Goal: Transaction & Acquisition: Purchase product/service

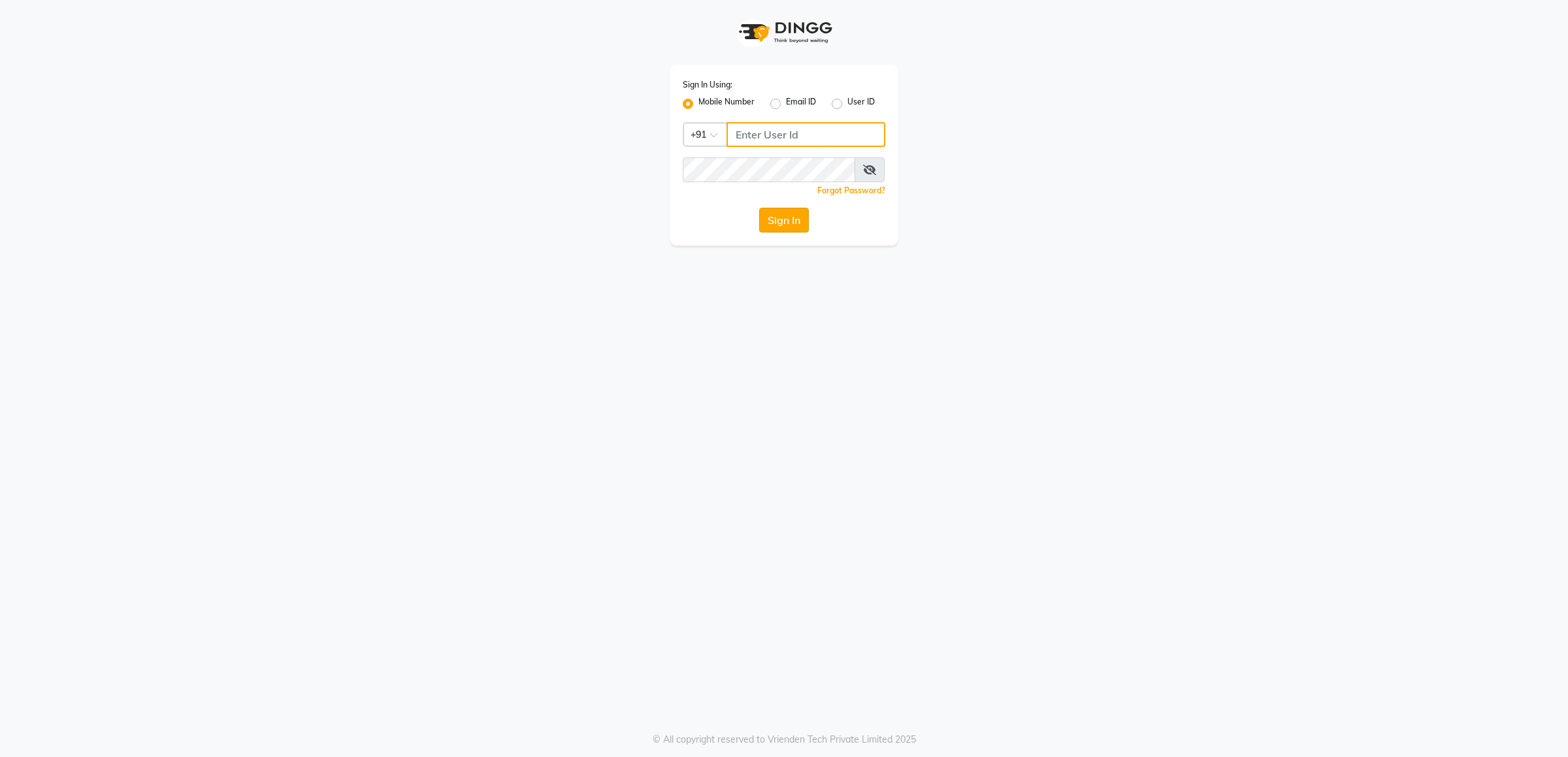
type input "9145786777"
click at [784, 218] on button "Sign In" at bounding box center [784, 220] width 50 height 25
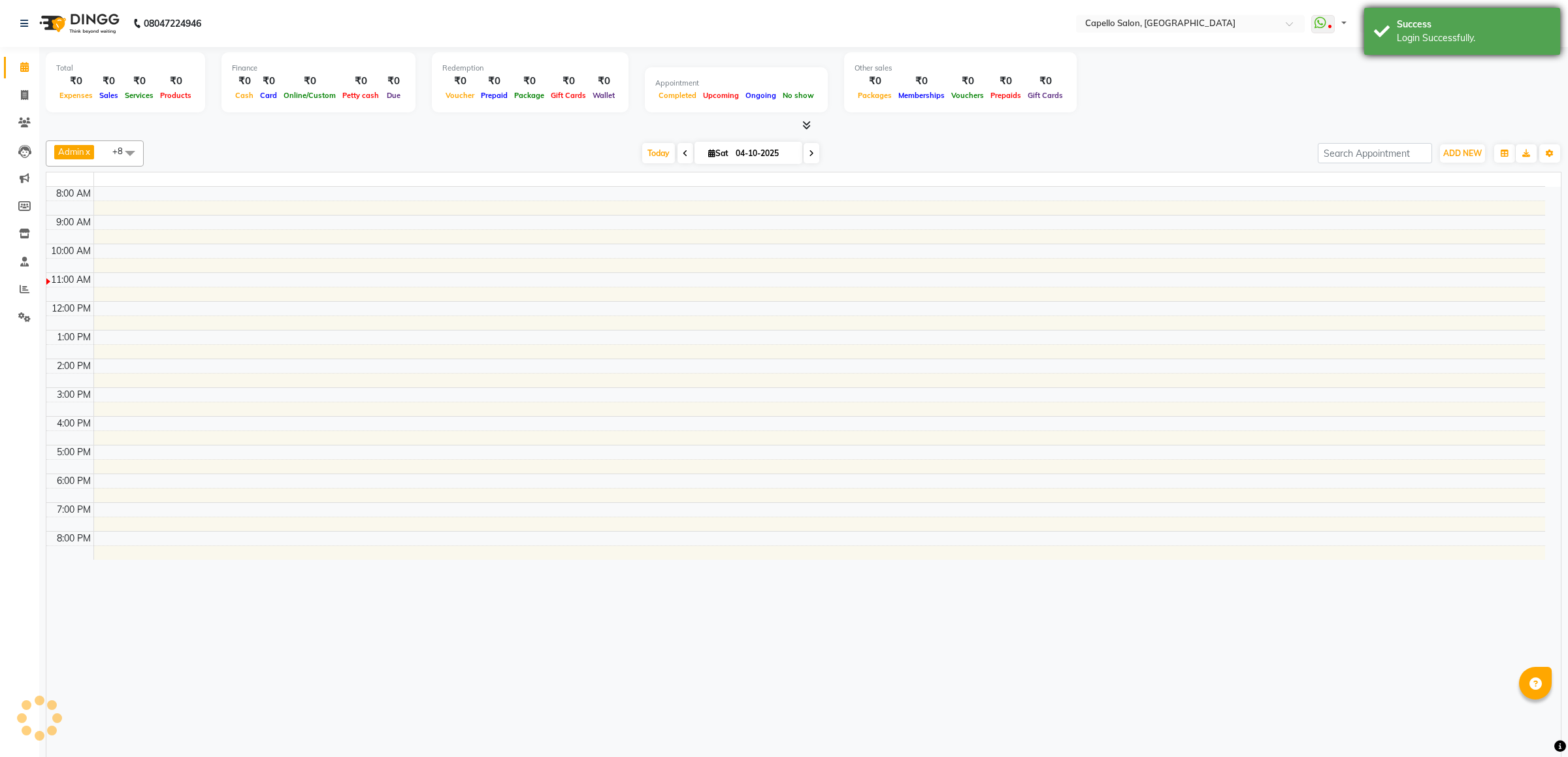
click at [1476, 18] on div "Success" at bounding box center [1473, 24] width 153 height 14
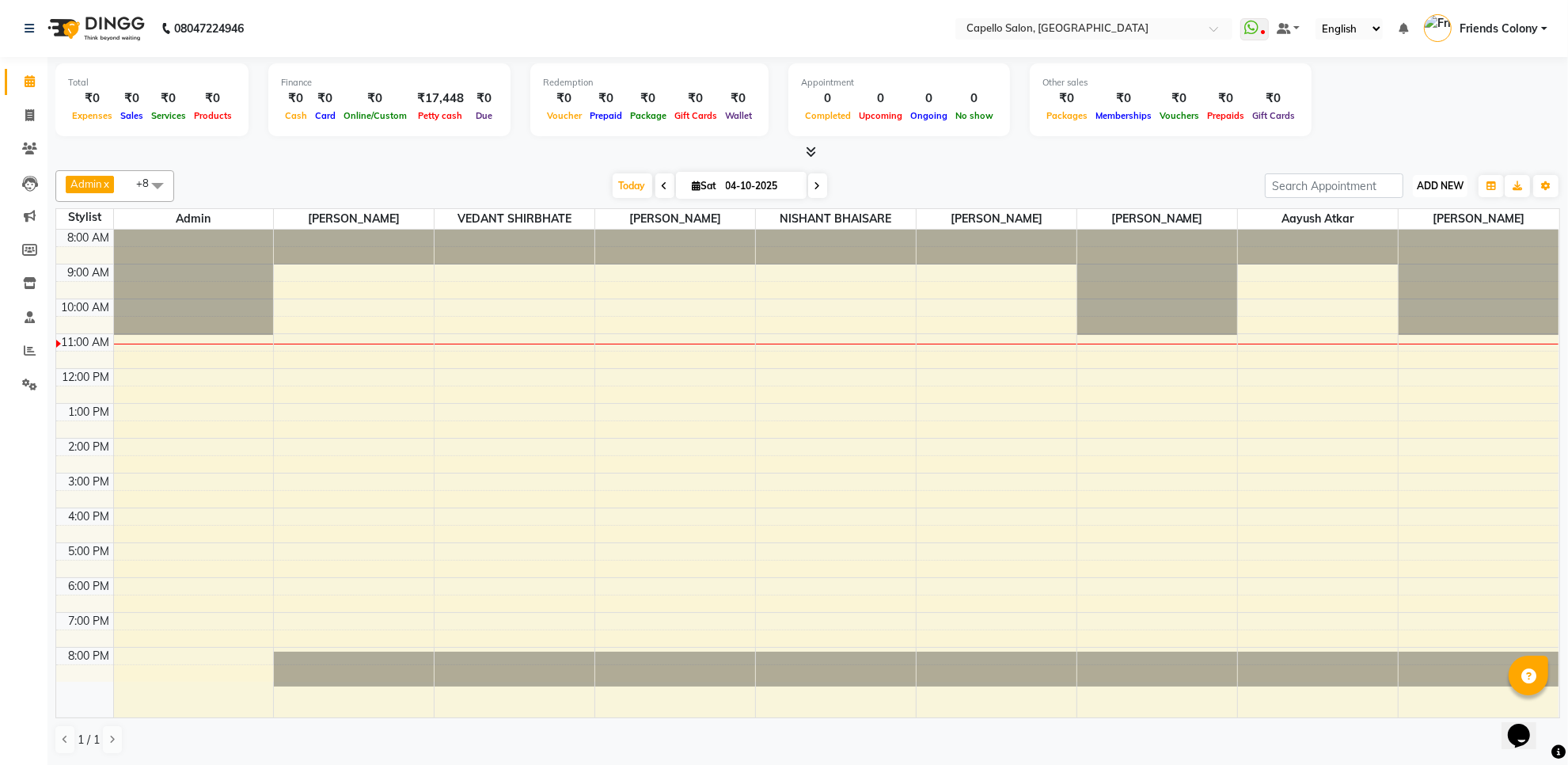
click at [1423, 193] on button "ADD NEW Toggle Dropdown" at bounding box center [1440, 186] width 54 height 22
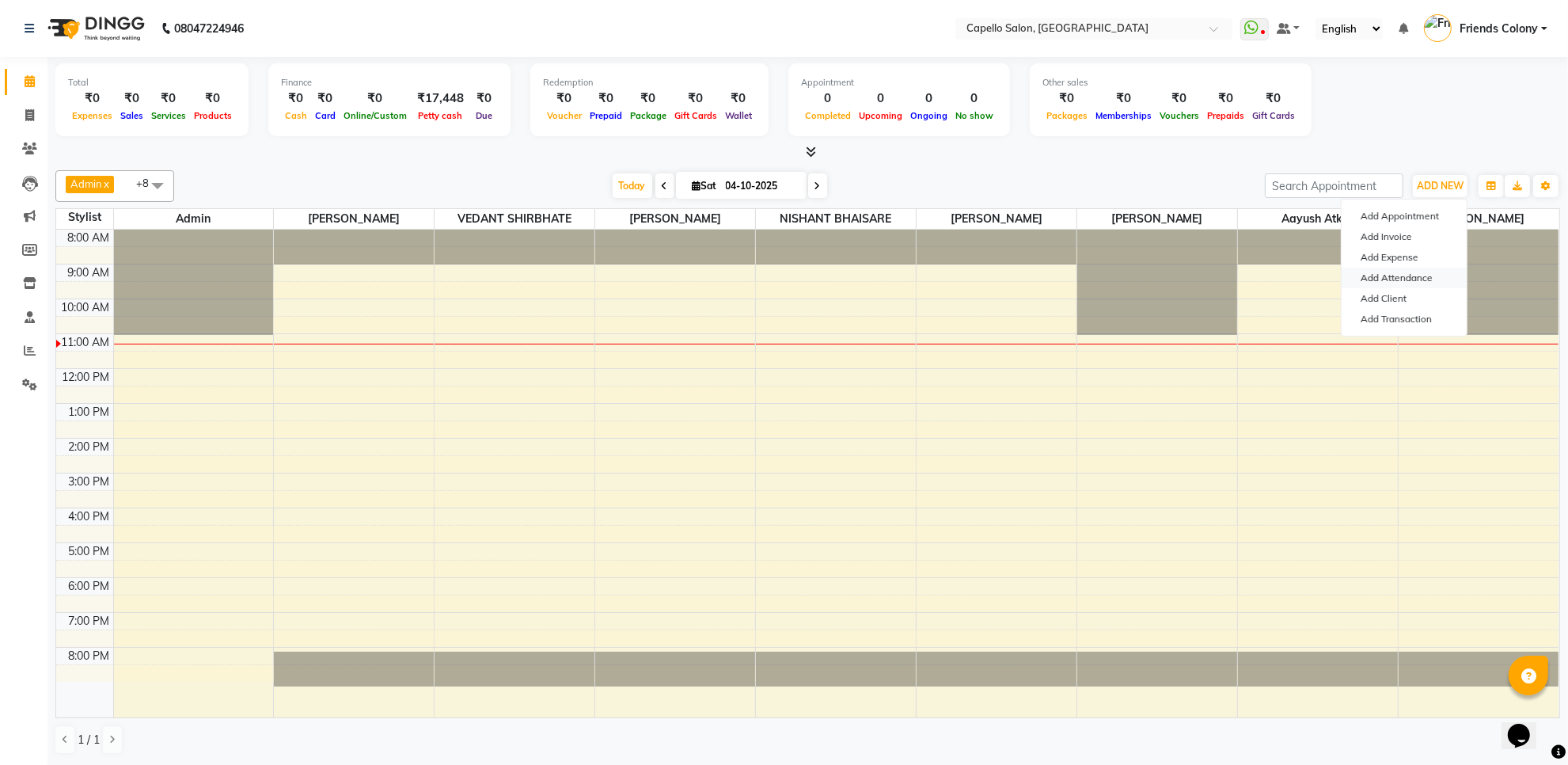
click at [1381, 278] on link "Add Attendance" at bounding box center [1404, 277] width 125 height 20
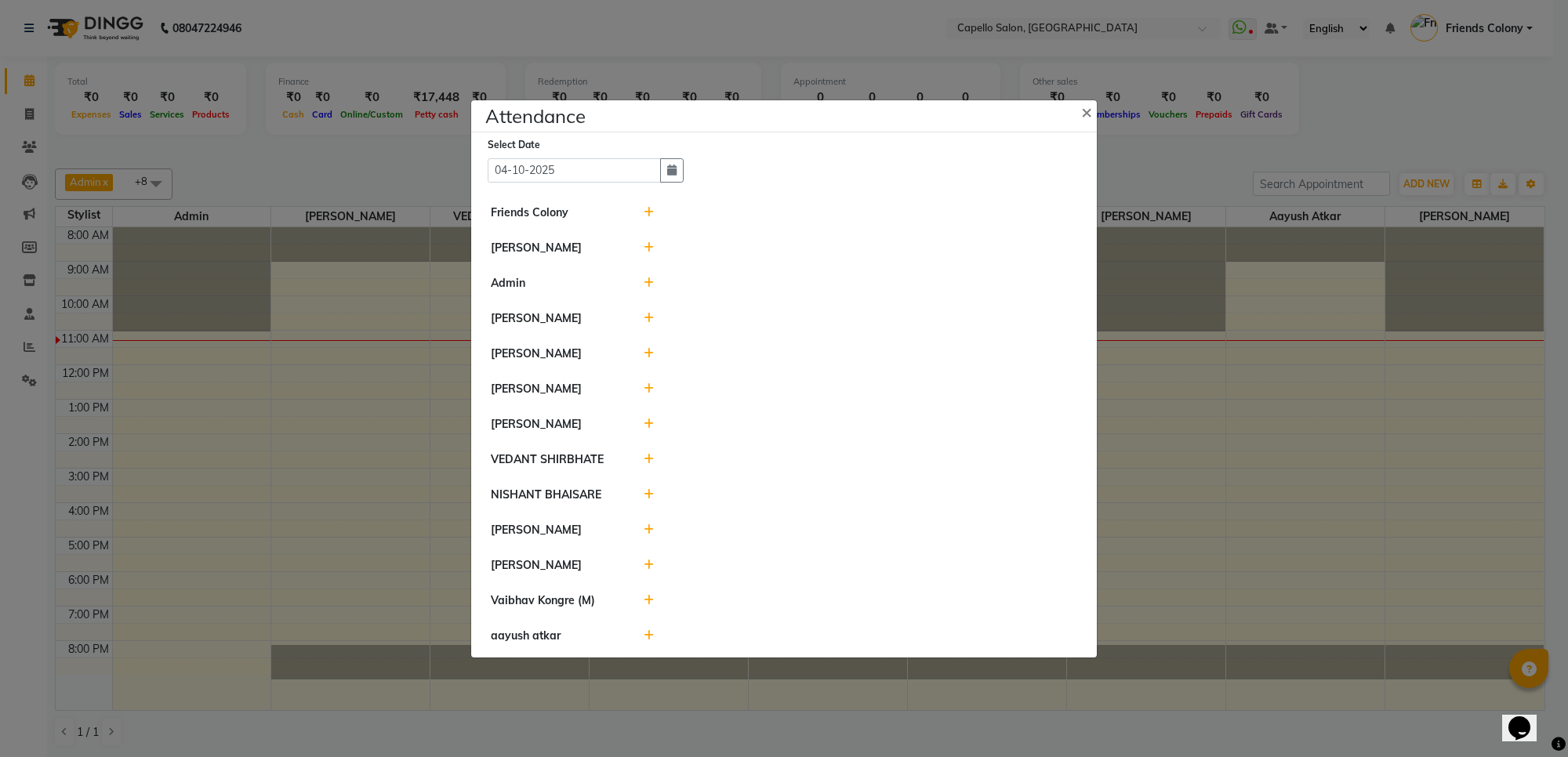
click at [651, 207] on icon at bounding box center [649, 212] width 11 height 11
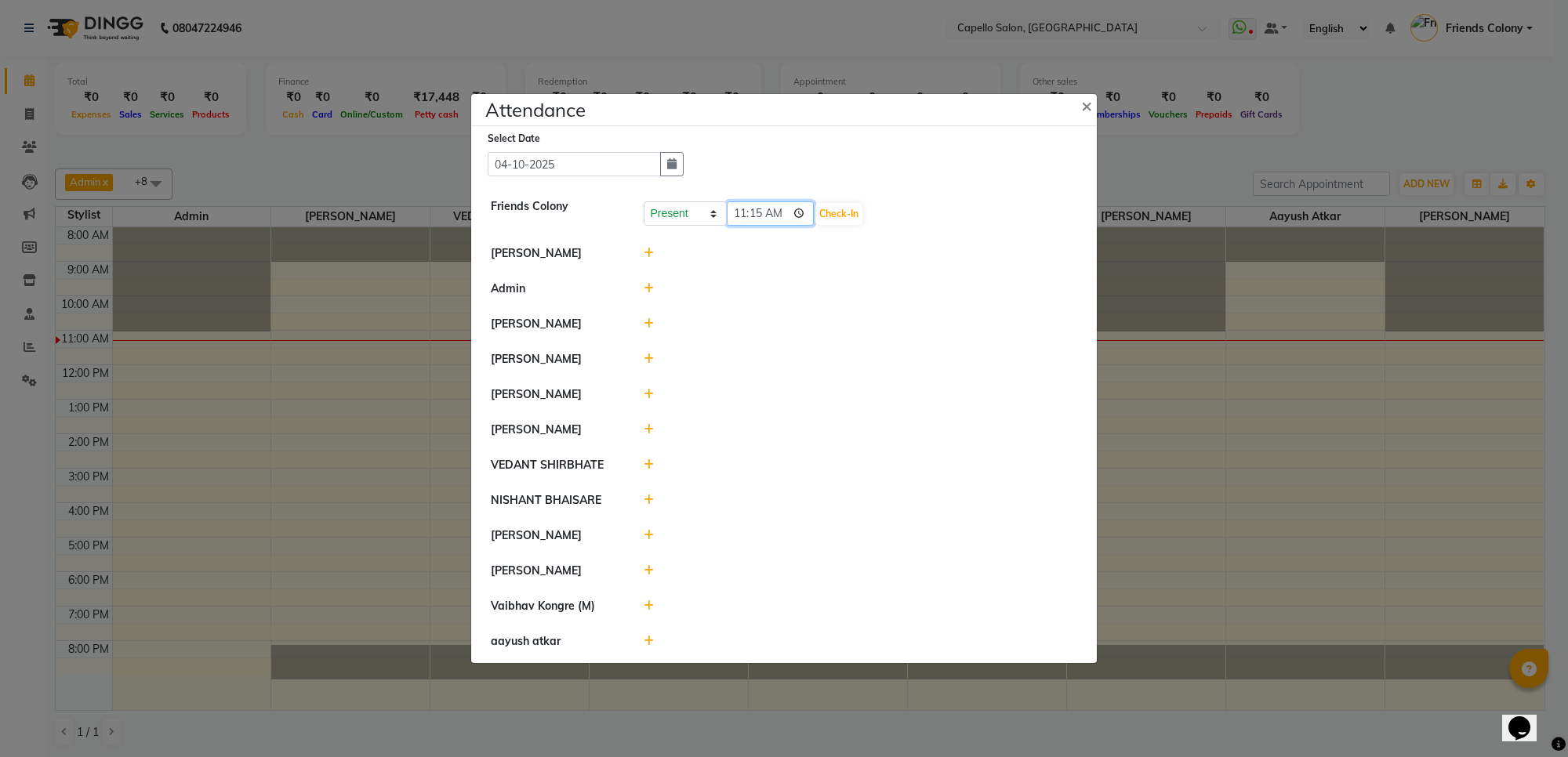
click at [731, 206] on input "11:15" at bounding box center [770, 213] width 88 height 24
type input "10:52"
click at [848, 204] on button "Check-In" at bounding box center [838, 214] width 47 height 22
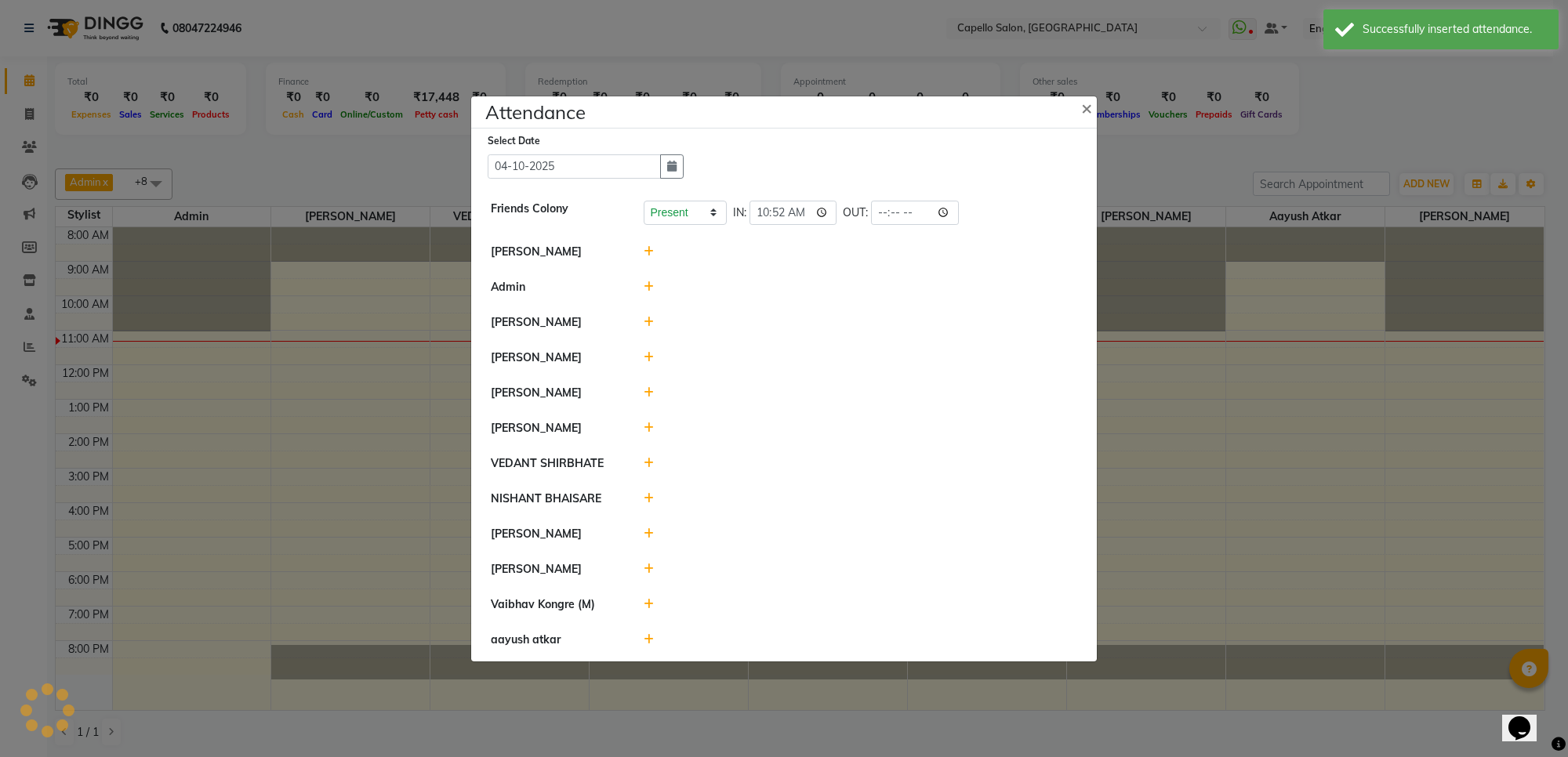
click at [648, 468] on icon at bounding box center [649, 462] width 11 height 11
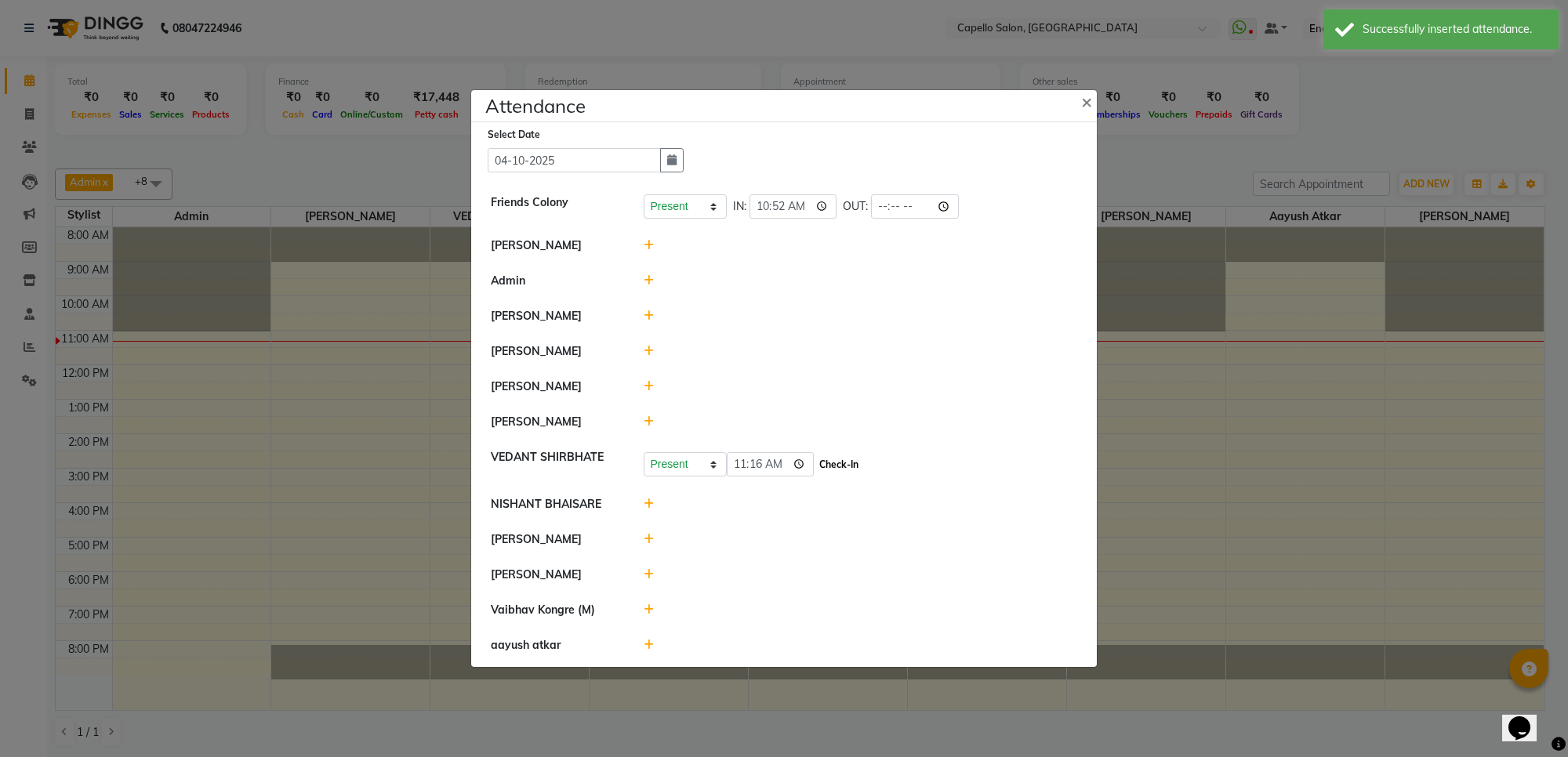
click at [832, 473] on button "Check-In" at bounding box center [838, 464] width 47 height 22
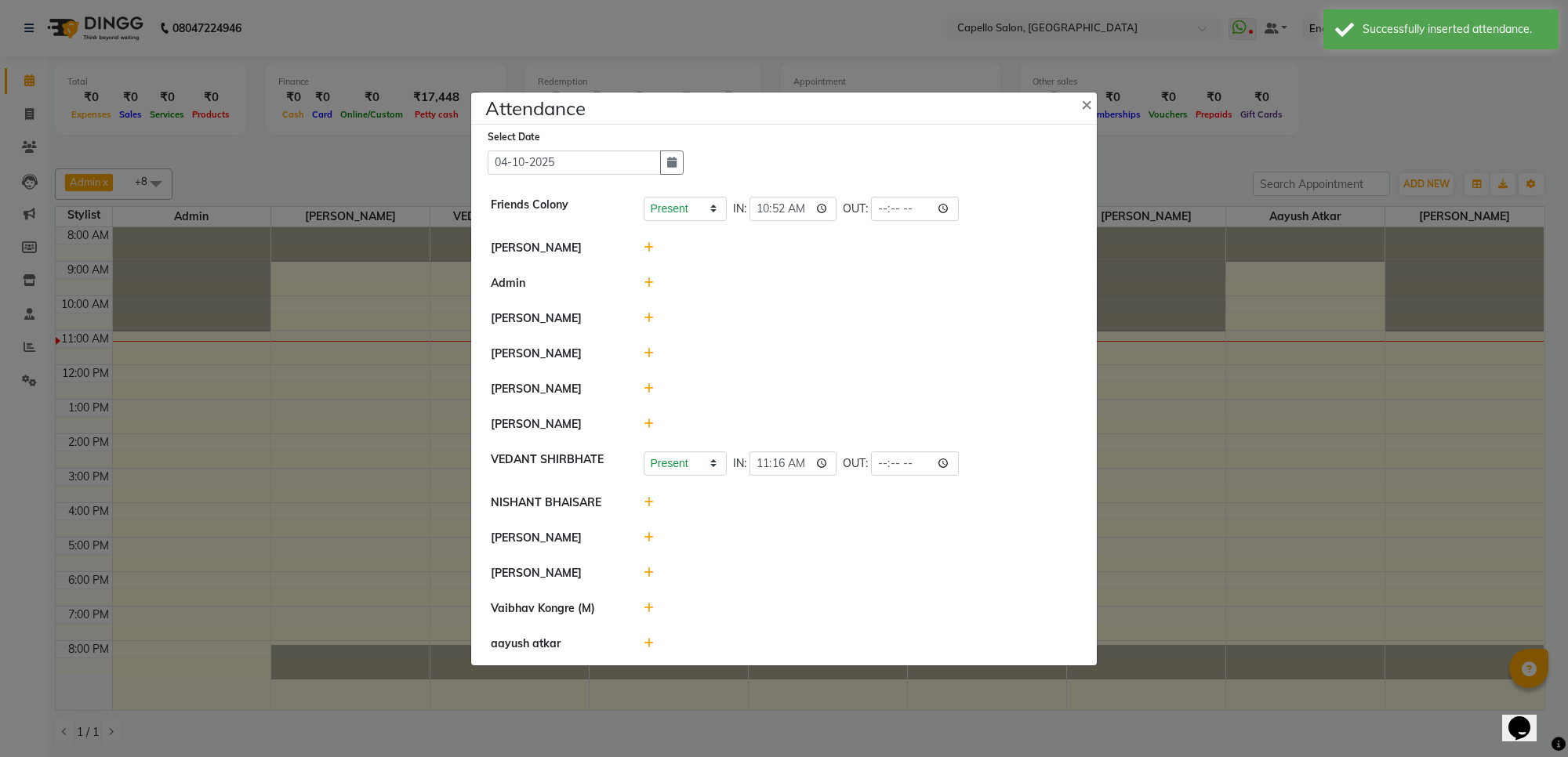
click at [648, 579] on icon at bounding box center [649, 572] width 11 height 11
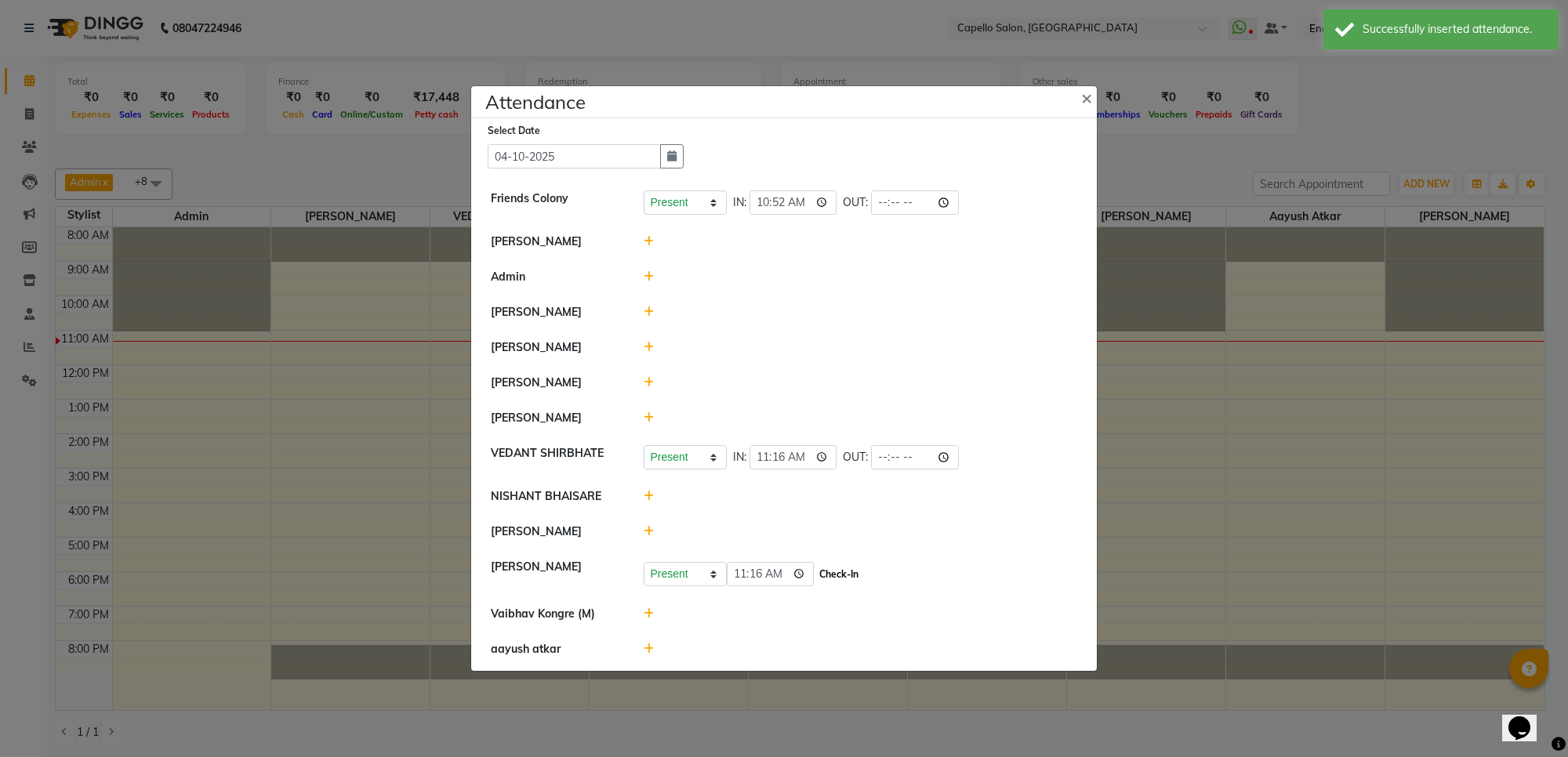
click at [863, 586] on button "Check-In" at bounding box center [838, 574] width 47 height 22
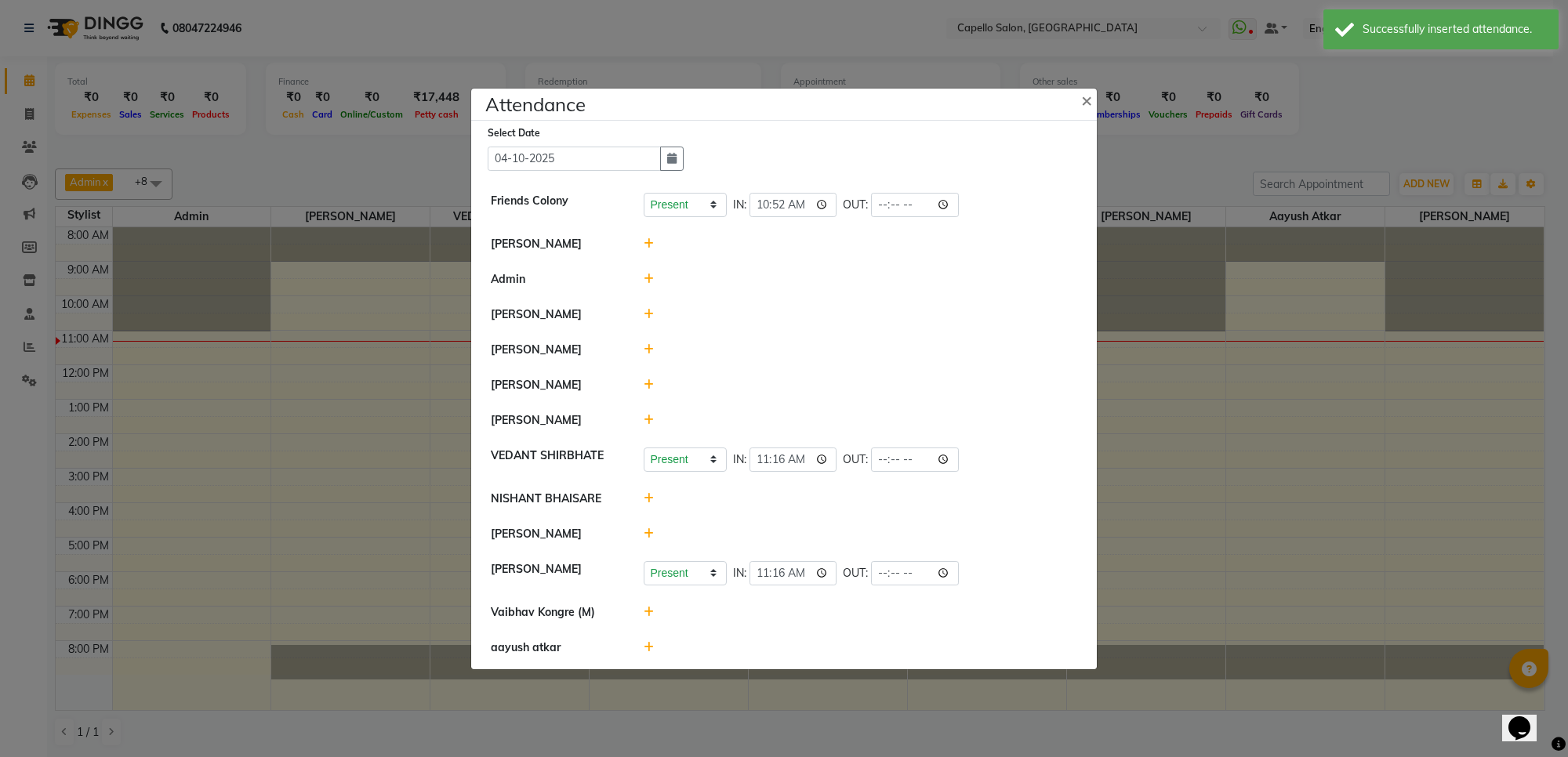
click at [650, 503] on icon at bounding box center [649, 498] width 11 height 11
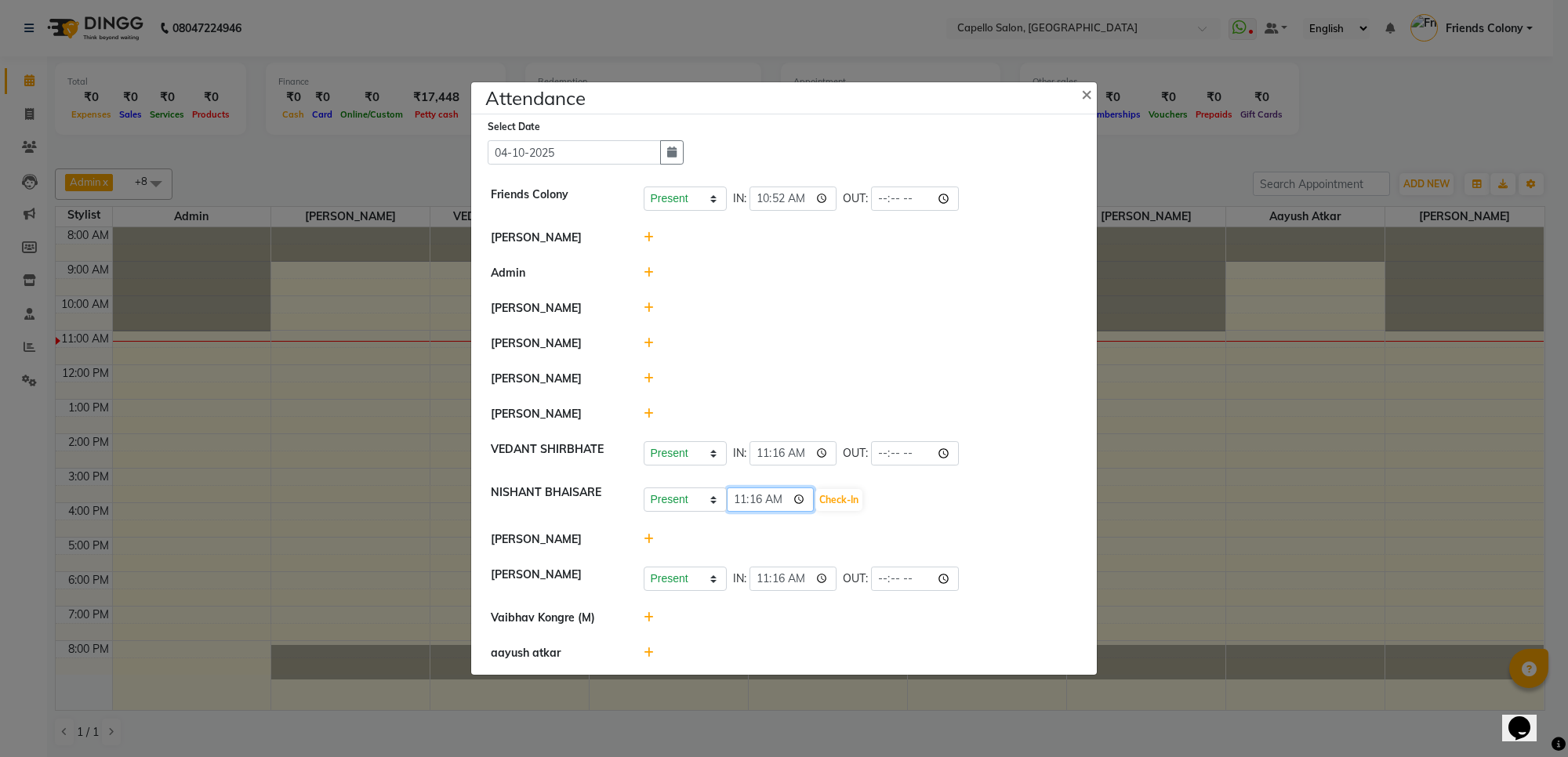
click at [771, 509] on input "11:16" at bounding box center [770, 499] width 88 height 24
click at [762, 510] on input "11:16" at bounding box center [770, 499] width 88 height 24
type input "11:00"
click at [839, 509] on button "Check-In" at bounding box center [838, 500] width 47 height 22
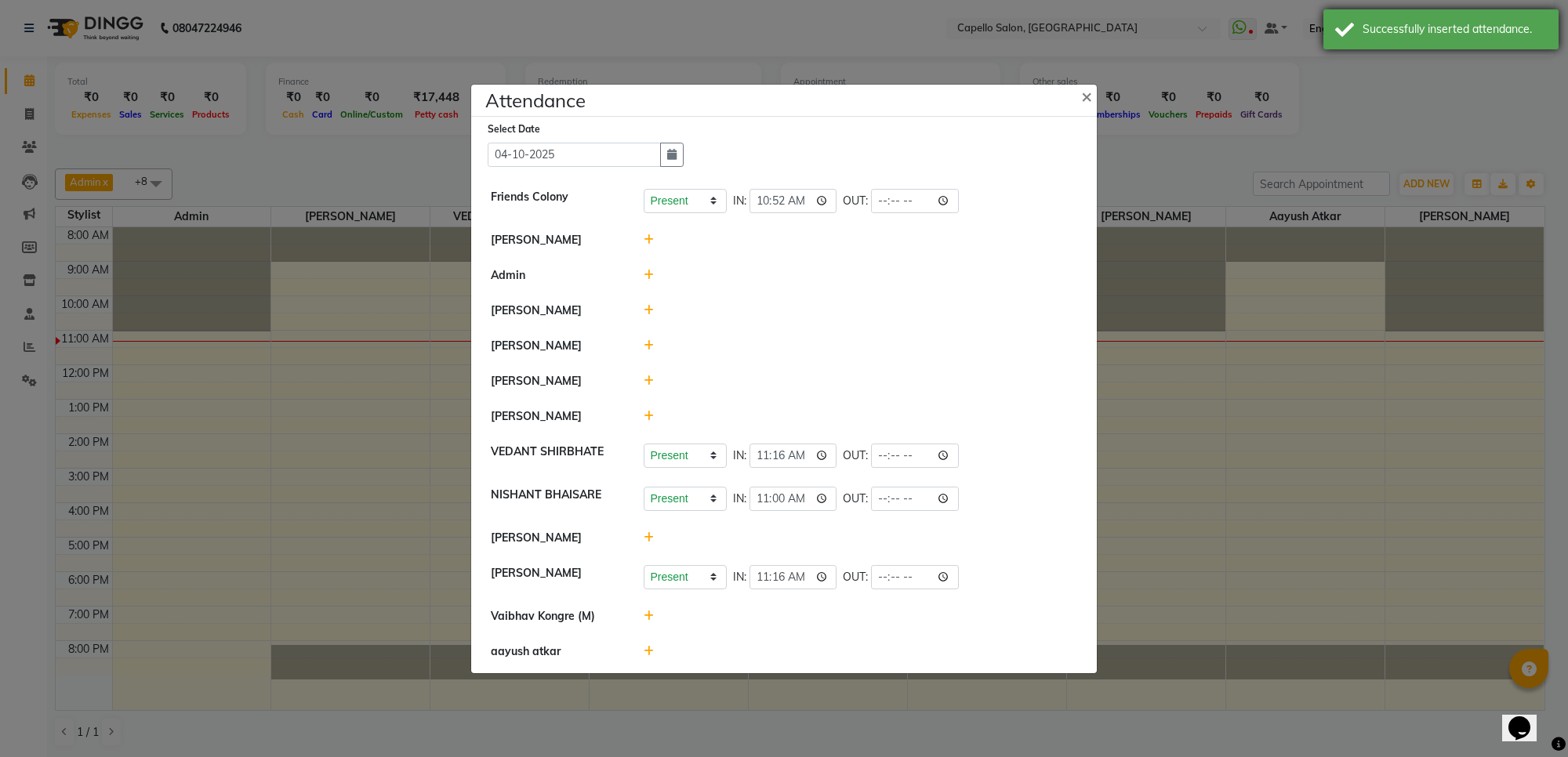
click at [1454, 19] on div "Successfully inserted attendance." at bounding box center [1442, 29] width 235 height 39
click at [647, 305] on icon at bounding box center [649, 310] width 11 height 11
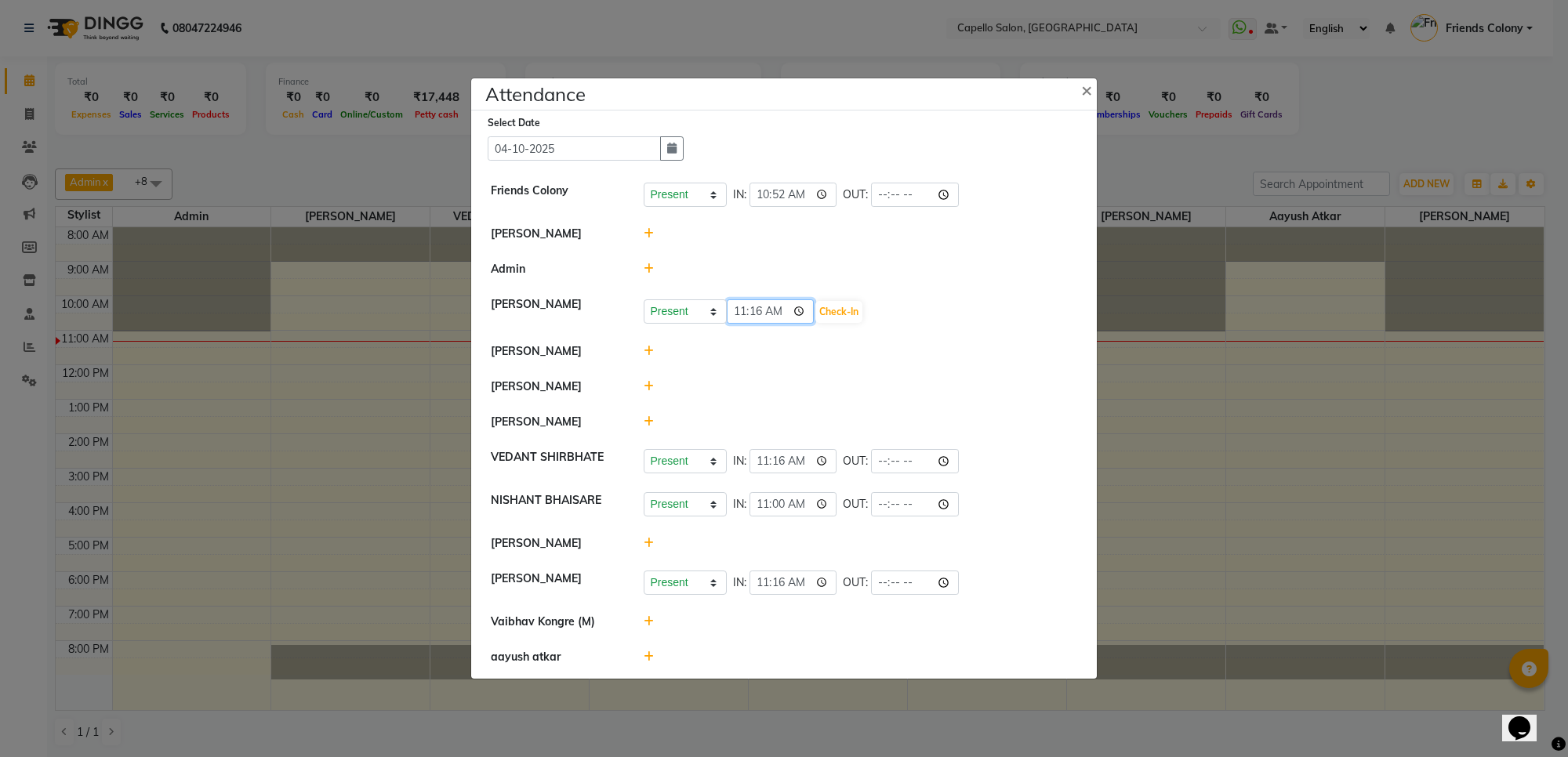
click at [754, 307] on input "11:16" at bounding box center [770, 311] width 88 height 24
type input "11:00"
click at [840, 308] on button "Check-In" at bounding box center [838, 311] width 47 height 22
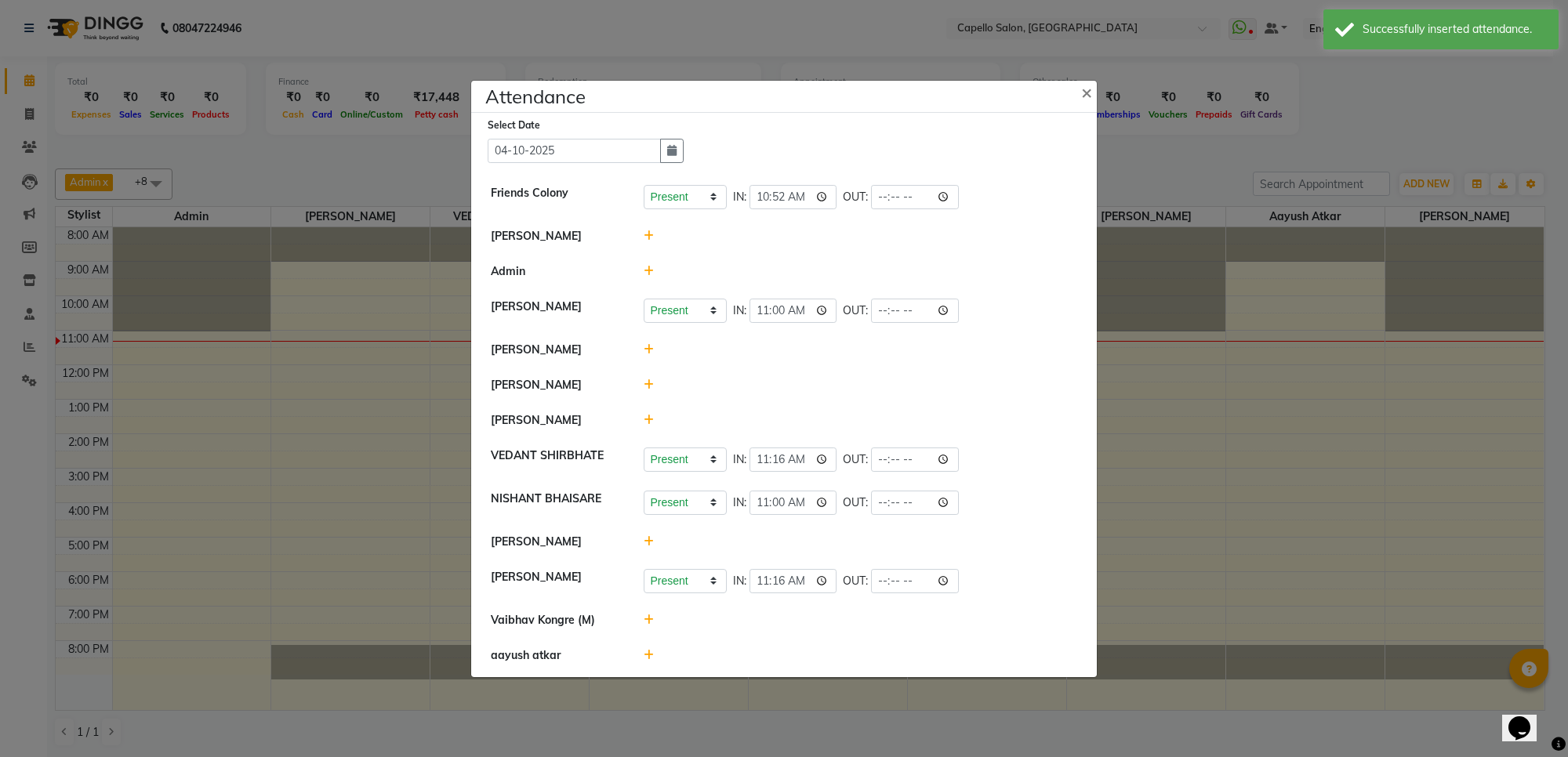
click at [647, 545] on icon at bounding box center [649, 541] width 11 height 11
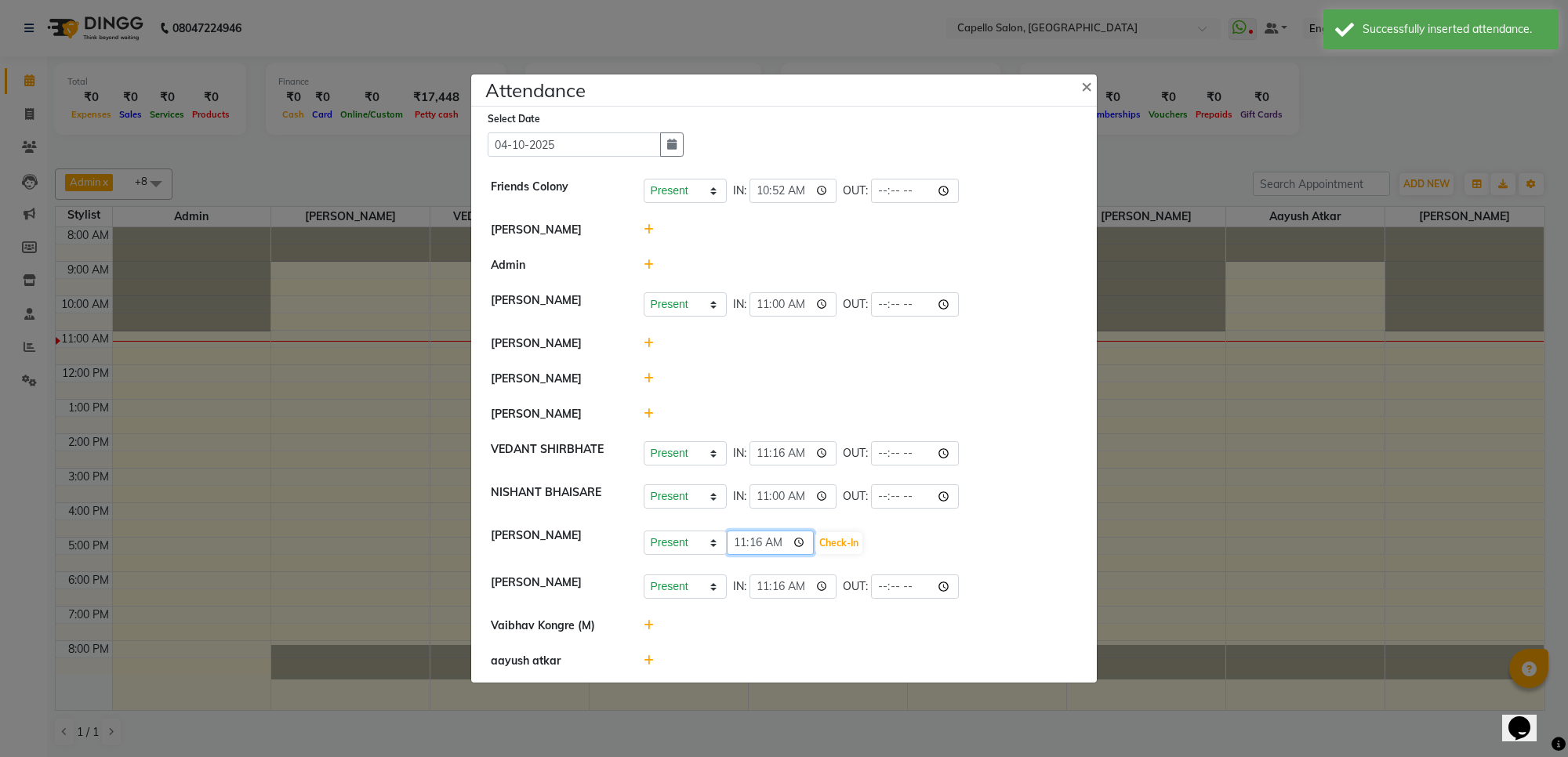
click at [752, 549] on input "11:16" at bounding box center [770, 542] width 88 height 24
type input "11:00"
click at [841, 538] on button "Check-In" at bounding box center [838, 543] width 47 height 22
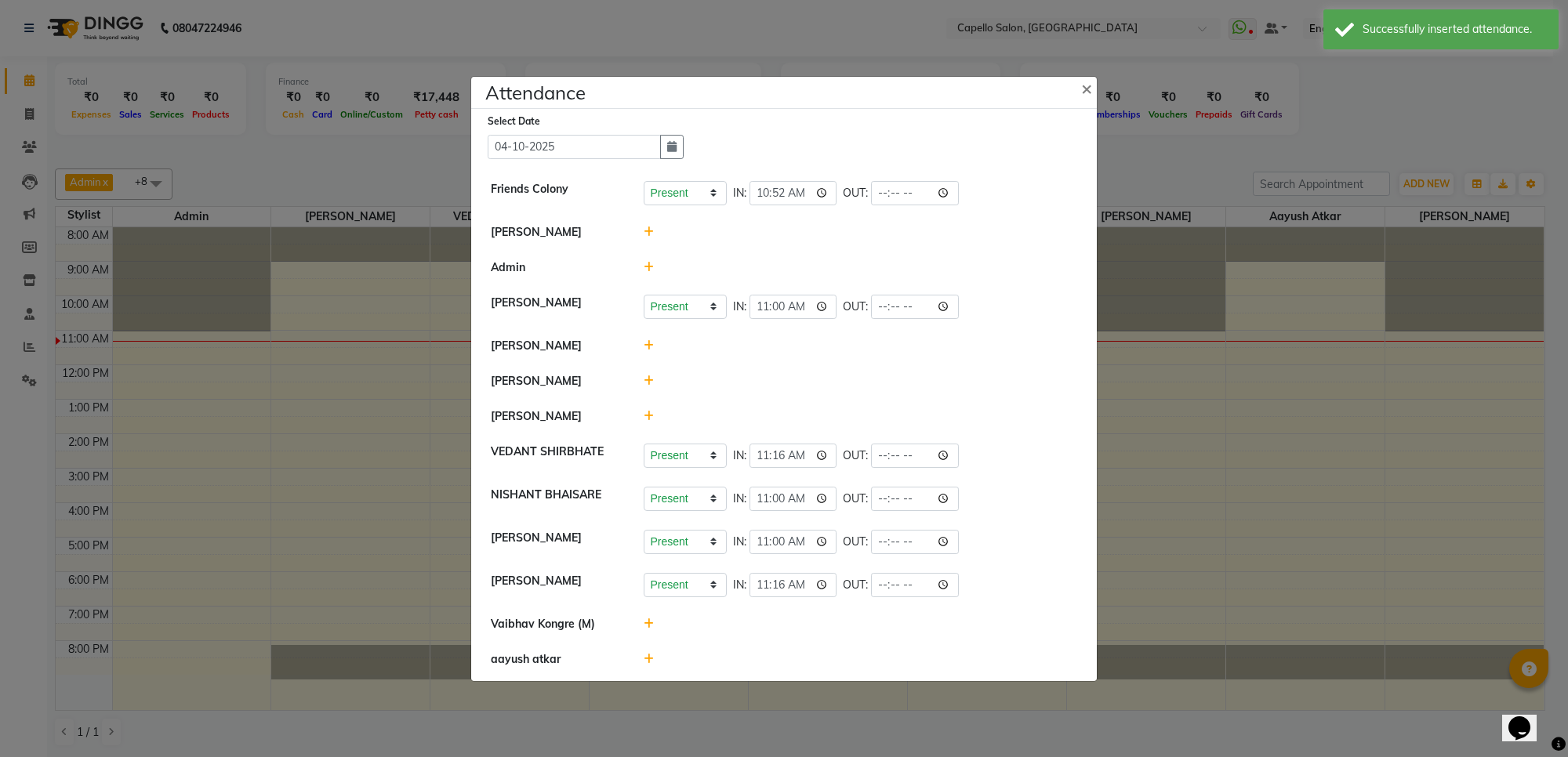
click at [644, 421] on icon at bounding box center [649, 415] width 11 height 11
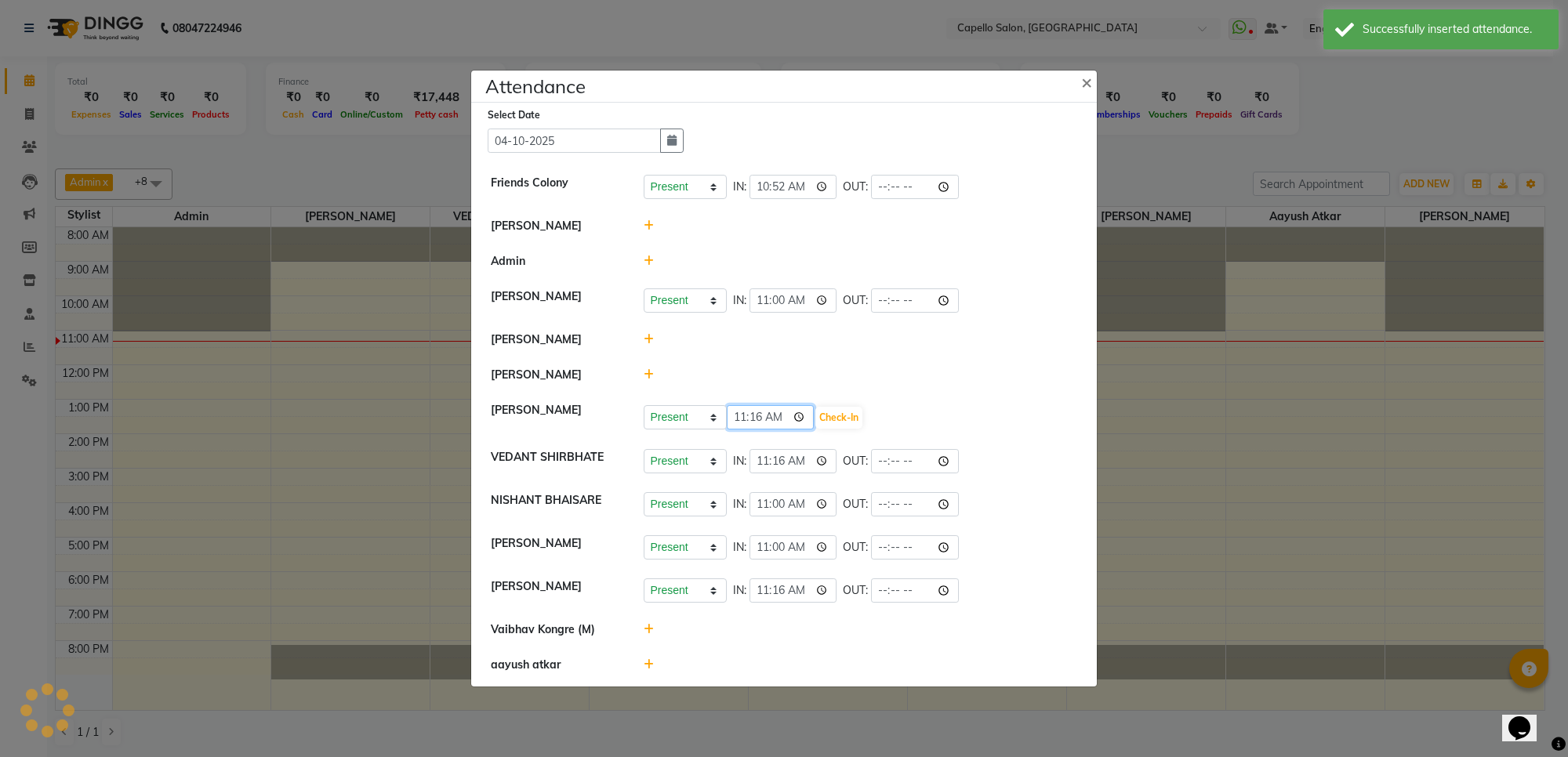
click at [741, 422] on input "11:16" at bounding box center [770, 417] width 88 height 24
type input "10:52"
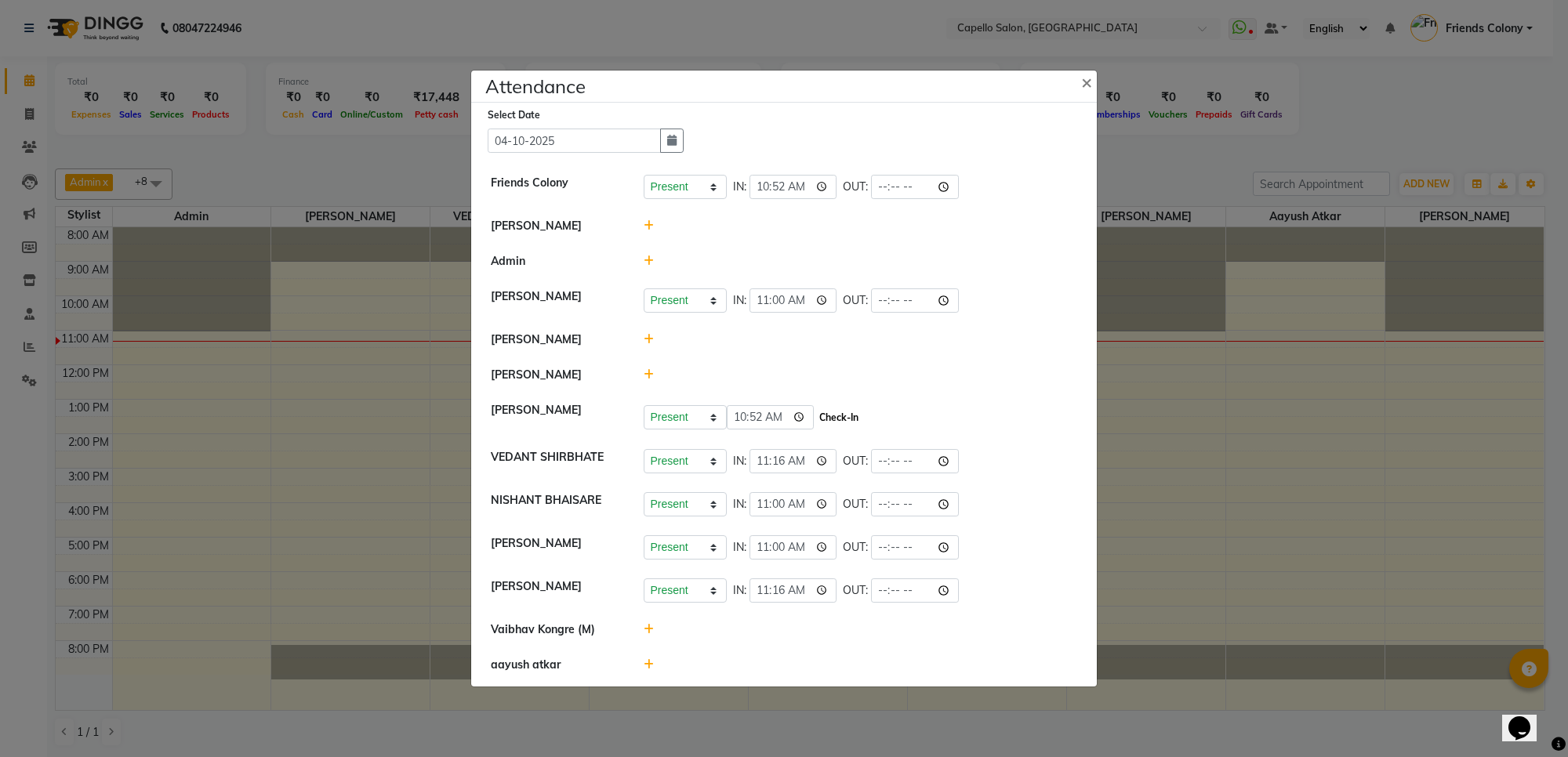
click at [843, 422] on button "Check-In" at bounding box center [838, 417] width 47 height 22
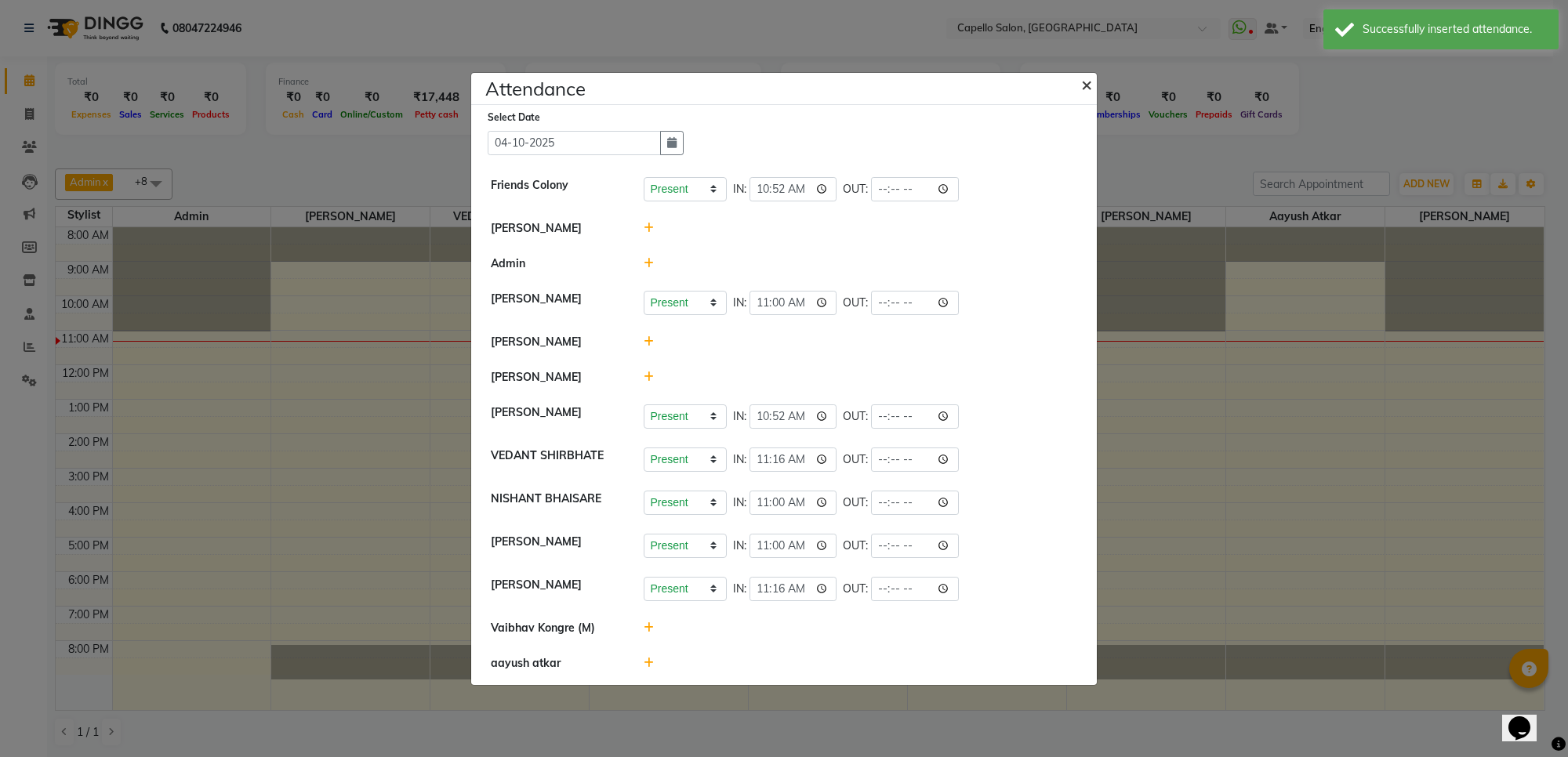
click at [1082, 77] on span "×" at bounding box center [1086, 84] width 11 height 23
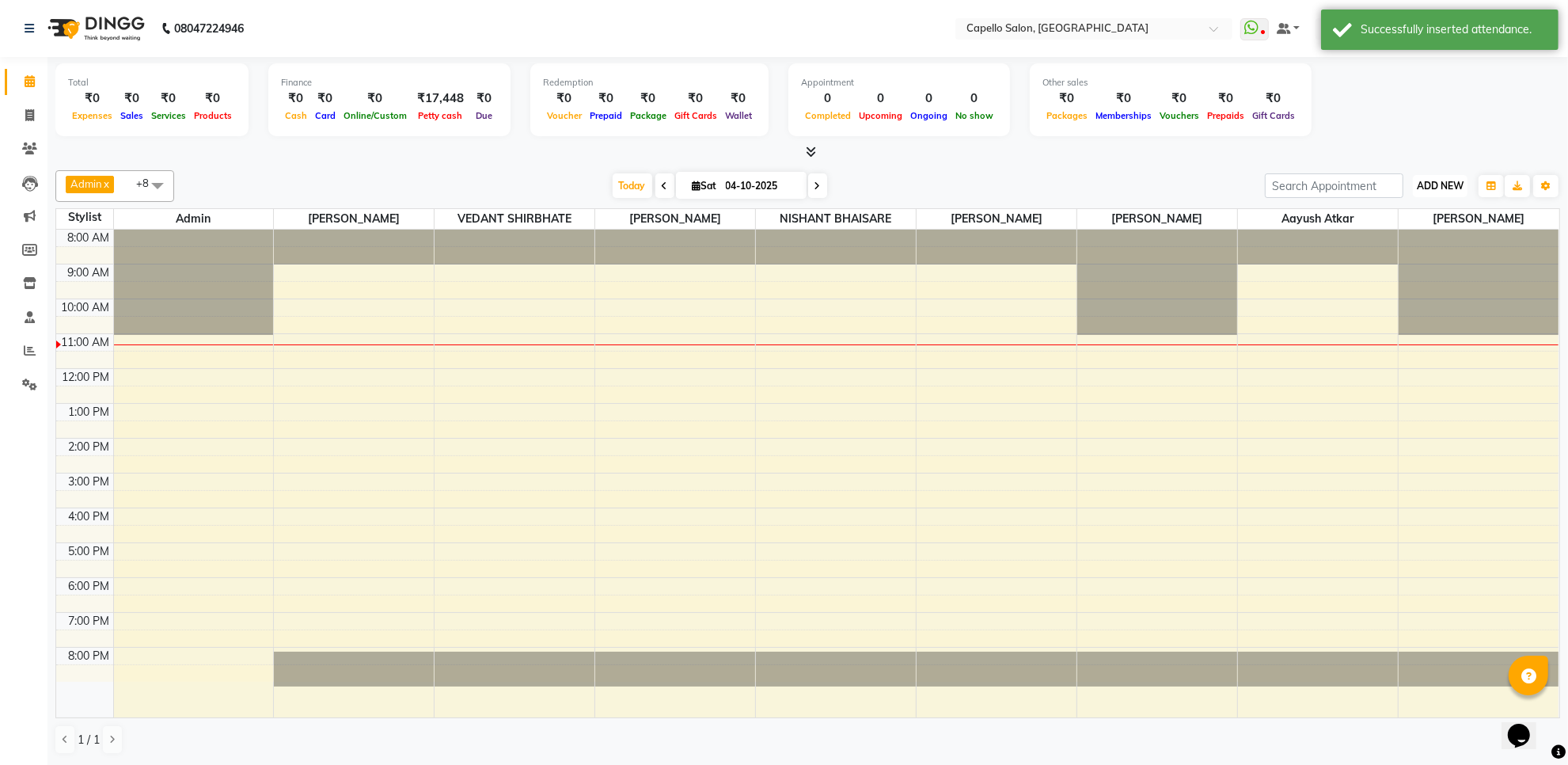
click at [1451, 181] on span "ADD NEW" at bounding box center [1441, 186] width 47 height 12
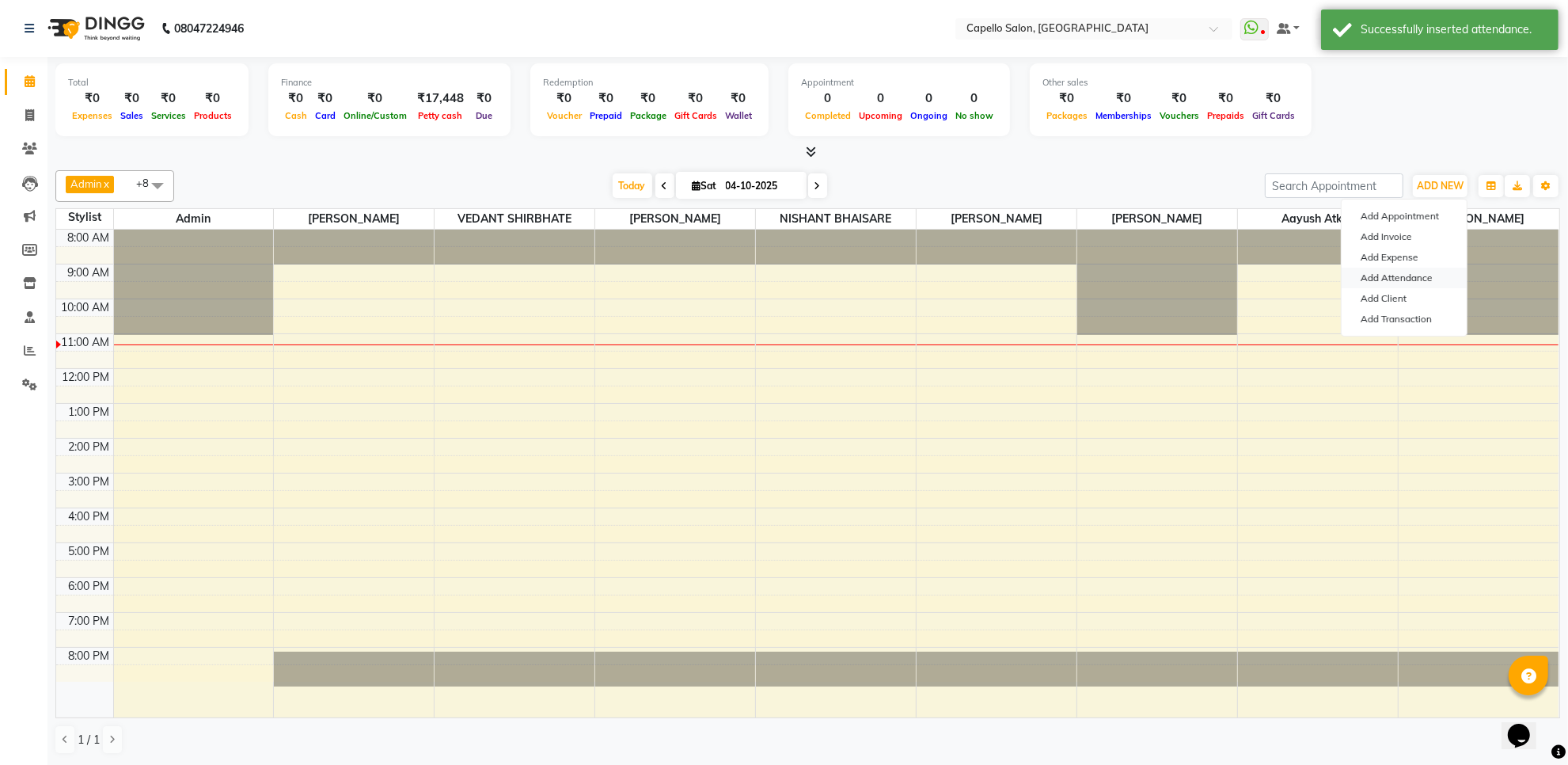
click at [1430, 274] on link "Add Attendance" at bounding box center [1404, 277] width 125 height 20
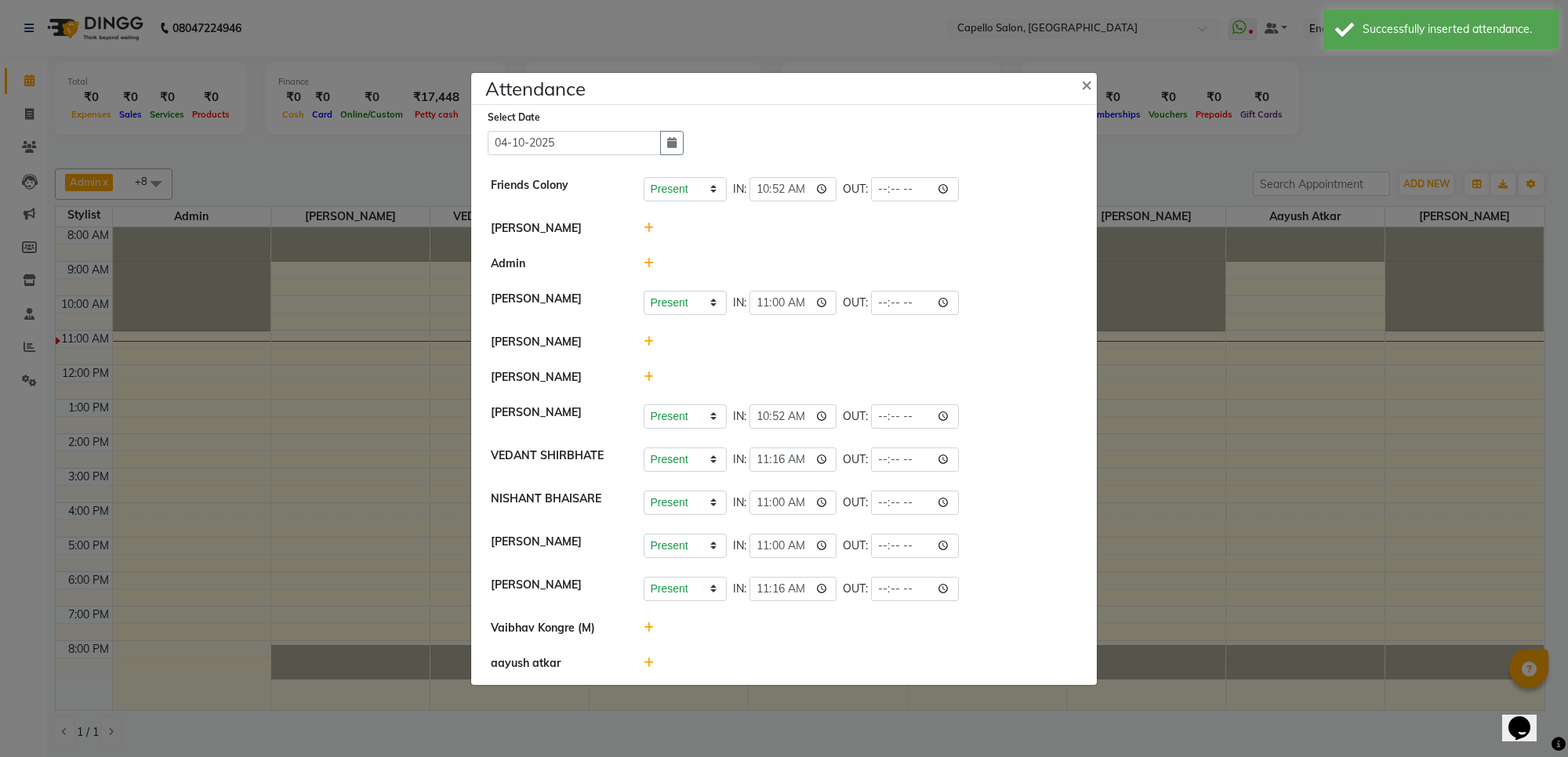
click at [648, 668] on icon at bounding box center [649, 663] width 11 height 11
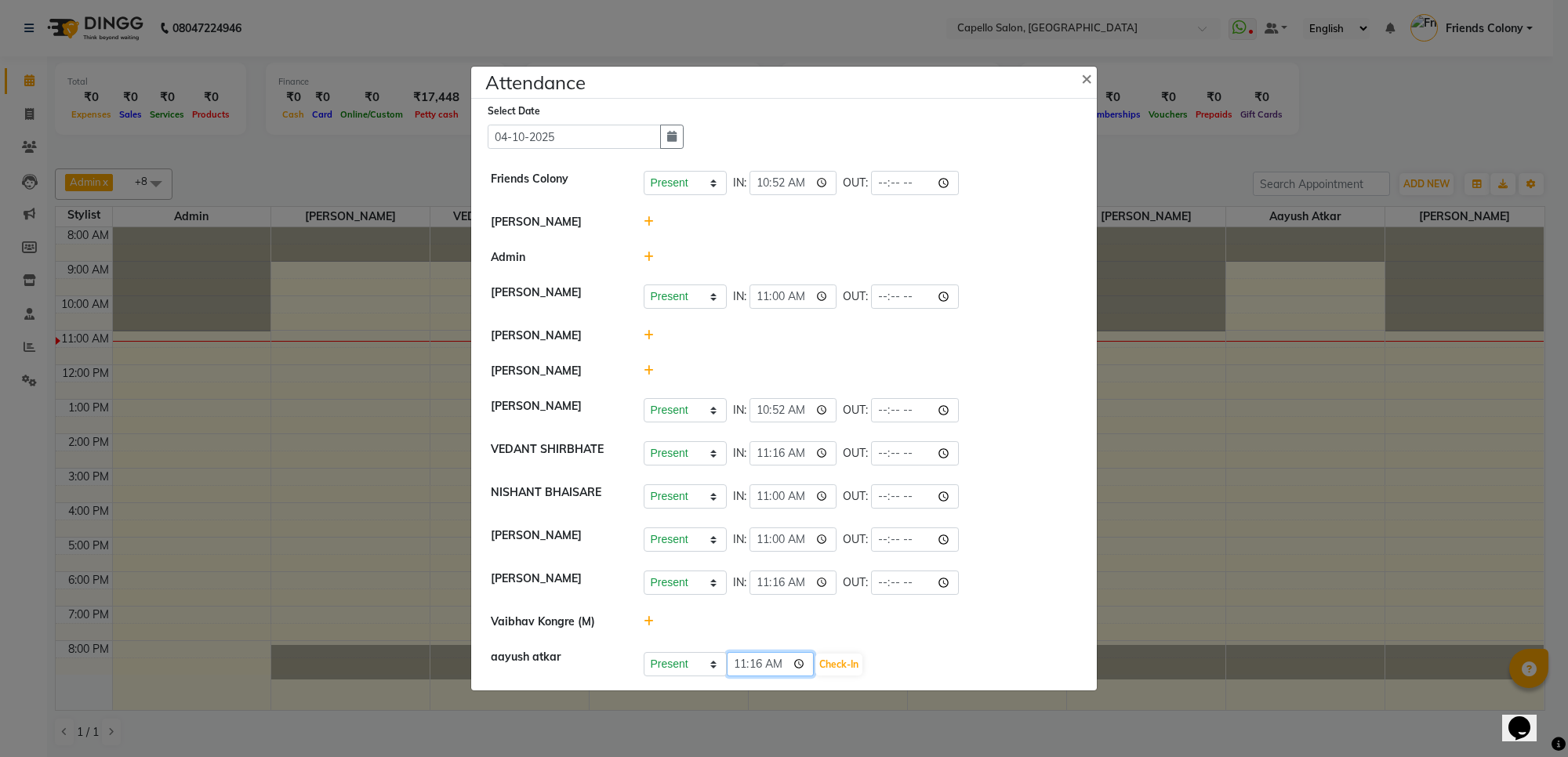
click at [756, 666] on input "11:16" at bounding box center [770, 664] width 88 height 24
type input "11:05"
click at [836, 667] on button "Check-In" at bounding box center [838, 665] width 47 height 22
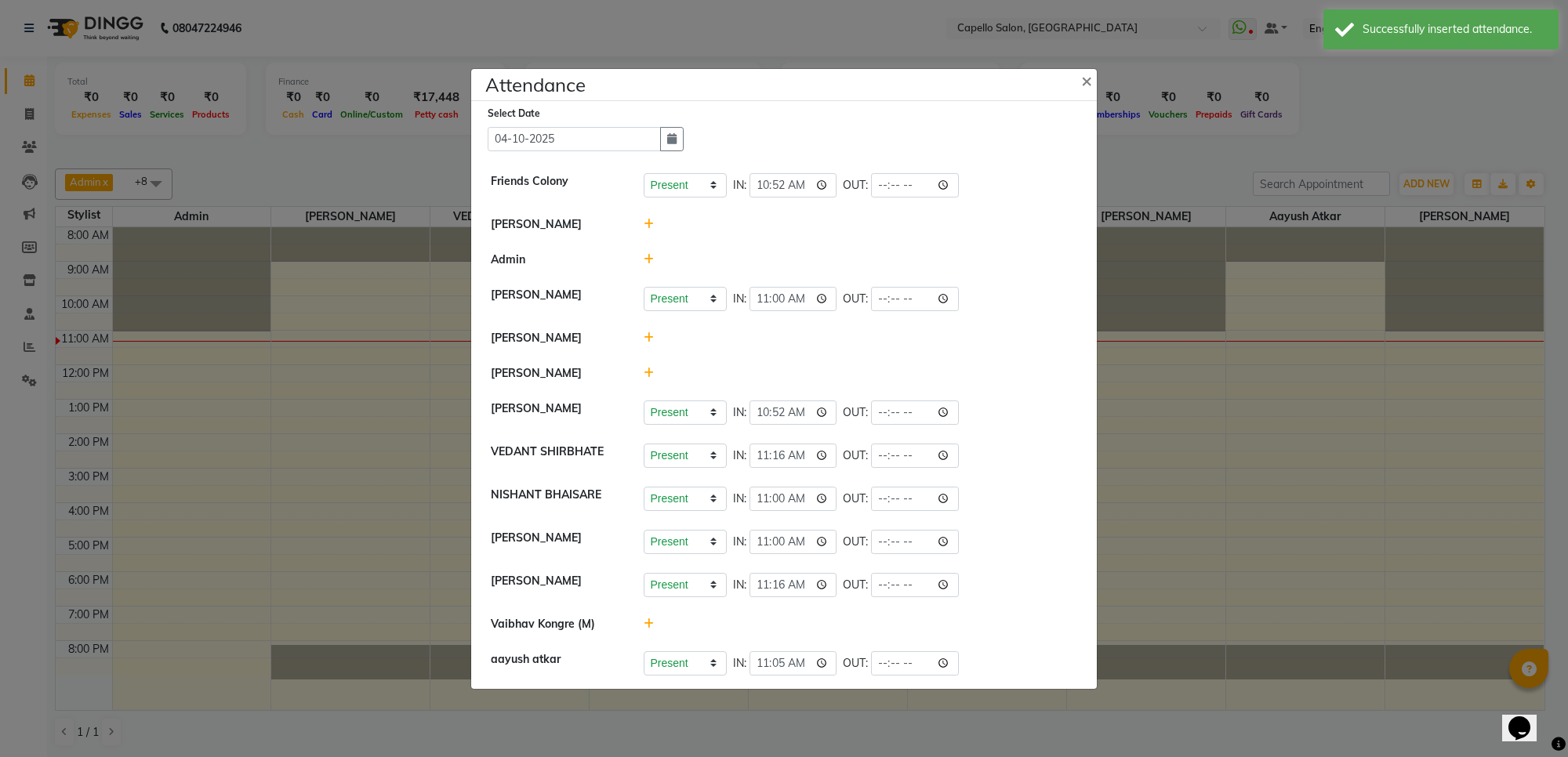
click at [646, 343] on icon at bounding box center [649, 337] width 11 height 11
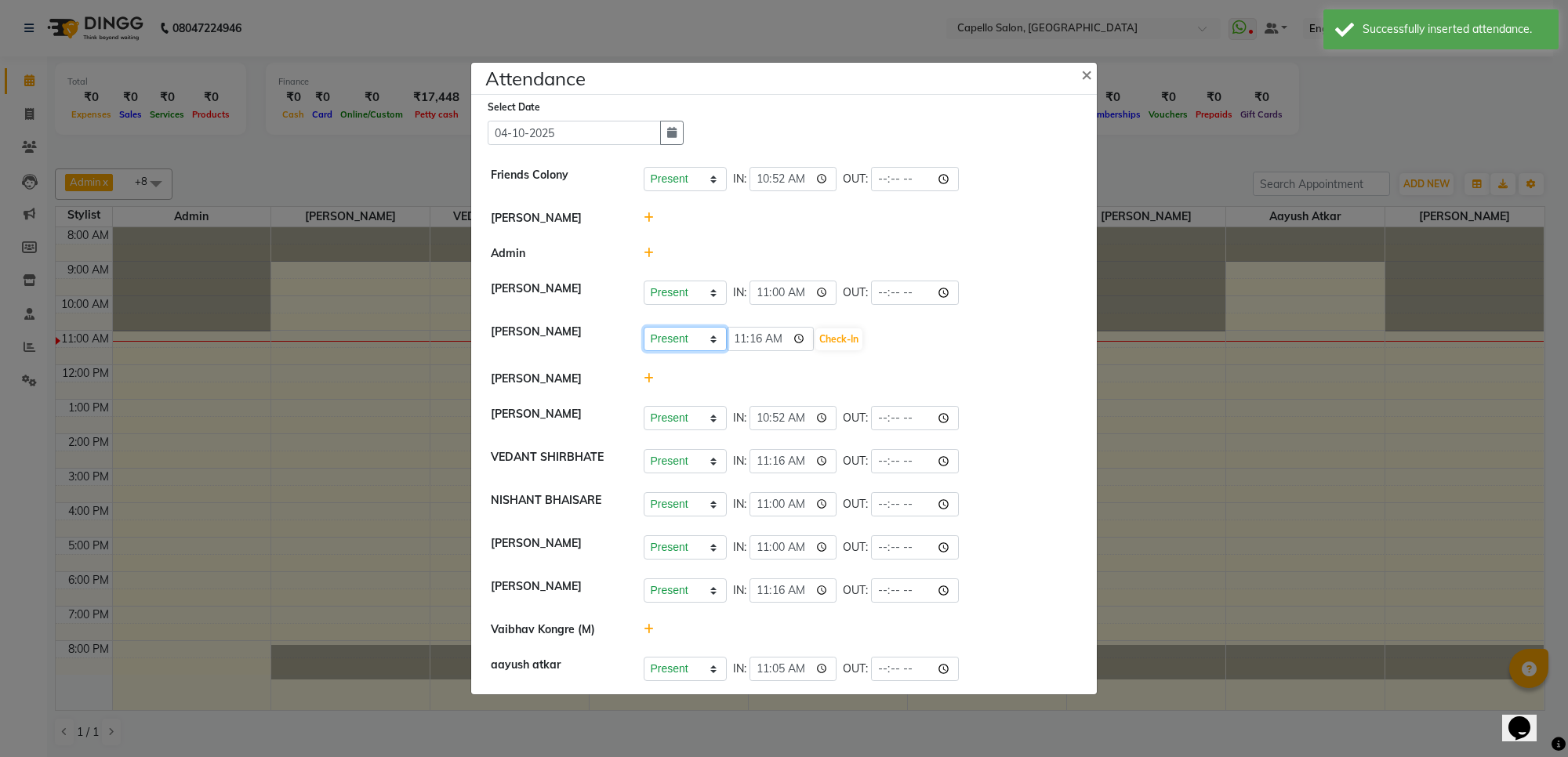
click at [700, 342] on select "Present Absent Late Half Day Weekly Off" at bounding box center [685, 338] width 83 height 24
select select "A"
click at [644, 330] on select "Present Absent Late Half Day Weekly Off" at bounding box center [685, 338] width 83 height 24
click at [739, 339] on button "Save" at bounding box center [744, 339] width 31 height 22
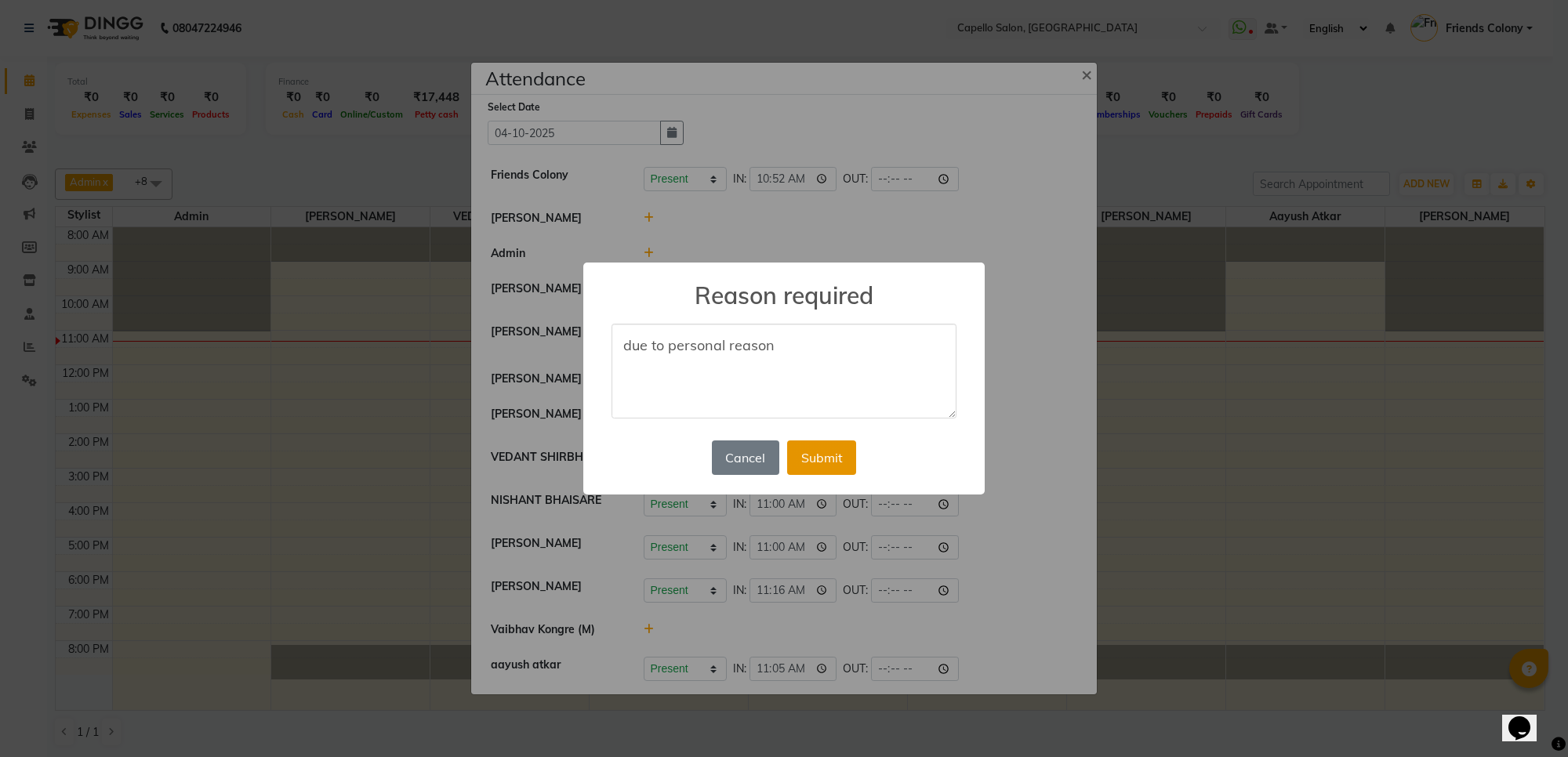
type textarea "due to personal reason"
click at [834, 460] on button "Submit" at bounding box center [822, 457] width 69 height 35
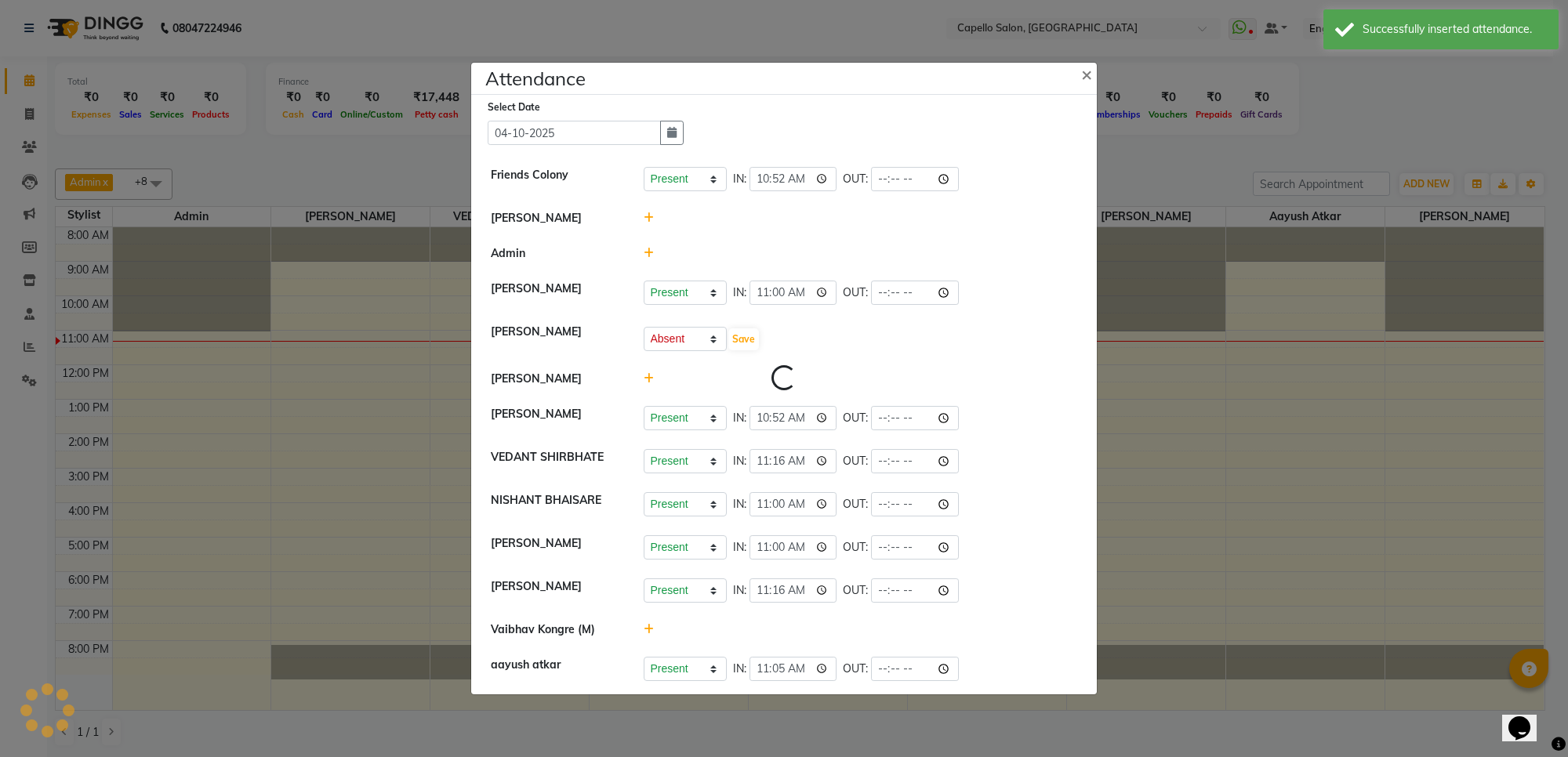
select select "A"
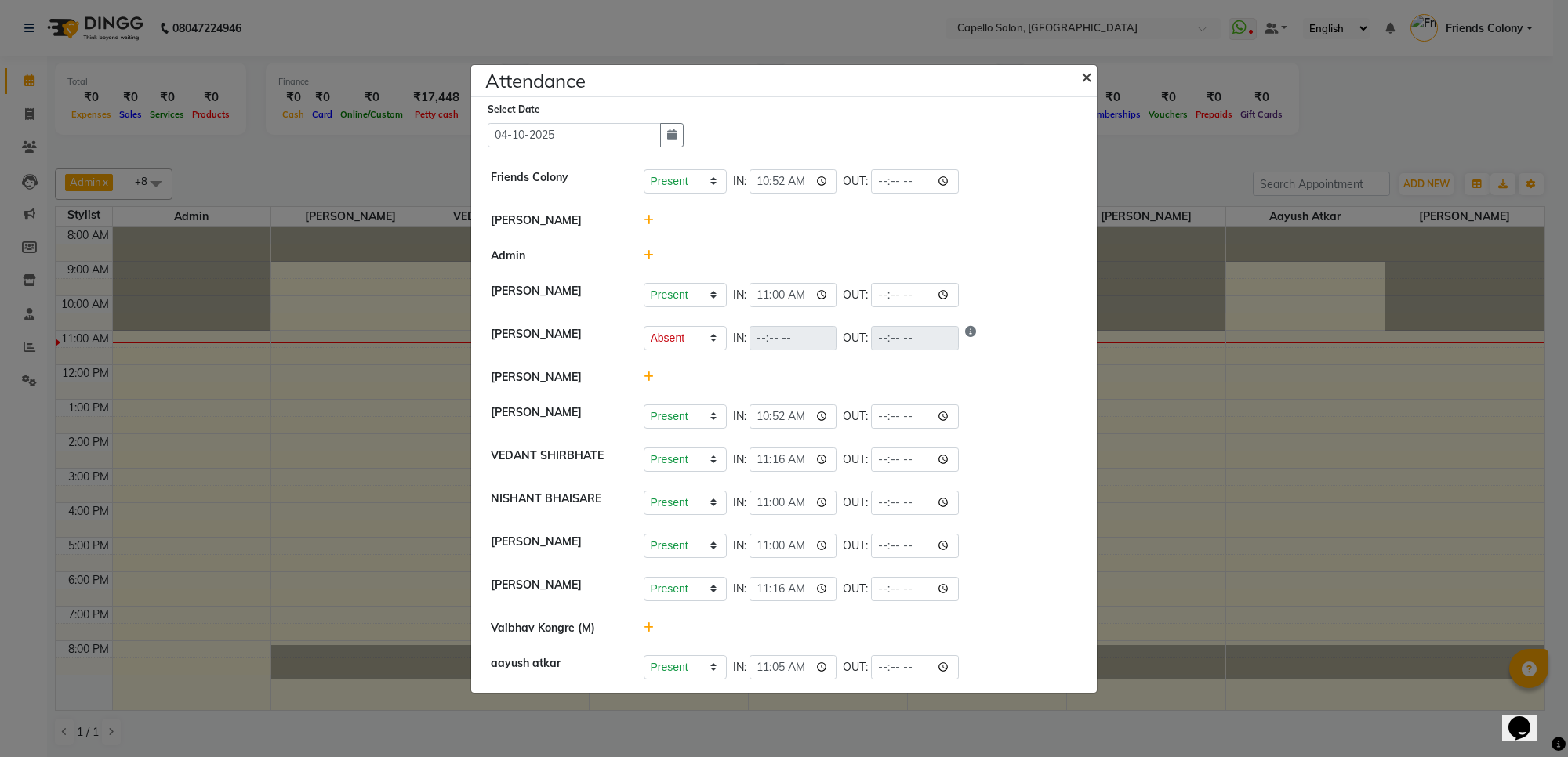
click at [1087, 65] on span "×" at bounding box center [1086, 76] width 11 height 23
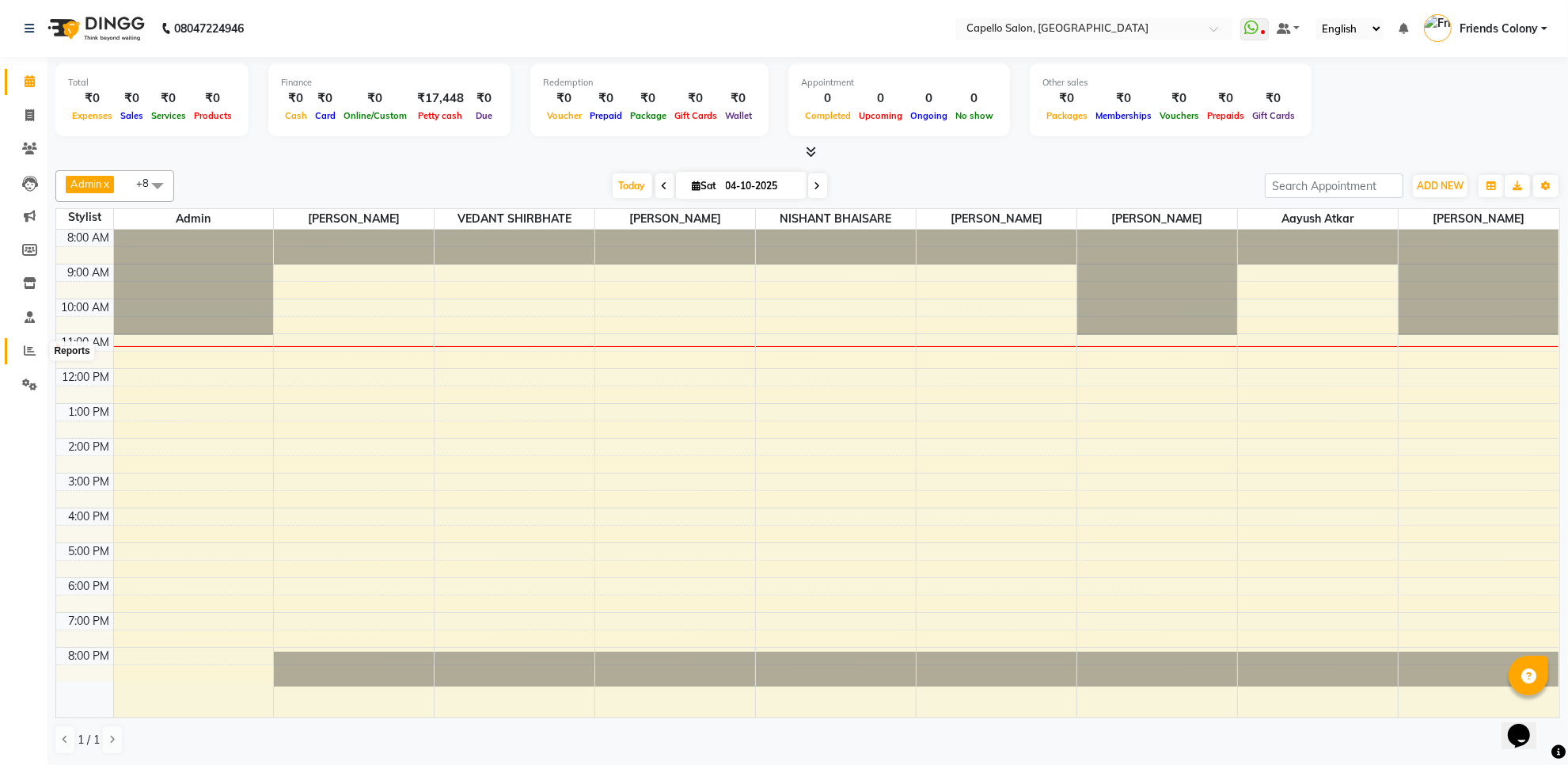
click at [20, 343] on span at bounding box center [29, 351] width 27 height 18
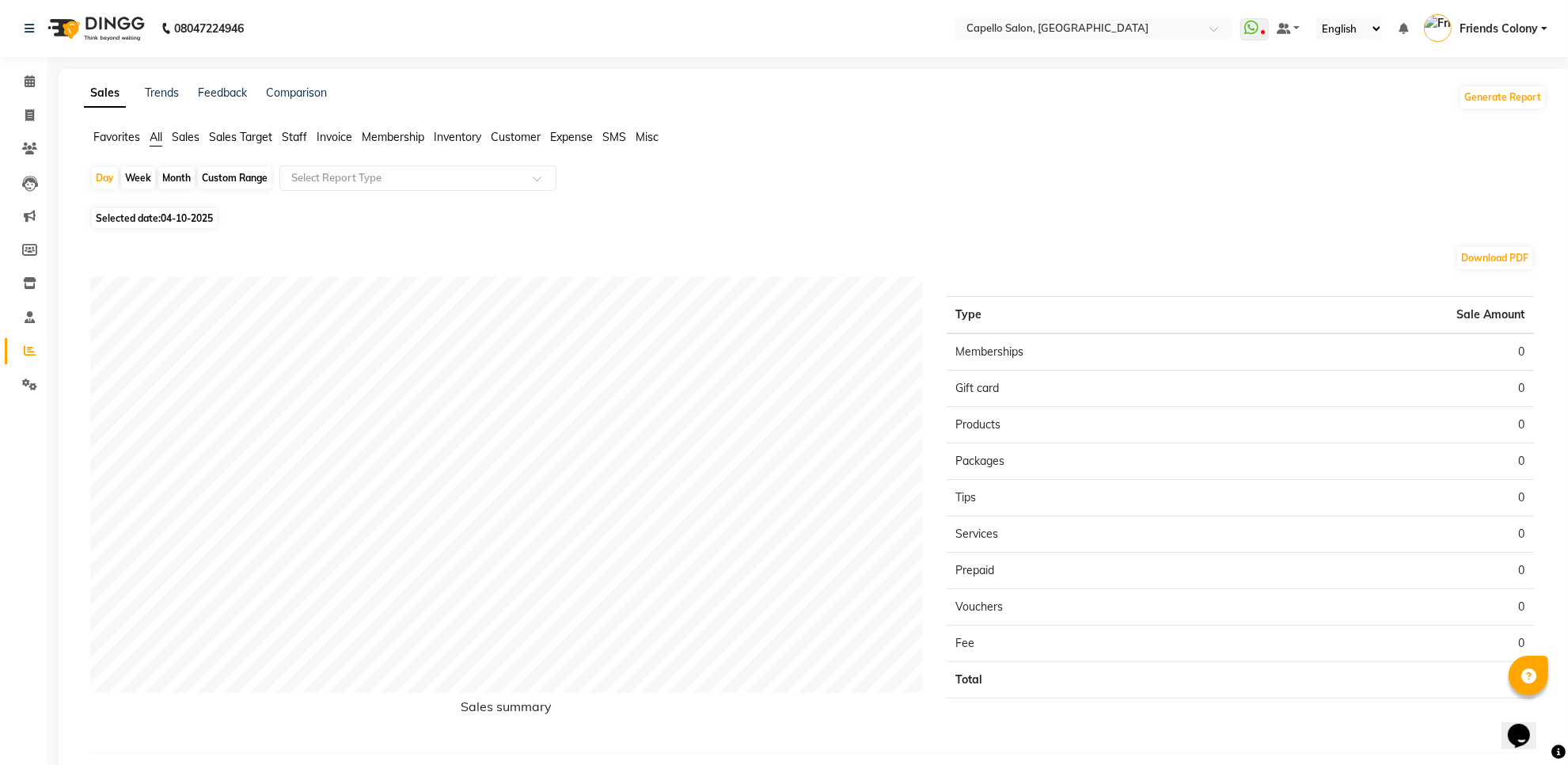
drag, startPoint x: 290, startPoint y: 131, endPoint x: 303, endPoint y: 153, distance: 25.6
click at [291, 132] on span "Staff" at bounding box center [295, 136] width 25 height 15
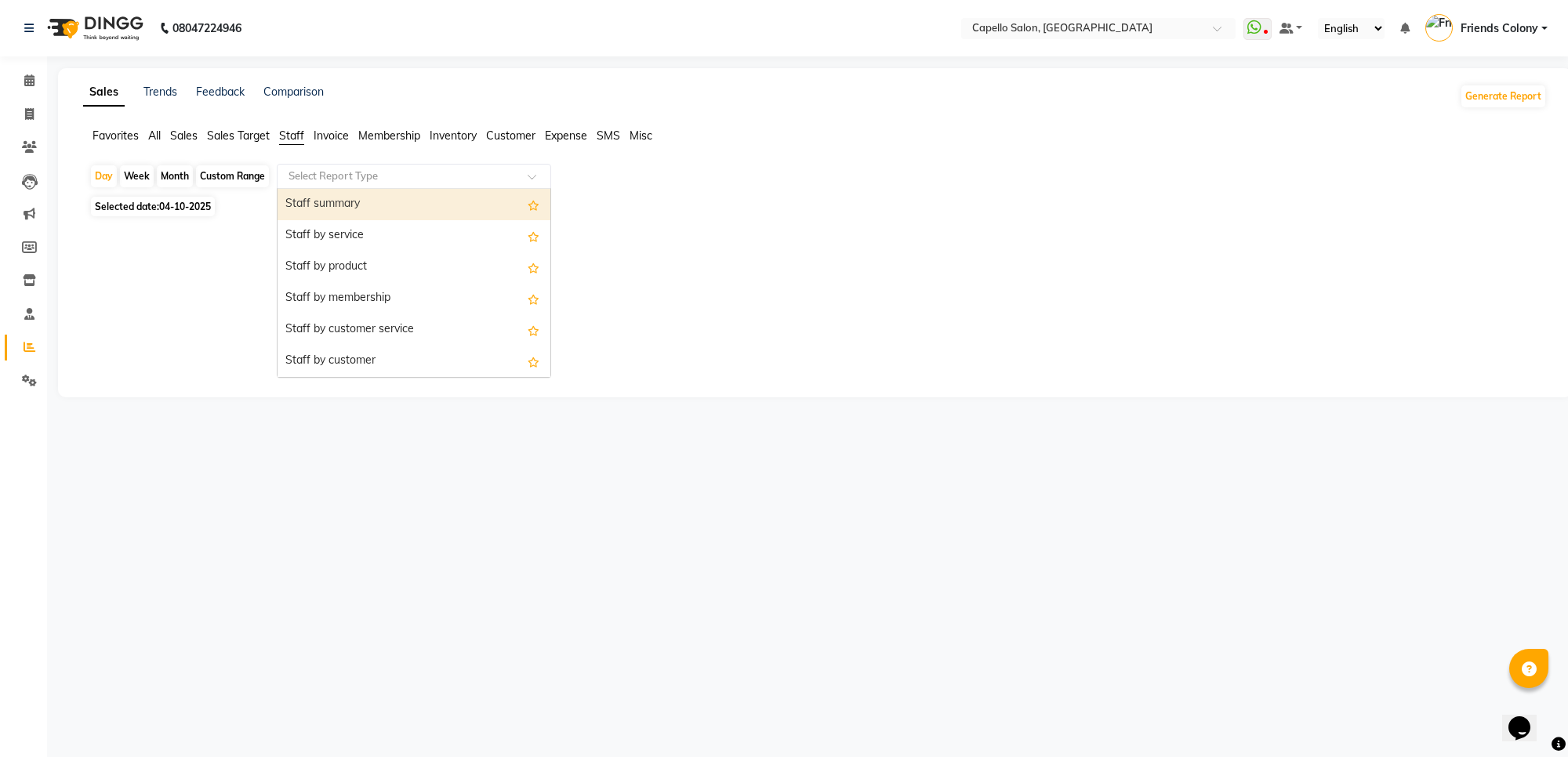
click at [319, 178] on input "text" at bounding box center [398, 176] width 226 height 15
click at [320, 200] on div "Staff summary" at bounding box center [413, 204] width 273 height 32
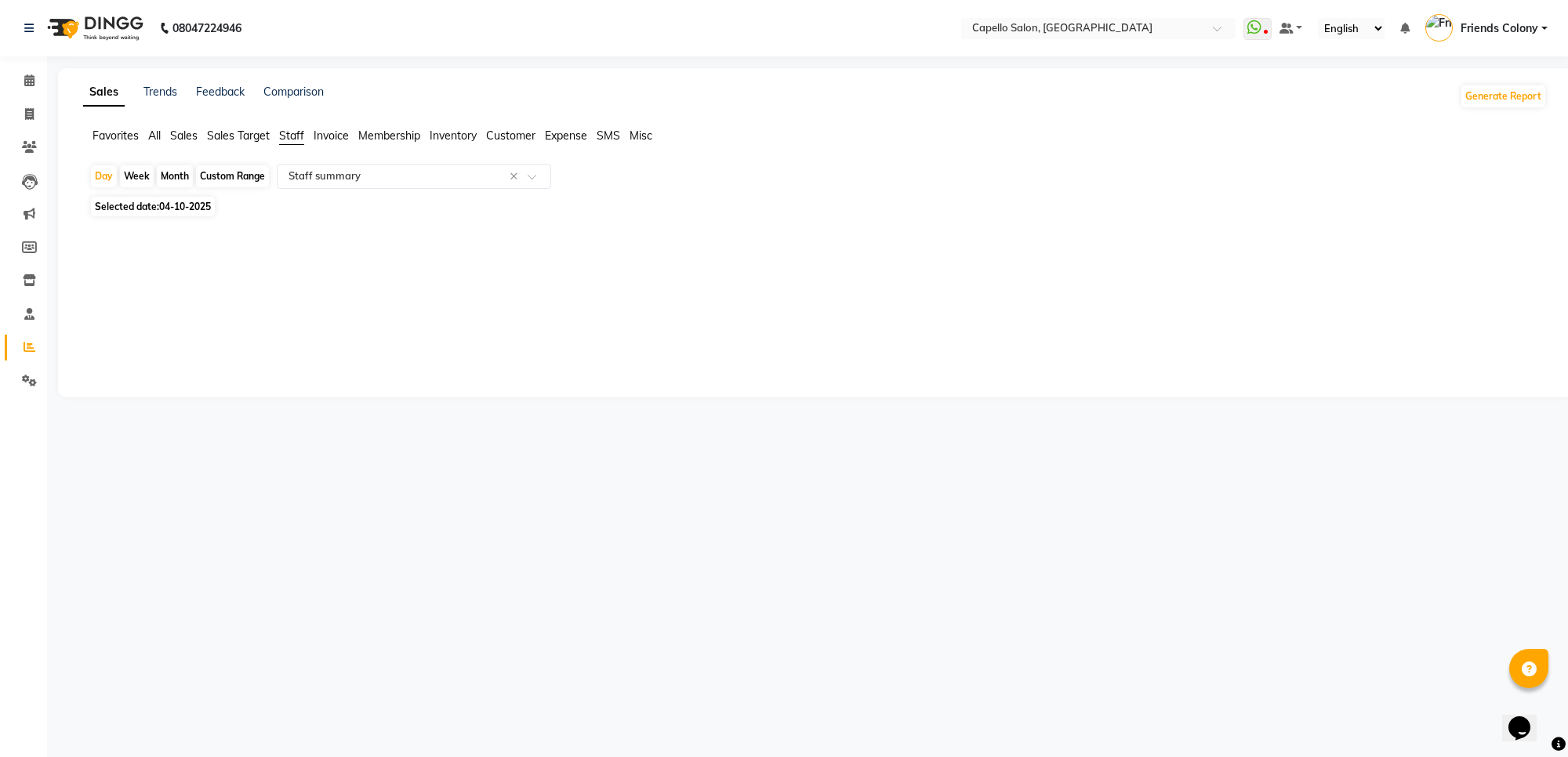
click at [177, 180] on div "Month" at bounding box center [174, 176] width 36 height 22
select select "10"
select select "2025"
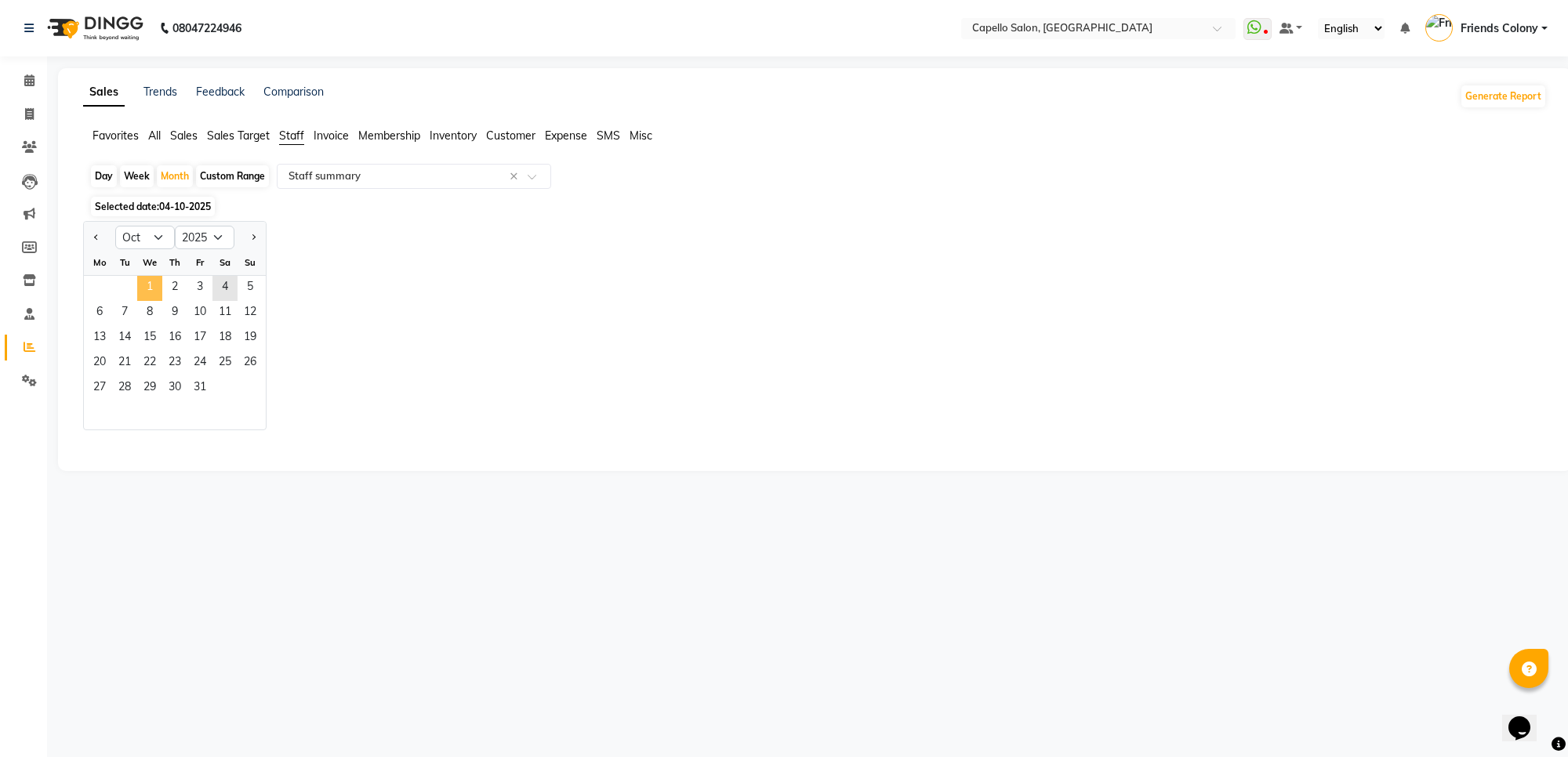
click at [149, 280] on span "1" at bounding box center [149, 288] width 25 height 25
select select "full_report"
select select "csv"
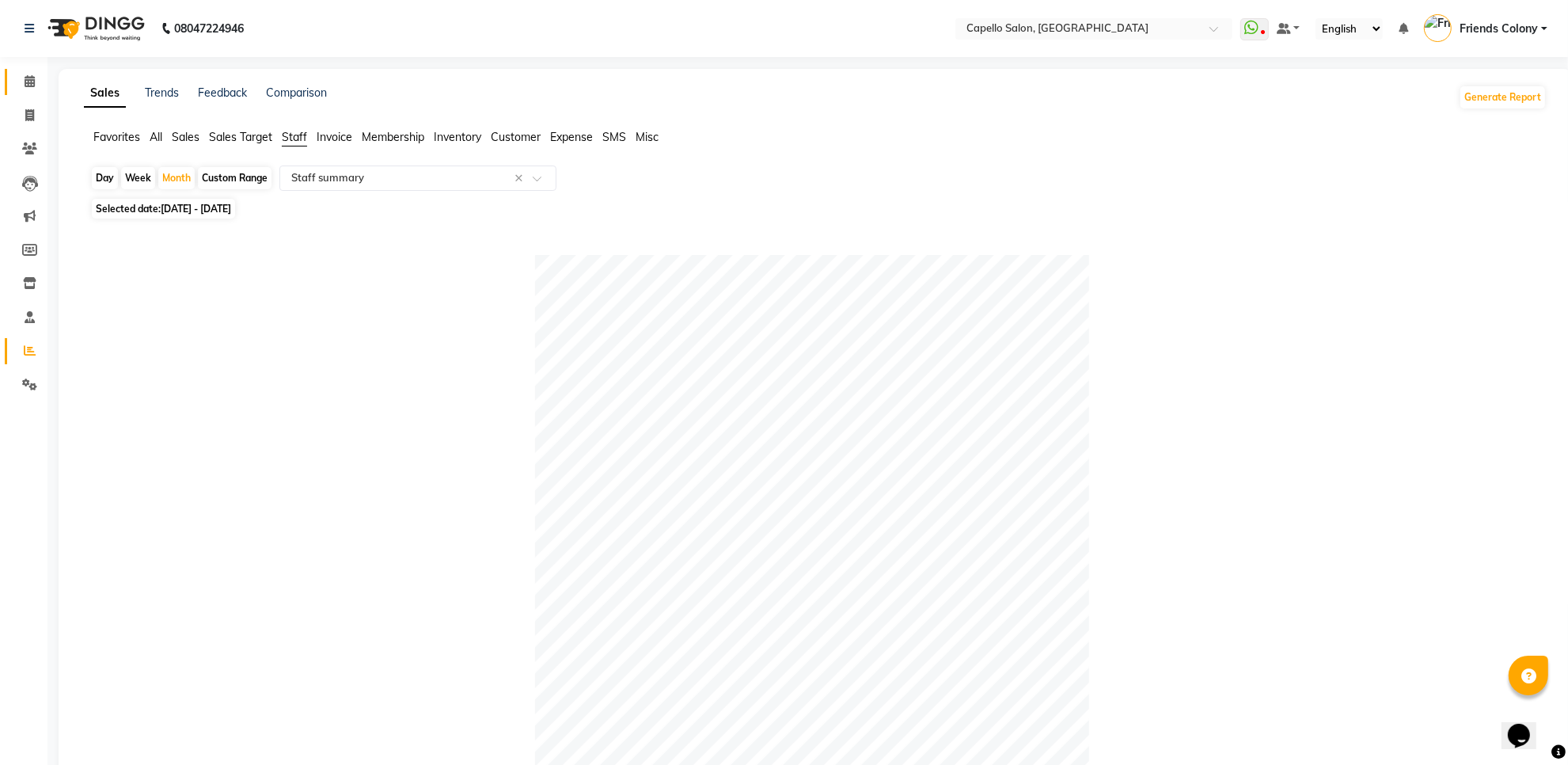
click at [22, 88] on span at bounding box center [29, 82] width 27 height 18
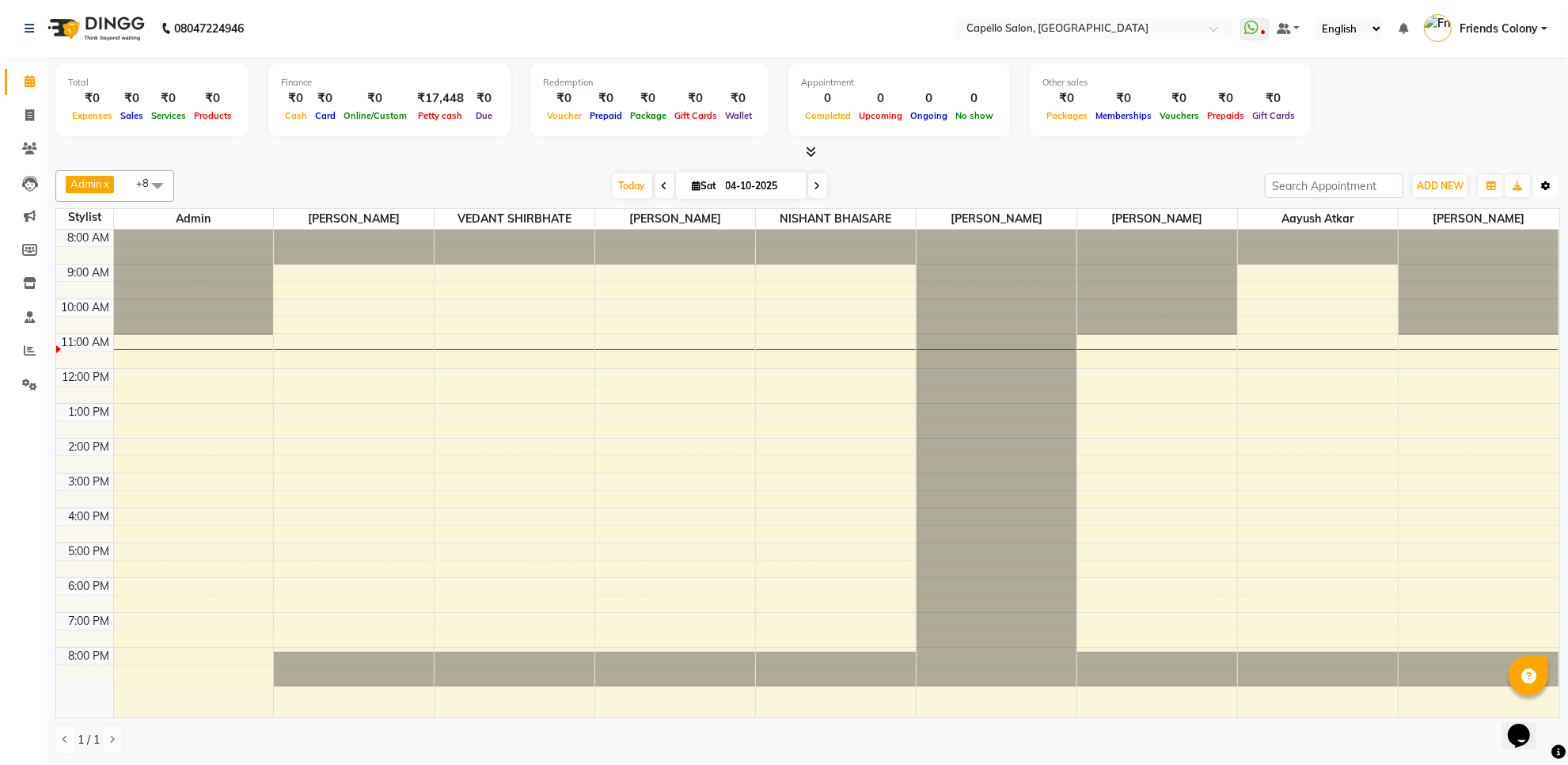
click at [1545, 193] on button "Toggle Dropdown" at bounding box center [1546, 186] width 25 height 22
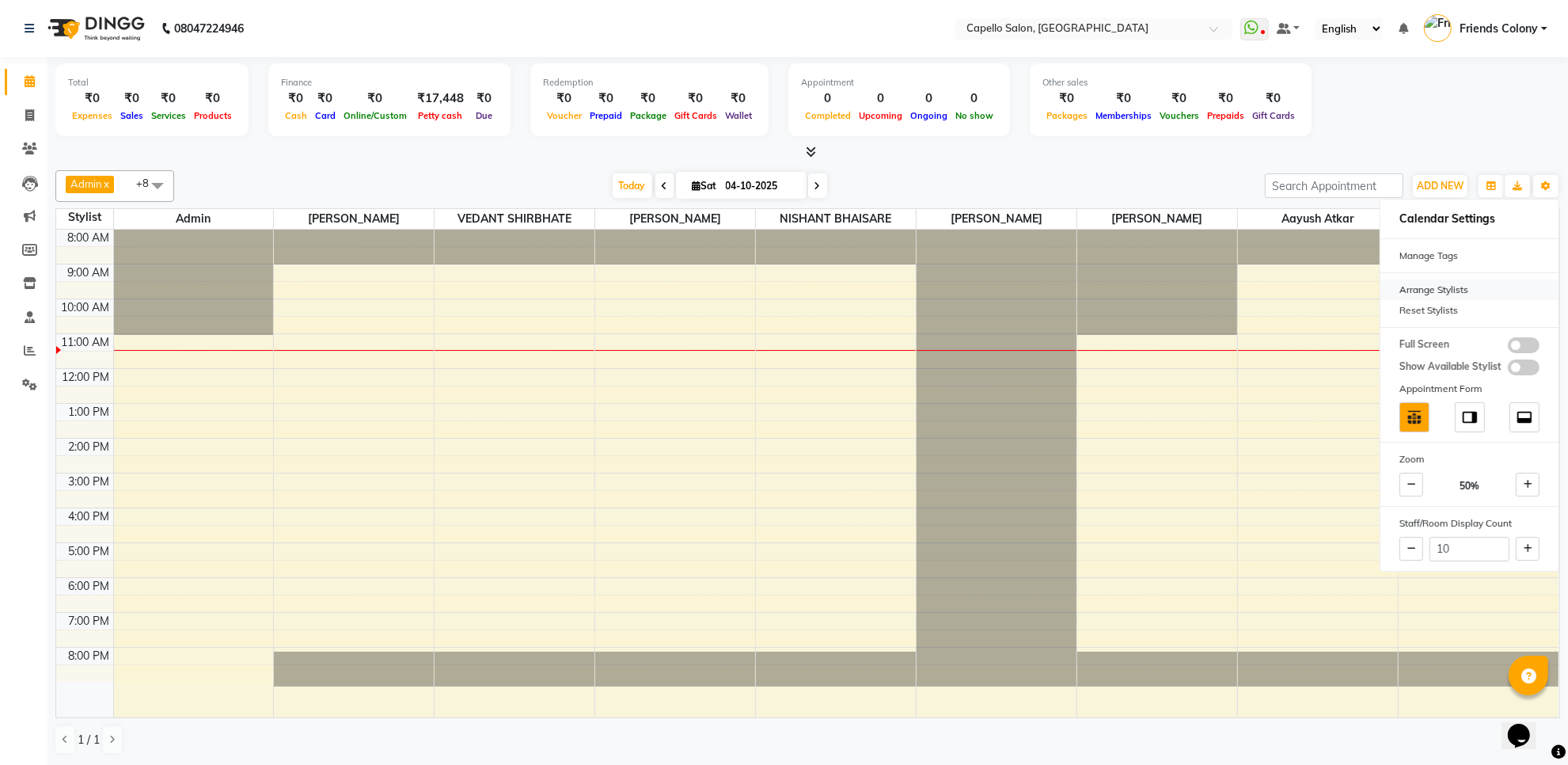
click at [1451, 285] on div "Arrange Stylists" at bounding box center [1469, 289] width 178 height 20
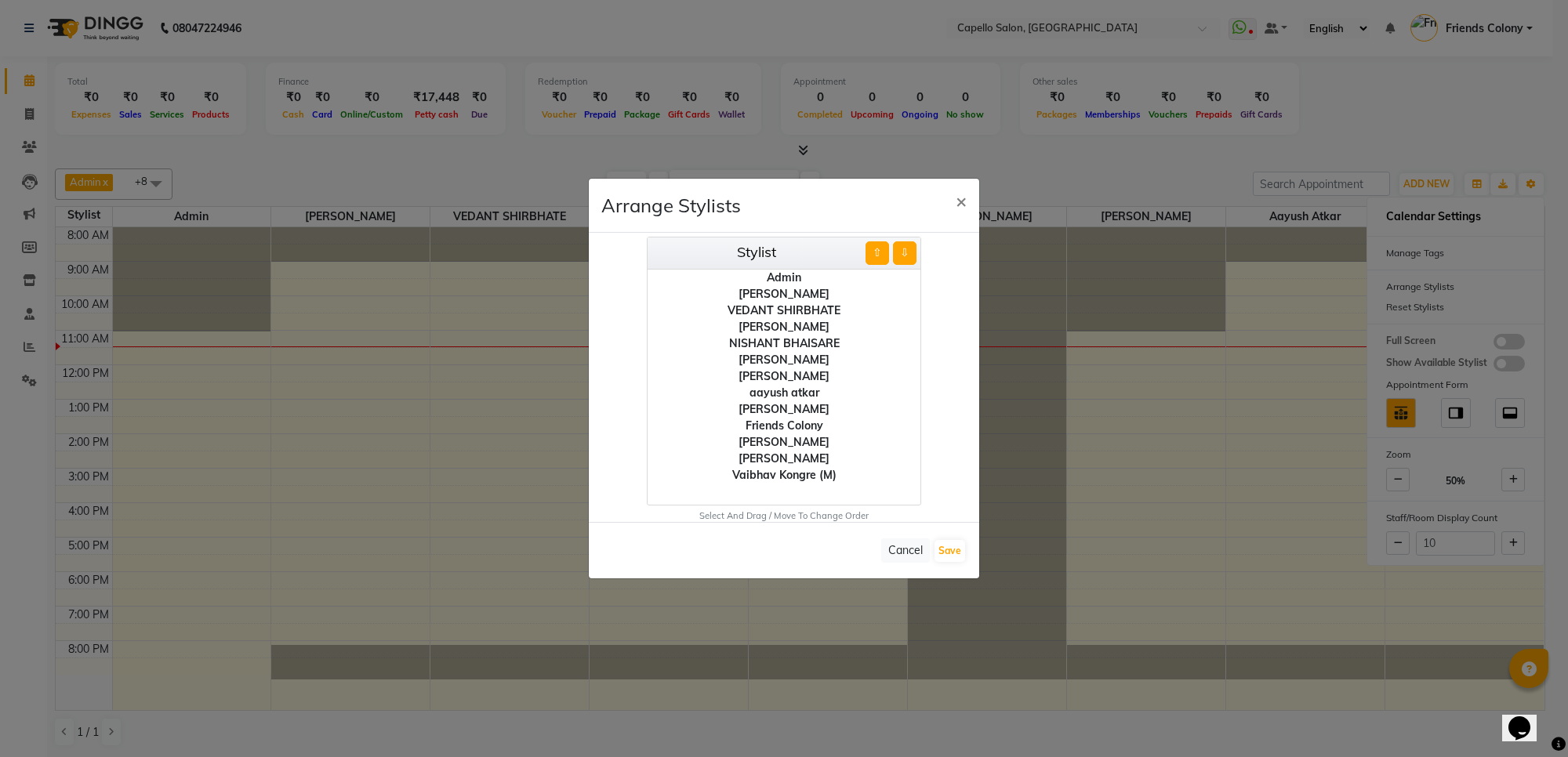
drag, startPoint x: 747, startPoint y: 341, endPoint x: 818, endPoint y: 313, distance: 76.3
click at [747, 339] on div "NISHANT BHAISARE" at bounding box center [784, 343] width 273 height 16
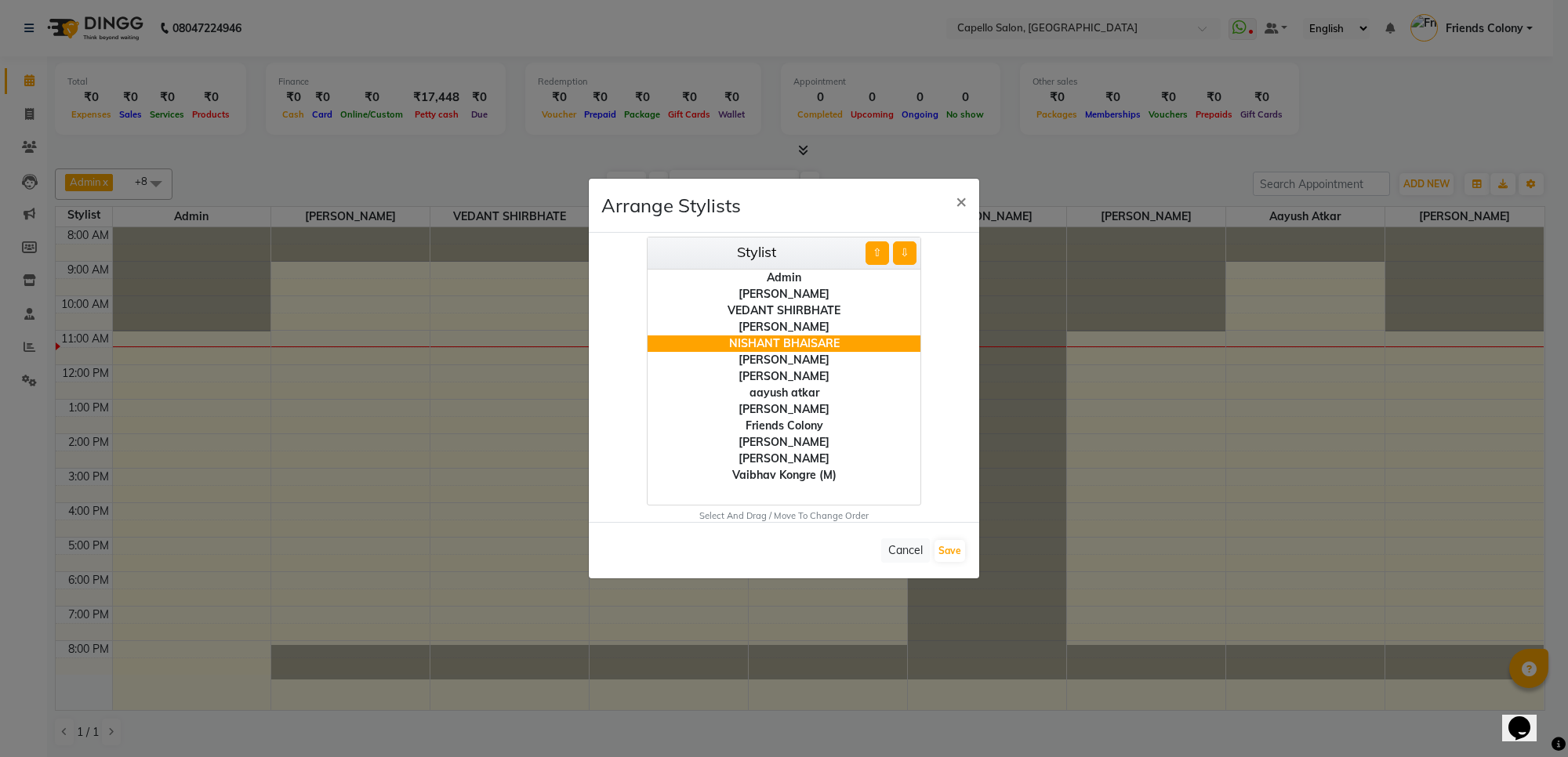
click at [881, 259] on button "⇧" at bounding box center [877, 253] width 23 height 23
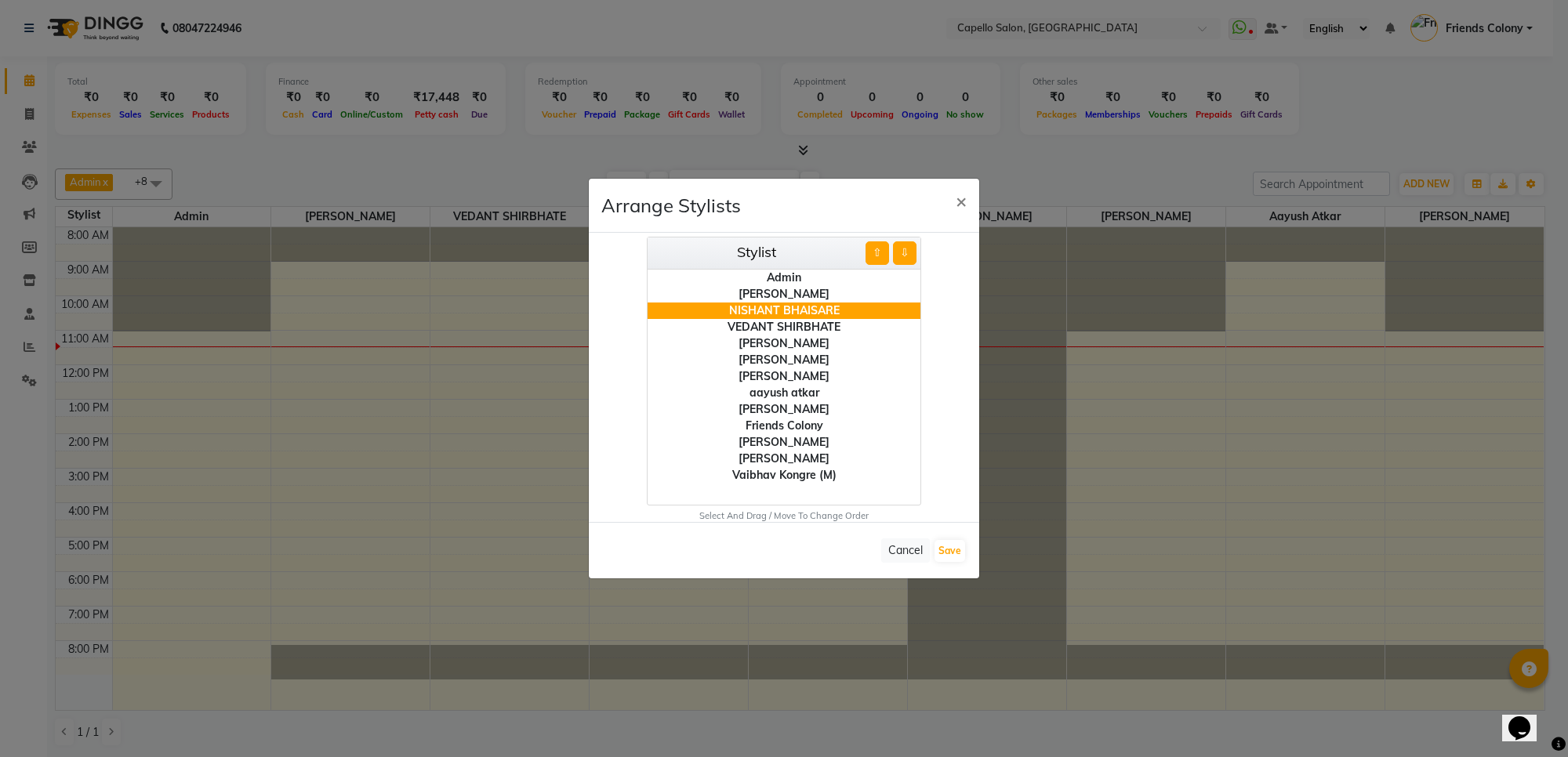
click at [881, 259] on button "⇧" at bounding box center [877, 253] width 23 height 23
click at [782, 377] on div "[PERSON_NAME]" at bounding box center [784, 376] width 273 height 16
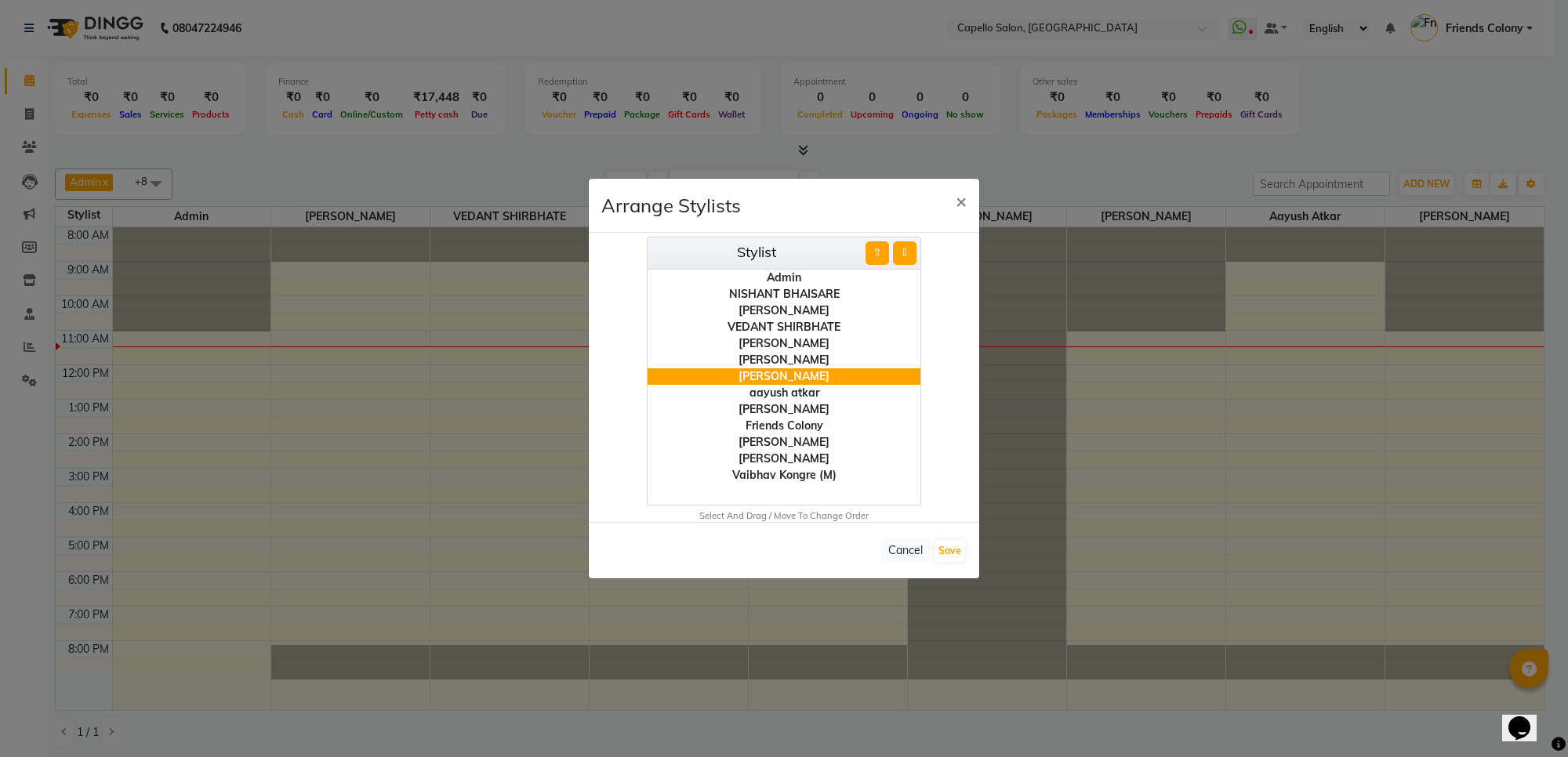
click at [878, 254] on button "⇧" at bounding box center [877, 253] width 23 height 23
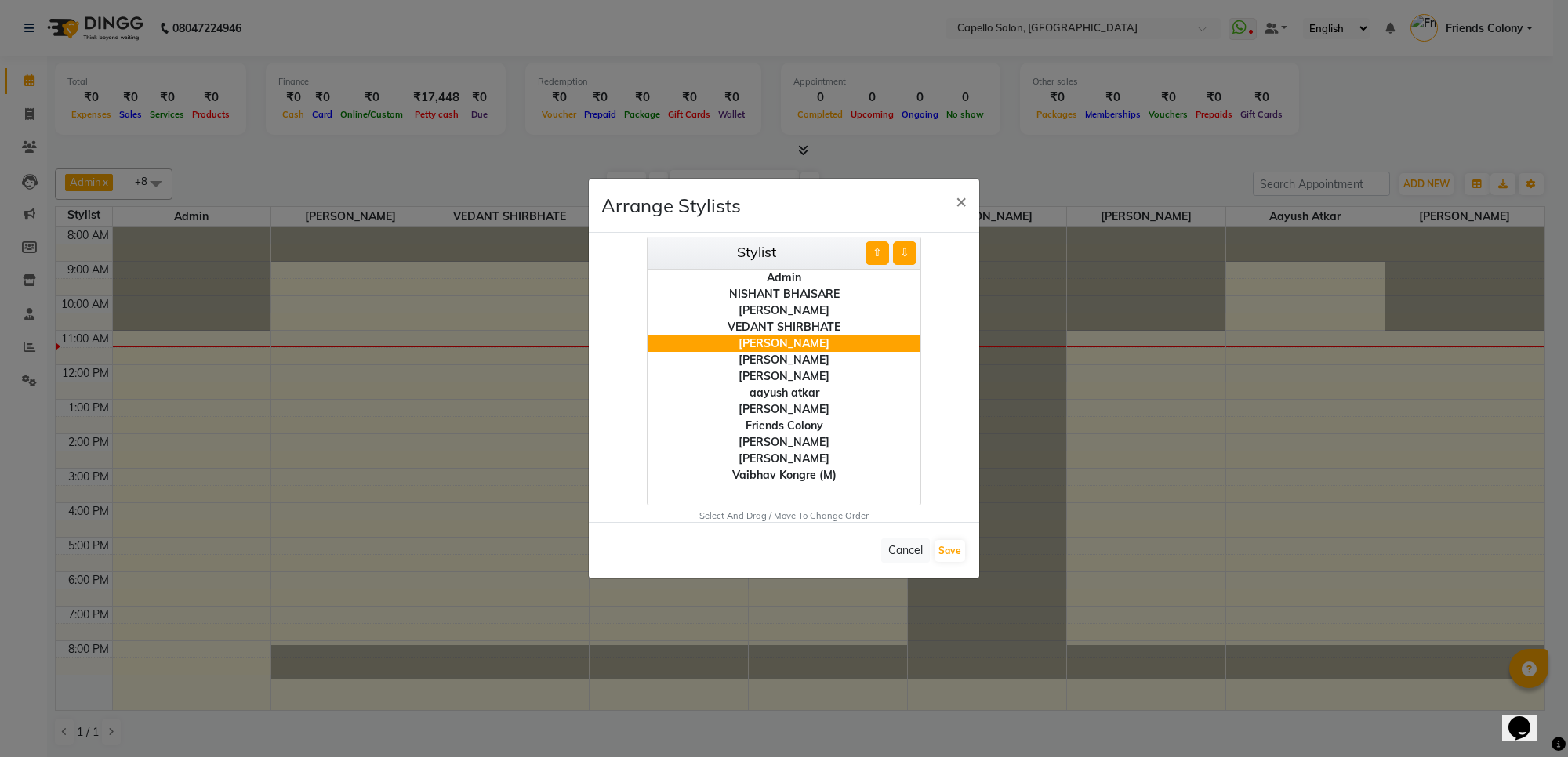
click at [878, 254] on button "⇧" at bounding box center [877, 253] width 23 height 23
click at [777, 392] on div "aayush atkar" at bounding box center [784, 393] width 273 height 16
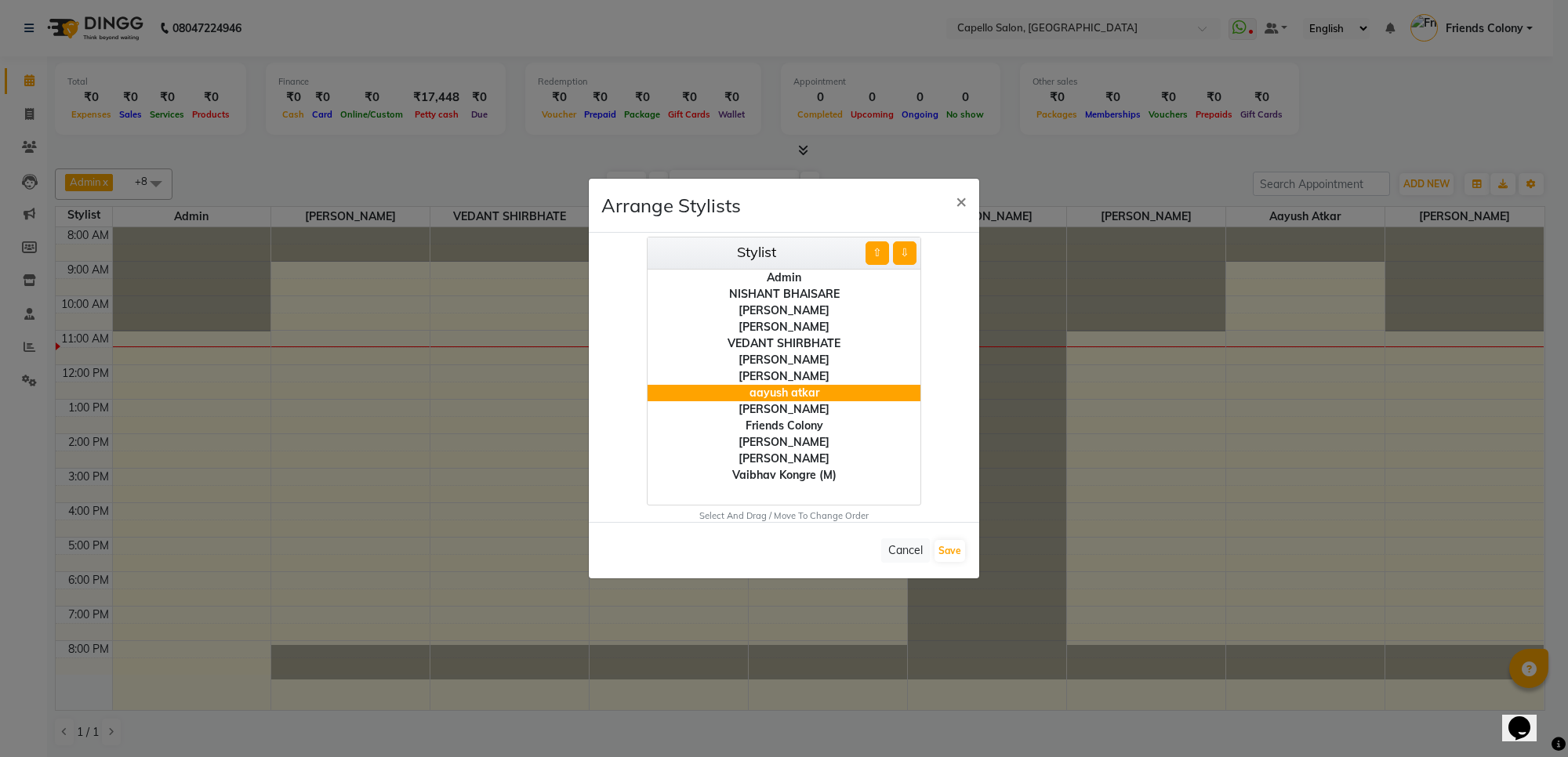
click at [871, 259] on button "⇧" at bounding box center [877, 253] width 23 height 23
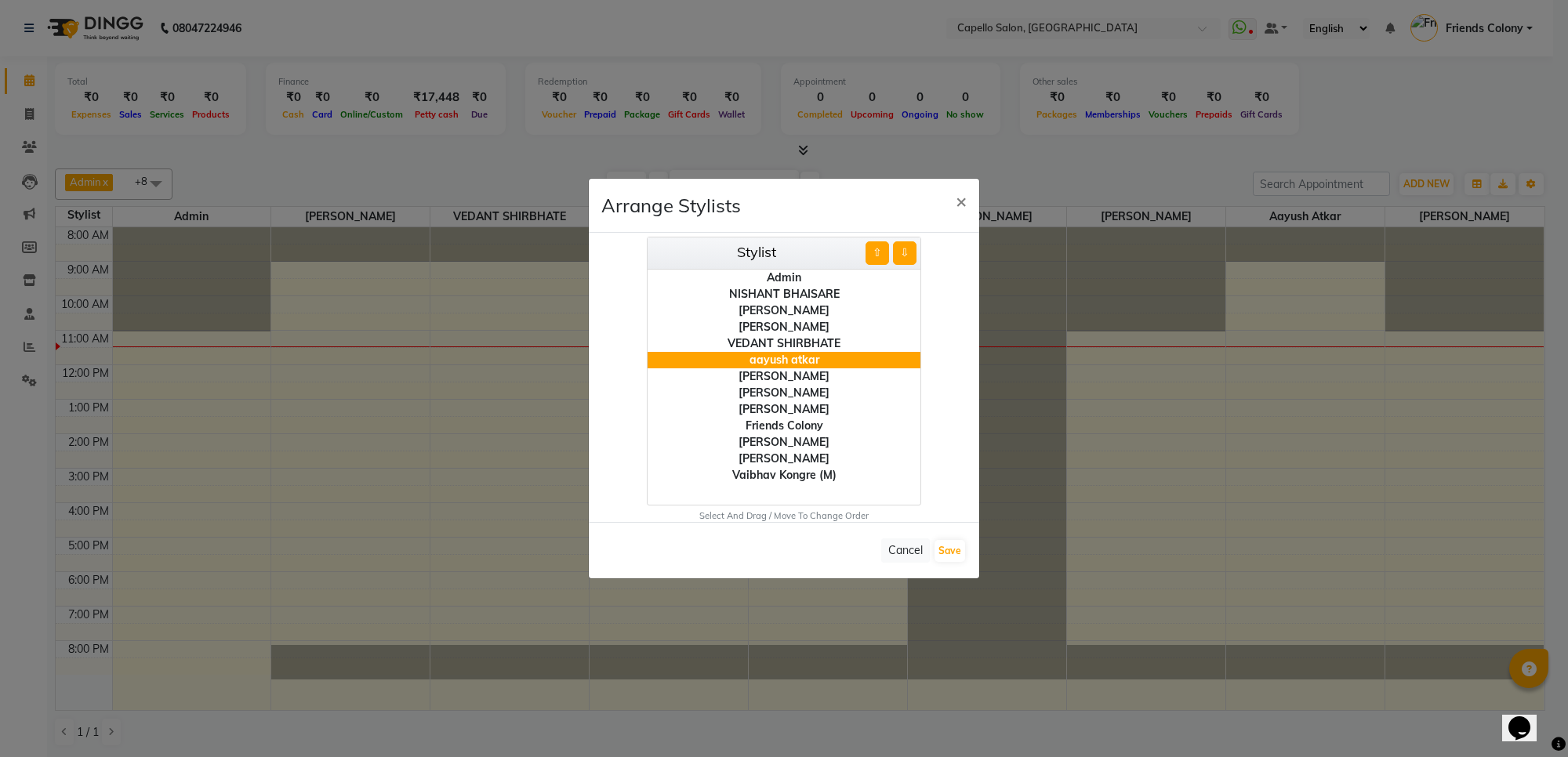
click at [871, 259] on button "⇧" at bounding box center [877, 253] width 23 height 23
click at [786, 405] on div "[PERSON_NAME]" at bounding box center [784, 409] width 273 height 16
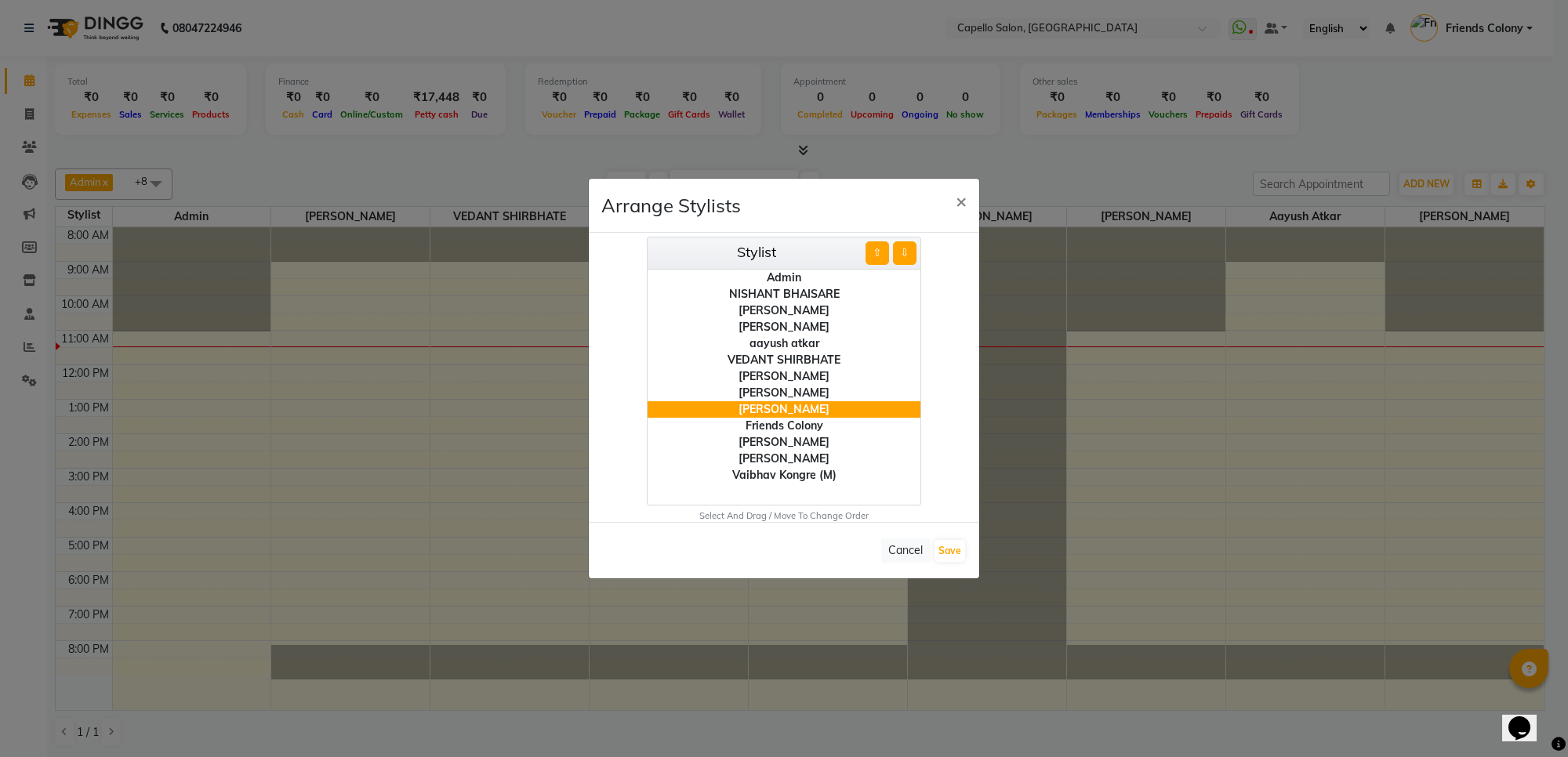
click at [880, 249] on button "⇧" at bounding box center [877, 253] width 23 height 23
click at [950, 559] on button "Save" at bounding box center [950, 551] width 31 height 22
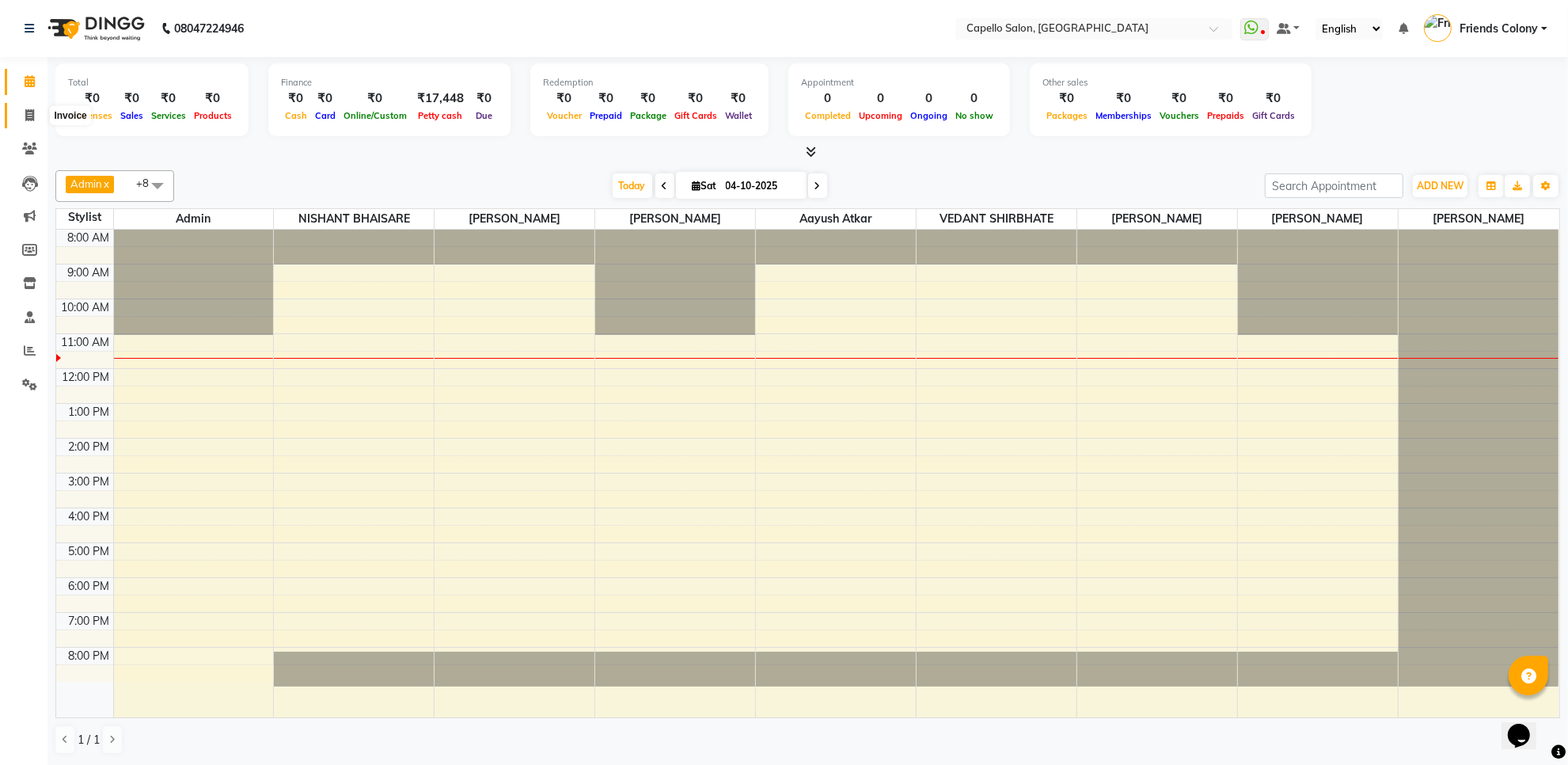
click at [25, 121] on icon at bounding box center [29, 115] width 9 height 12
select select "3583"
select select "service"
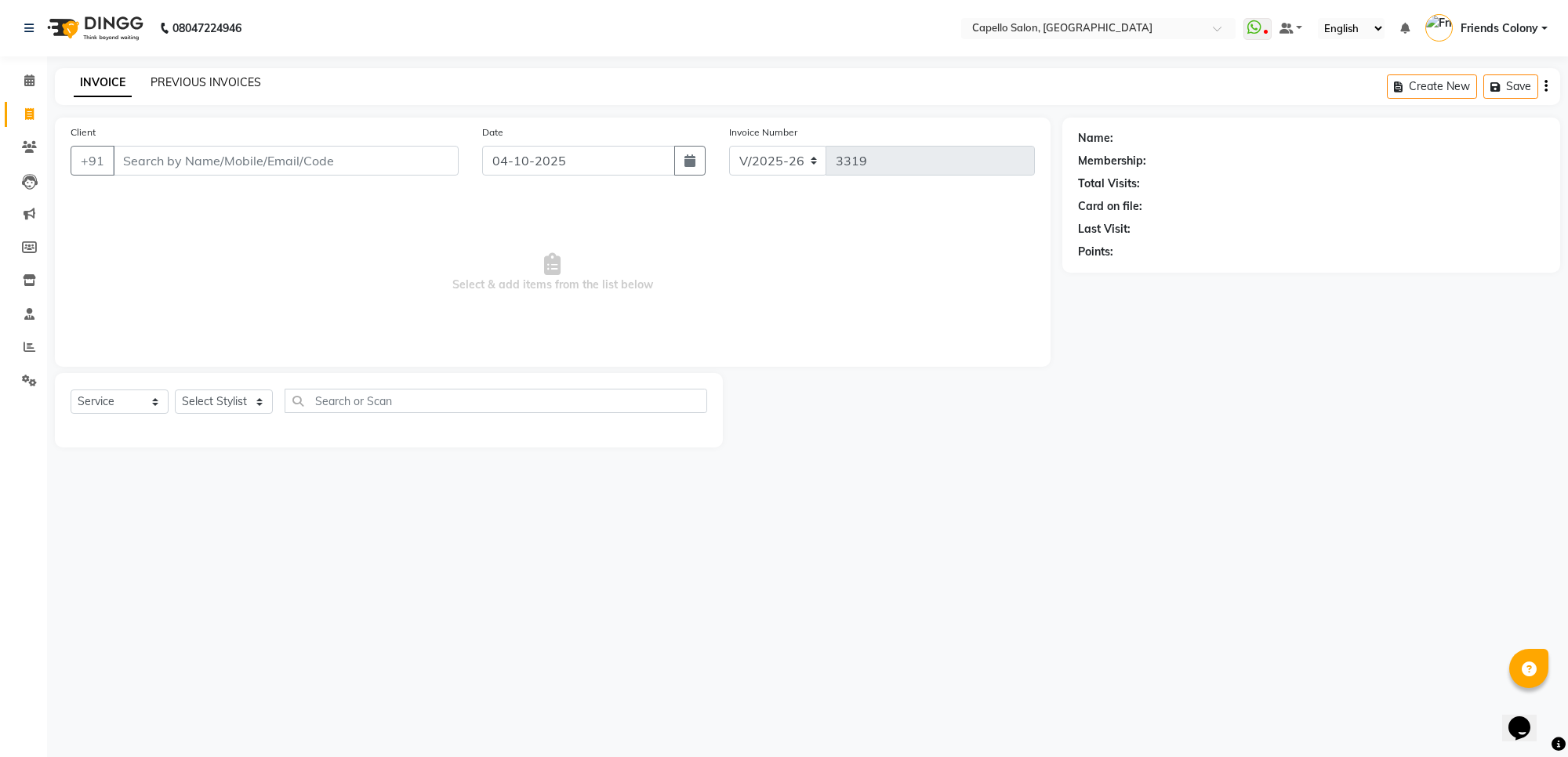
click at [171, 87] on link "PREVIOUS INVOICES" at bounding box center [205, 82] width 111 height 14
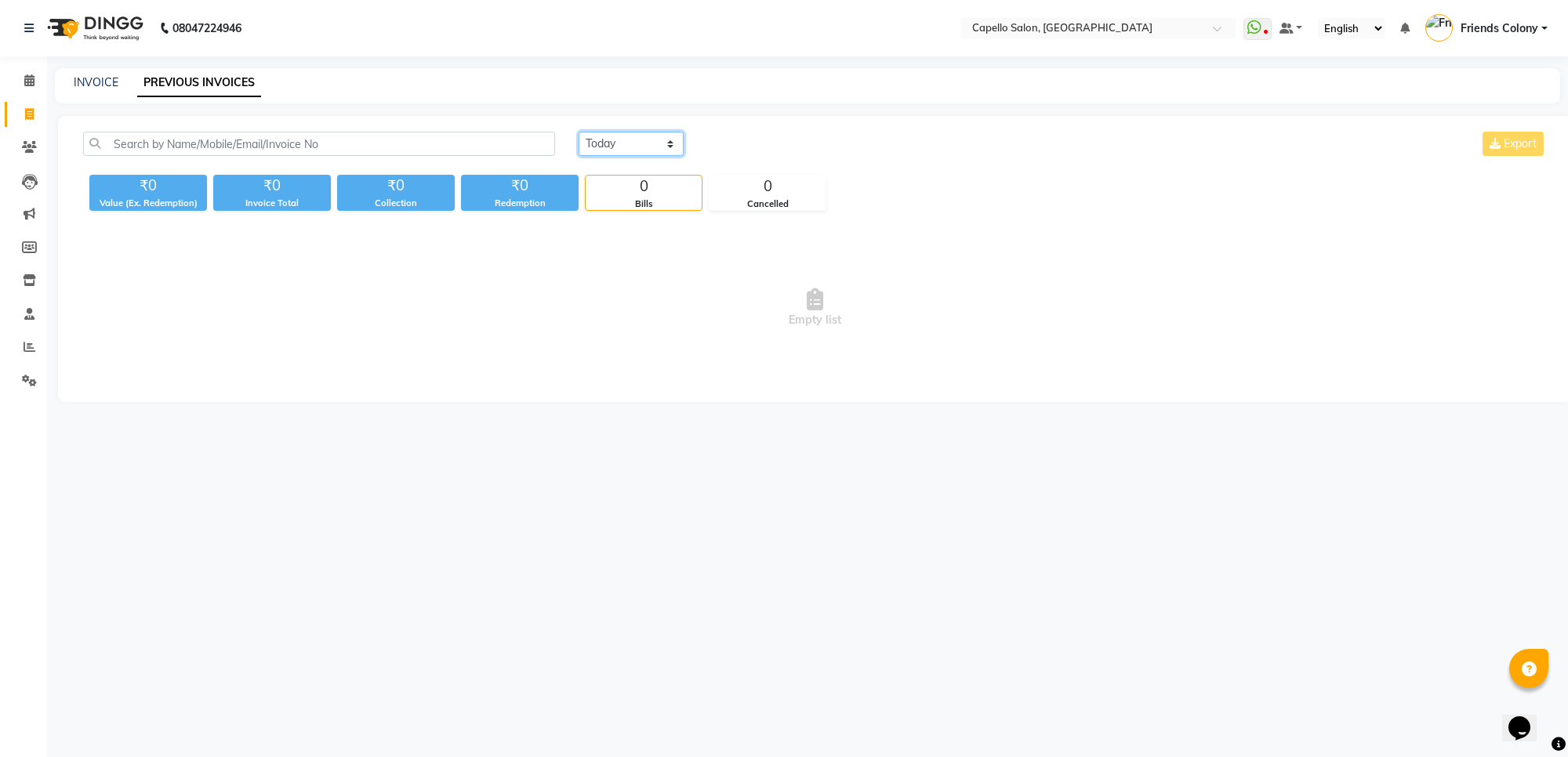
click at [604, 136] on select "[DATE] [DATE] Custom Range" at bounding box center [631, 144] width 105 height 24
click at [579, 132] on select "[DATE] [DATE] Custom Range" at bounding box center [631, 144] width 105 height 24
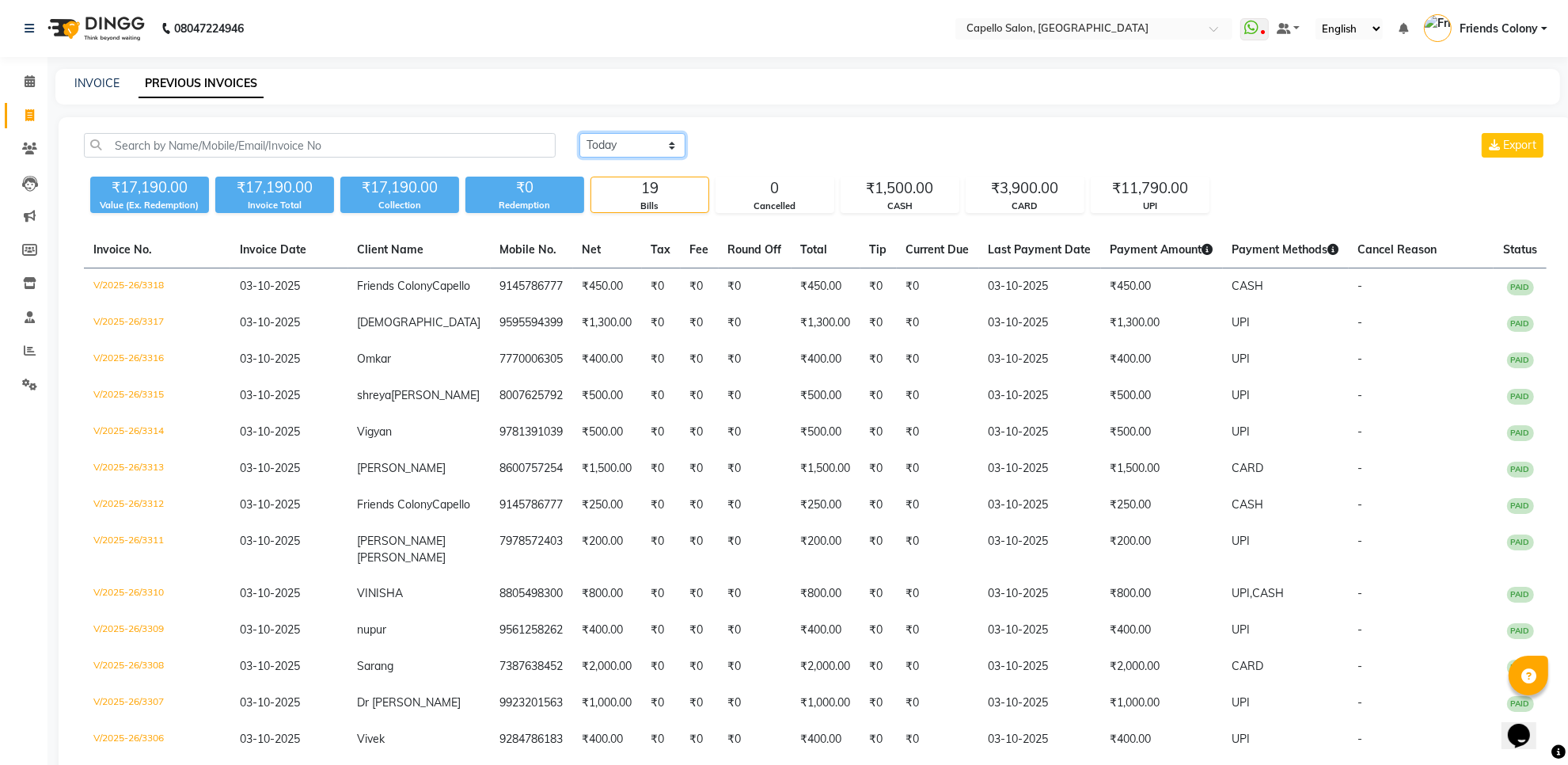
click at [635, 151] on select "[DATE] [DATE] Custom Range" at bounding box center [632, 145] width 106 height 24
select select "range"
click at [580, 133] on select "[DATE] [DATE] Custom Range" at bounding box center [632, 145] width 106 height 24
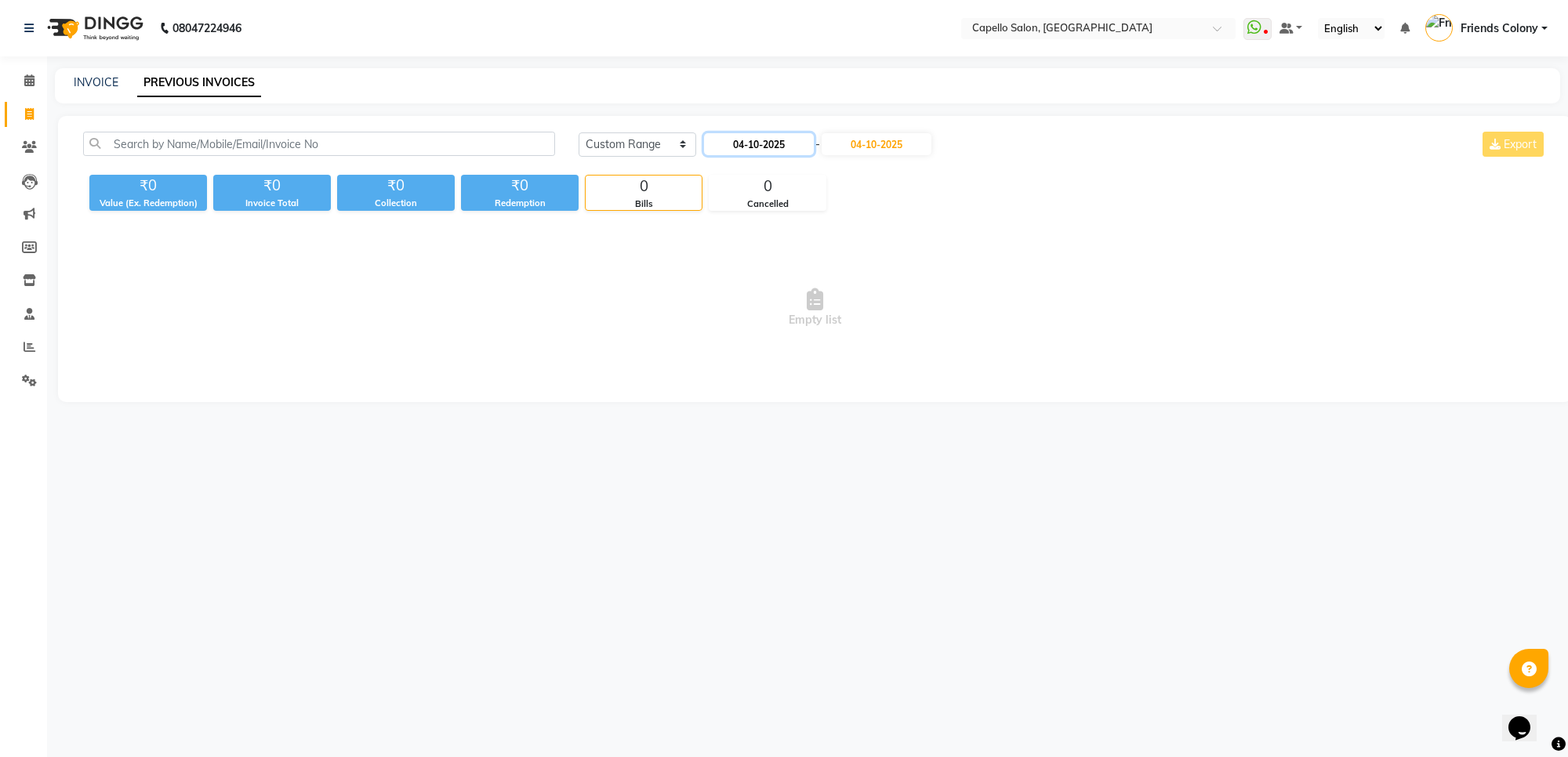
click at [730, 150] on input "04-10-2025" at bounding box center [759, 144] width 110 height 22
select select "10"
select select "2025"
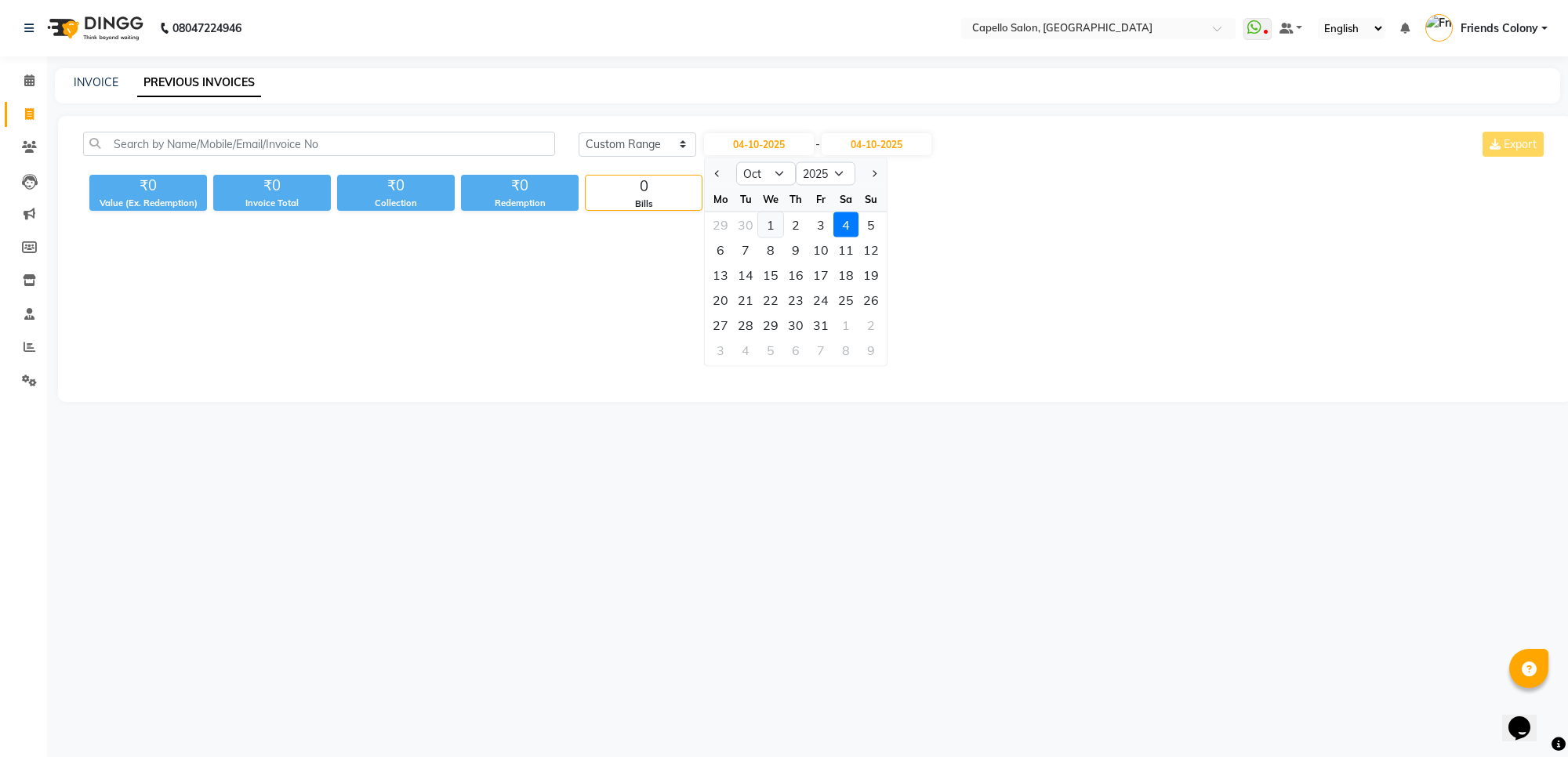
click at [767, 224] on div "1" at bounding box center [771, 225] width 25 height 25
type input "01-10-2025"
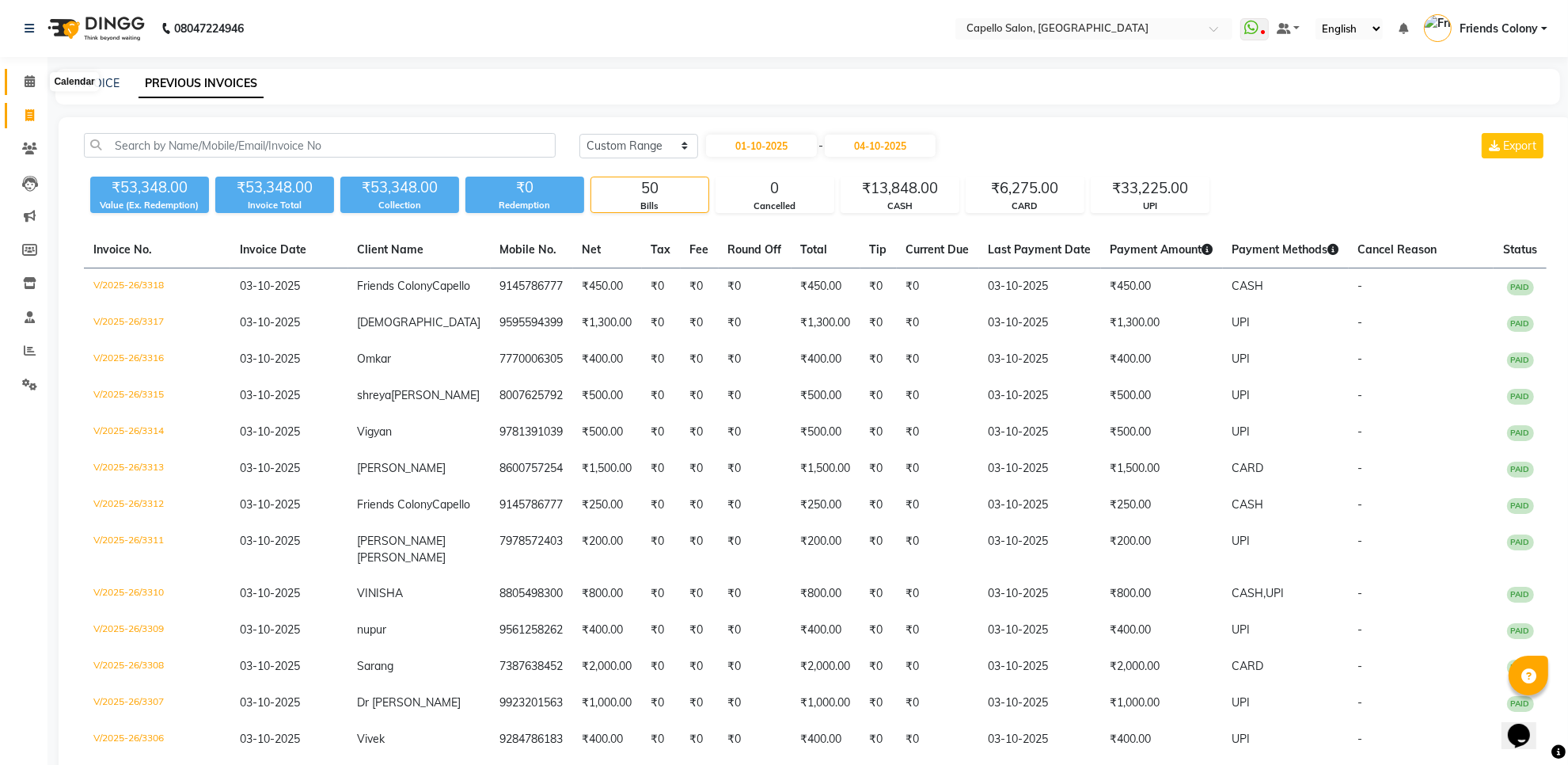
click at [20, 88] on span at bounding box center [29, 82] width 27 height 18
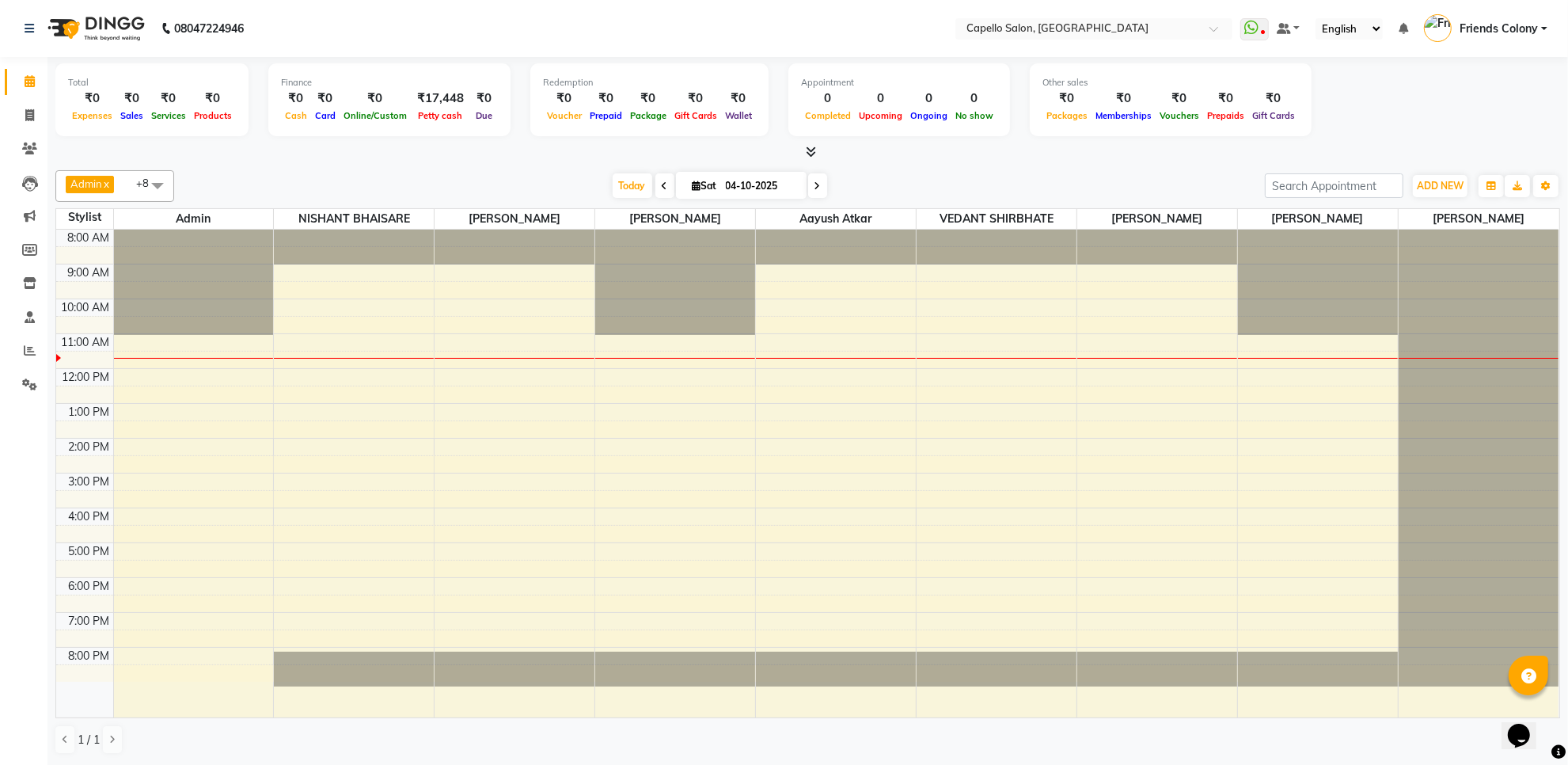
scroll to position [1, 0]
drag, startPoint x: 19, startPoint y: 64, endPoint x: 445, endPoint y: 168, distance: 438.5
click at [445, 170] on div "Admin x [PERSON_NAME] x [PERSON_NAME] x [PERSON_NAME] x [PERSON_NAME] x [PERSON…" at bounding box center [807, 186] width 1505 height 32
click at [16, 117] on span at bounding box center [29, 116] width 27 height 18
select select "service"
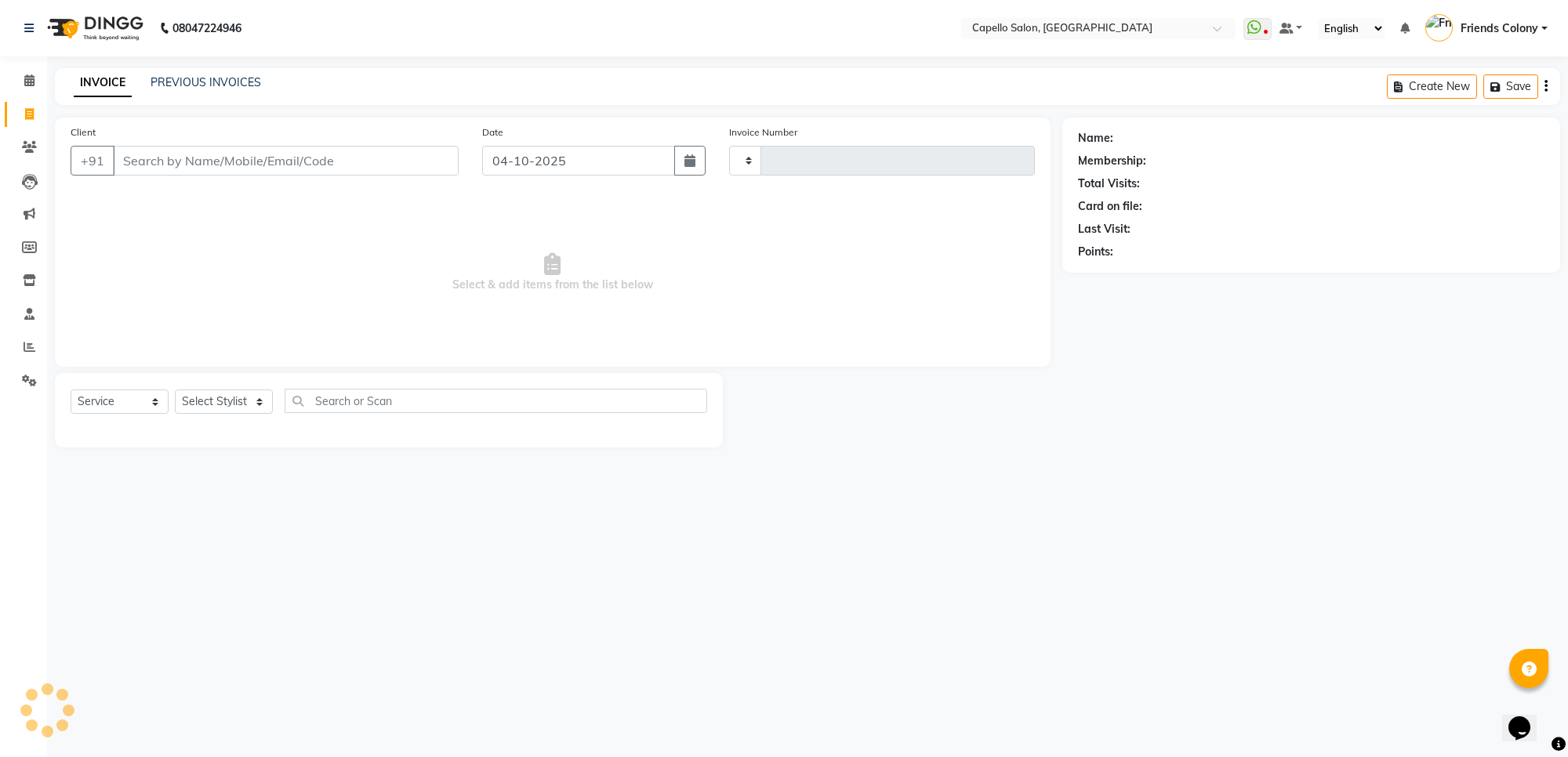
type input "3319"
select select "3583"
click at [233, 158] on input "Client" at bounding box center [285, 160] width 346 height 30
type input "7752004504"
click at [434, 155] on span "Add Client" at bounding box center [418, 161] width 62 height 15
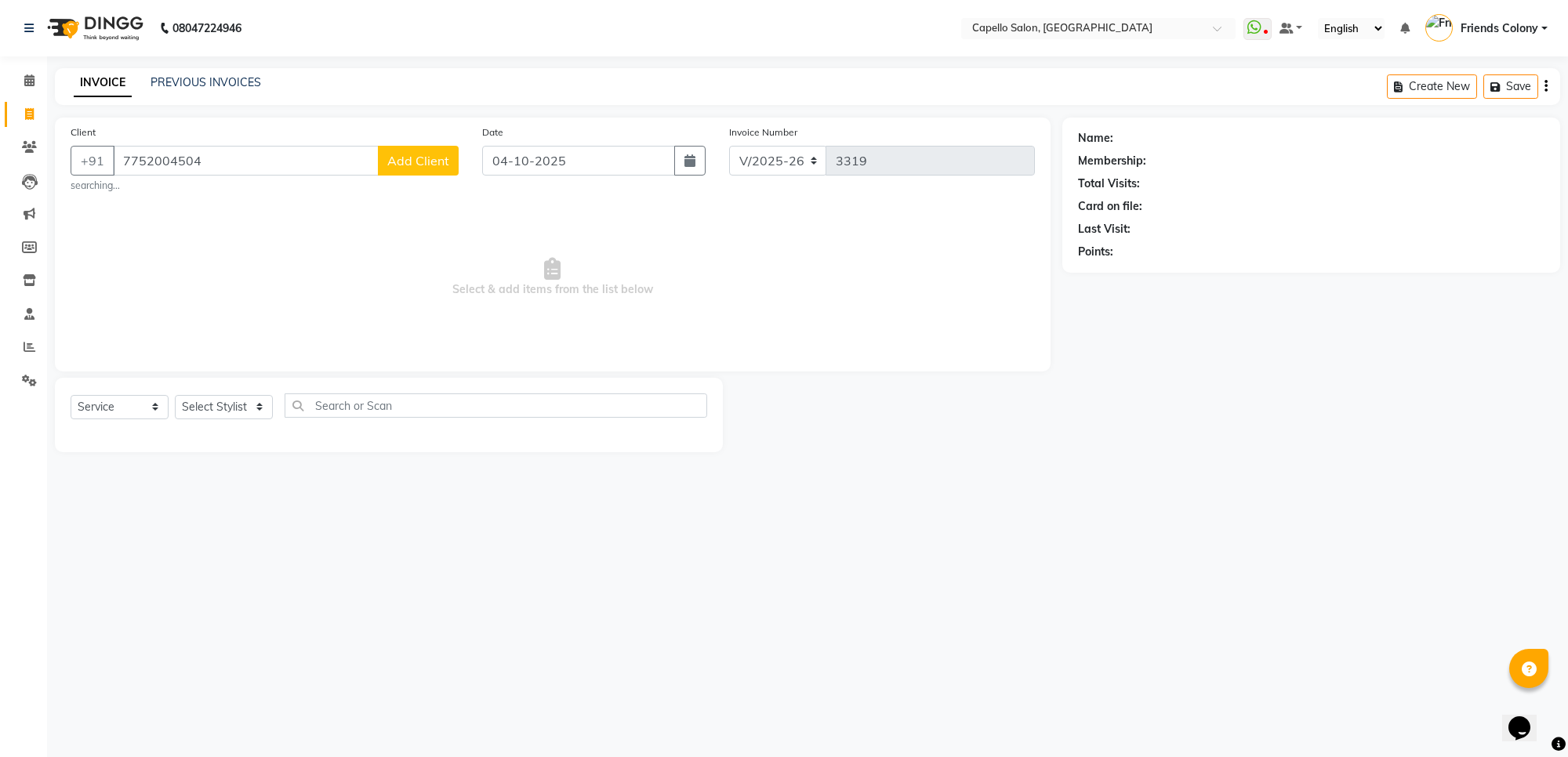
select select "22"
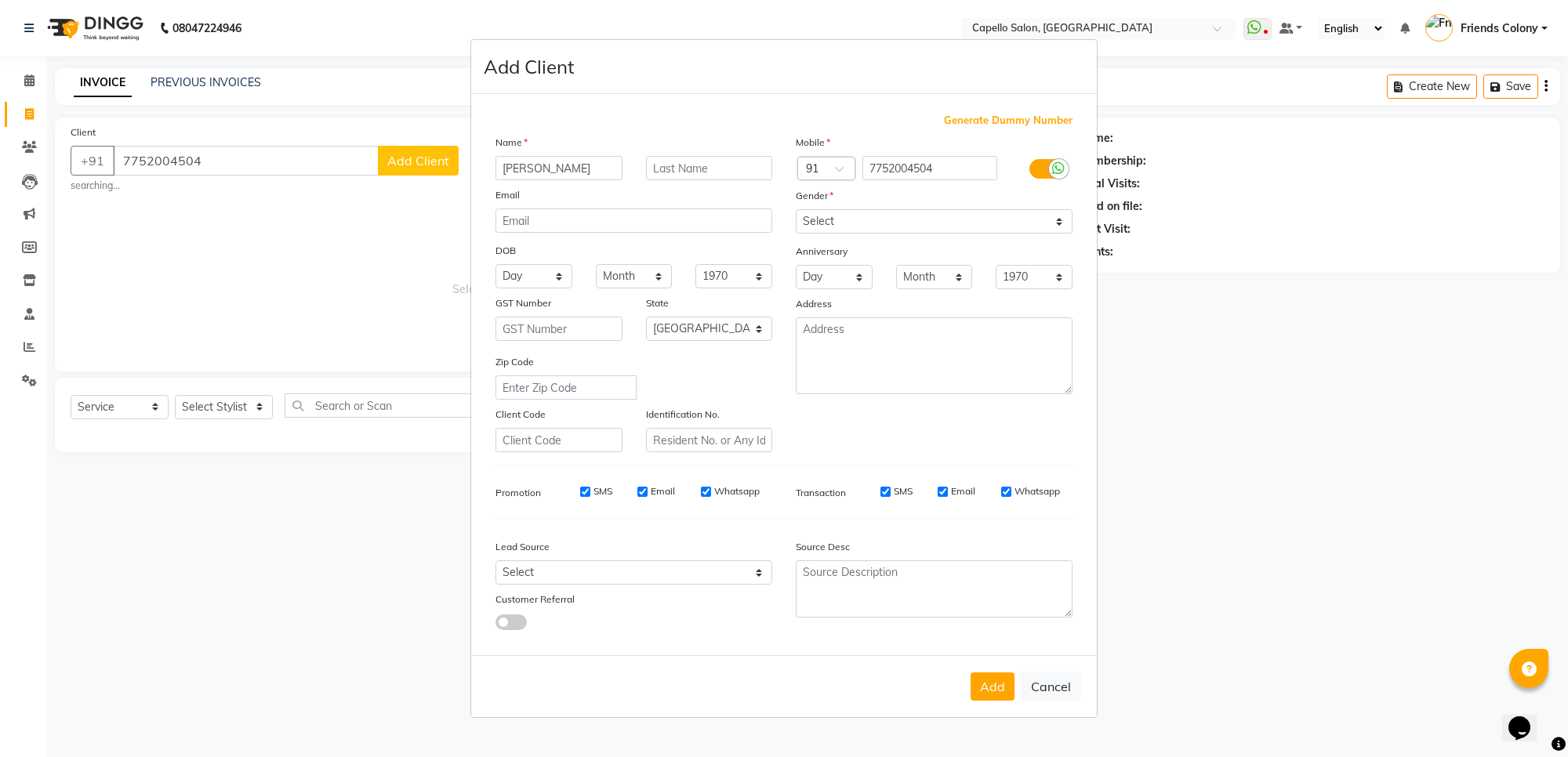
type input "[PERSON_NAME]"
click at [798, 218] on select "Select [DEMOGRAPHIC_DATA] [DEMOGRAPHIC_DATA] Other Prefer Not To Say" at bounding box center [934, 221] width 277 height 24
select select "[DEMOGRAPHIC_DATA]"
click at [796, 211] on select "Select [DEMOGRAPHIC_DATA] [DEMOGRAPHIC_DATA] Other Prefer Not To Say" at bounding box center [934, 221] width 277 height 24
click at [1001, 692] on button "Add" at bounding box center [993, 686] width 44 height 28
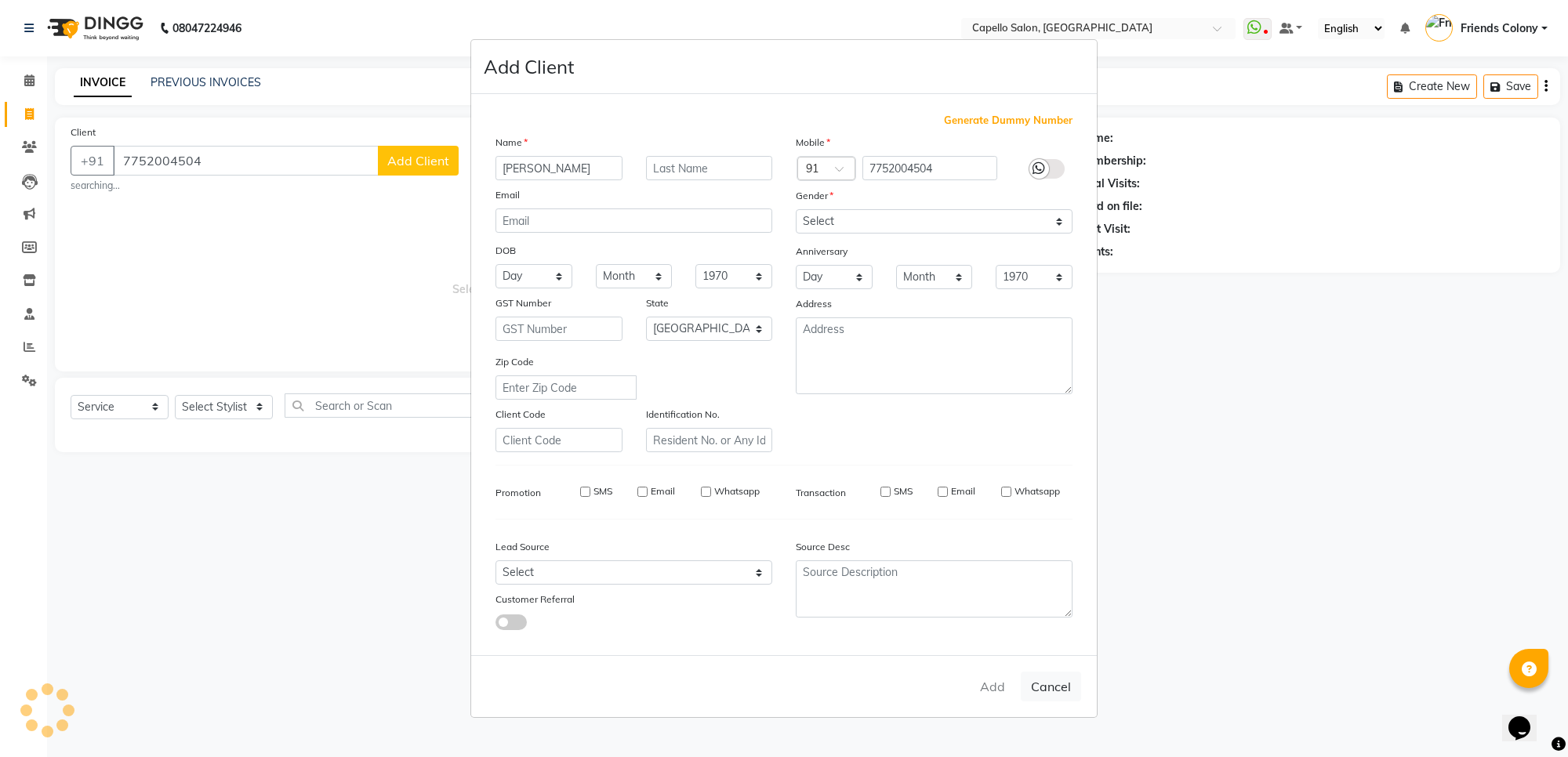
select select
select select "null"
select select
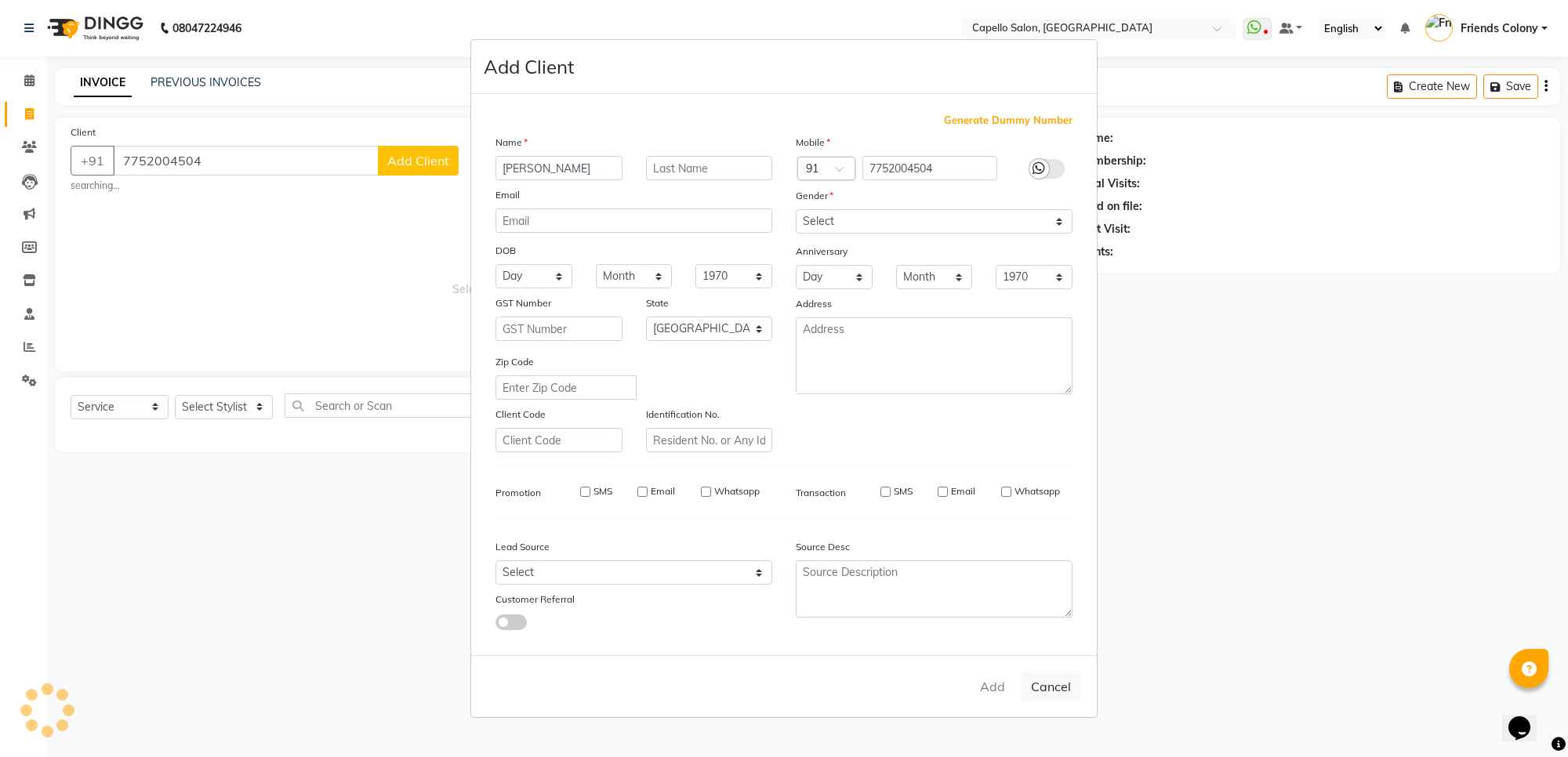
select select
checkbox input "false"
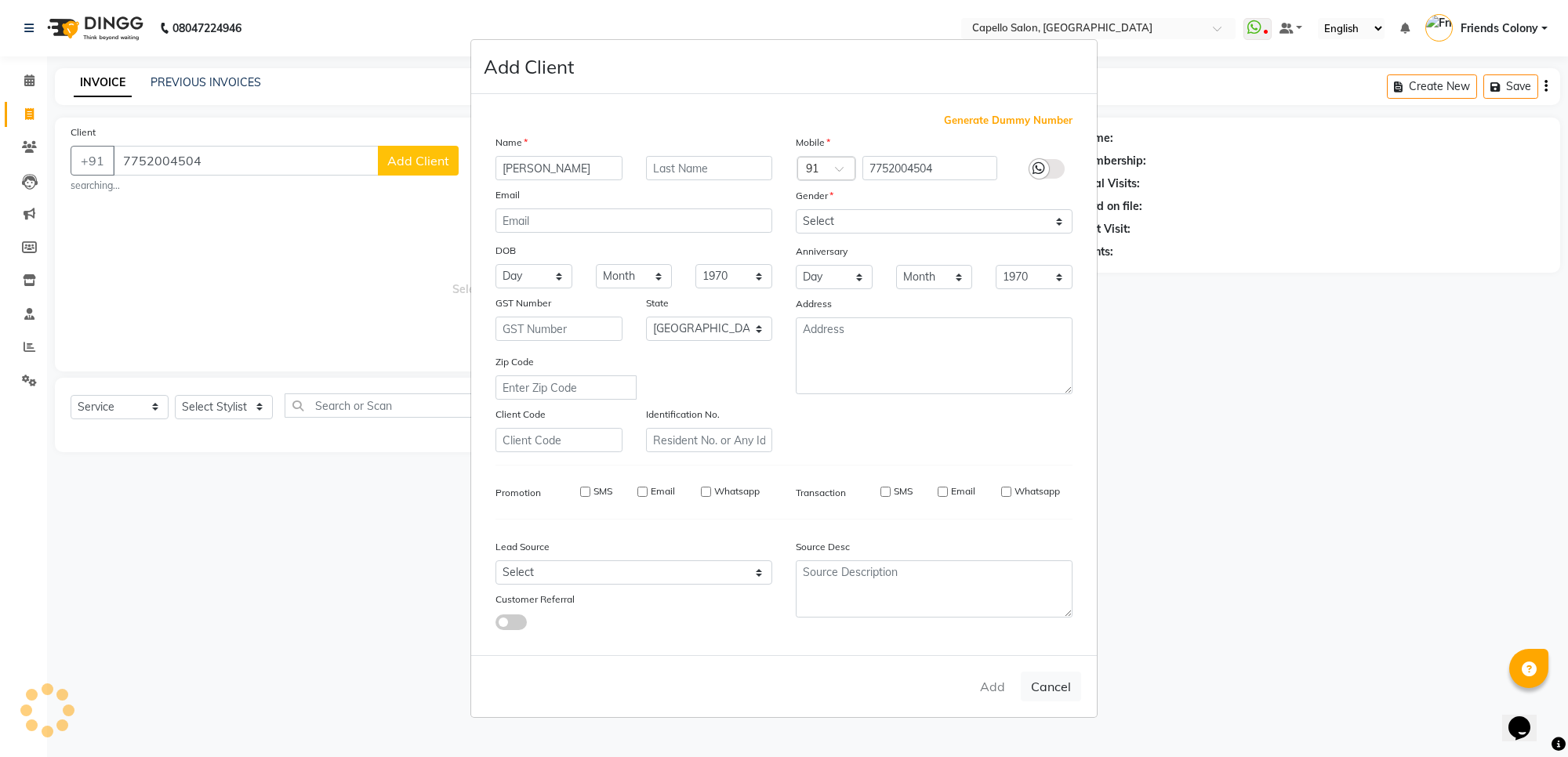
checkbox input "false"
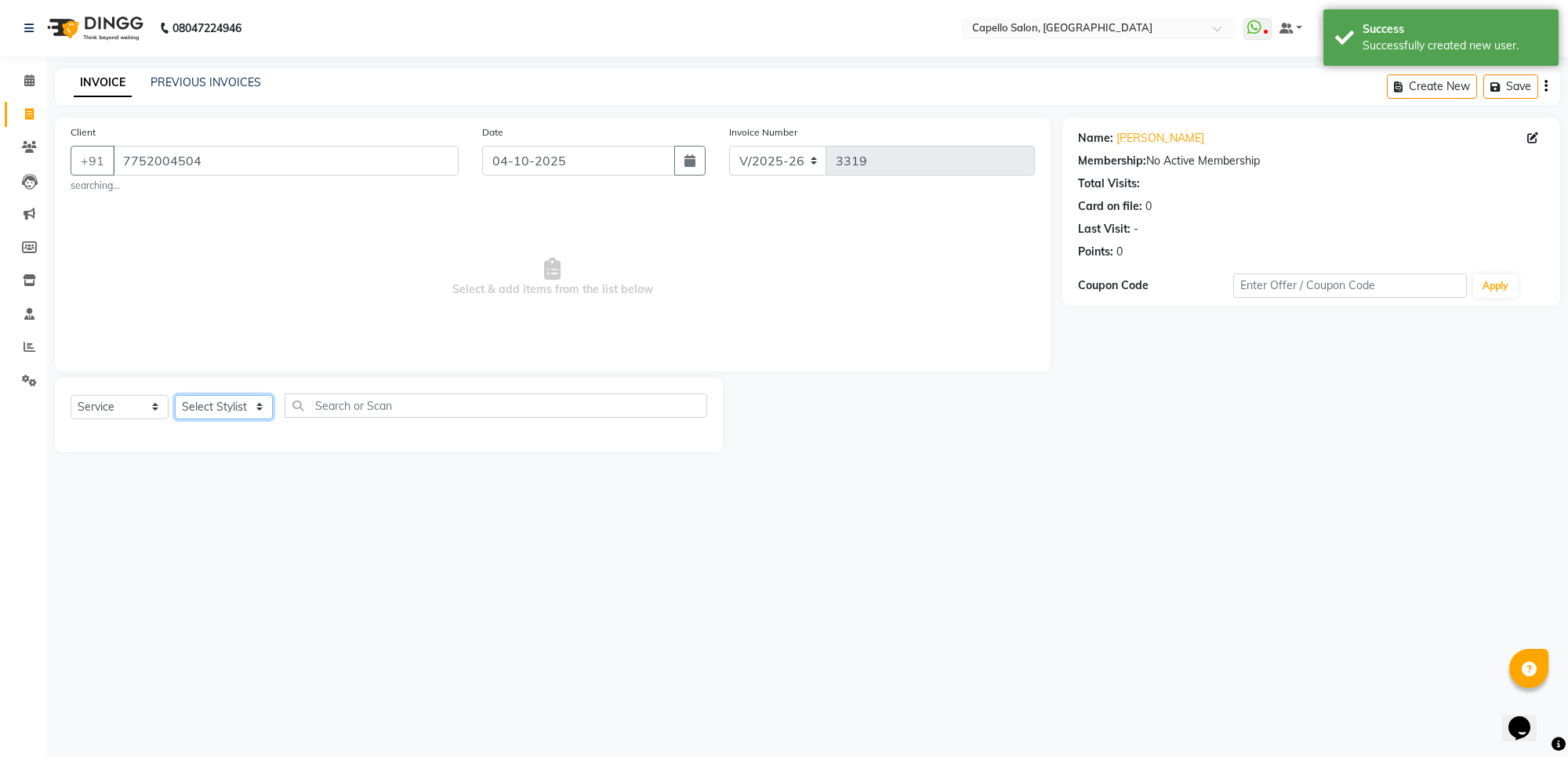
click at [212, 402] on select "Select Stylist [PERSON_NAME] Admin [PERSON_NAME] Friends Colony [PERSON_NAME] […" at bounding box center [224, 406] width 98 height 24
select select "84459"
click at [174, 395] on select "Select Stylist [PERSON_NAME] Admin [PERSON_NAME] Friends Colony [PERSON_NAME] […" at bounding box center [224, 406] width 98 height 24
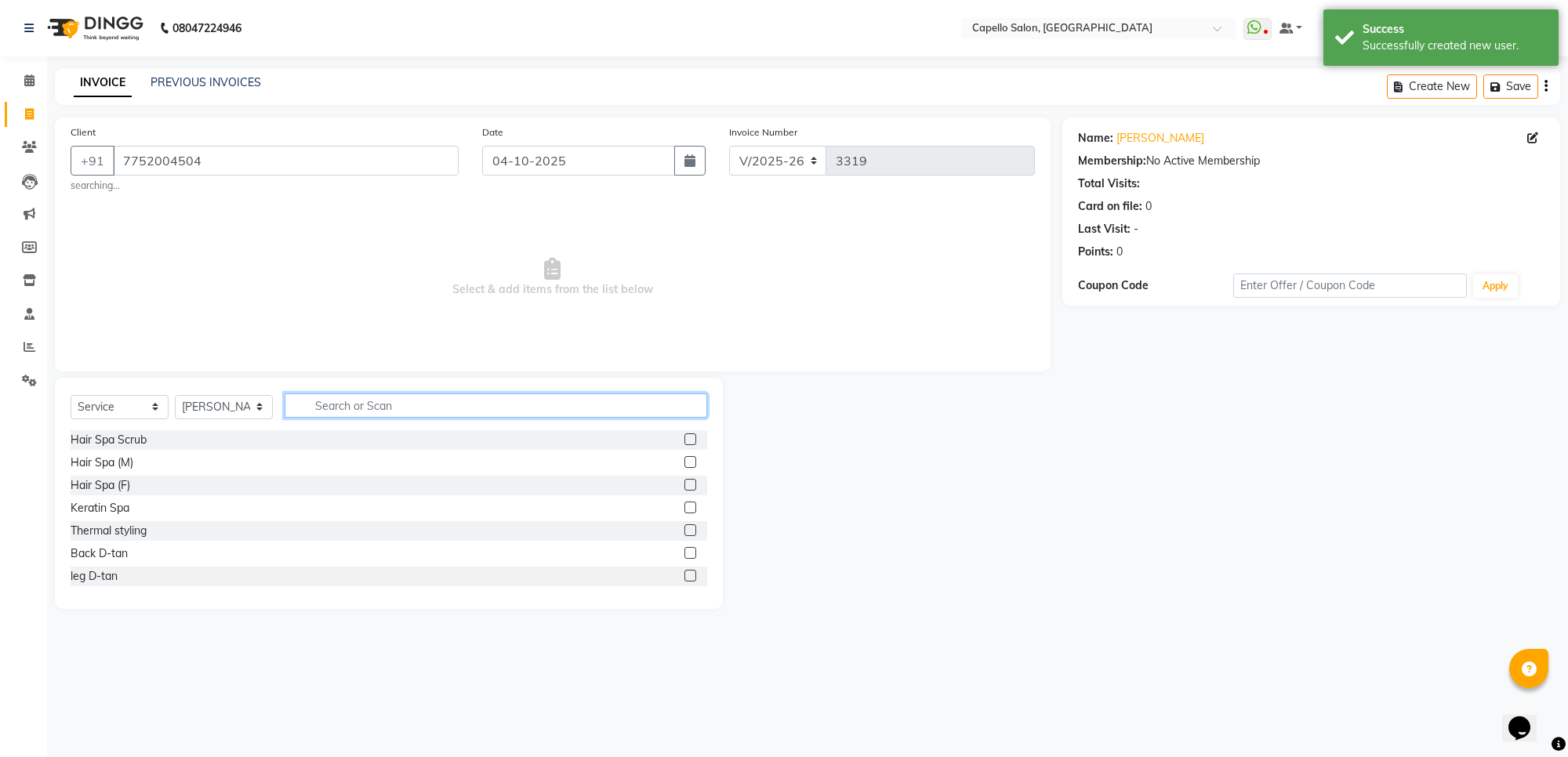
click at [357, 393] on input "text" at bounding box center [495, 405] width 423 height 24
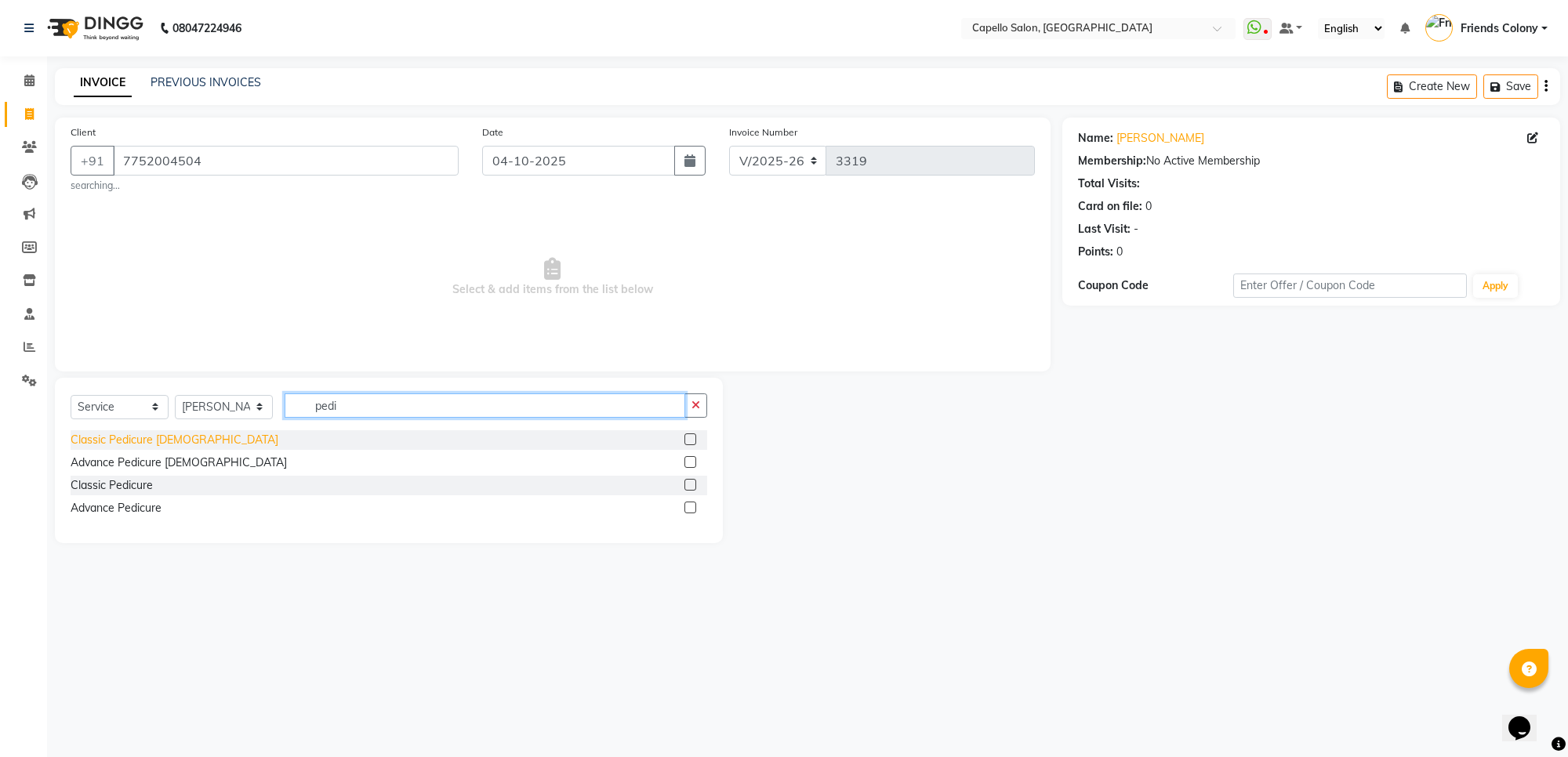
type input "pedi"
click at [81, 444] on div "Classic Pedicure [DEMOGRAPHIC_DATA]" at bounding box center [174, 439] width 208 height 16
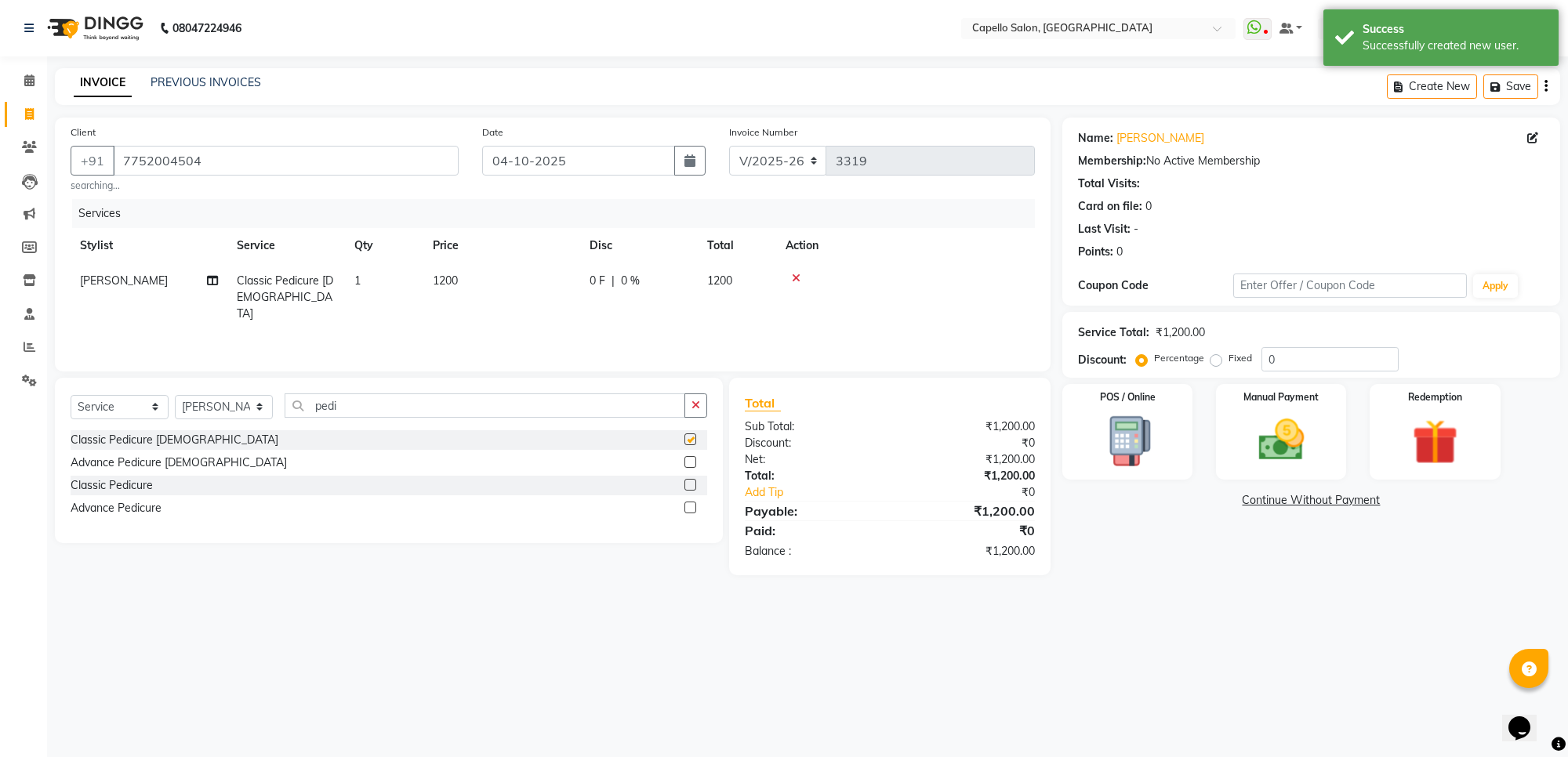
checkbox input "false"
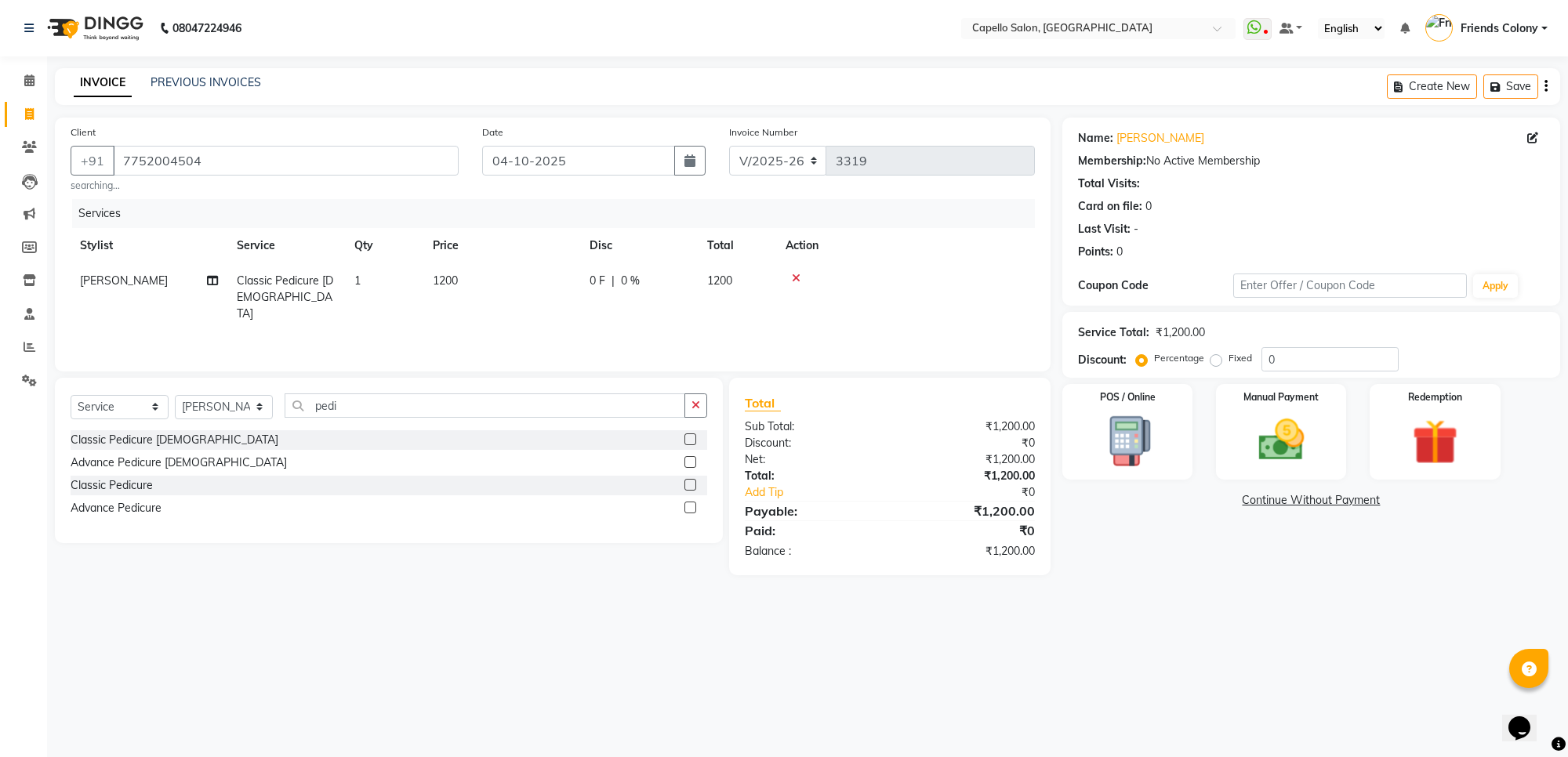
click at [428, 279] on td "1200" at bounding box center [501, 297] width 157 height 68
select select "84459"
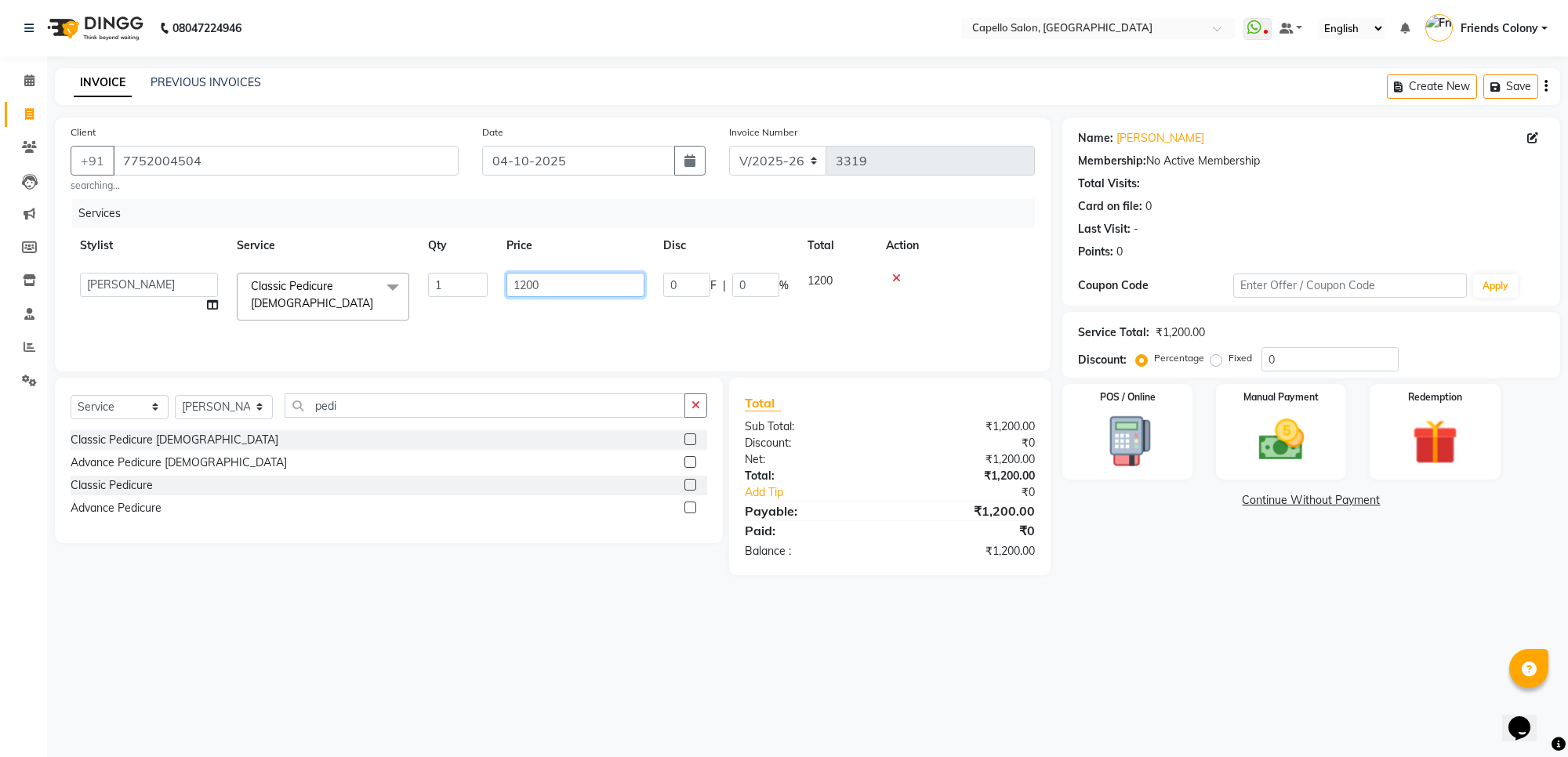
drag, startPoint x: 625, startPoint y: 282, endPoint x: 491, endPoint y: 305, distance: 136.0
click at [491, 305] on tr "[PERSON_NAME] Admin [PERSON_NAME] Friends Colony [PERSON_NAME] [PERSON_NAME] NE…" at bounding box center [552, 296] width 965 height 66
type input "700"
click at [1355, 663] on div "08047224946 Select Location × Capello Salon, Friends Colony WhatsApp Status ✕ S…" at bounding box center [784, 378] width 1568 height 757
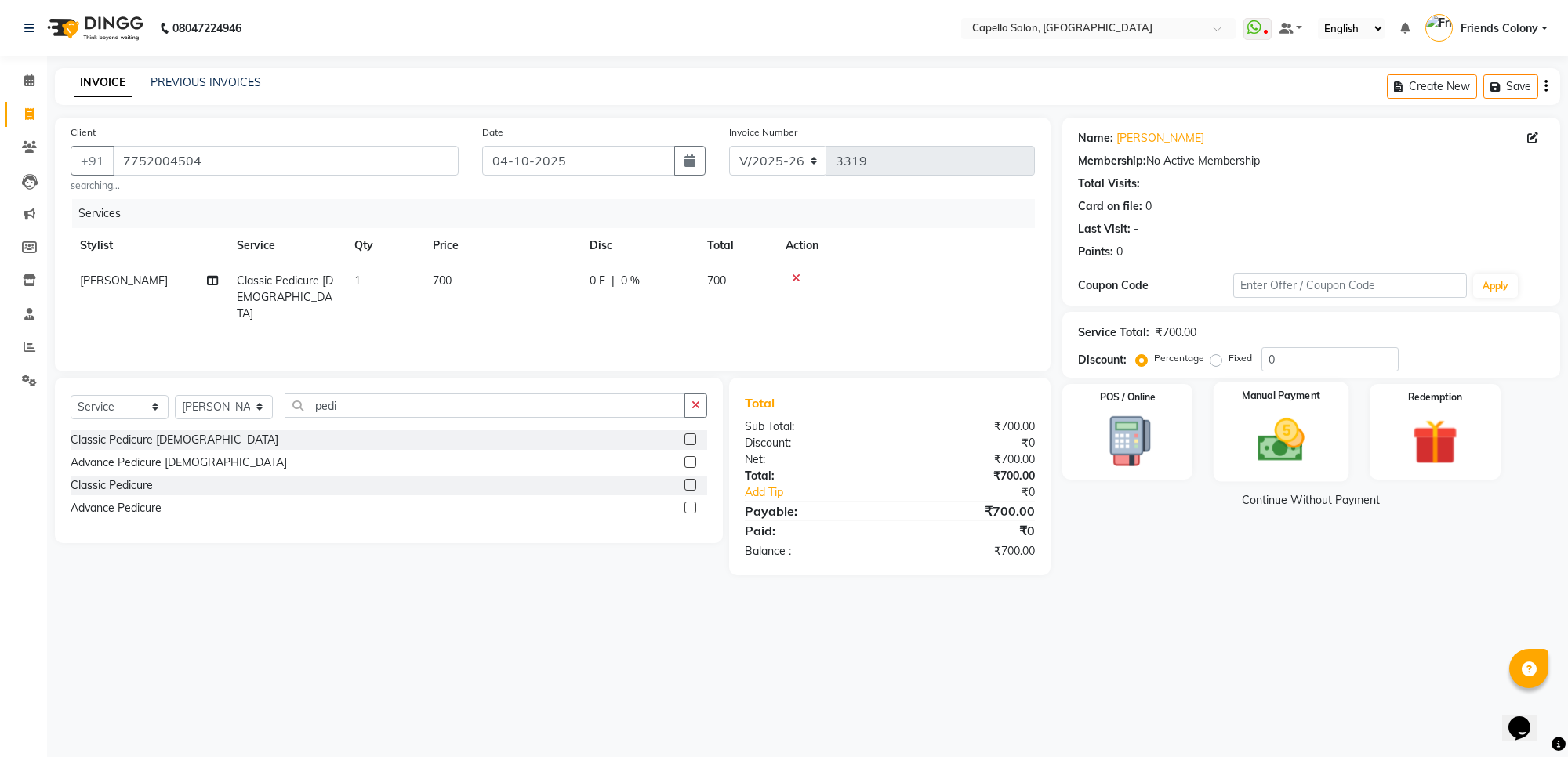
click at [1286, 465] on img at bounding box center [1282, 440] width 77 height 55
click at [1230, 503] on span "UPI" at bounding box center [1228, 501] width 24 height 18
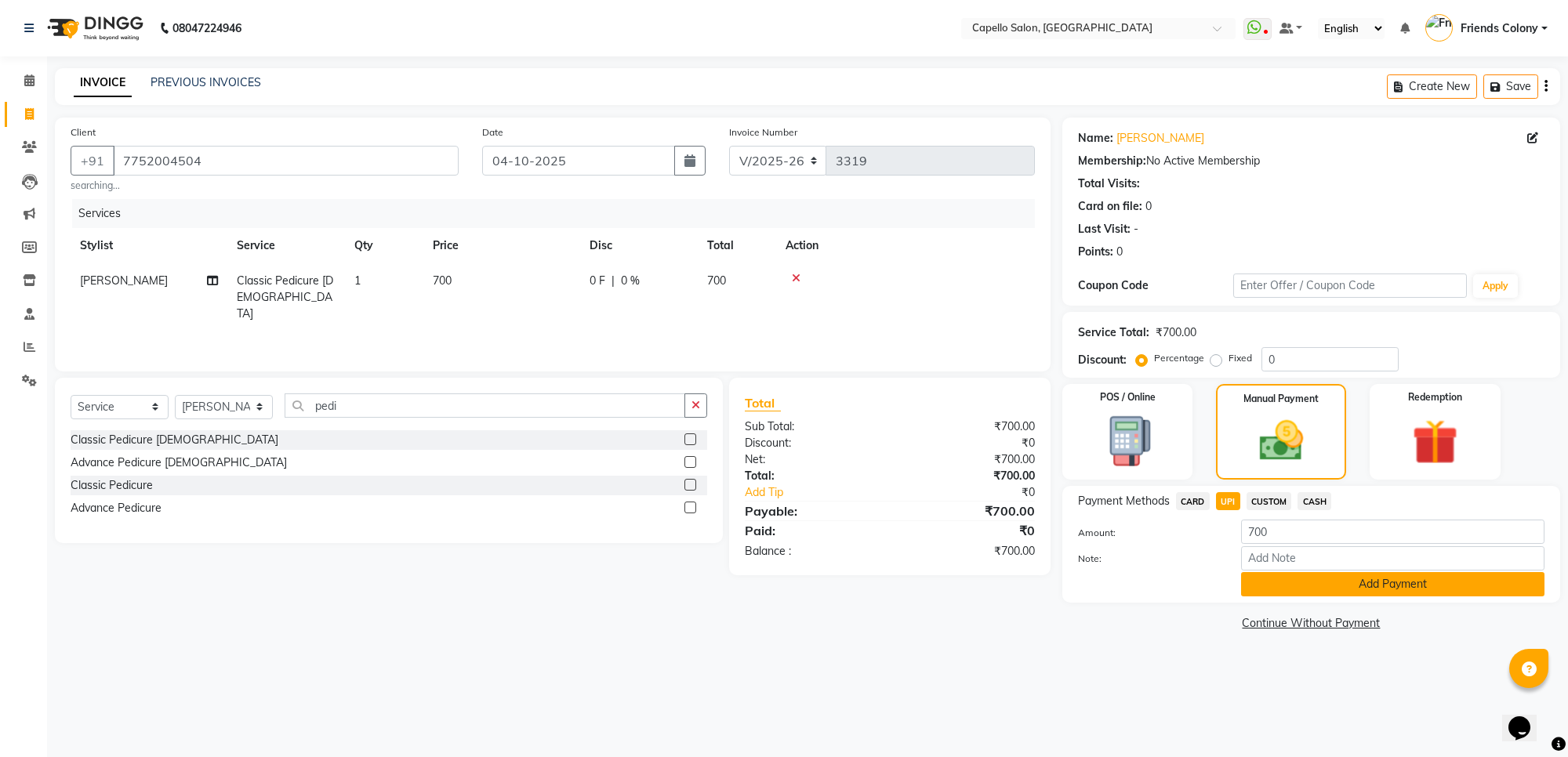
click at [1373, 587] on button "Add Payment" at bounding box center [1393, 584] width 304 height 24
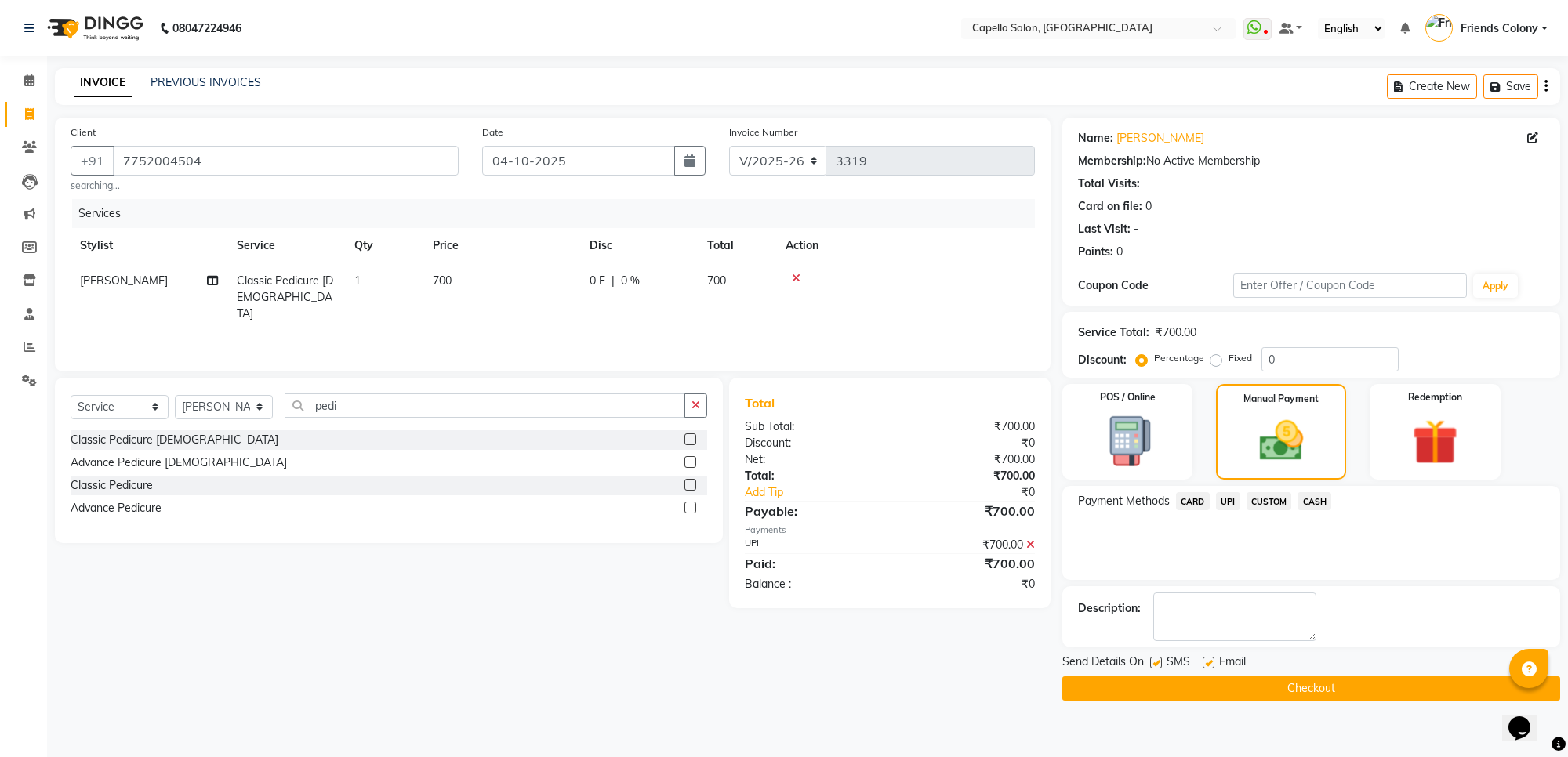
click at [1363, 684] on button "Checkout" at bounding box center [1312, 688] width 498 height 24
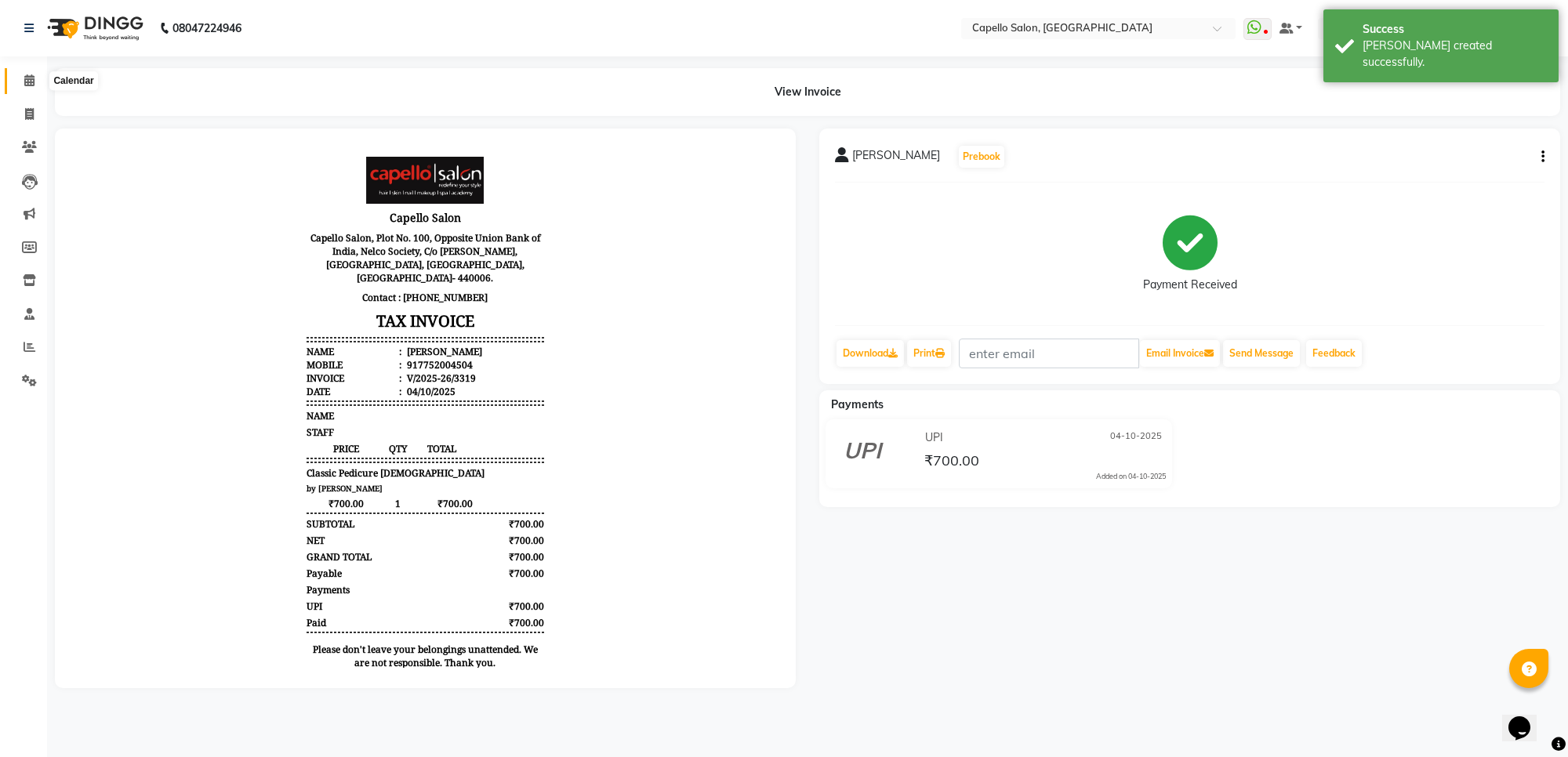
click at [19, 80] on span at bounding box center [29, 81] width 27 height 18
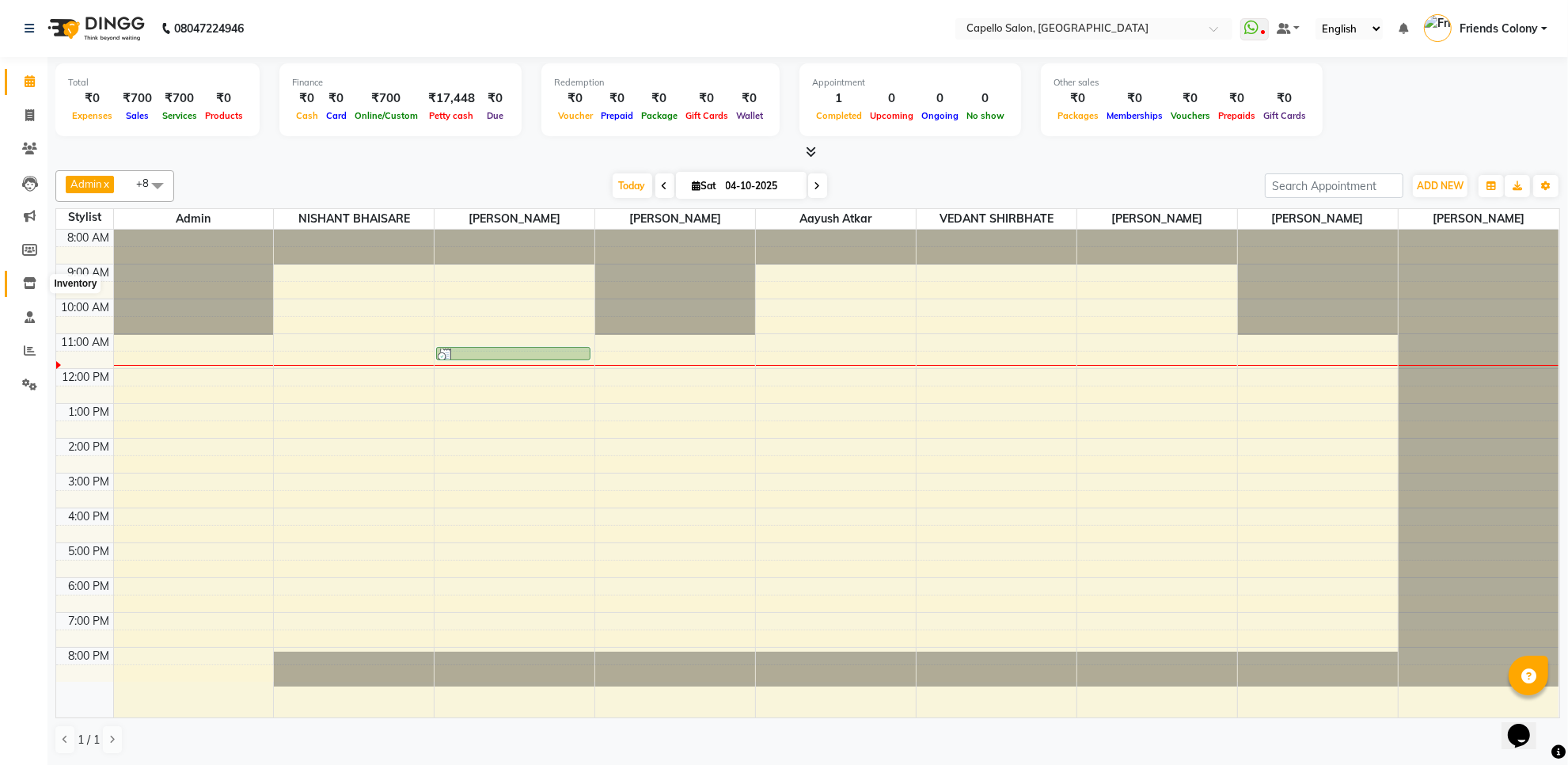
click at [27, 282] on icon at bounding box center [30, 283] width 14 height 12
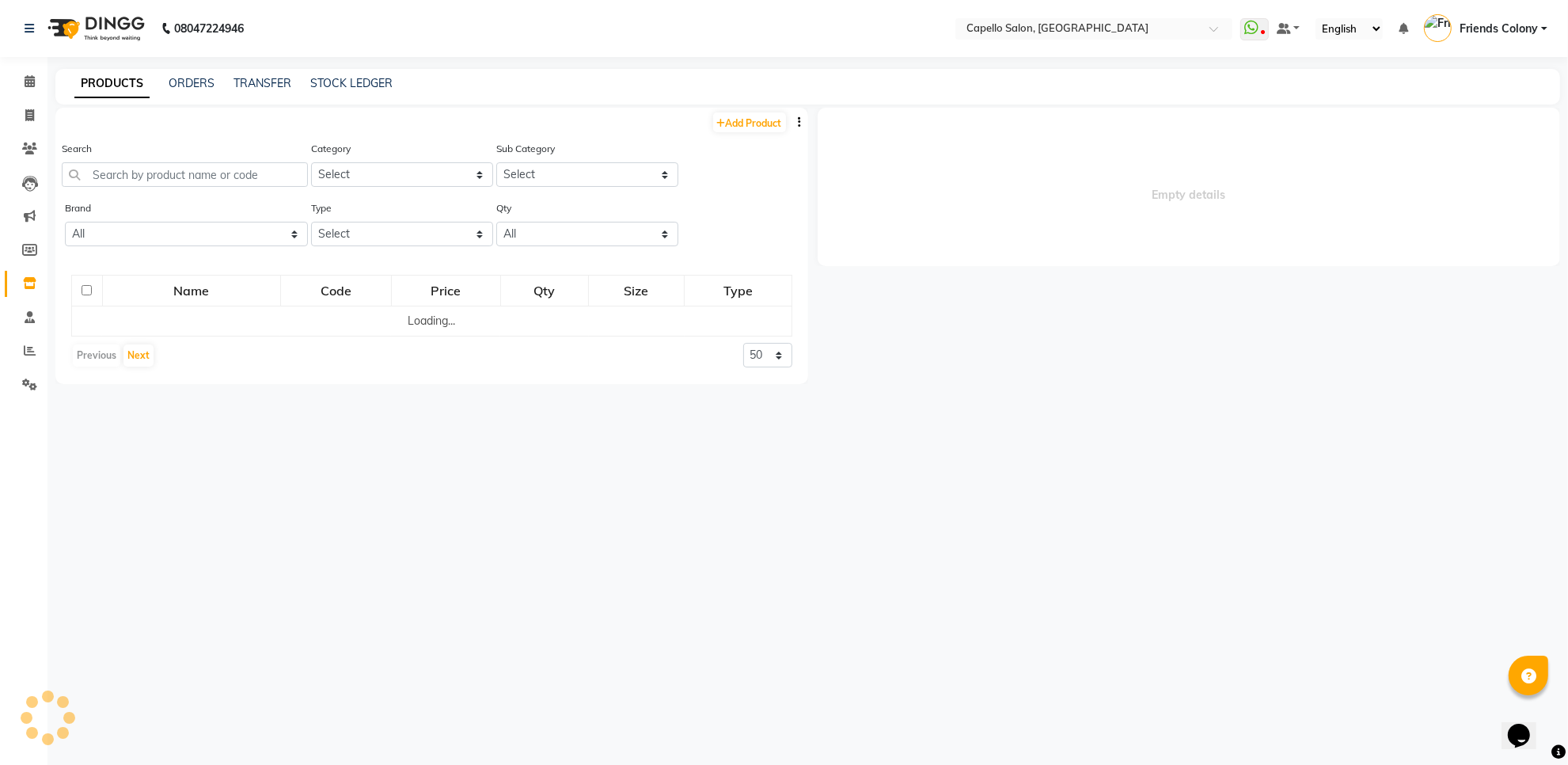
select select
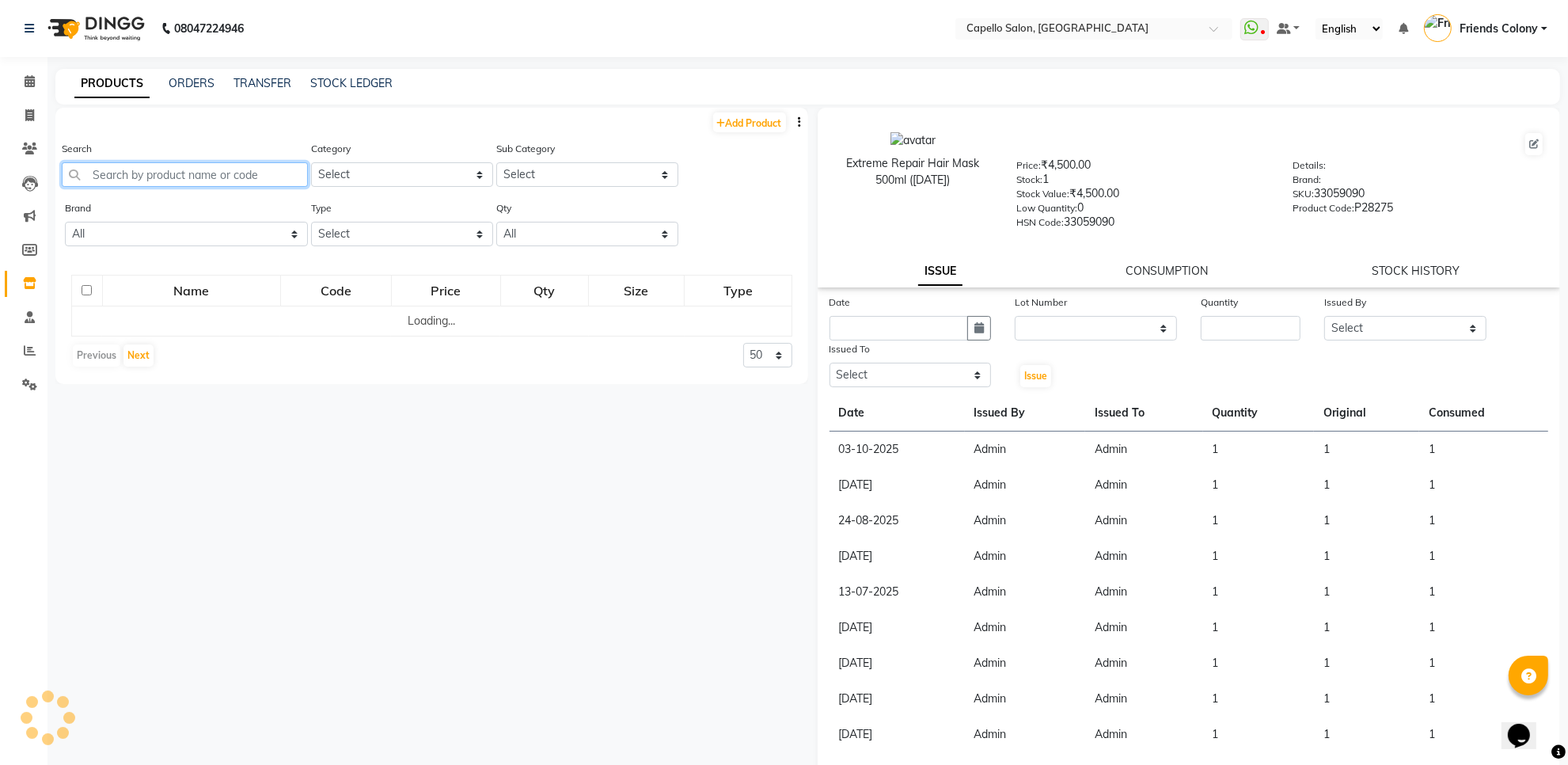
click at [210, 178] on input "text" at bounding box center [184, 174] width 246 height 24
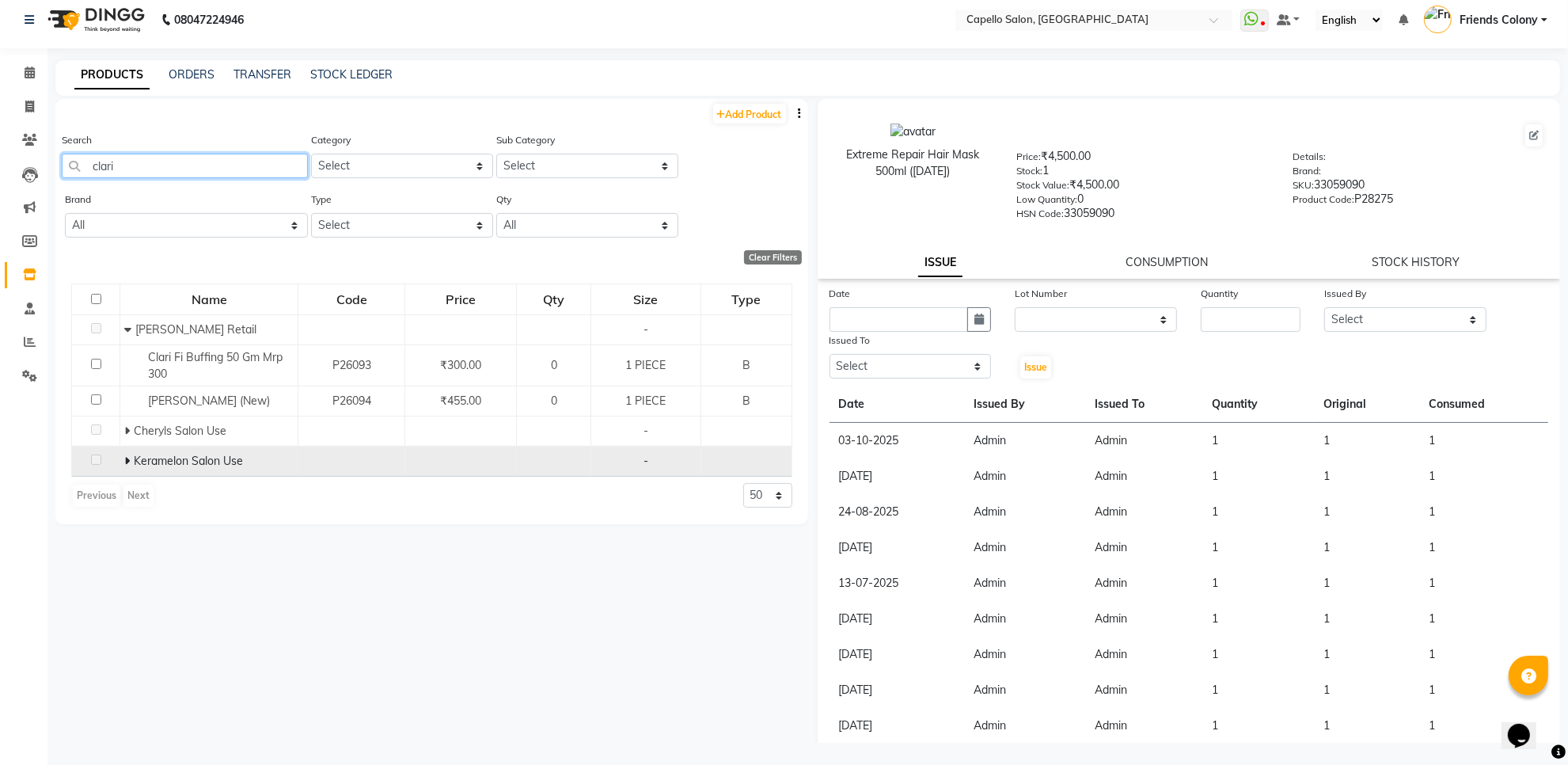
scroll to position [10, 0]
type input "clari"
click at [130, 461] on span at bounding box center [129, 459] width 10 height 15
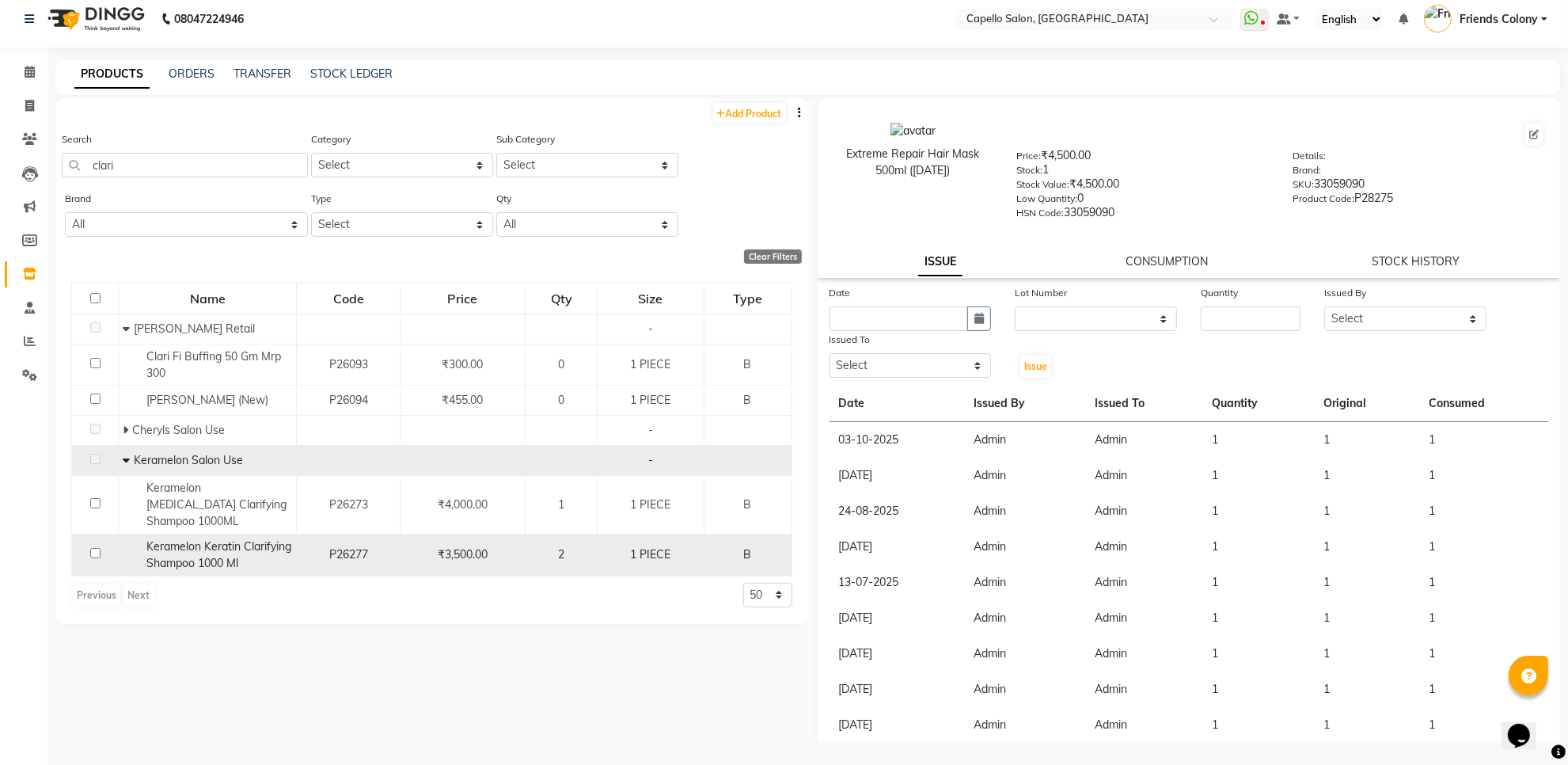
click at [92, 548] on input "checkbox" at bounding box center [95, 553] width 11 height 11
checkbox input "true"
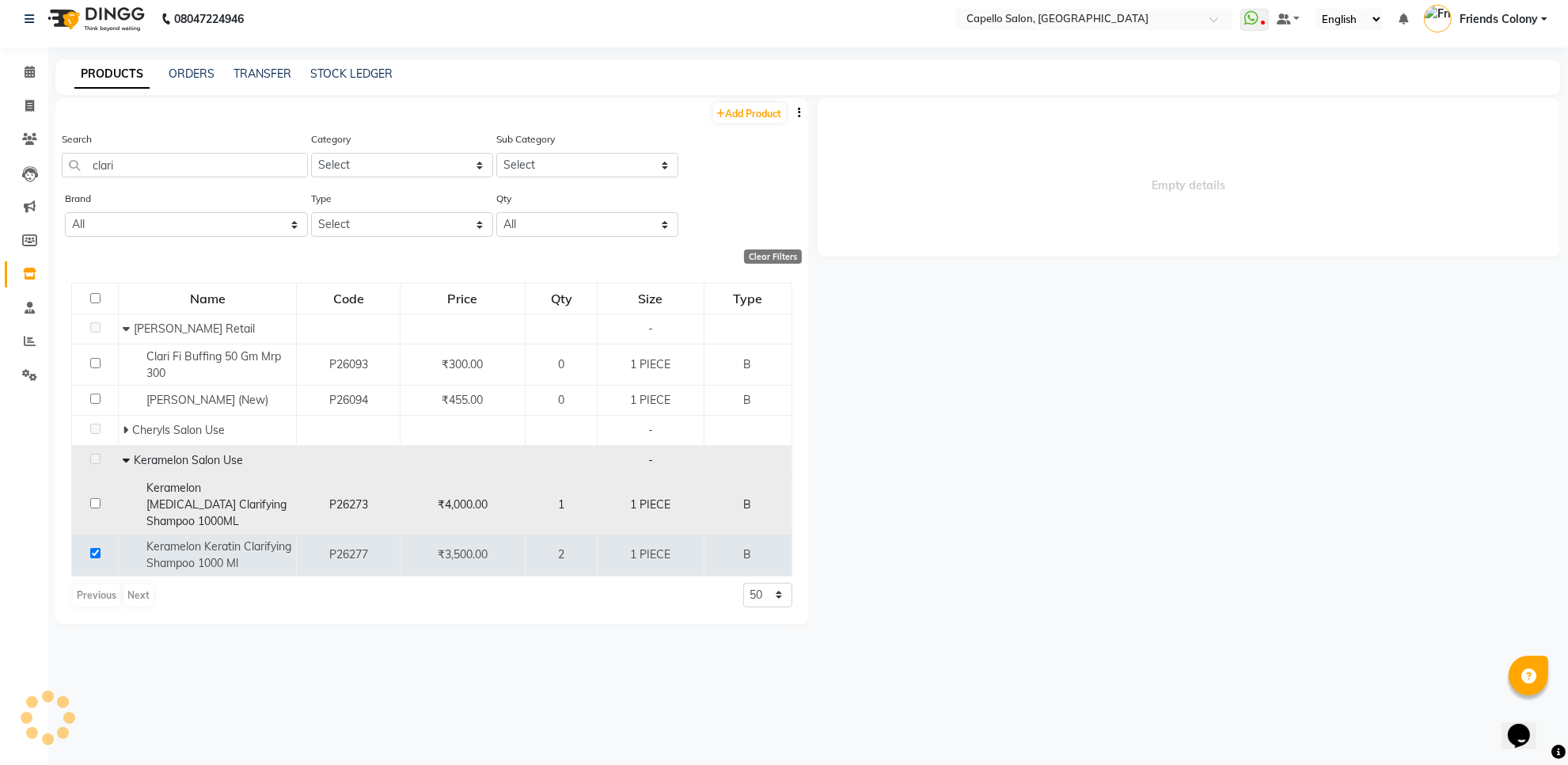
select select
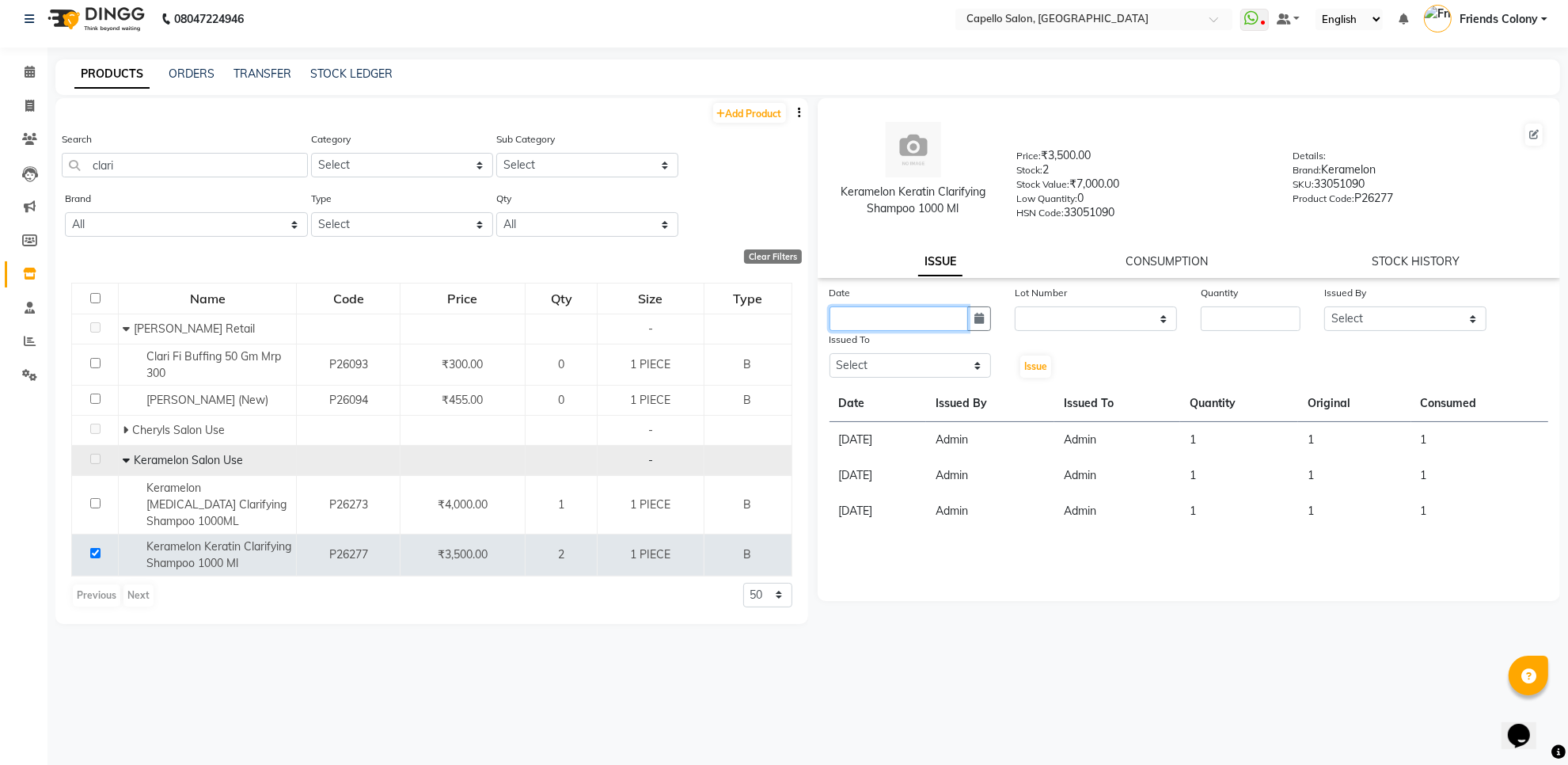
click at [881, 314] on input "text" at bounding box center [899, 318] width 139 height 24
select select "10"
select select "2025"
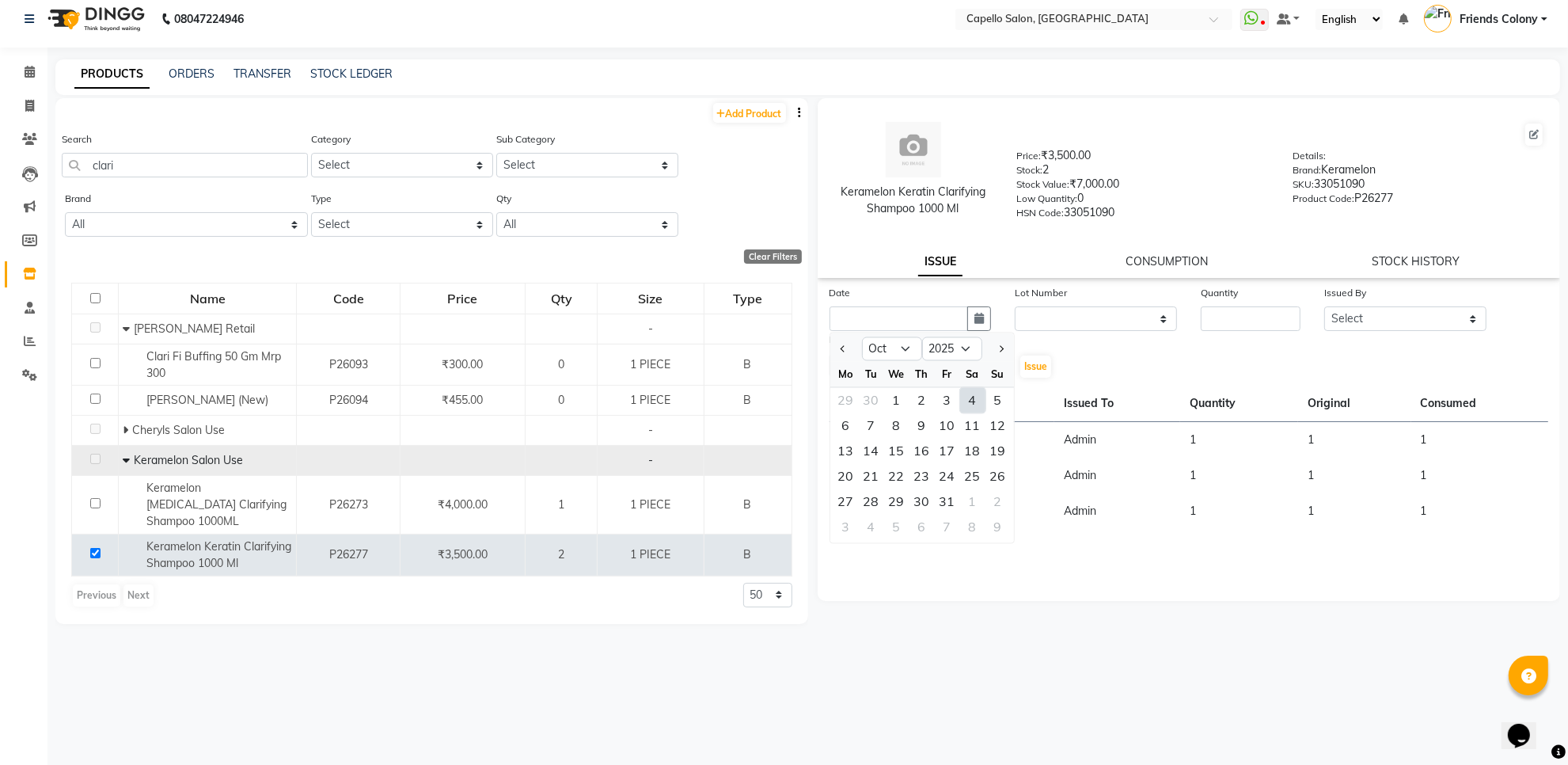
click at [960, 402] on div "29 30 1 2 3 4 5" at bounding box center [922, 401] width 184 height 25
click at [967, 401] on div "4" at bounding box center [973, 401] width 25 height 25
type input "04-10-2025"
click at [1223, 303] on div "Quantity" at bounding box center [1250, 295] width 100 height 22
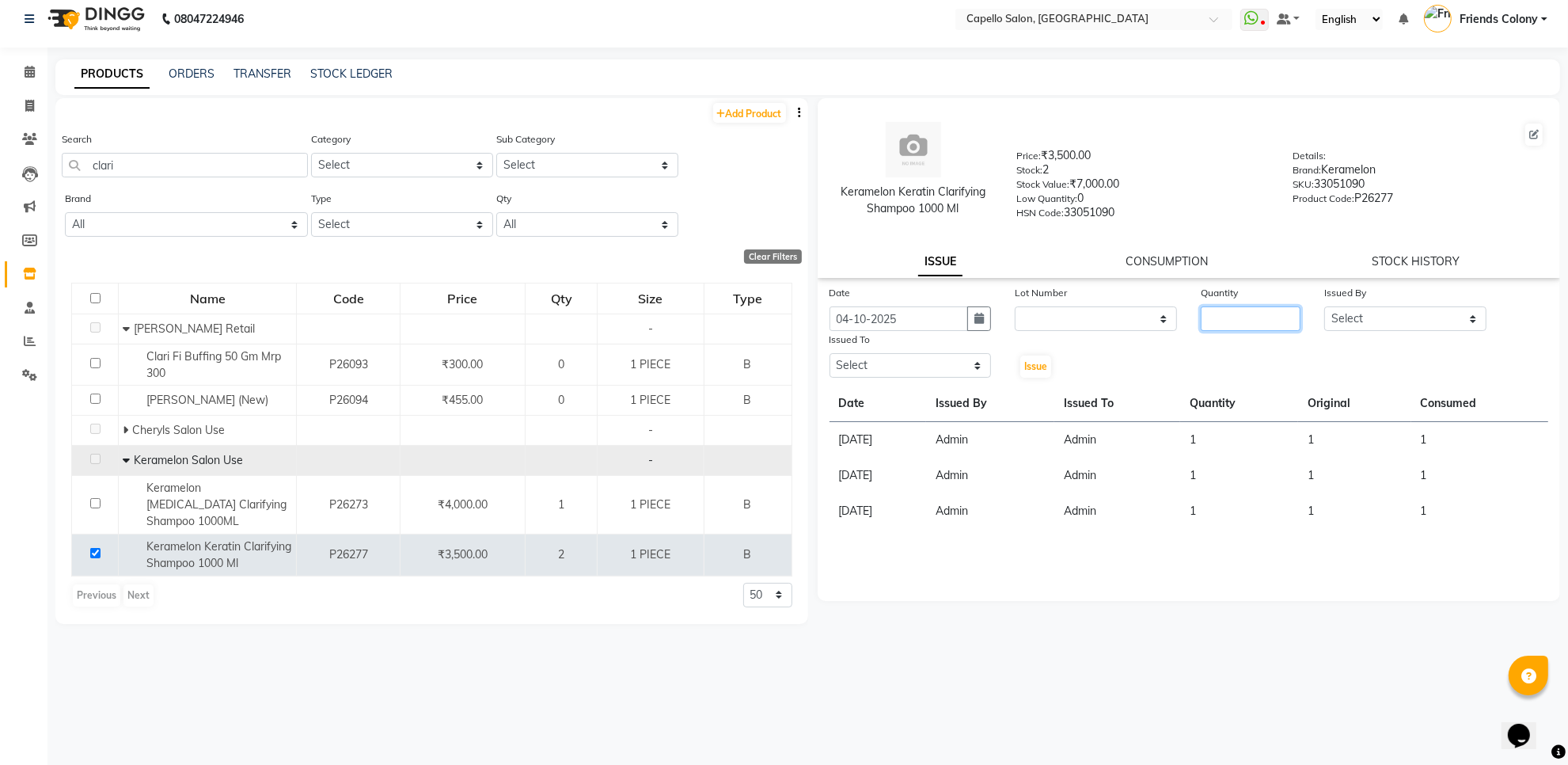
click at [1225, 311] on input "number" at bounding box center [1250, 318] width 100 height 24
type input "1"
drag, startPoint x: 1396, startPoint y: 311, endPoint x: 1303, endPoint y: 360, distance: 105.1
click at [1377, 321] on select "Select [PERSON_NAME] Admin [PERSON_NAME] Friends Colony [PERSON_NAME] [PERSON_N…" at bounding box center [1405, 318] width 162 height 24
select select "16604"
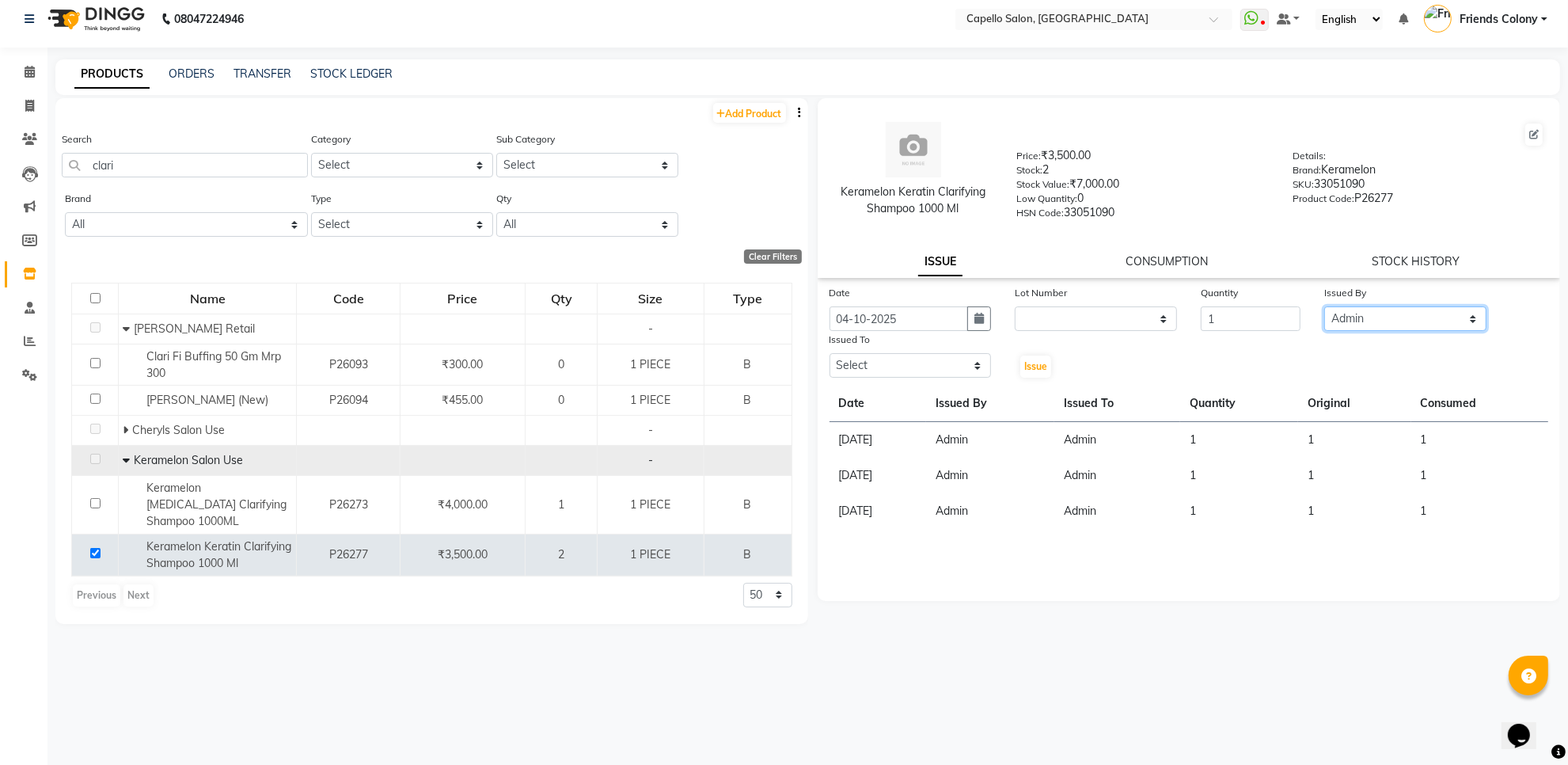
click at [1324, 307] on select "Select [PERSON_NAME] Admin [PERSON_NAME] Friends Colony [PERSON_NAME] [PERSON_N…" at bounding box center [1405, 318] width 162 height 24
click at [869, 362] on select "Select [PERSON_NAME] Admin [PERSON_NAME] Friends Colony [PERSON_NAME] [PERSON_N…" at bounding box center [910, 365] width 162 height 24
select select "16604"
click at [830, 353] on select "Select [PERSON_NAME] Admin [PERSON_NAME] Friends Colony [PERSON_NAME] [PERSON_N…" at bounding box center [910, 365] width 162 height 24
click at [1030, 366] on span "Issue" at bounding box center [1036, 366] width 23 height 12
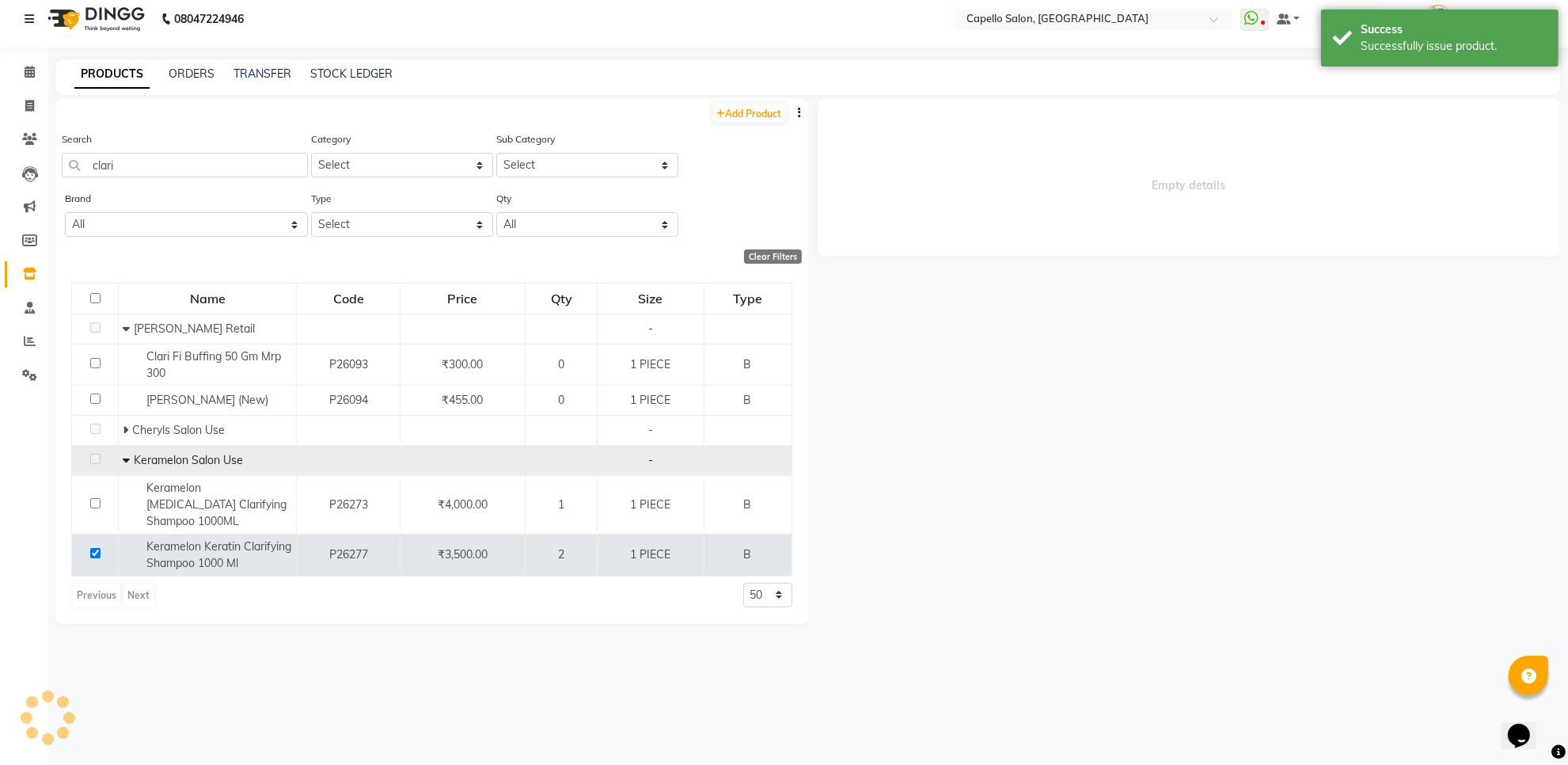
select select
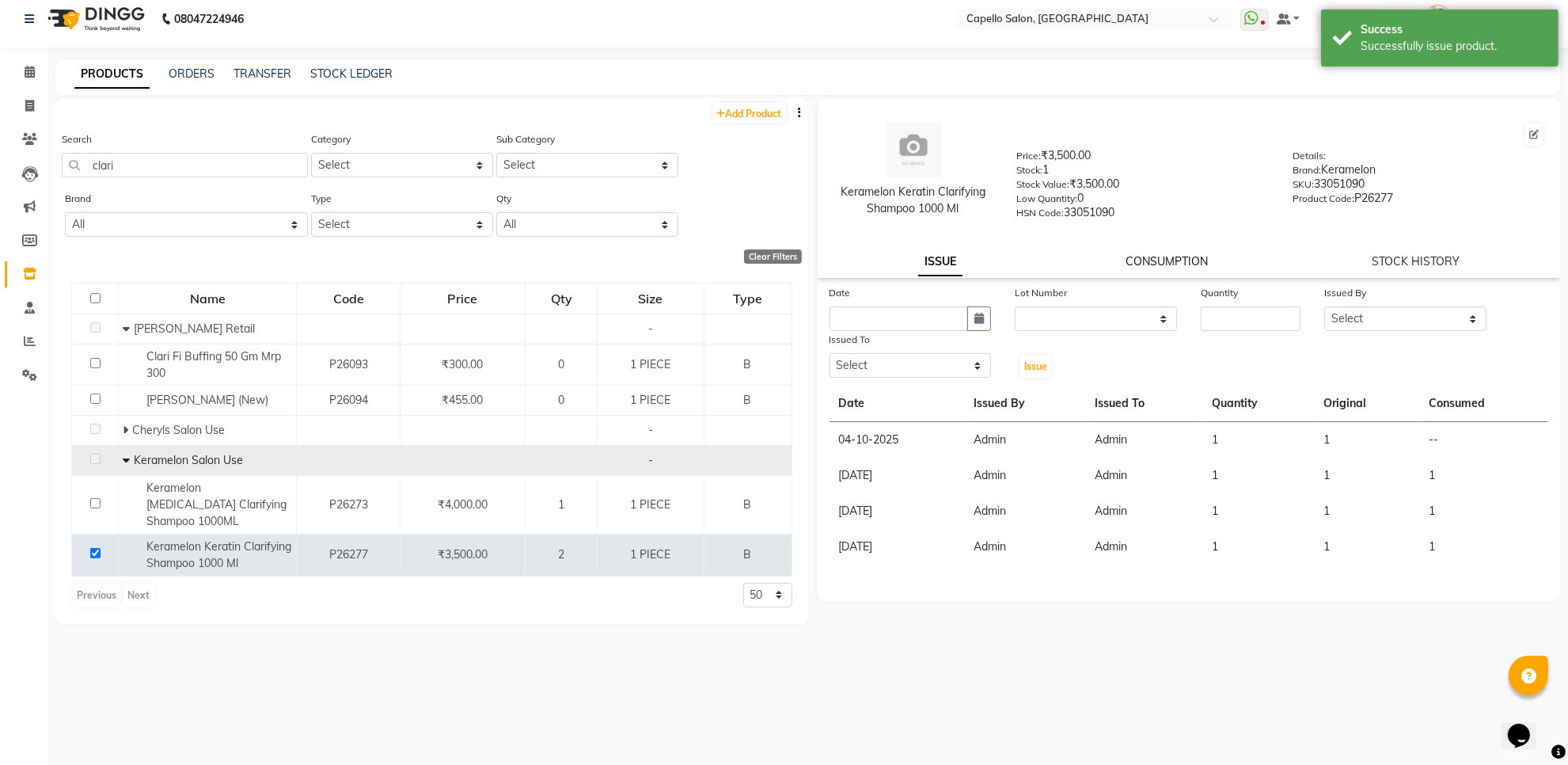
click at [1180, 254] on link "CONSUMPTION" at bounding box center [1166, 261] width 83 height 15
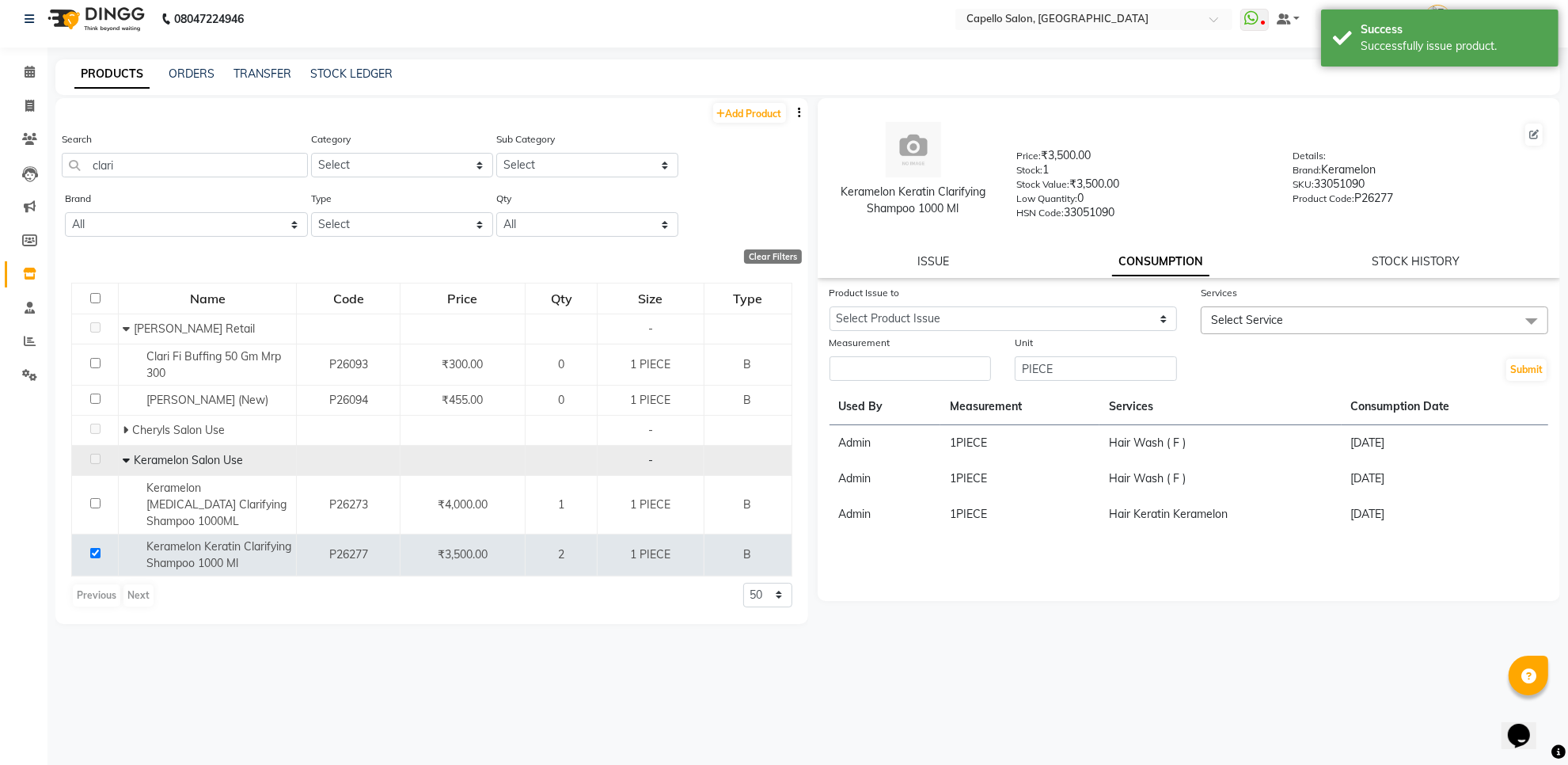
click at [1180, 257] on link "CONSUMPTION" at bounding box center [1160, 262] width 97 height 28
click at [1062, 307] on select "Select Product Issue [DATE], Issued to: Admin, Balance: 1" at bounding box center [1003, 318] width 347 height 24
select select "1284688"
click at [830, 307] on select "Select Product Issue [DATE], Issued to: Admin, Balance: 1" at bounding box center [1003, 318] width 347 height 24
click at [1251, 322] on span "Select Service" at bounding box center [1247, 319] width 72 height 15
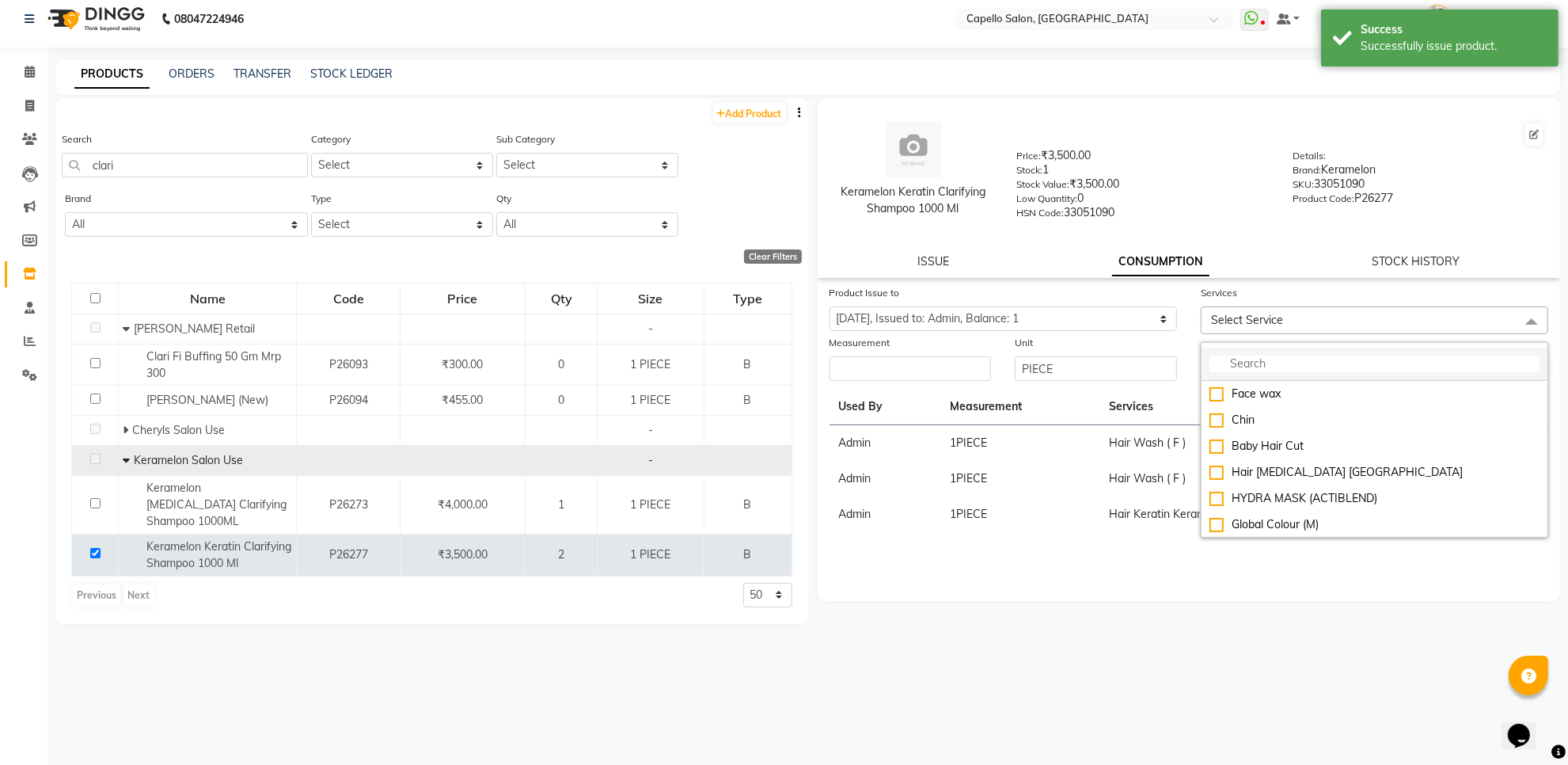
click at [1248, 359] on input "multiselect-search" at bounding box center [1373, 363] width 330 height 17
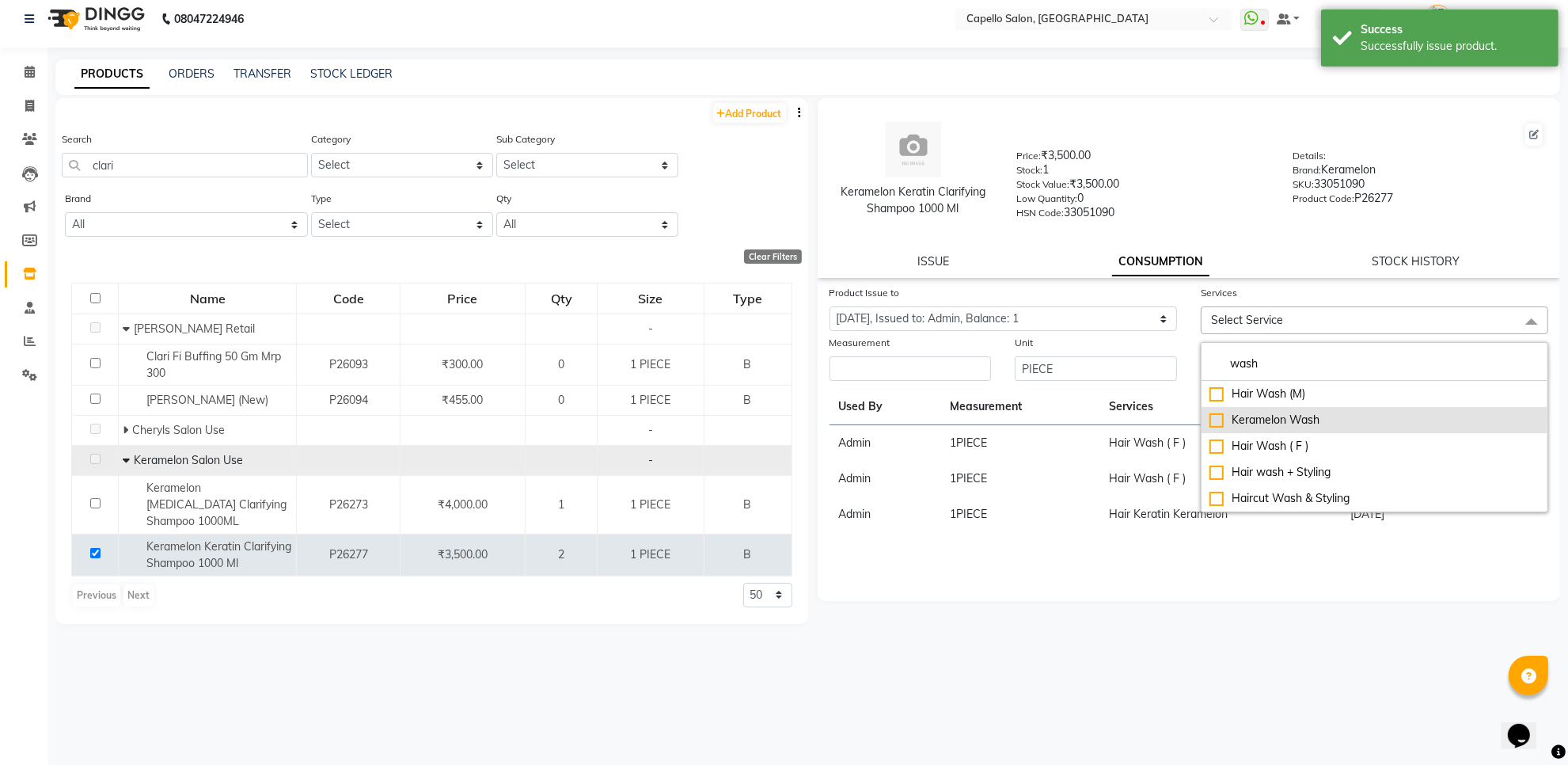
type input "wash"
click at [1230, 414] on div "Keramelon Wash" at bounding box center [1373, 419] width 330 height 17
checkbox input "true"
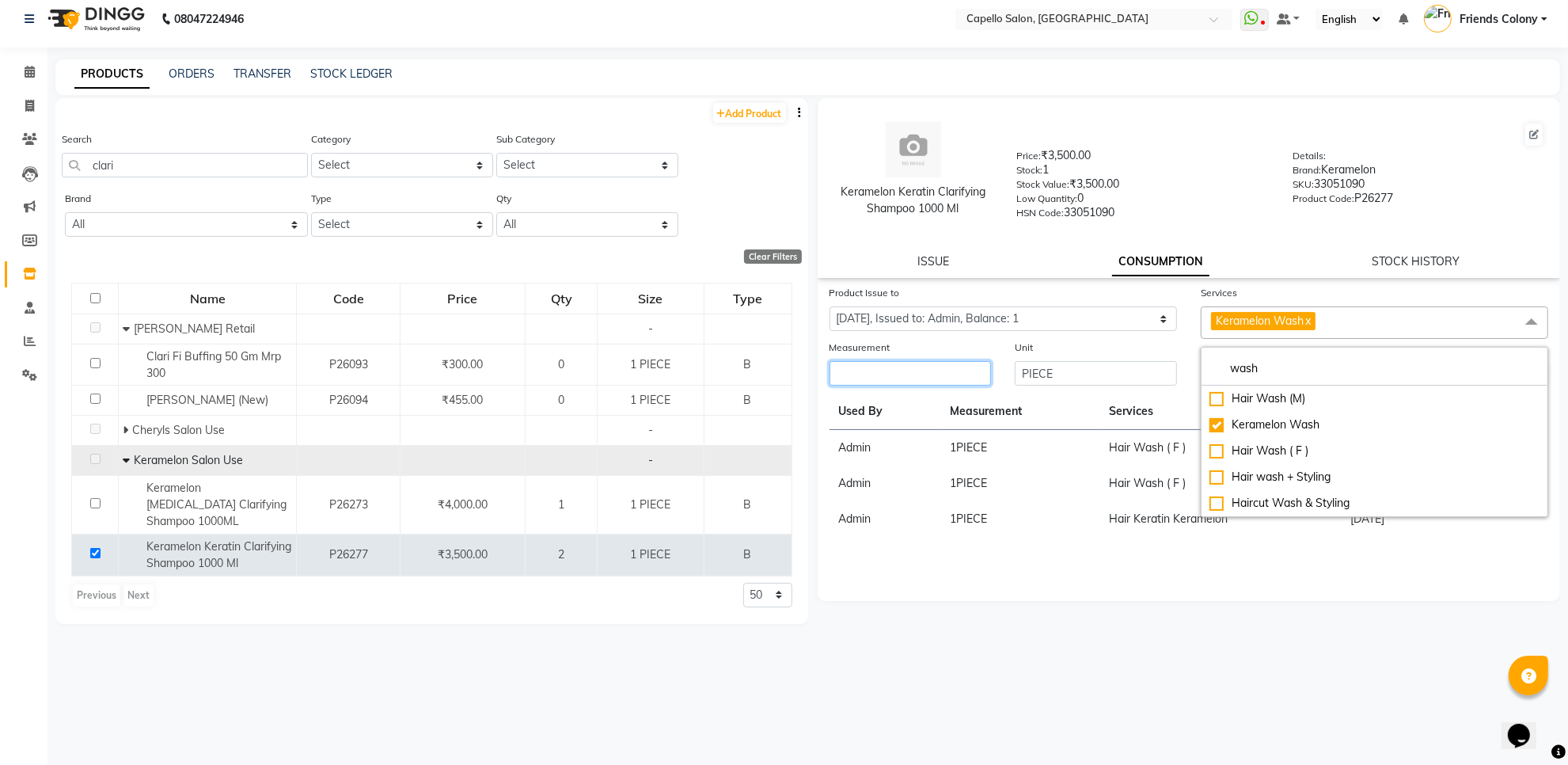
click at [885, 381] on input "number" at bounding box center [910, 373] width 162 height 24
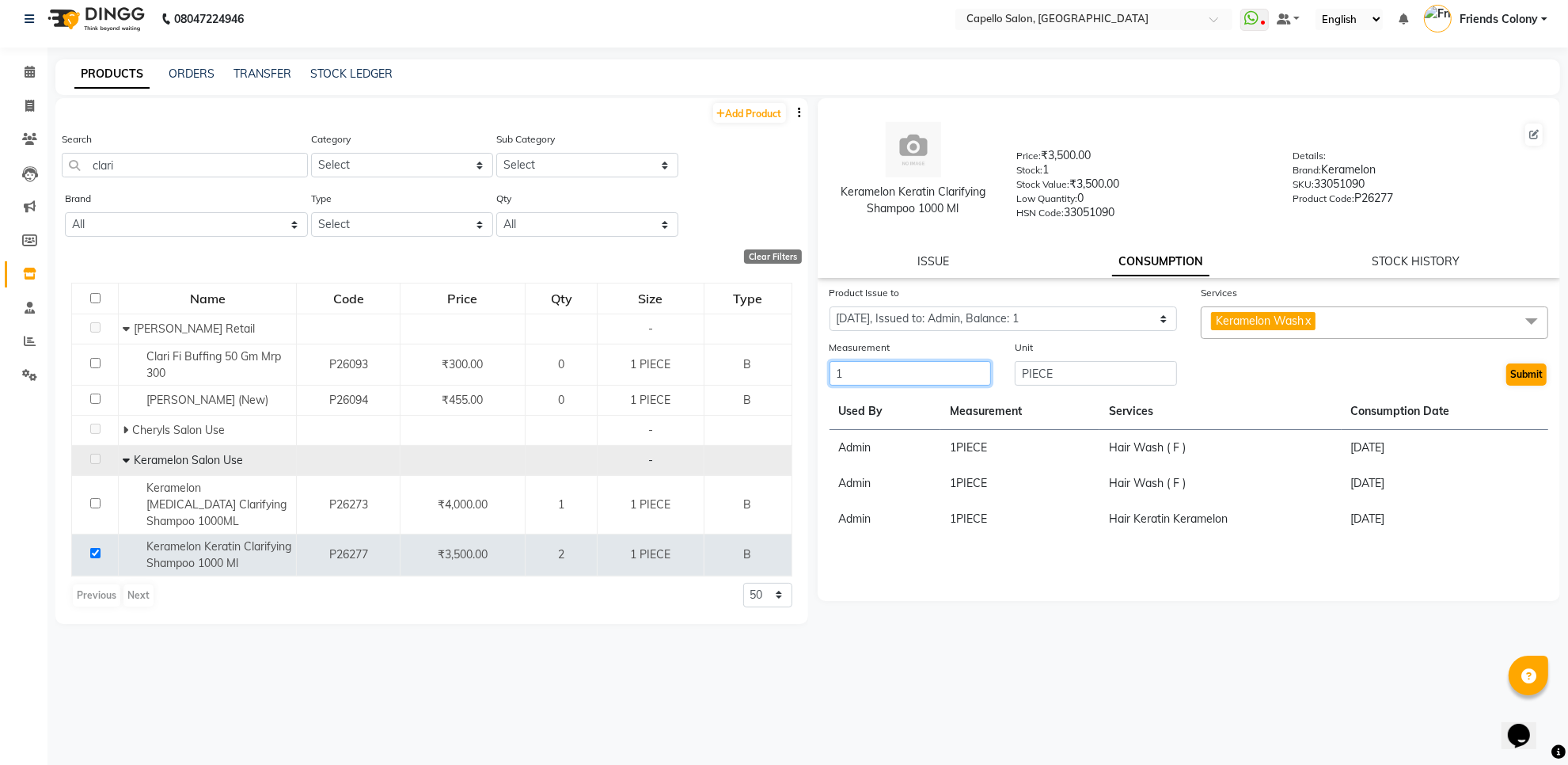
type input "1"
click at [1519, 372] on button "Submit" at bounding box center [1525, 374] width 40 height 22
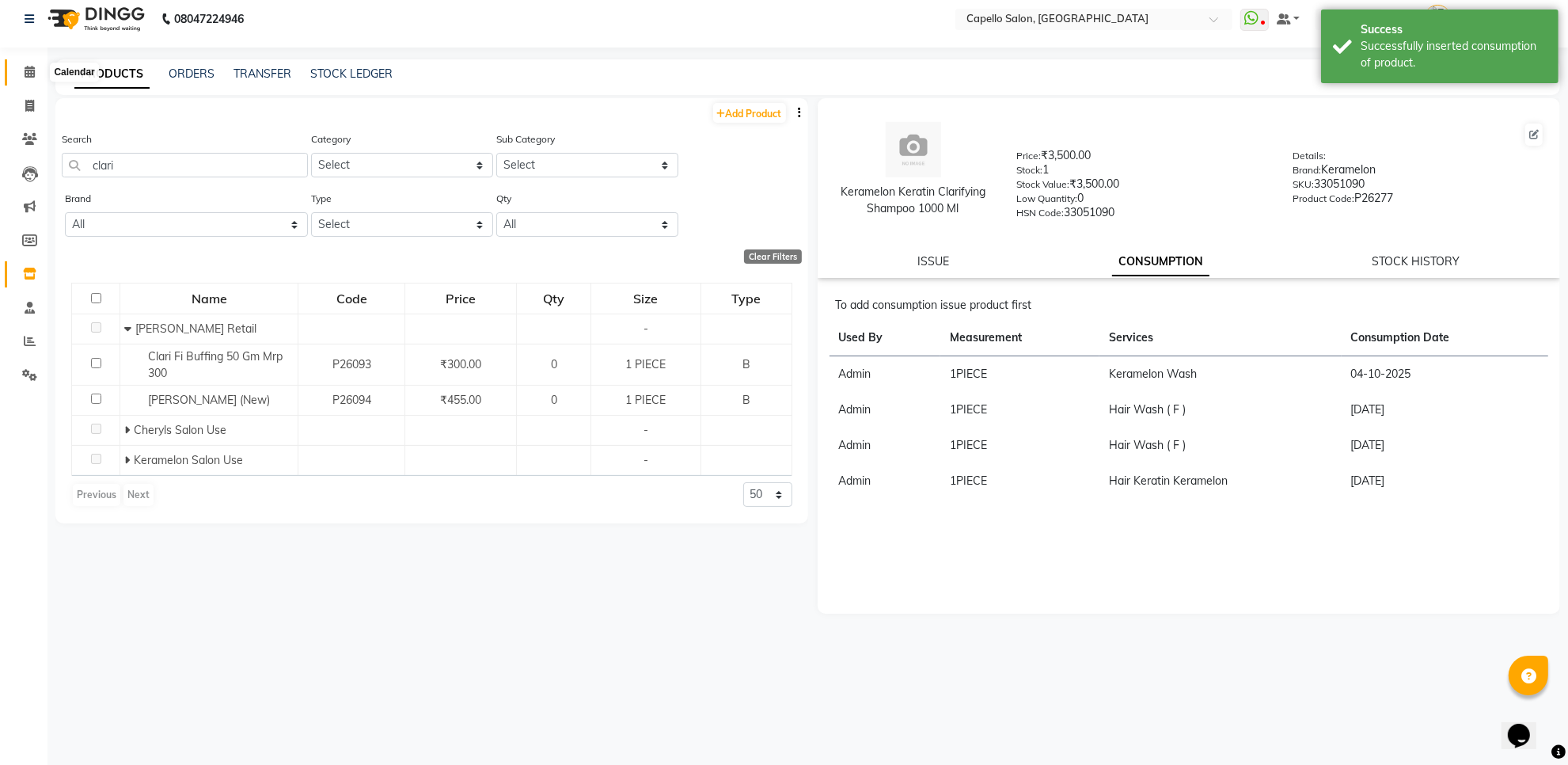
click at [32, 66] on icon at bounding box center [29, 72] width 11 height 12
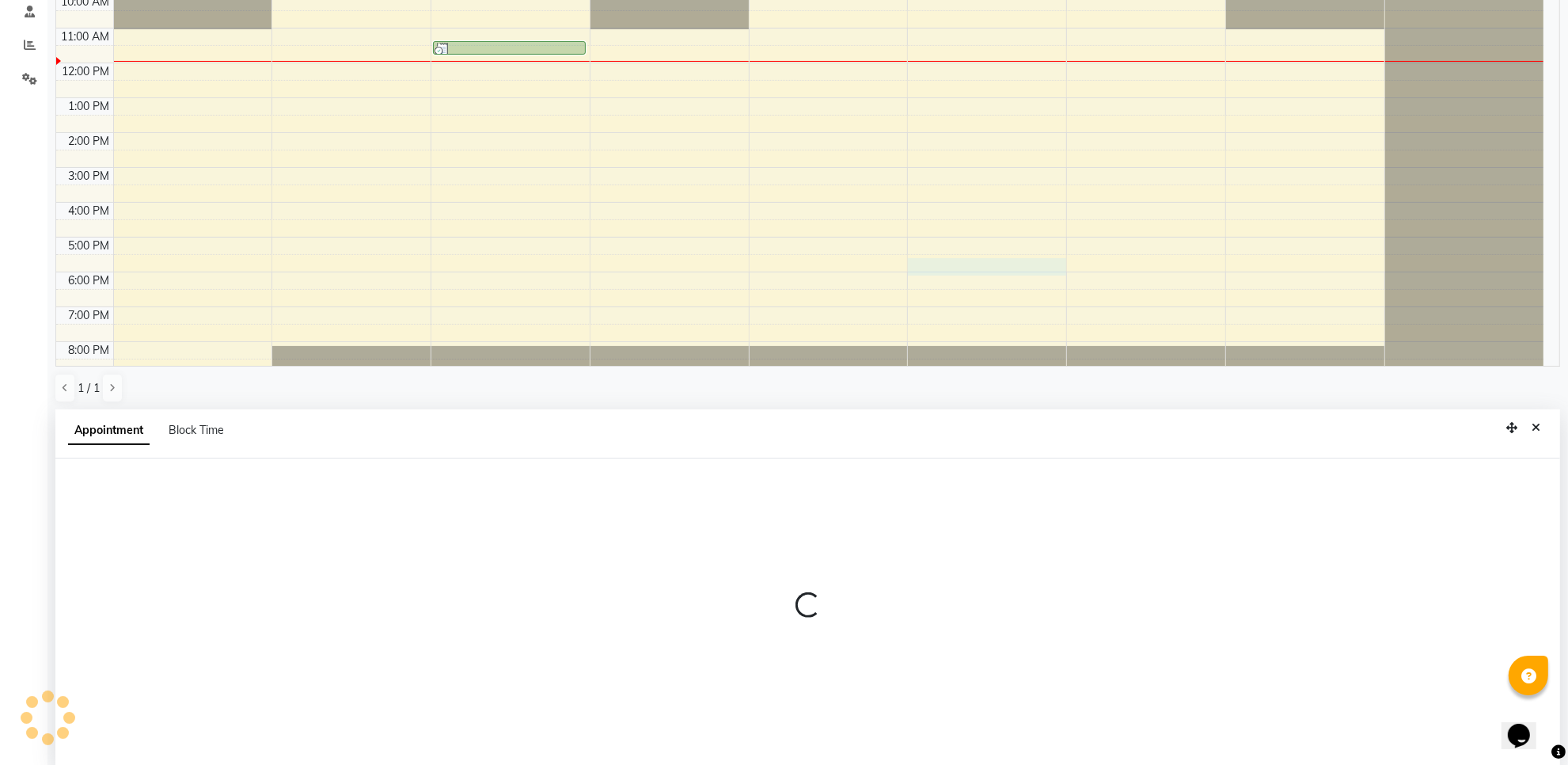
scroll to position [310, 0]
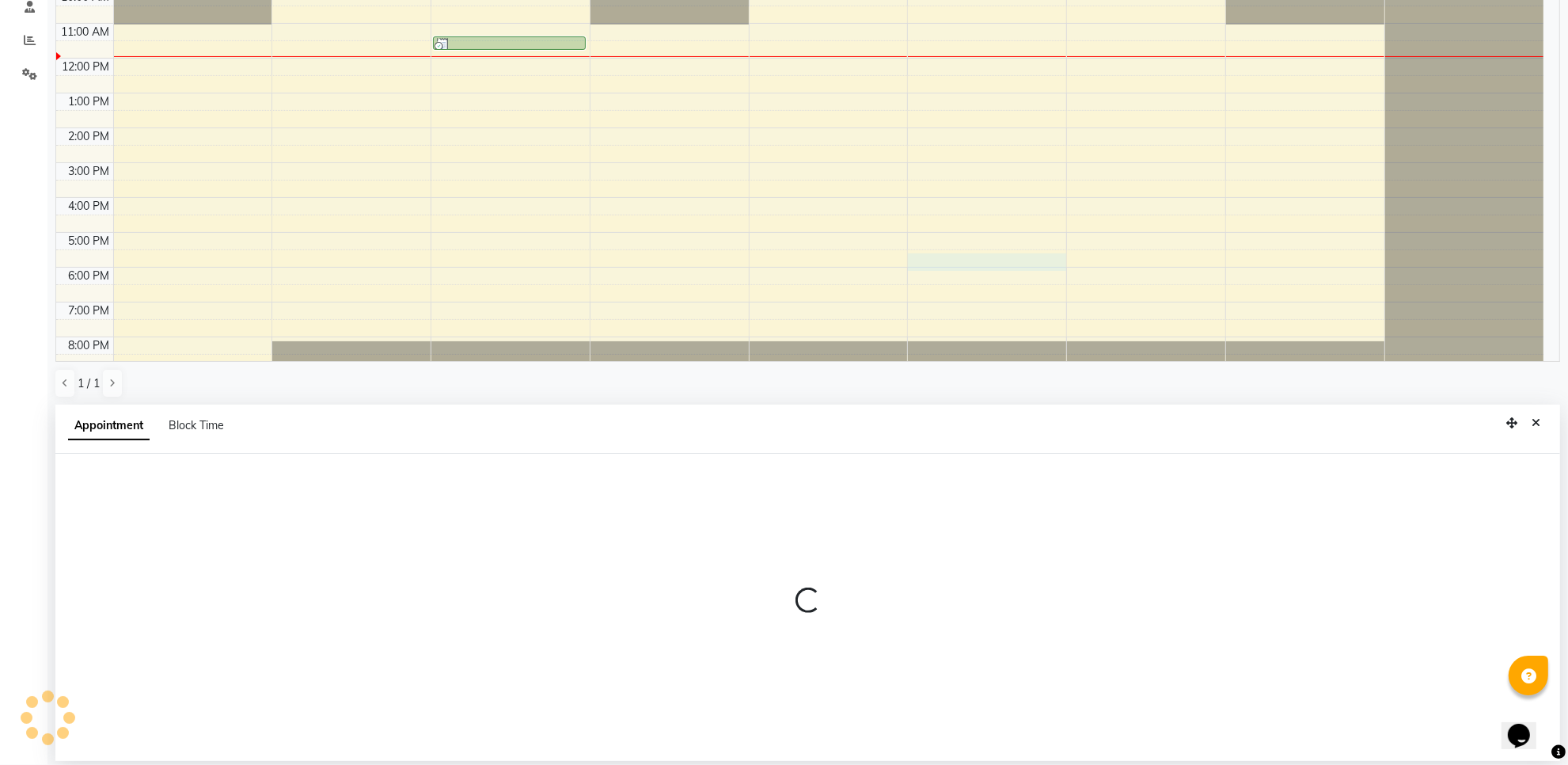
select select "74625"
select select "1050"
select select "tentative"
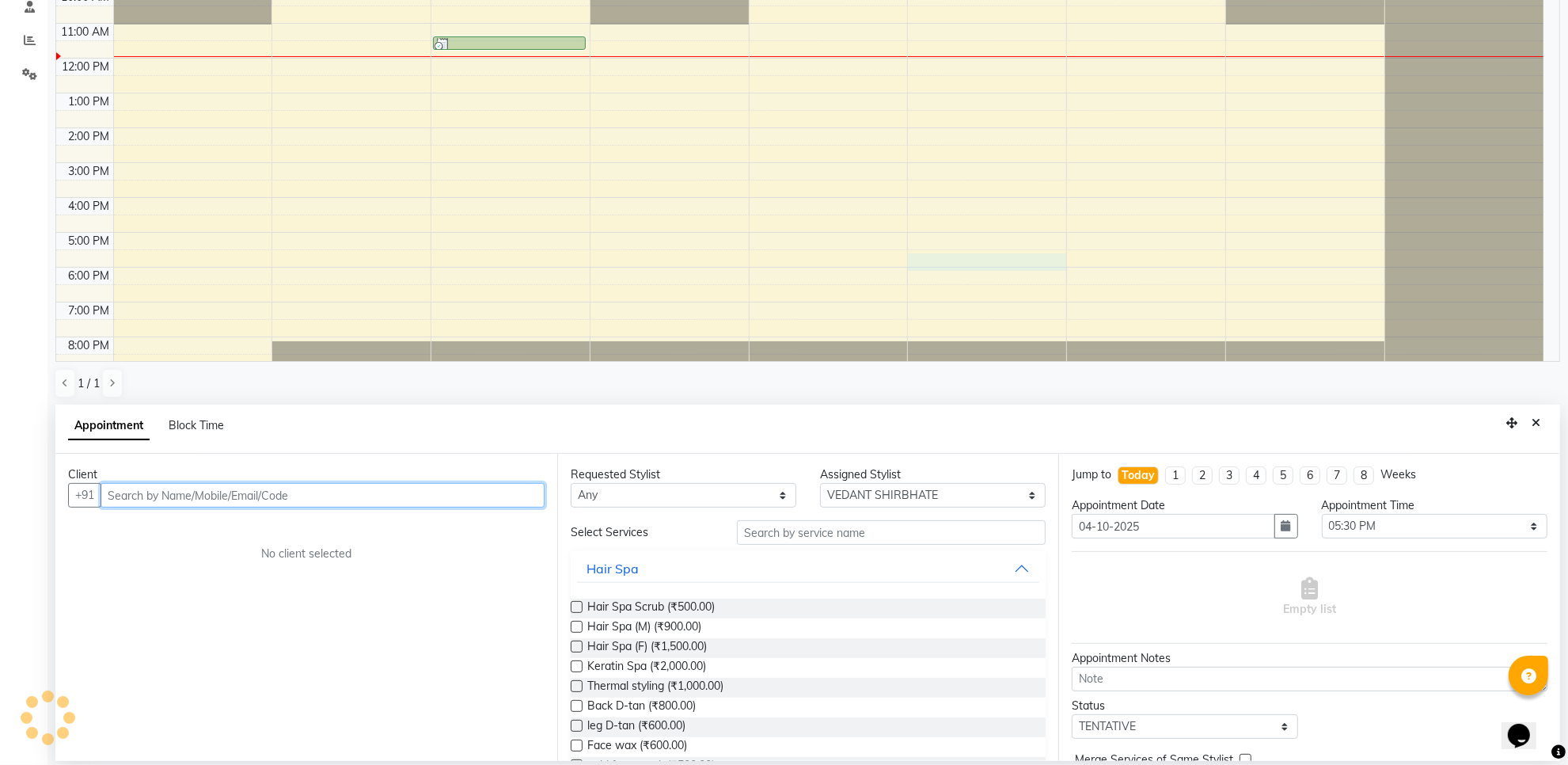
click at [608, 172] on div "8:00 AM 9:00 AM 10:00 AM 11:00 AM 12:00 PM 1:00 PM 2:00 PM 3:00 PM 4:00 PM 5:00…" at bounding box center [800, 145] width 1487 height 453
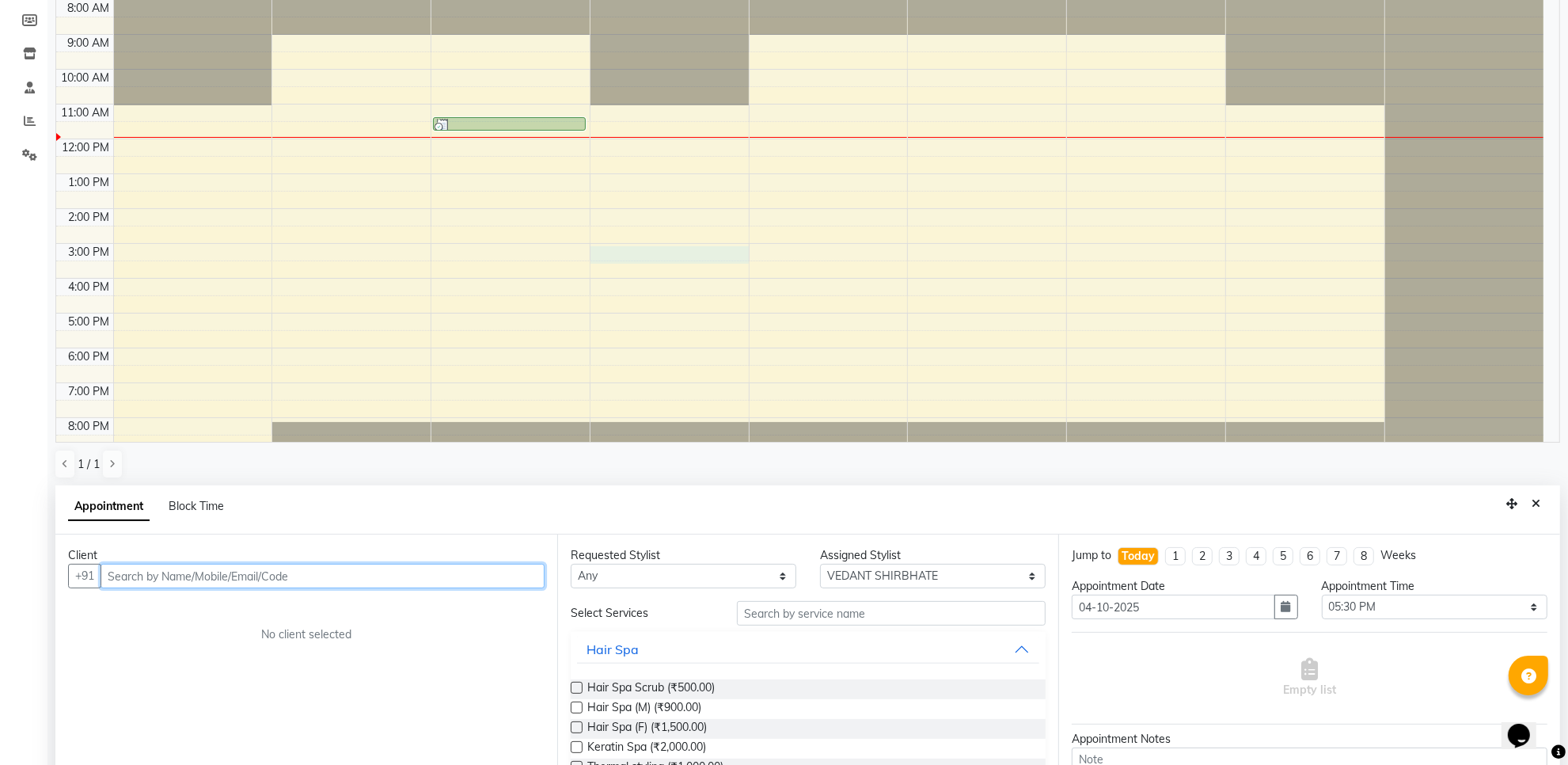
scroll to position [211, 0]
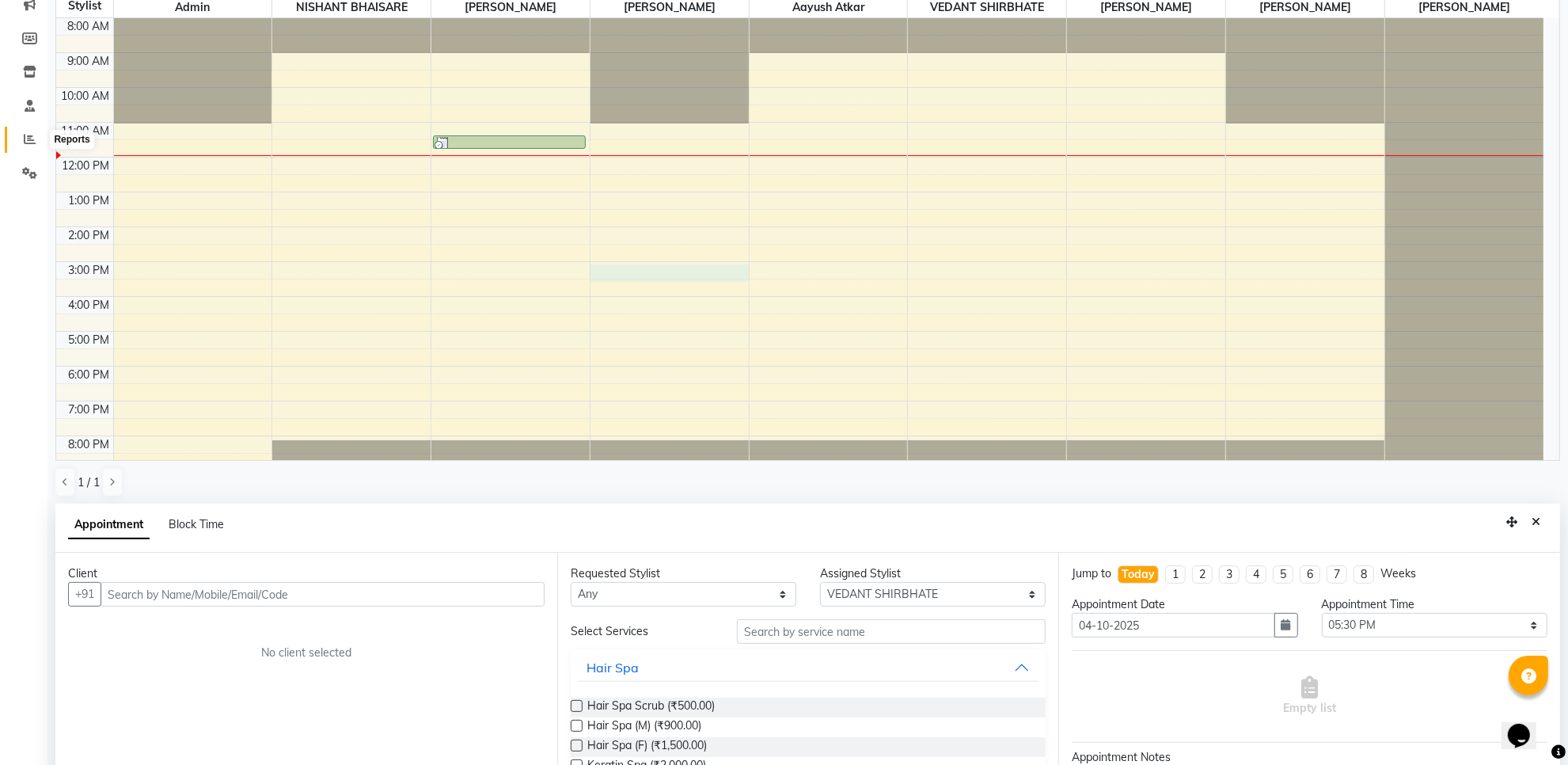
click at [29, 147] on span at bounding box center [29, 139] width 27 height 18
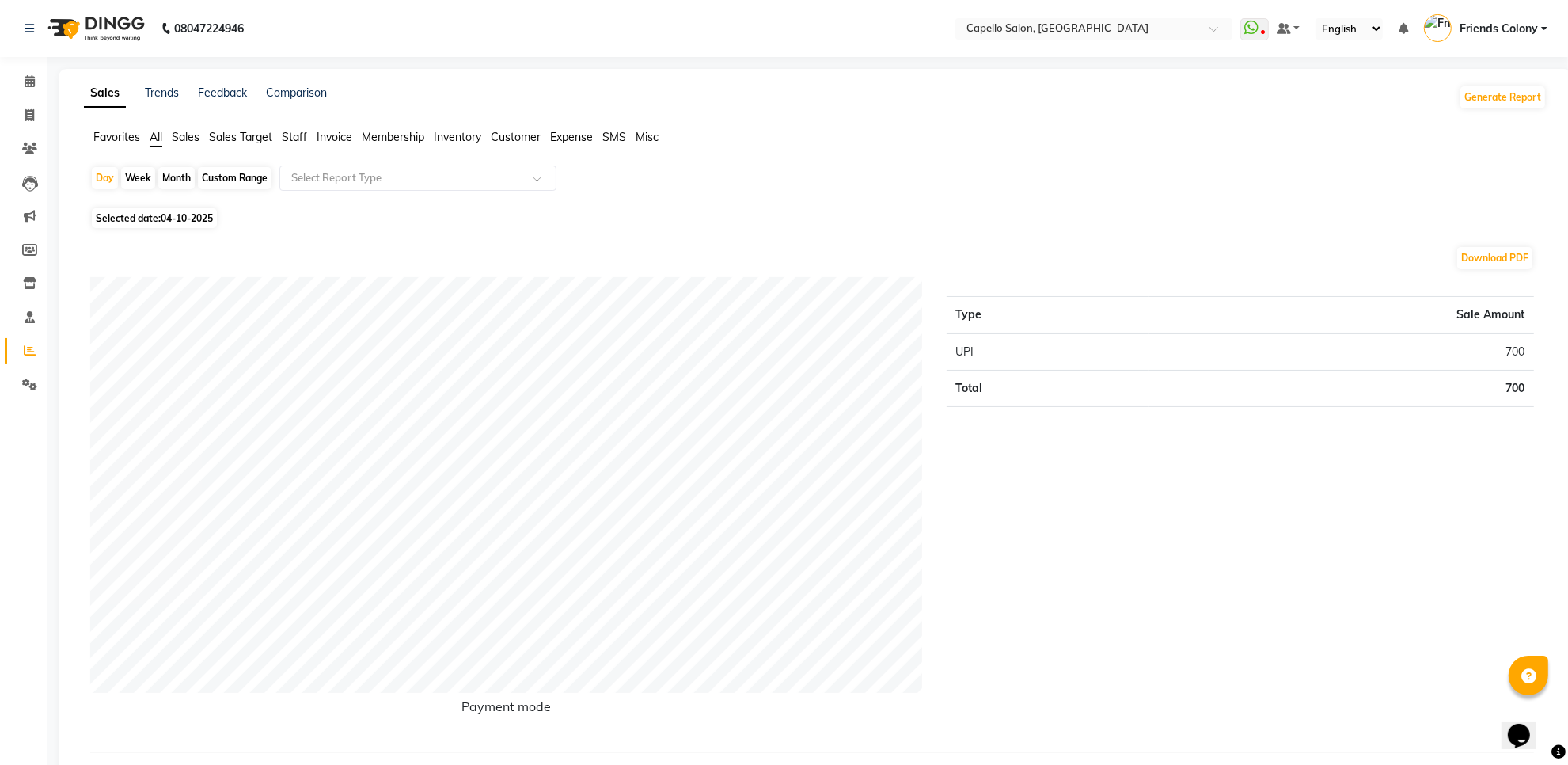
click at [298, 138] on span "Staff" at bounding box center [295, 136] width 25 height 15
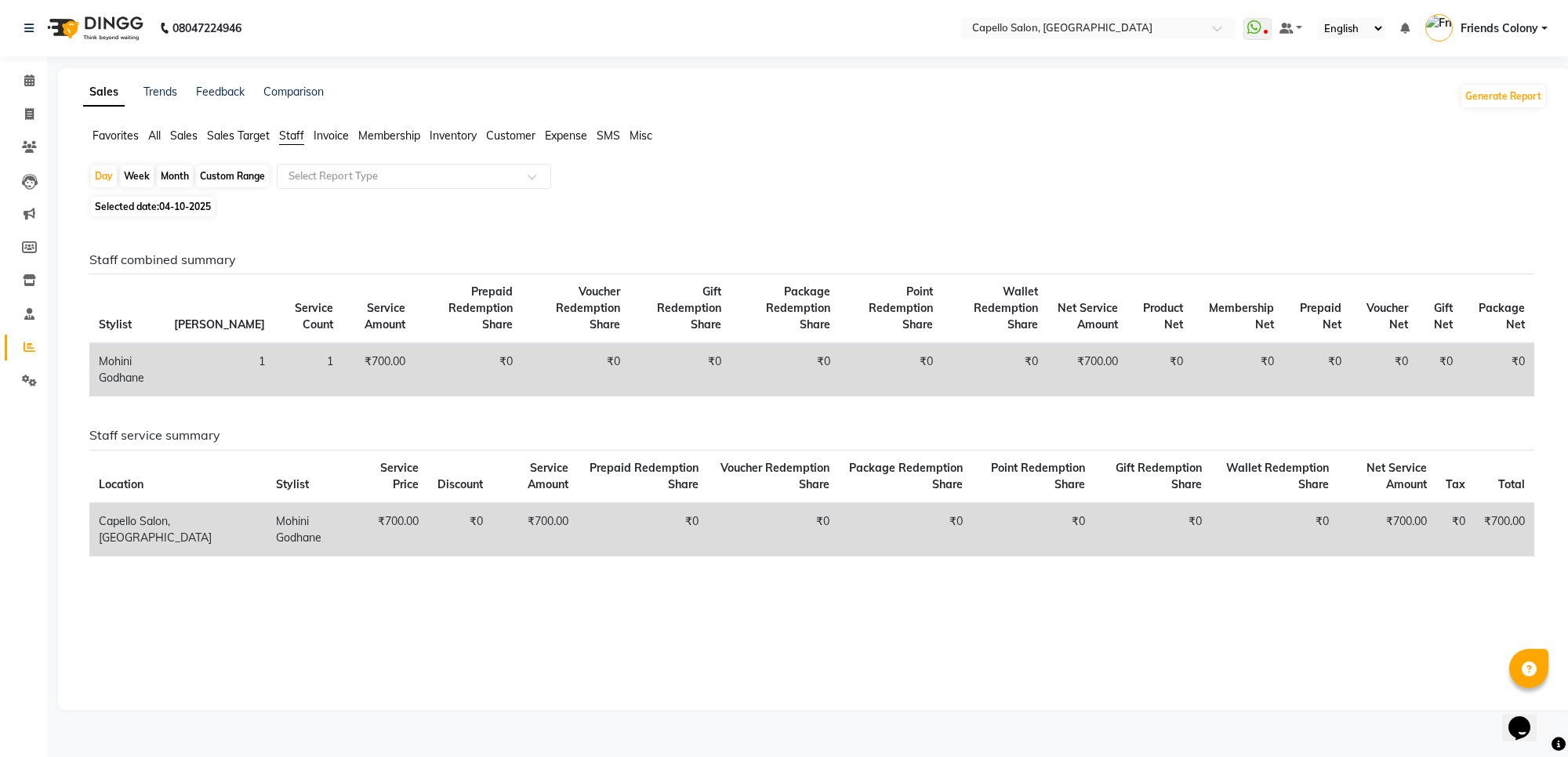
click at [181, 177] on div "Month" at bounding box center [174, 176] width 36 height 22
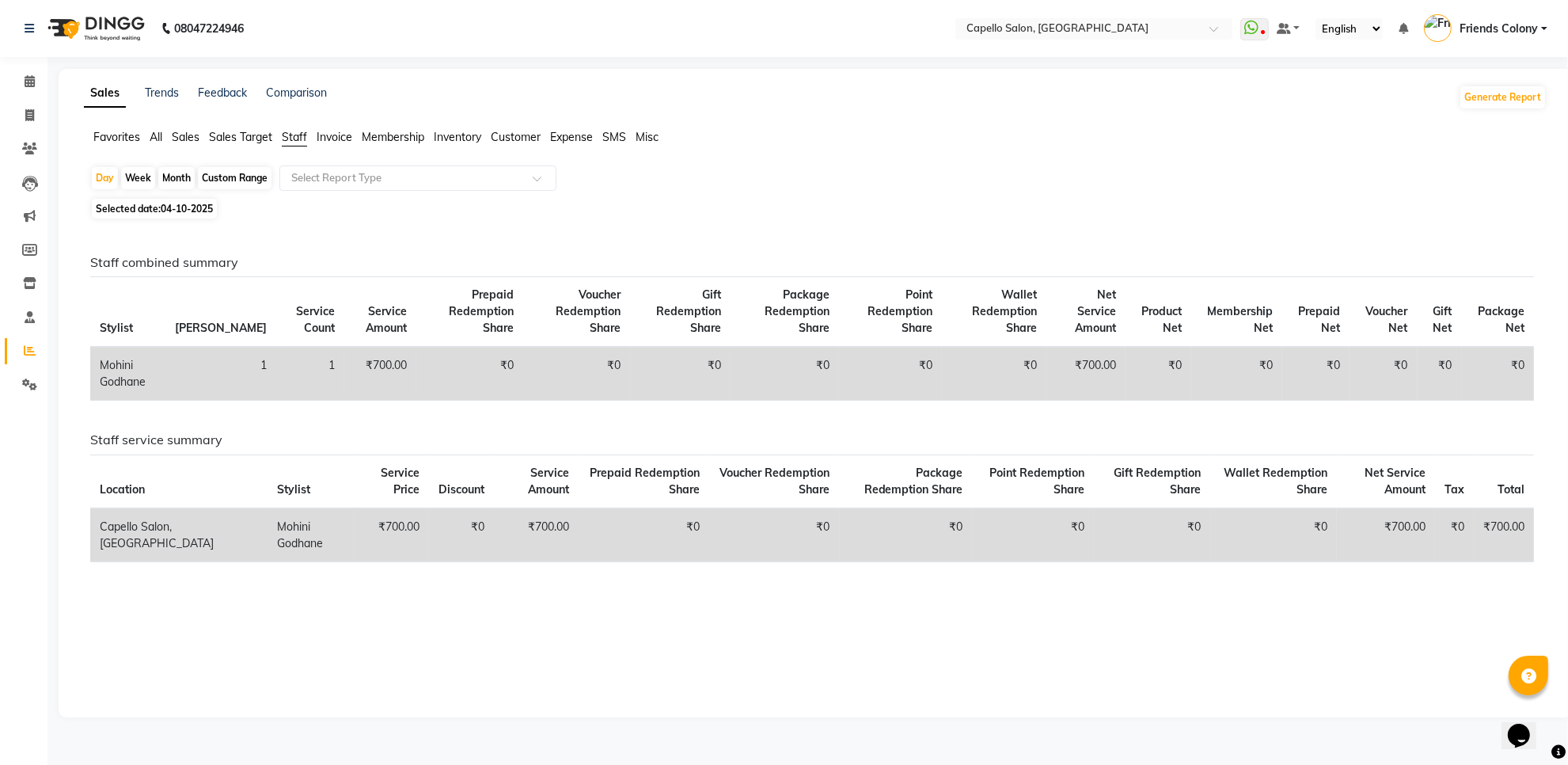
select select "10"
select select "2025"
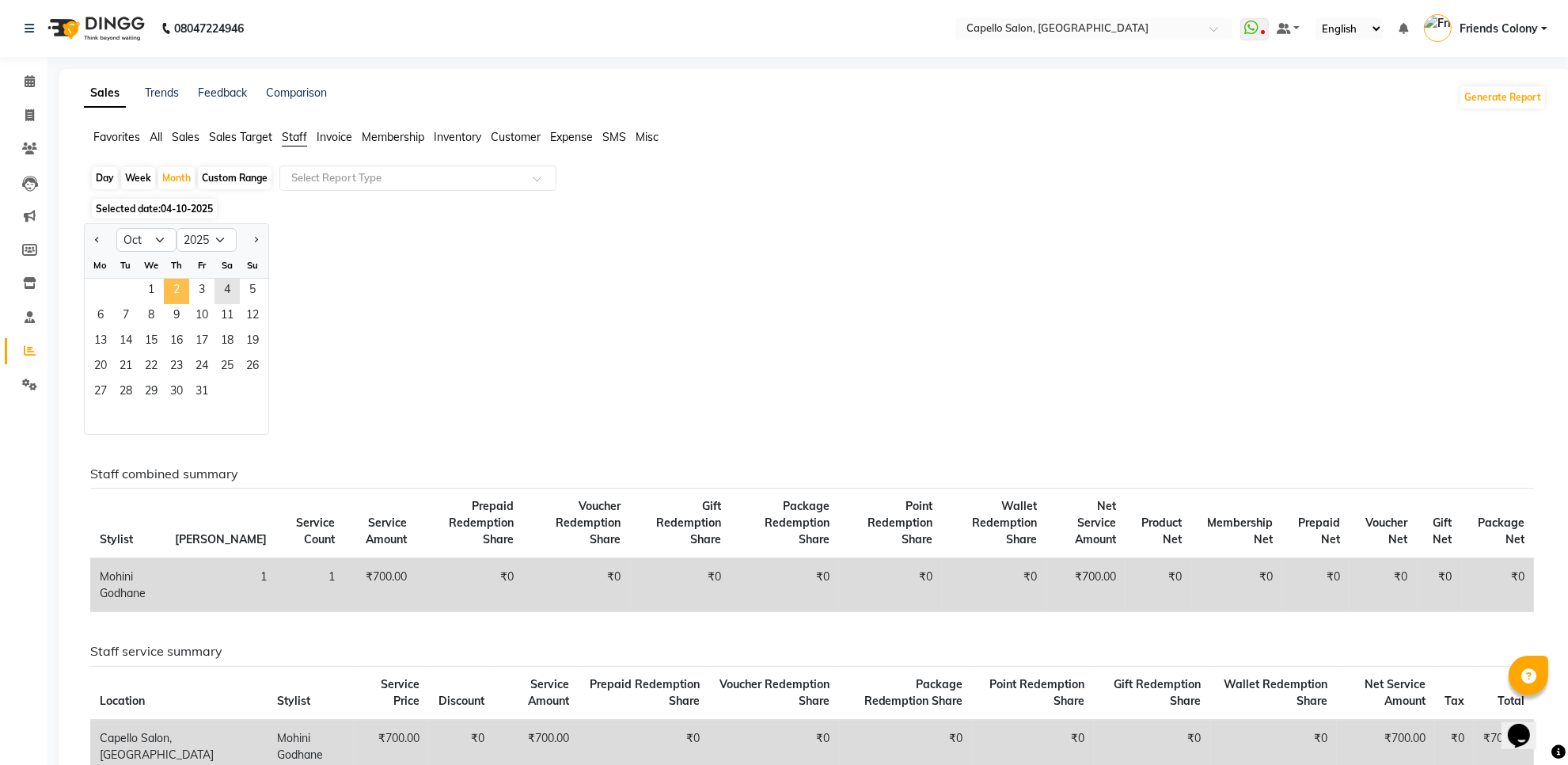
click at [178, 291] on span "2" at bounding box center [176, 291] width 25 height 25
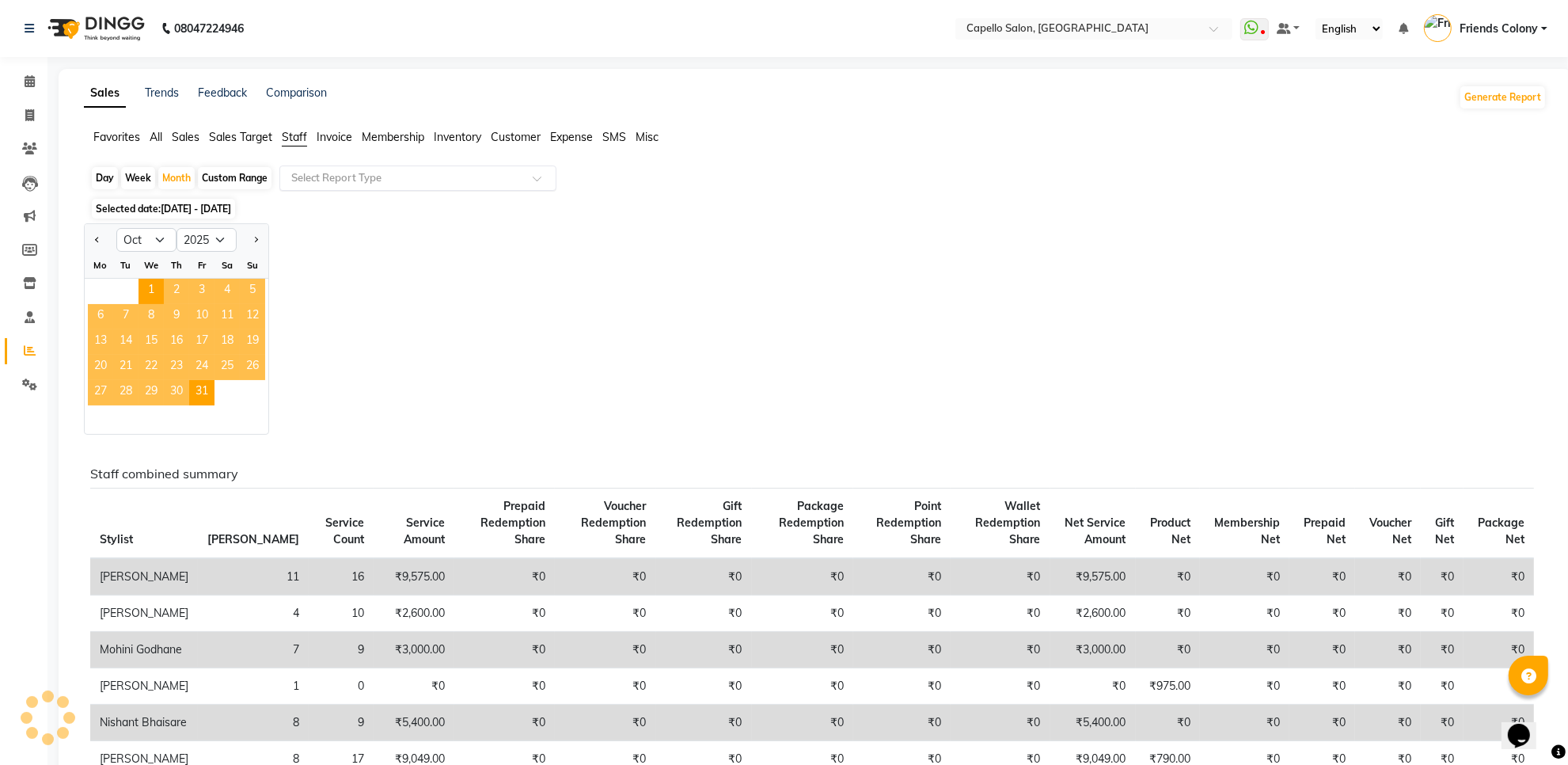
click at [361, 172] on input "text" at bounding box center [402, 178] width 228 height 16
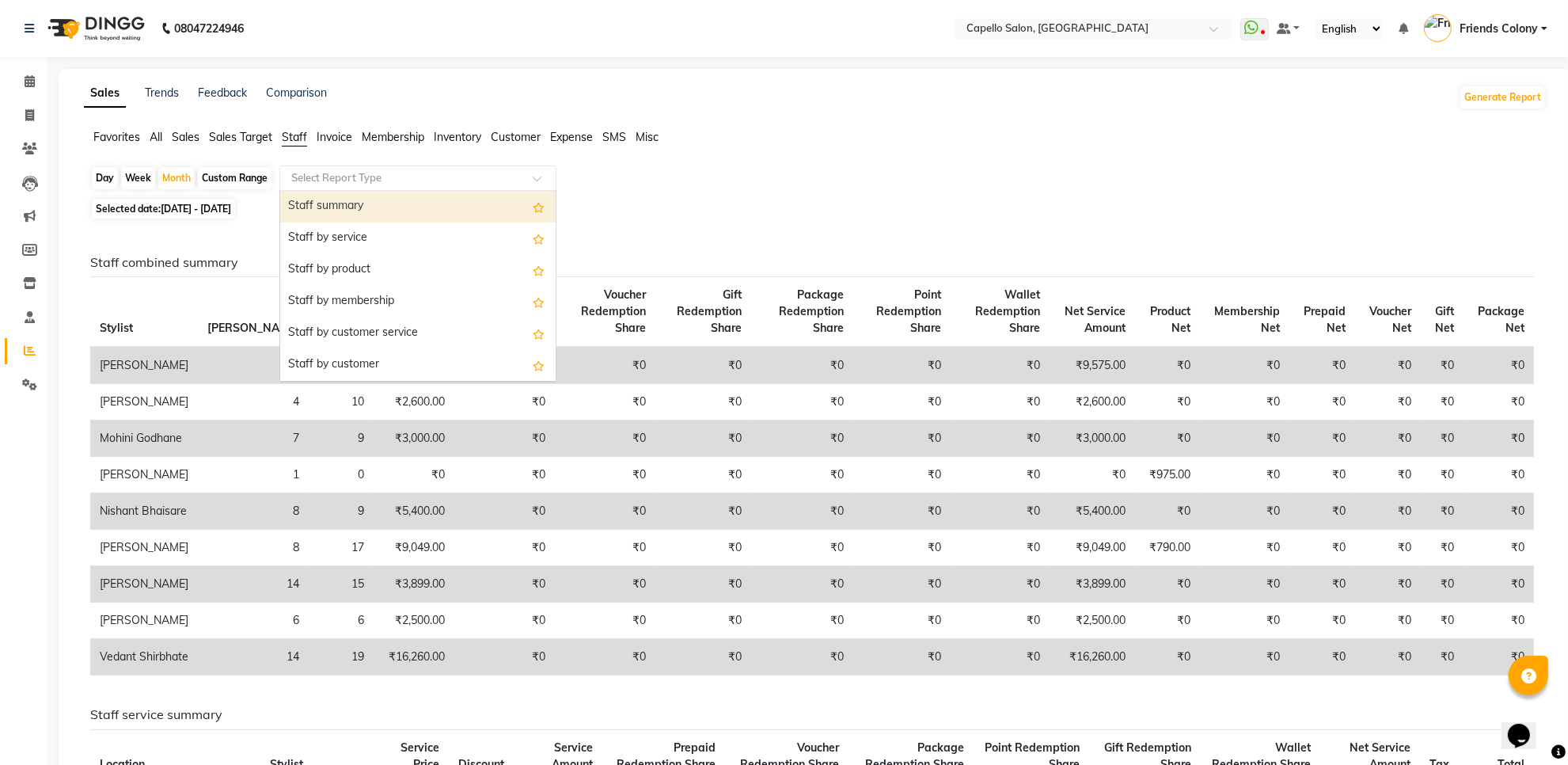
click at [365, 210] on div "Staff summary" at bounding box center [417, 206] width 275 height 32
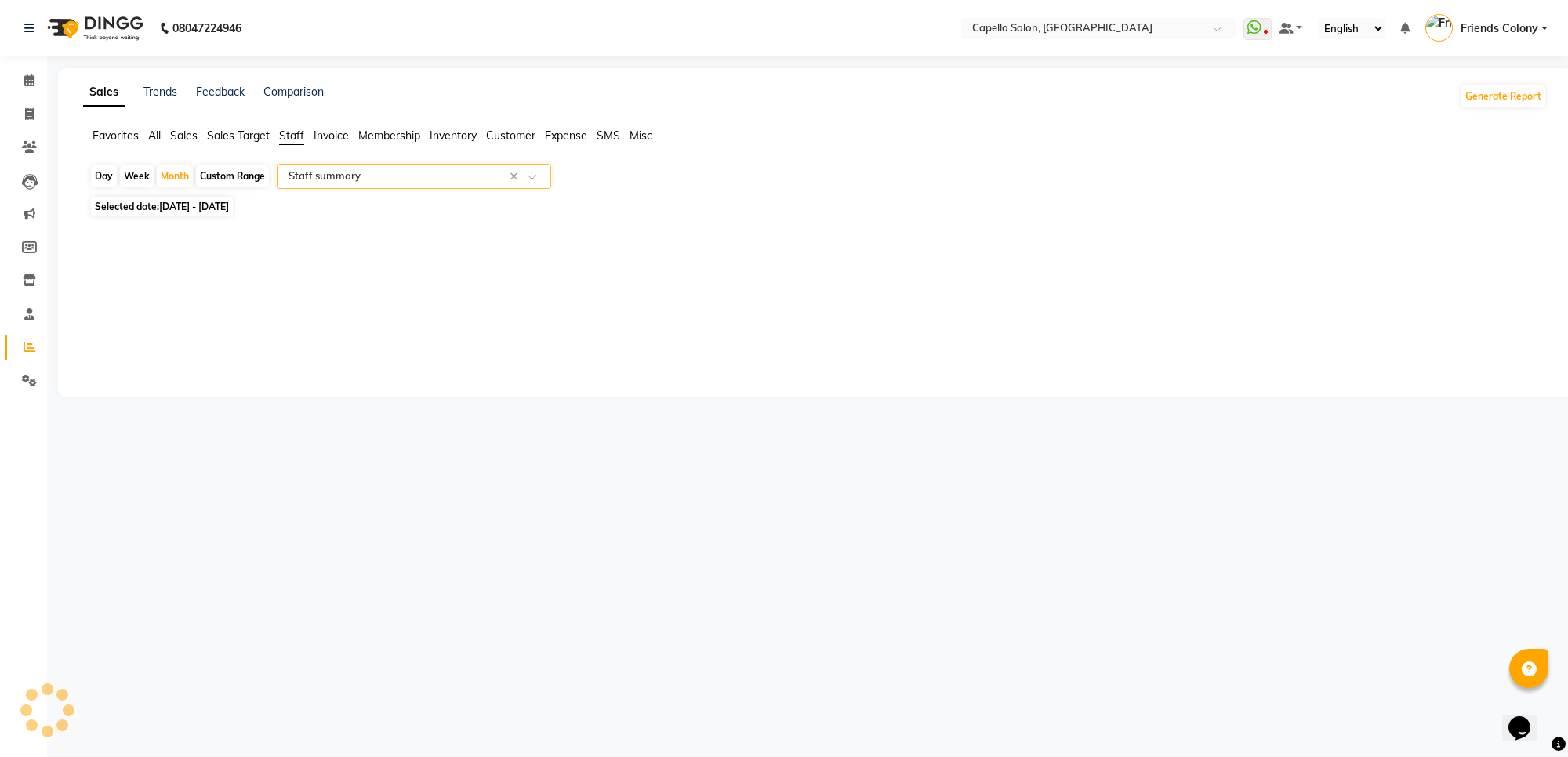
select select "full_report"
select select "csv"
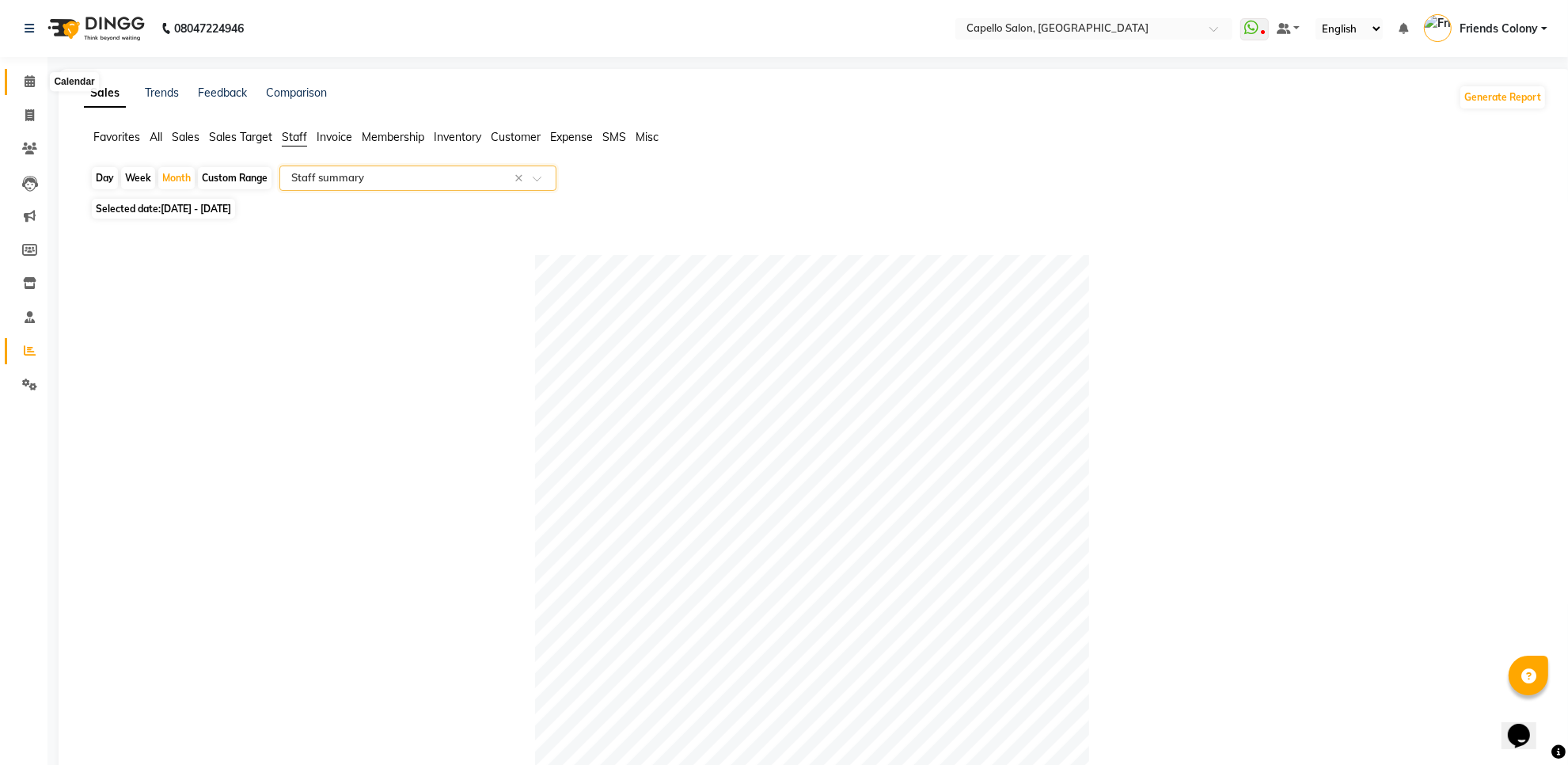
click at [32, 81] on icon at bounding box center [29, 81] width 11 height 12
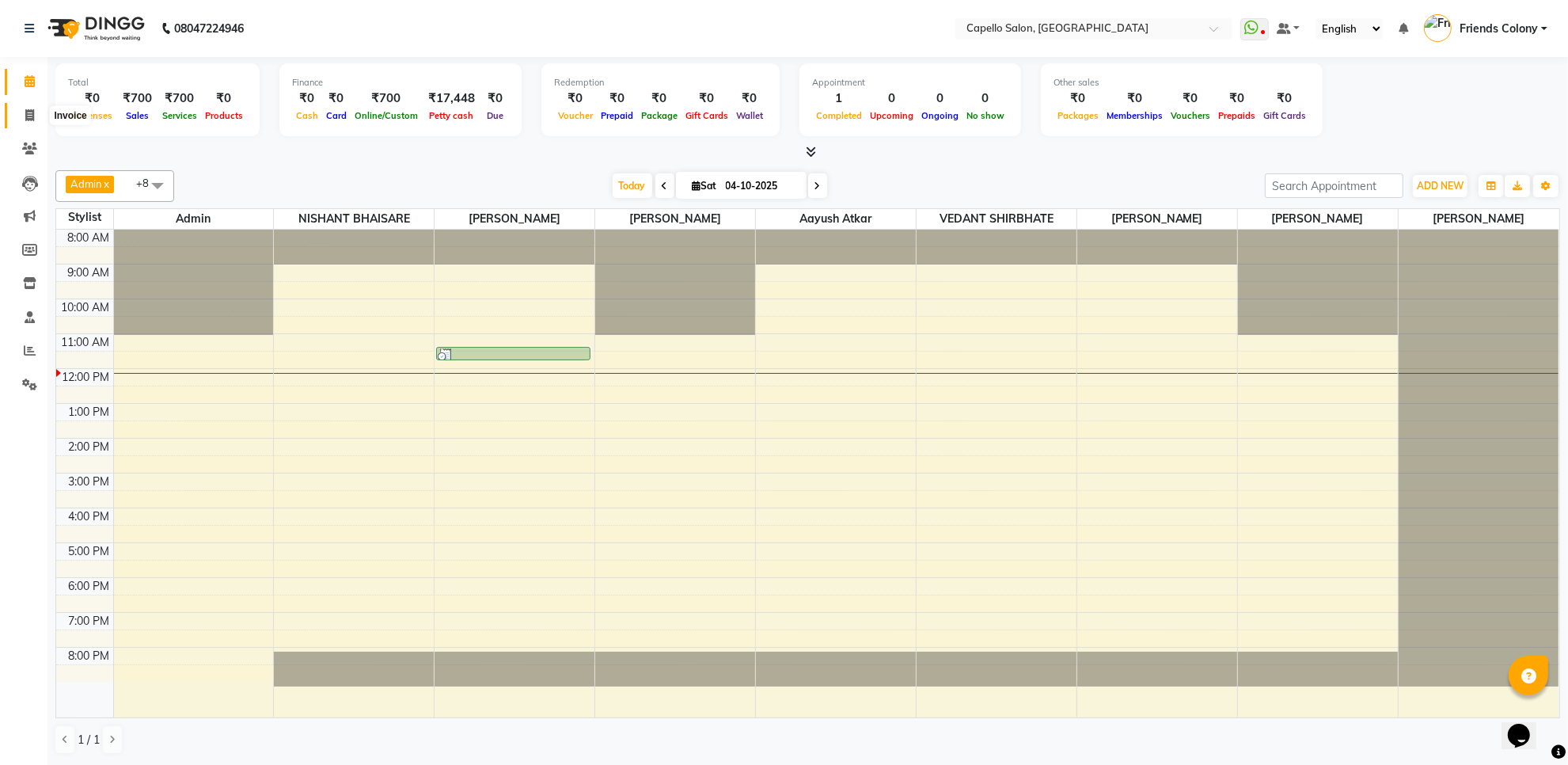
click at [25, 115] on icon at bounding box center [29, 115] width 9 height 12
select select "service"
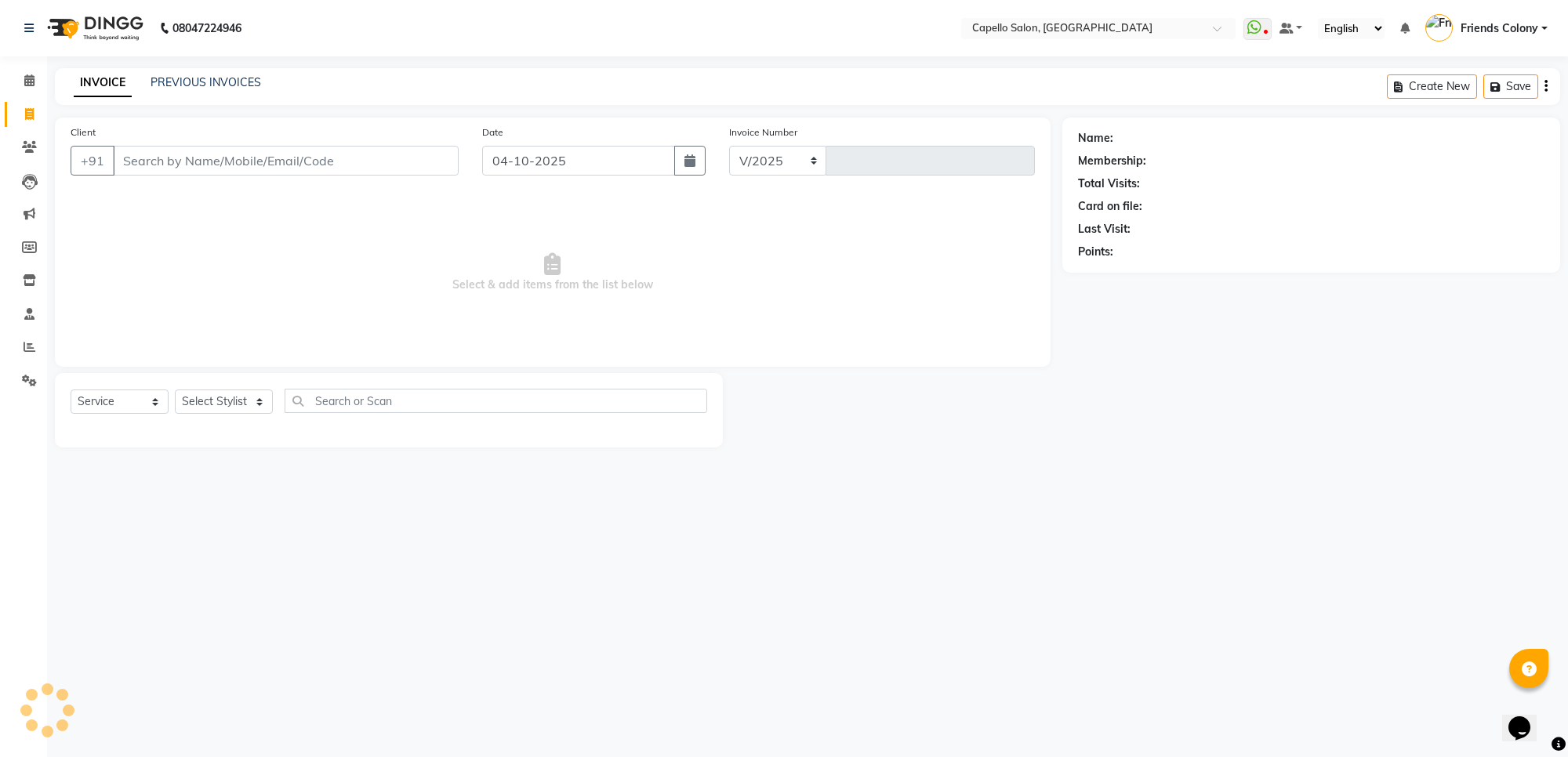
select select "3583"
type input "3320"
type input "9022027639"
click at [406, 167] on span "Add Client" at bounding box center [418, 161] width 62 height 15
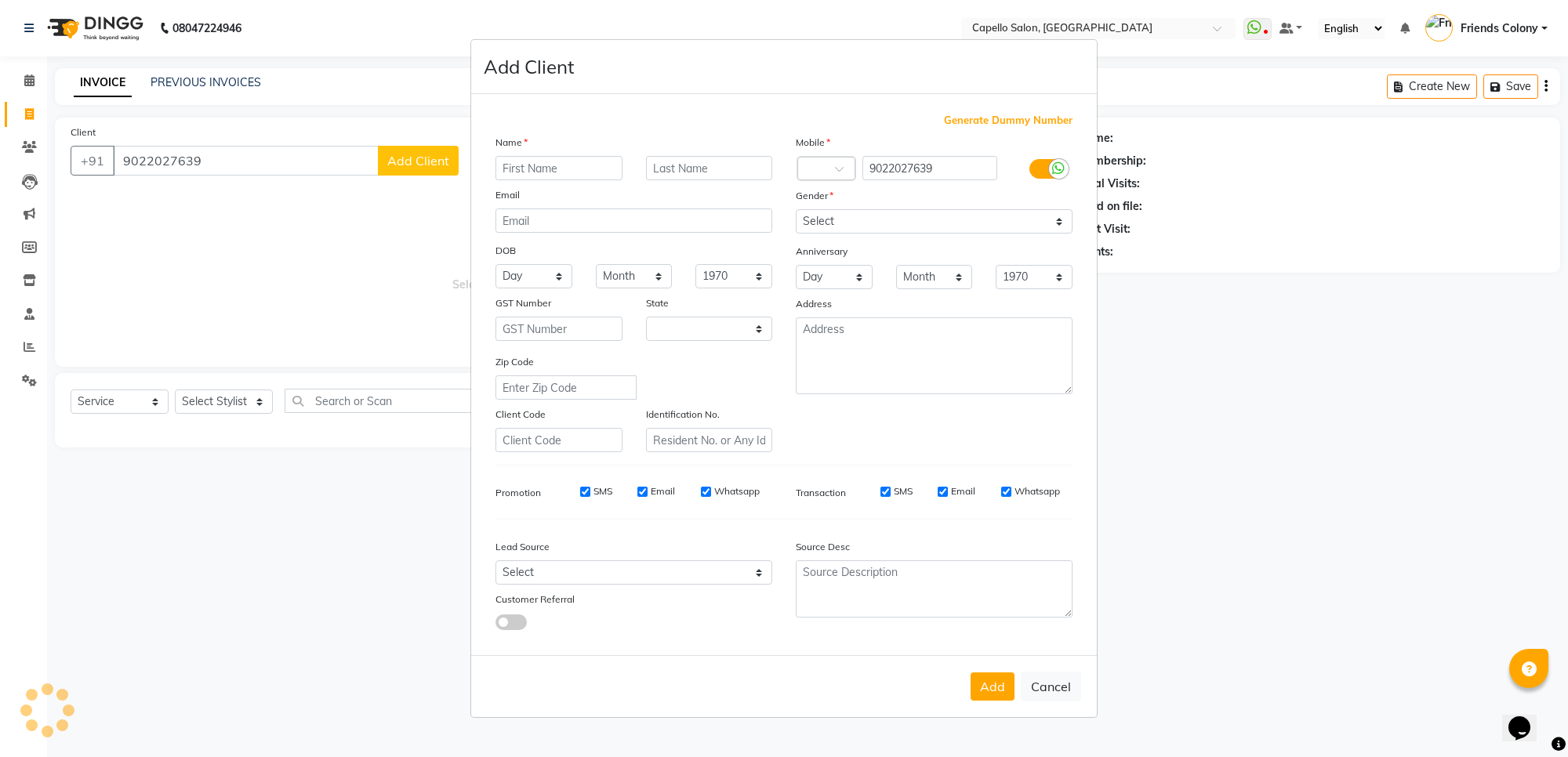
select select "22"
type input "rakshand"
click at [865, 231] on select "Select [DEMOGRAPHIC_DATA] [DEMOGRAPHIC_DATA] Other Prefer Not To Say" at bounding box center [934, 221] width 277 height 24
select select "[DEMOGRAPHIC_DATA]"
click at [796, 211] on select "Select [DEMOGRAPHIC_DATA] [DEMOGRAPHIC_DATA] Other Prefer Not To Say" at bounding box center [934, 221] width 277 height 24
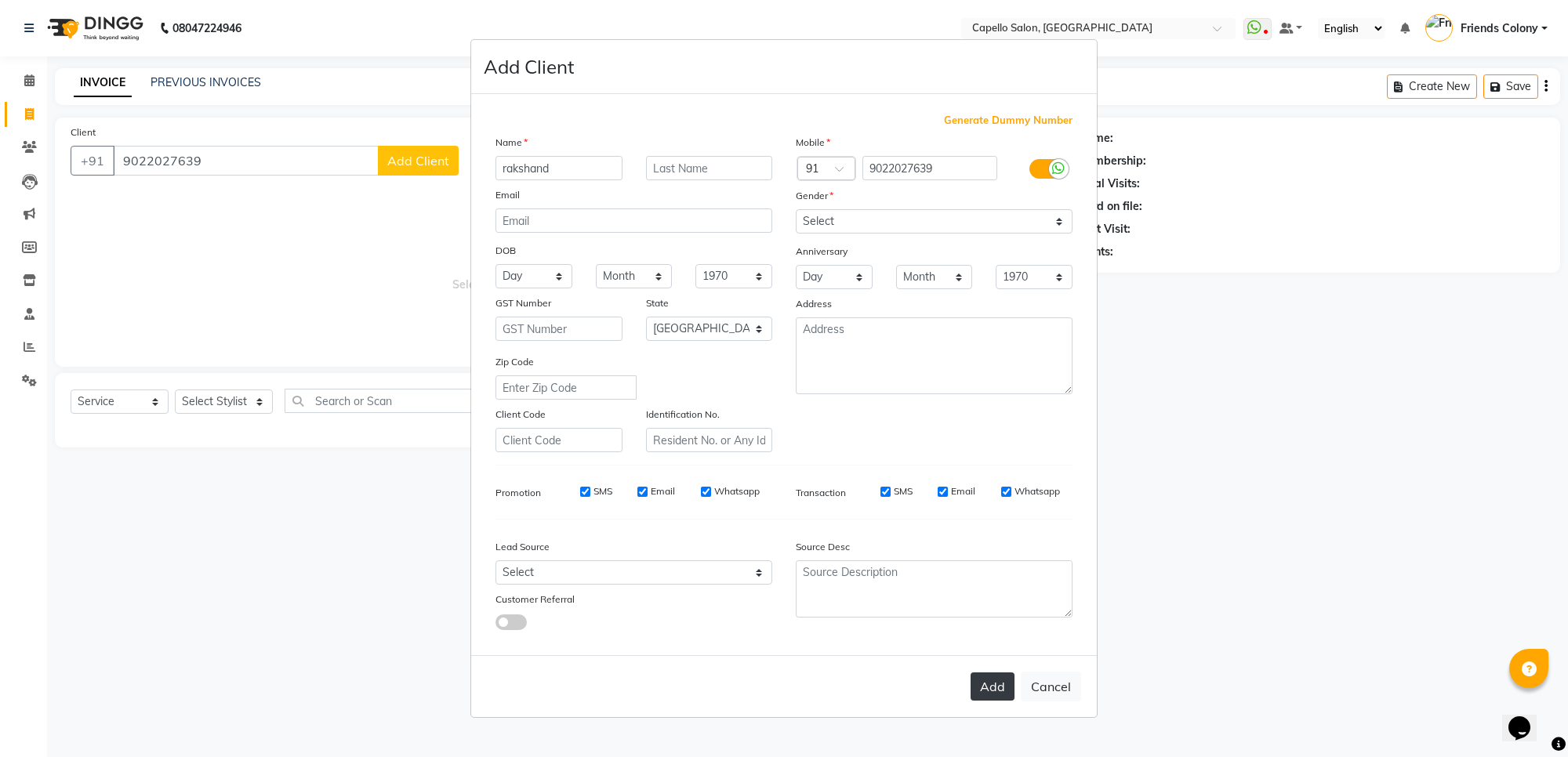
click at [985, 672] on button "Add" at bounding box center [993, 686] width 44 height 28
select select
select select "null"
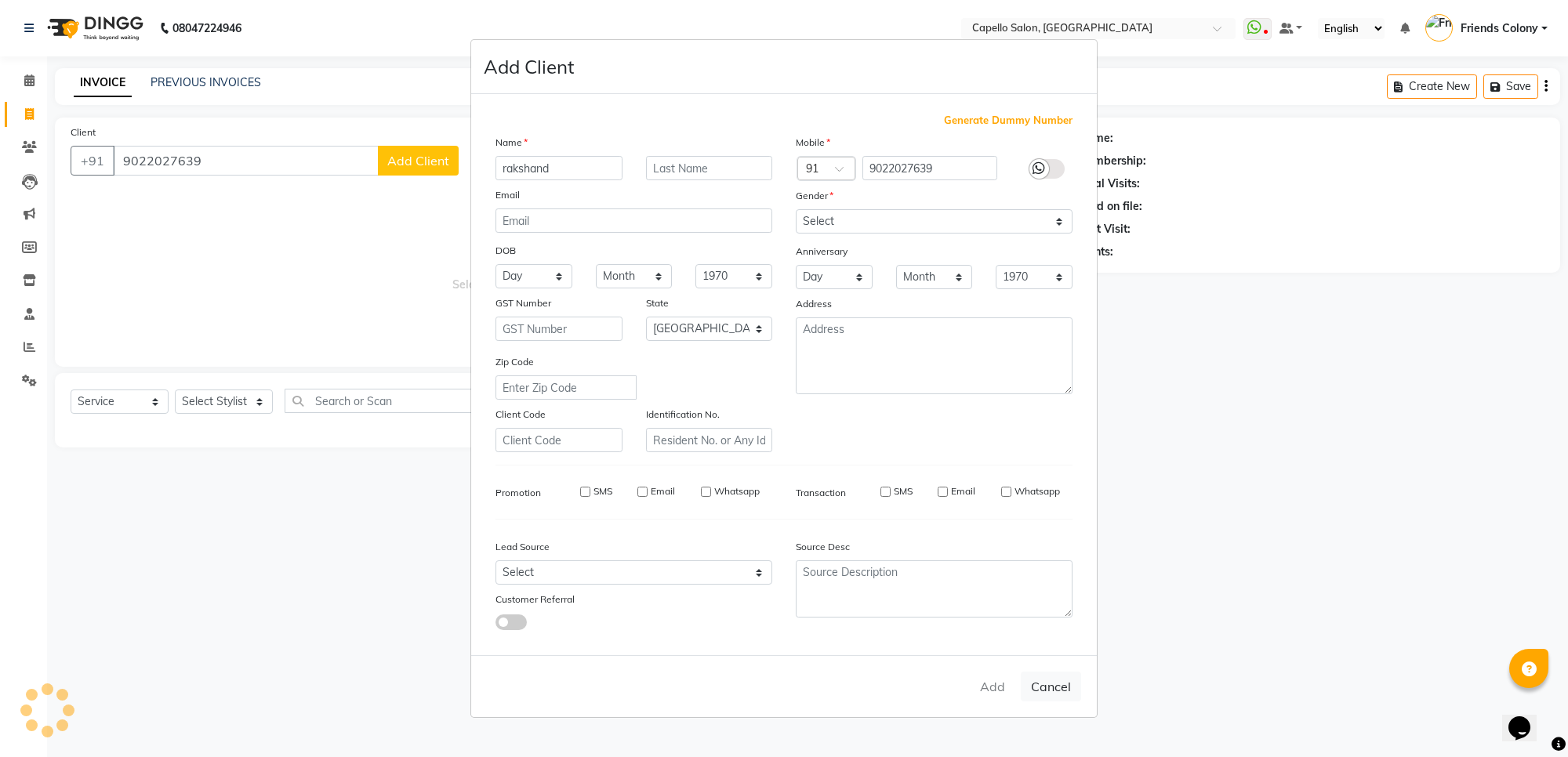
select select
checkbox input "false"
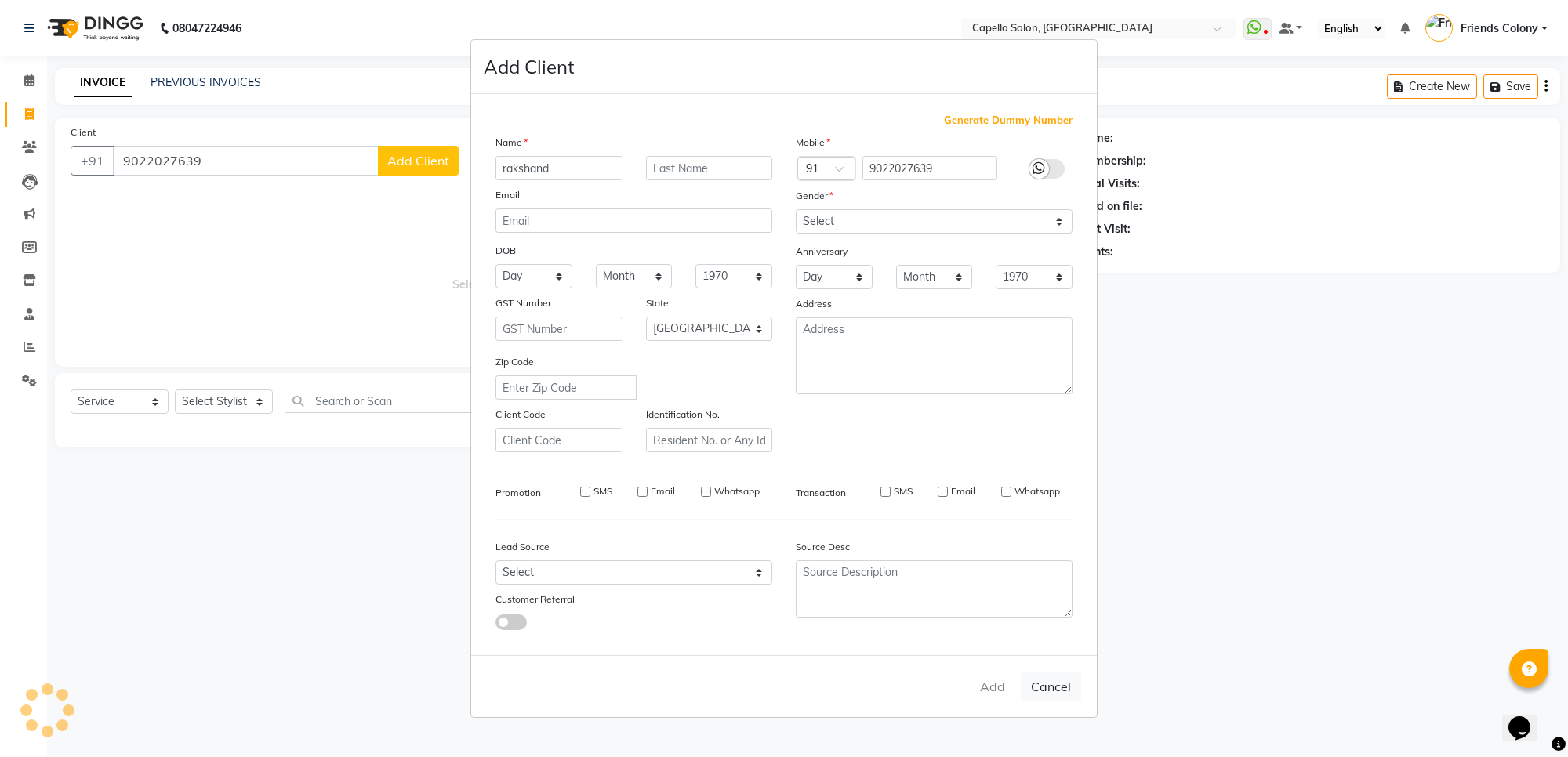
checkbox input "false"
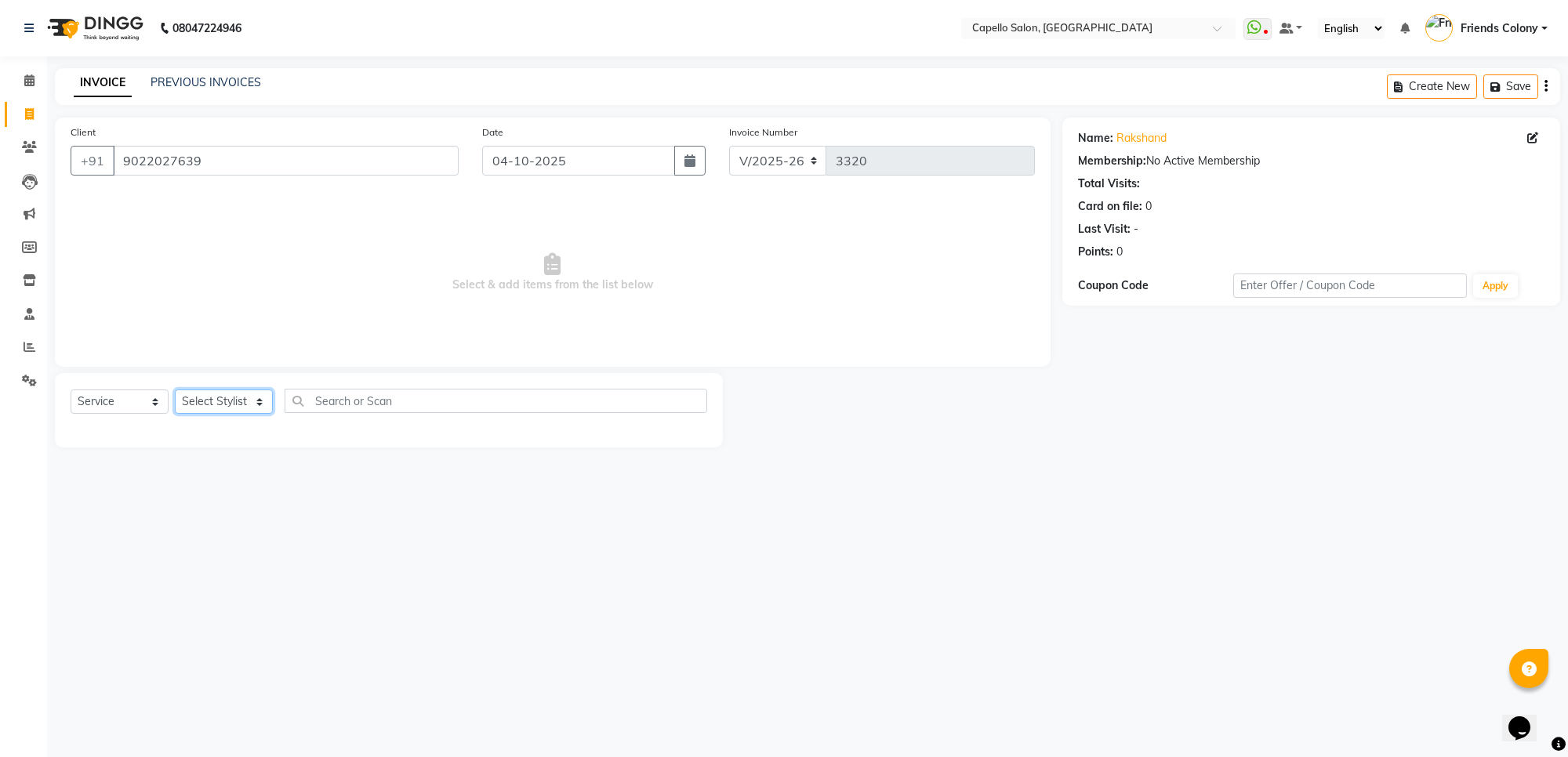
click at [231, 398] on select "Select Stylist [PERSON_NAME] Admin [PERSON_NAME] Friends Colony [PERSON_NAME] […" at bounding box center [224, 401] width 98 height 24
select select "75586"
click at [174, 389] on select "Select Stylist [PERSON_NAME] Admin [PERSON_NAME] Friends Colony [PERSON_NAME] […" at bounding box center [224, 401] width 98 height 24
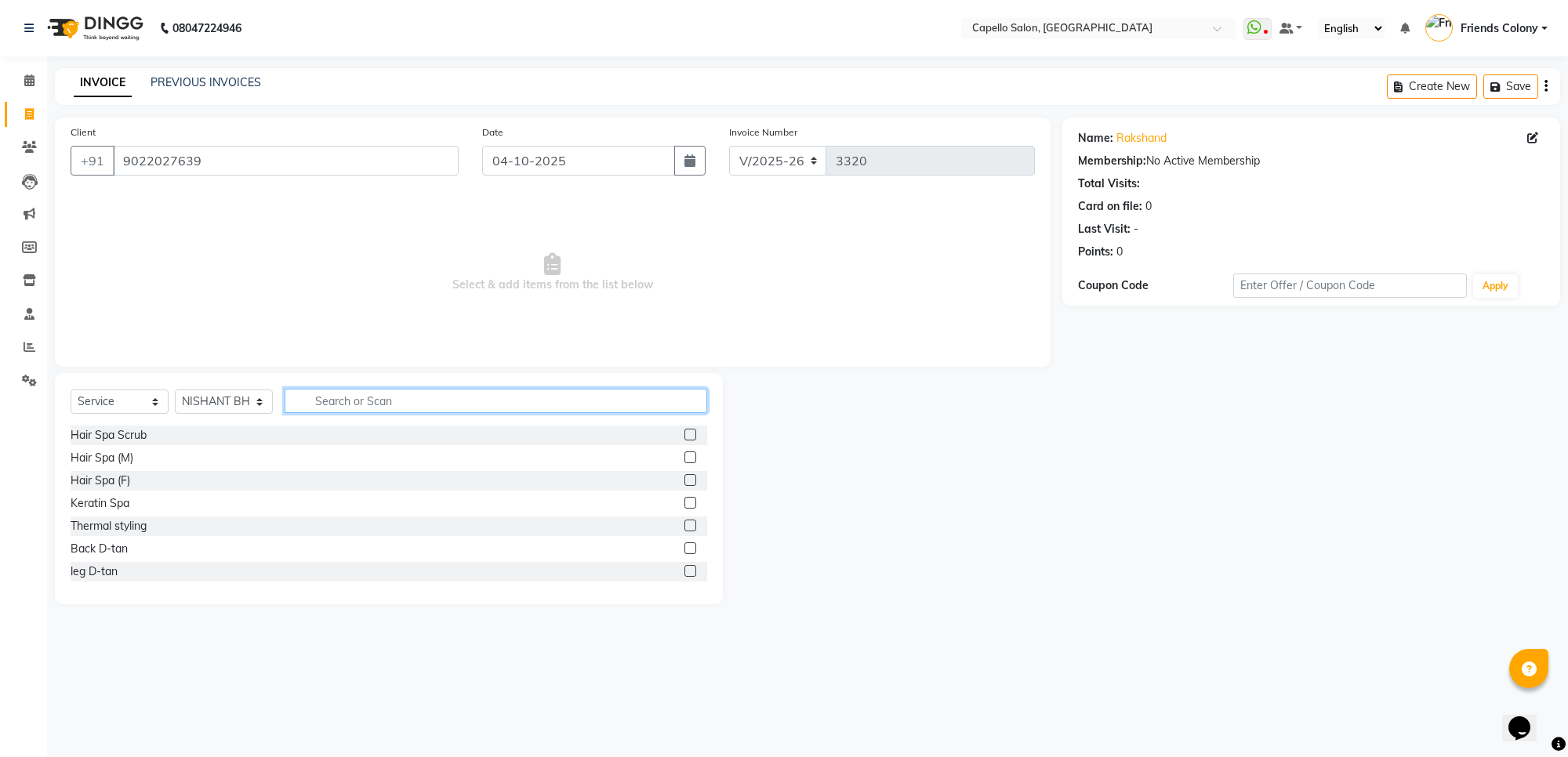
click at [339, 398] on input "text" at bounding box center [495, 401] width 423 height 24
type input "dee"
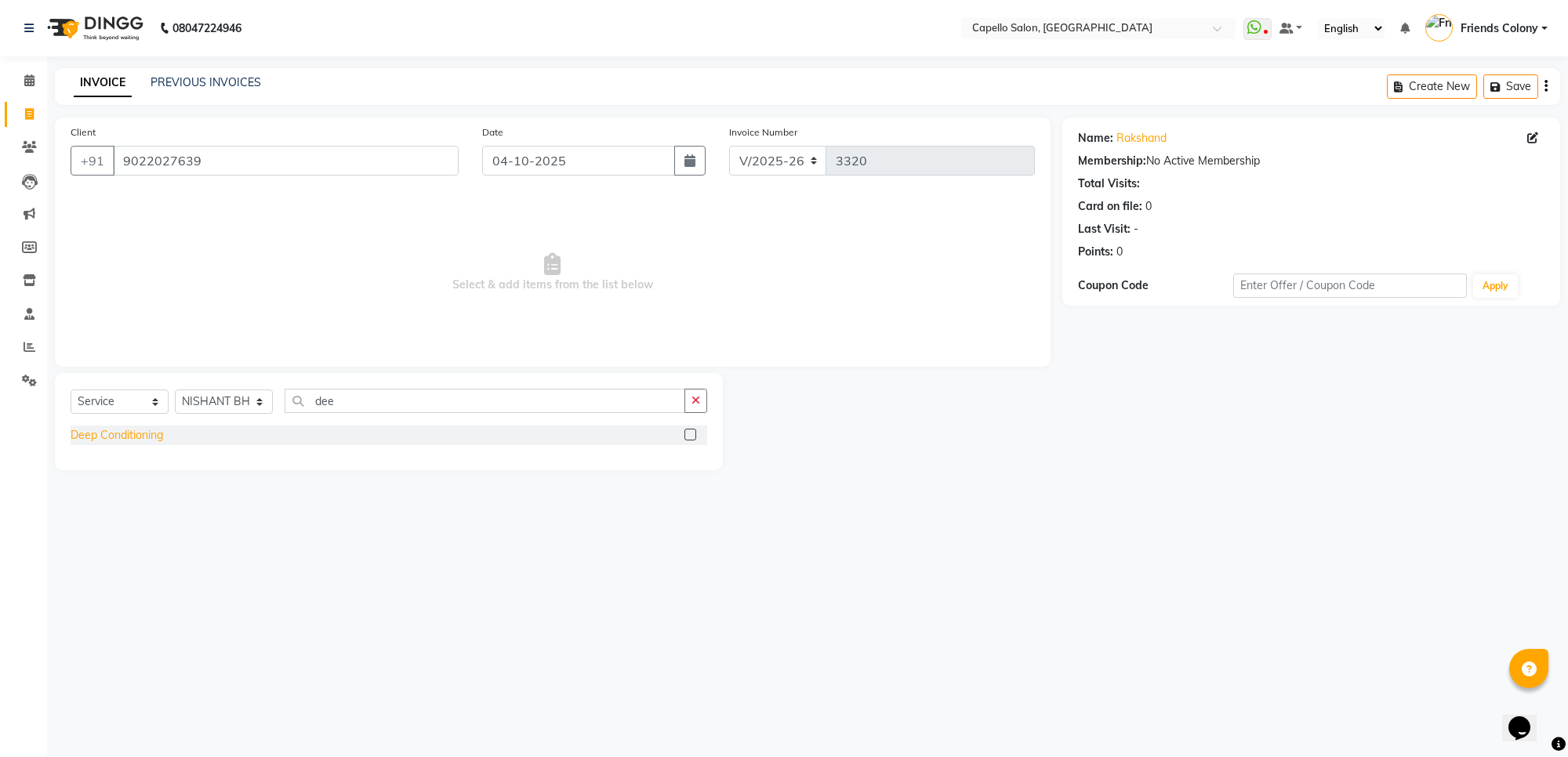
click at [144, 431] on div "Deep Conditioning" at bounding box center [117, 434] width 93 height 16
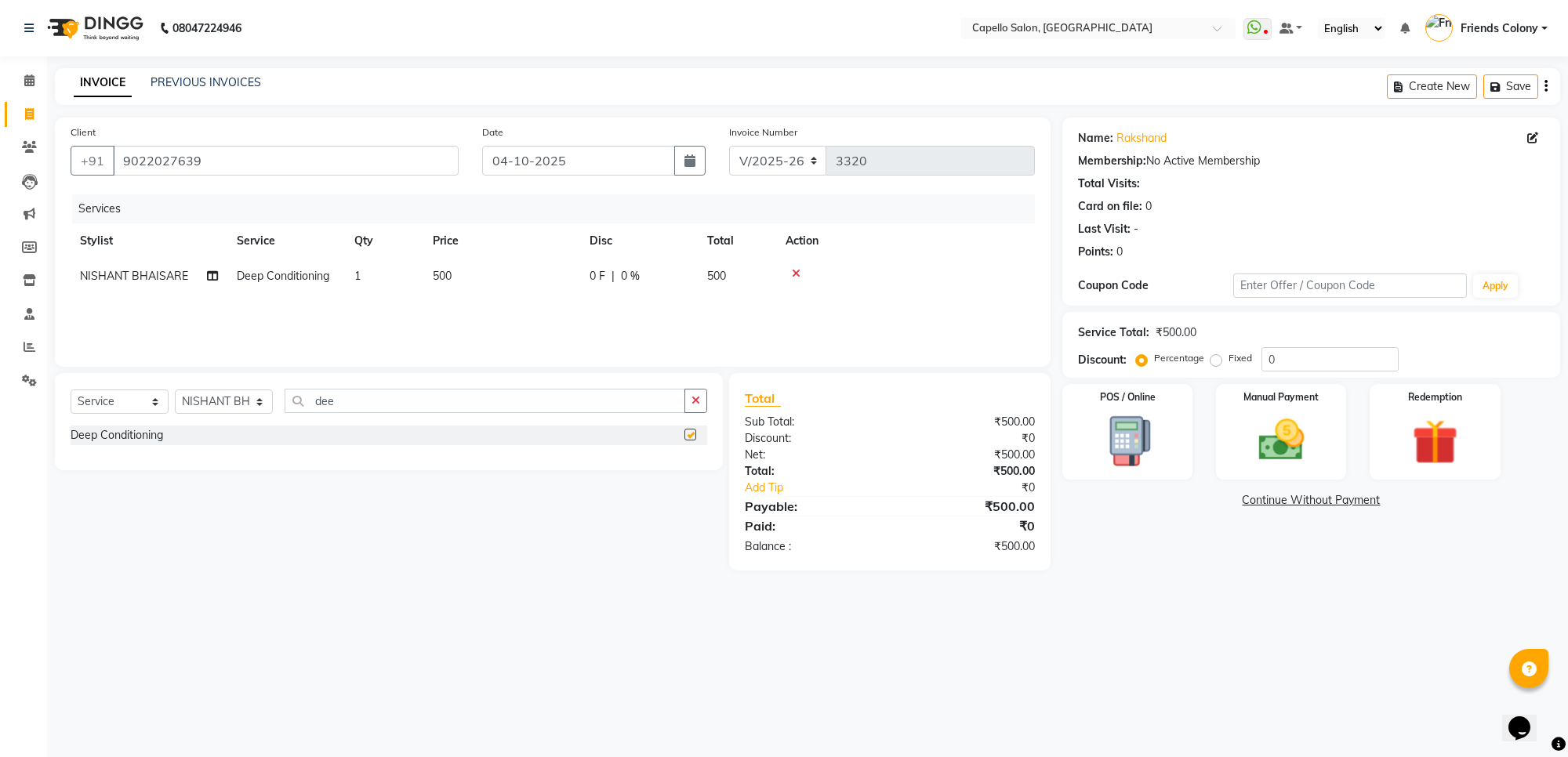
checkbox input "false"
click at [445, 272] on span "500" at bounding box center [442, 275] width 19 height 14
select select "75586"
drag, startPoint x: 562, startPoint y: 275, endPoint x: 463, endPoint y: 280, distance: 99.1
click at [463, 280] on tr "[PERSON_NAME] Admin [PERSON_NAME] Friends Colony [PERSON_NAME] [PERSON_NAME] NE…" at bounding box center [552, 289] width 965 height 60
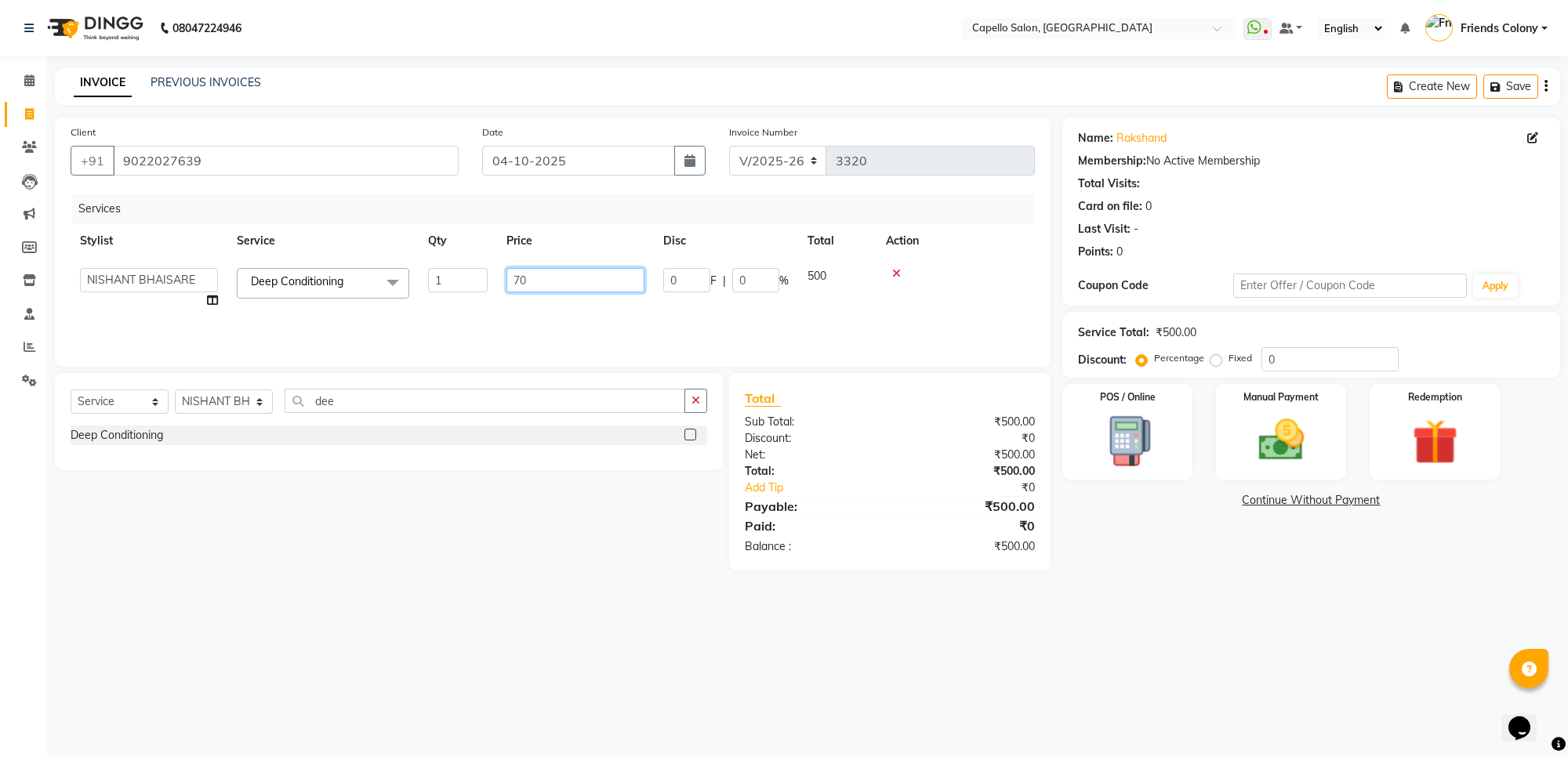
type input "700"
drag, startPoint x: 545, startPoint y: 549, endPoint x: 706, endPoint y: 483, distance: 174.0
click at [545, 549] on div "Select Service Product Membership Package Voucher Prepaid Gift Card Select Styl…" at bounding box center [383, 471] width 679 height 197
click at [1239, 449] on div "Manual Payment" at bounding box center [1282, 431] width 136 height 99
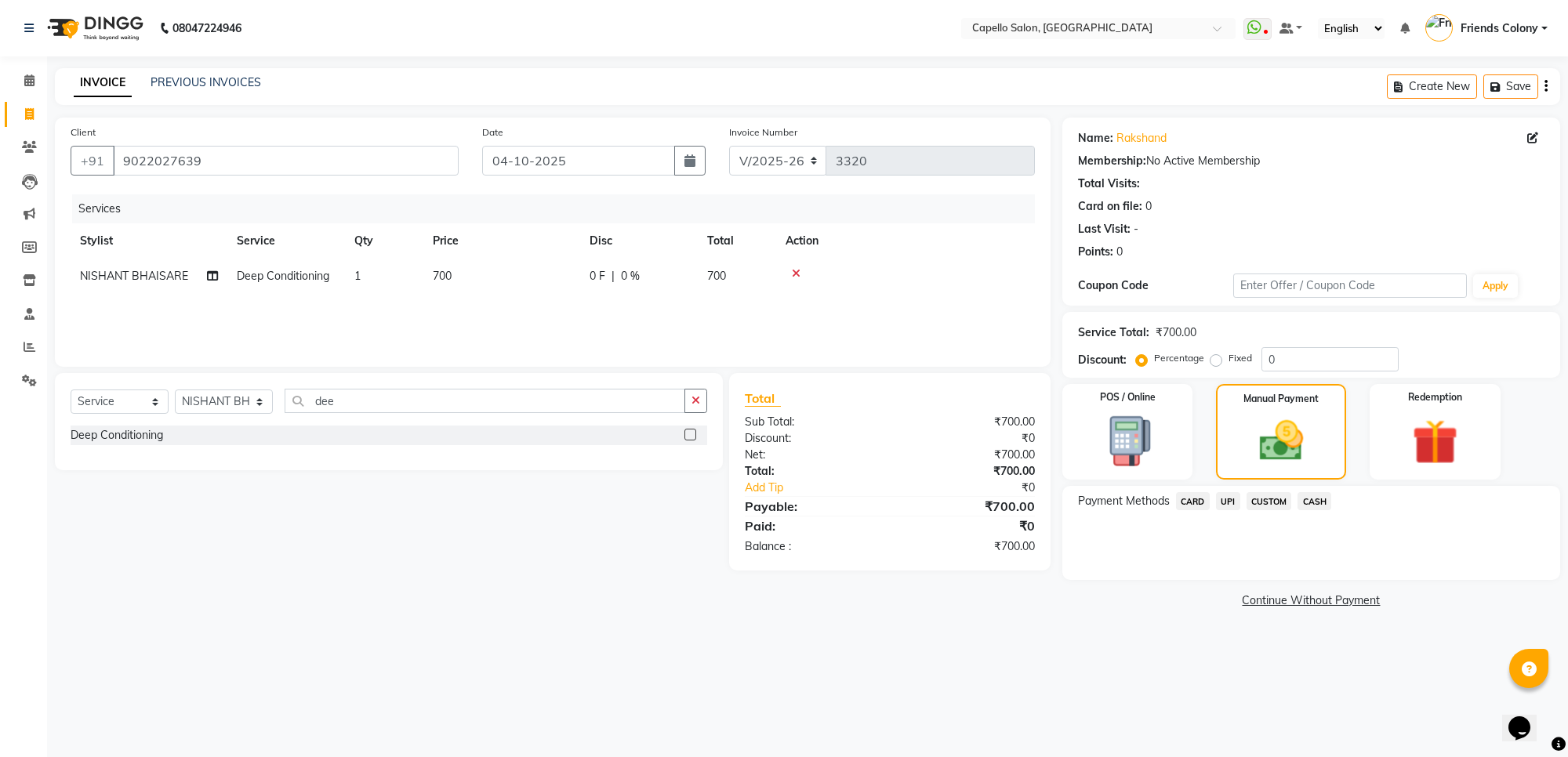
click at [1228, 503] on span "UPI" at bounding box center [1228, 501] width 24 height 18
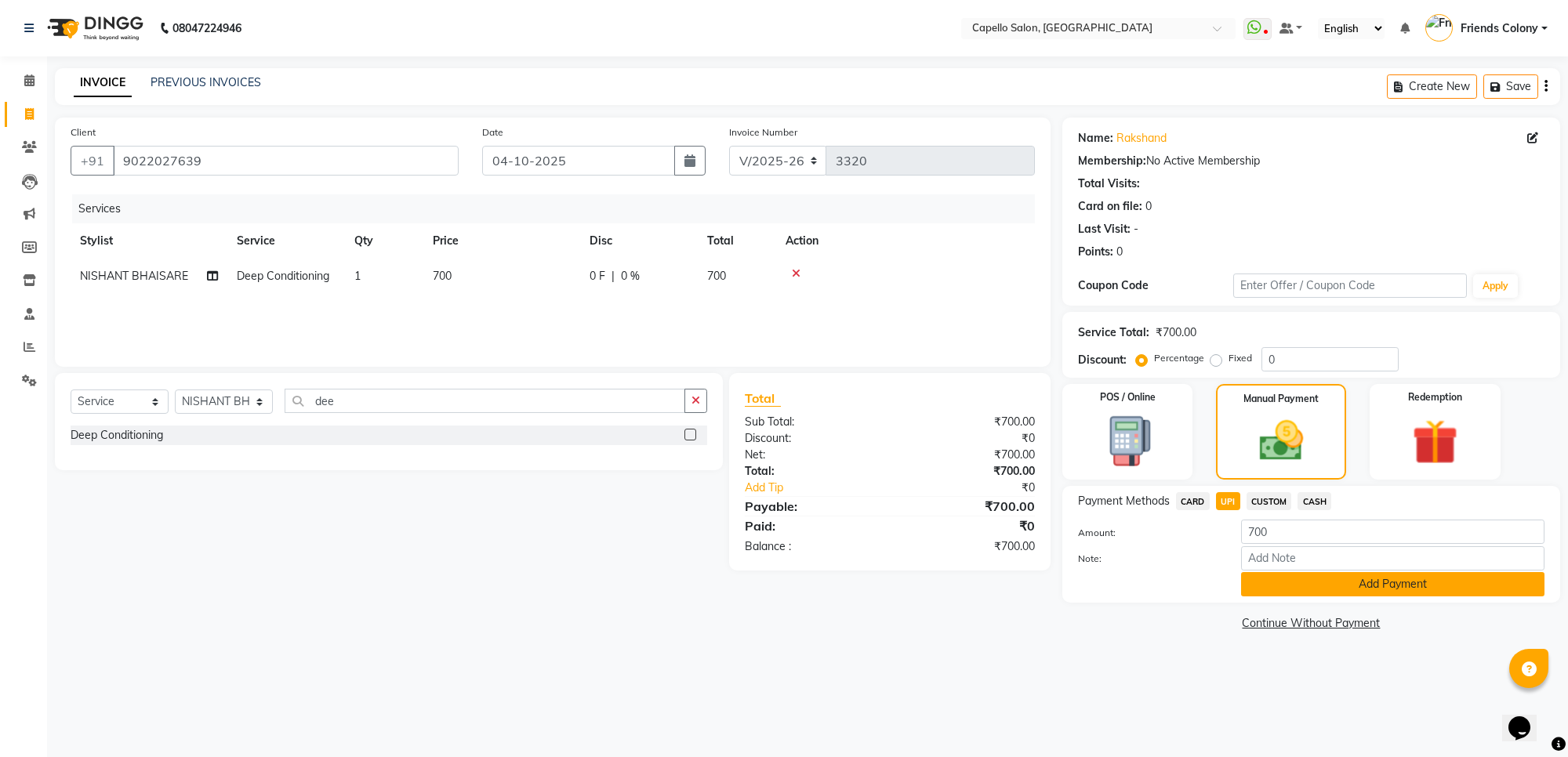
click at [1259, 587] on button "Add Payment" at bounding box center [1393, 584] width 304 height 24
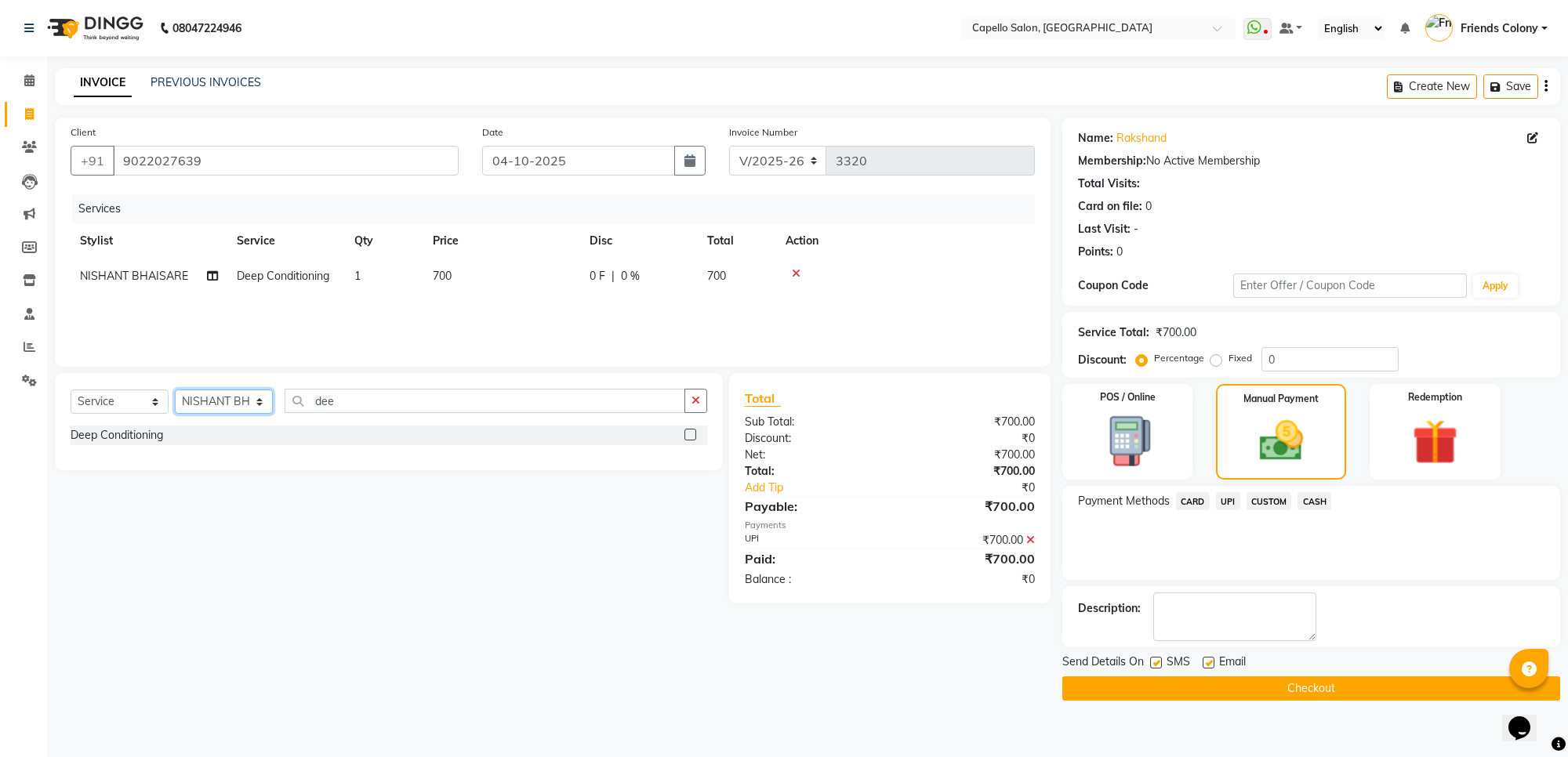
click at [240, 398] on select "Select Stylist [PERSON_NAME] Admin [PERSON_NAME] Friends Colony [PERSON_NAME] […" at bounding box center [224, 401] width 98 height 24
click at [174, 389] on select "Select Stylist [PERSON_NAME] Admin [PERSON_NAME] Friends Colony [PERSON_NAME] […" at bounding box center [224, 401] width 98 height 24
click at [202, 414] on div "Select Service Product Membership Package Voucher Prepaid Gift Card Select Styl…" at bounding box center [388, 407] width 637 height 37
select select "74625"
click at [174, 389] on select "Select Stylist [PERSON_NAME] Admin [PERSON_NAME] Friends Colony [PERSON_NAME] […" at bounding box center [224, 401] width 98 height 24
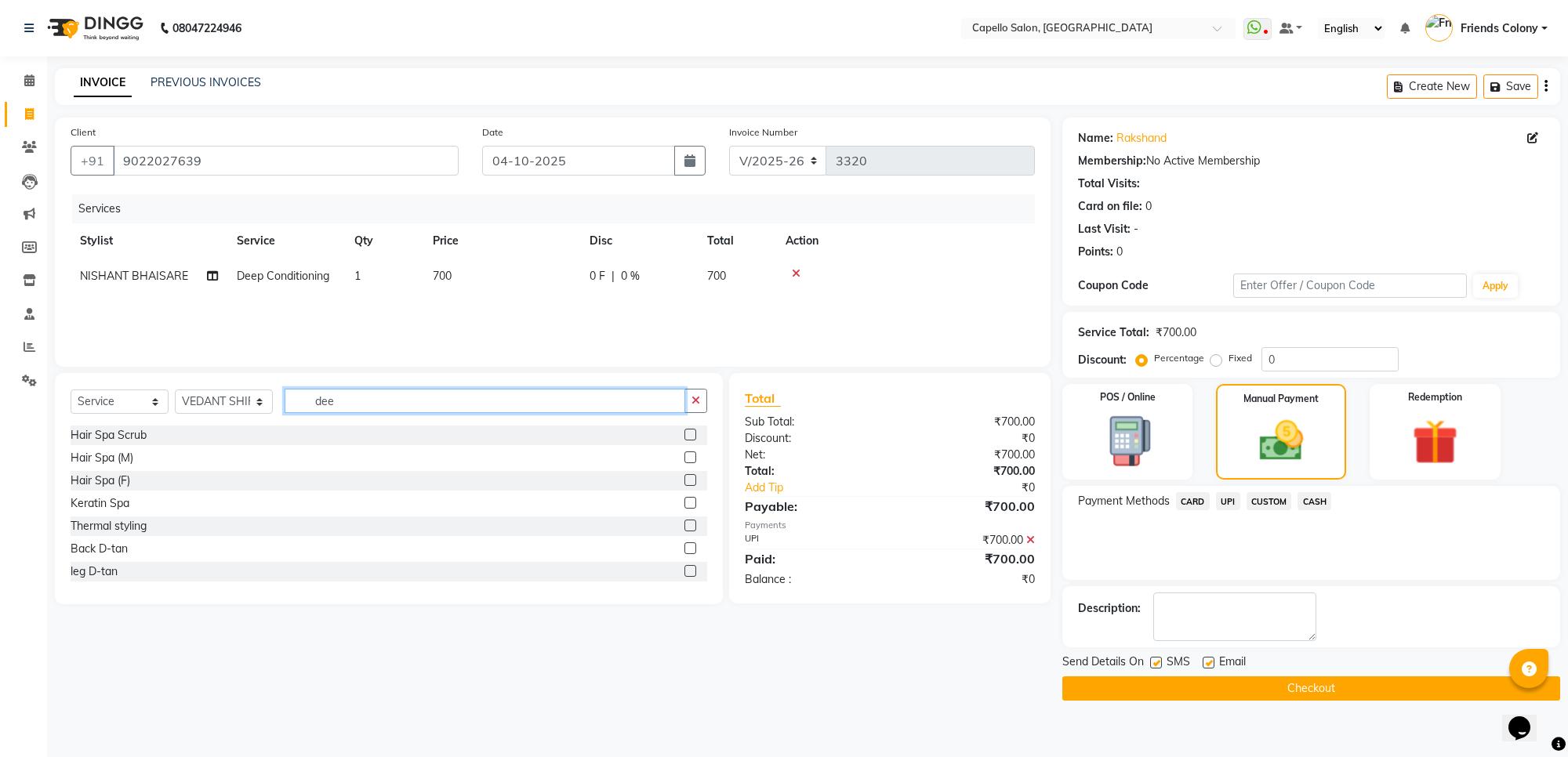
drag, startPoint x: 343, startPoint y: 405, endPoint x: 180, endPoint y: 416, distance: 163.4
click at [180, 416] on div "Select Service Product Membership Package Voucher Prepaid Gift Card Select Styl…" at bounding box center [388, 407] width 637 height 37
type input "cut"
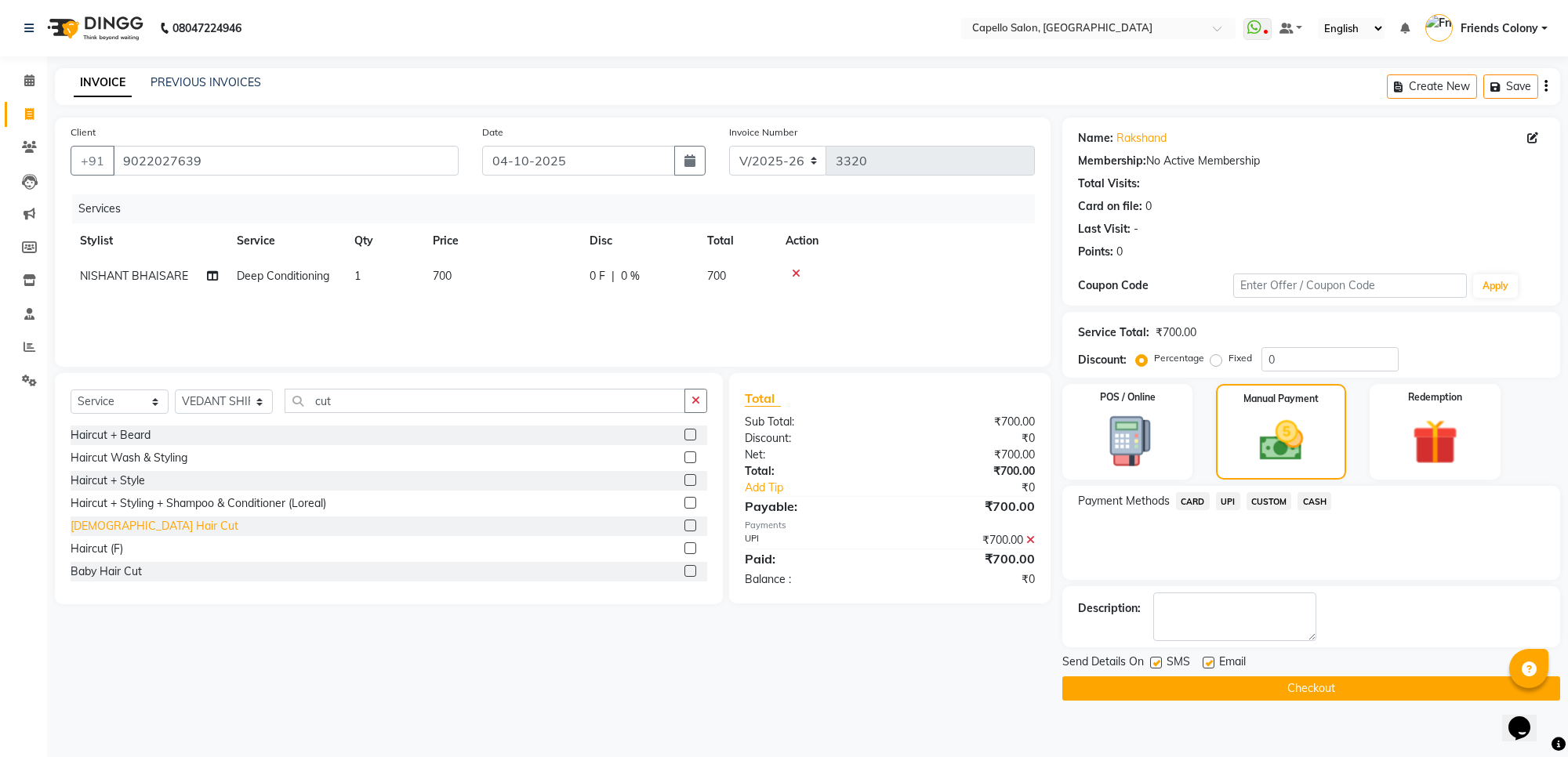
click at [125, 528] on div "[DEMOGRAPHIC_DATA] Hair Cut" at bounding box center [154, 526] width 168 height 16
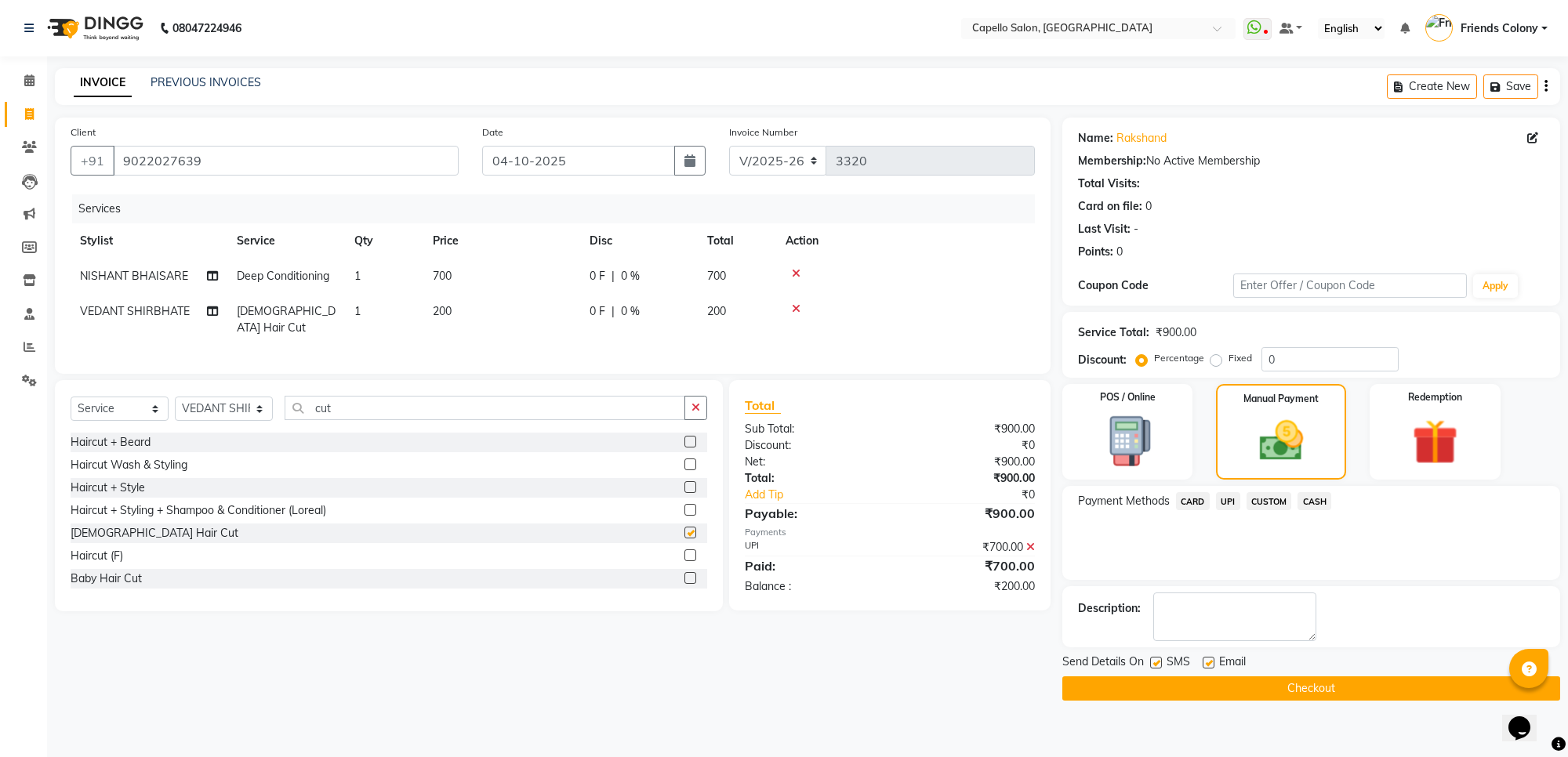
checkbox input "false"
click at [1232, 499] on span "UPI" at bounding box center [1228, 501] width 24 height 18
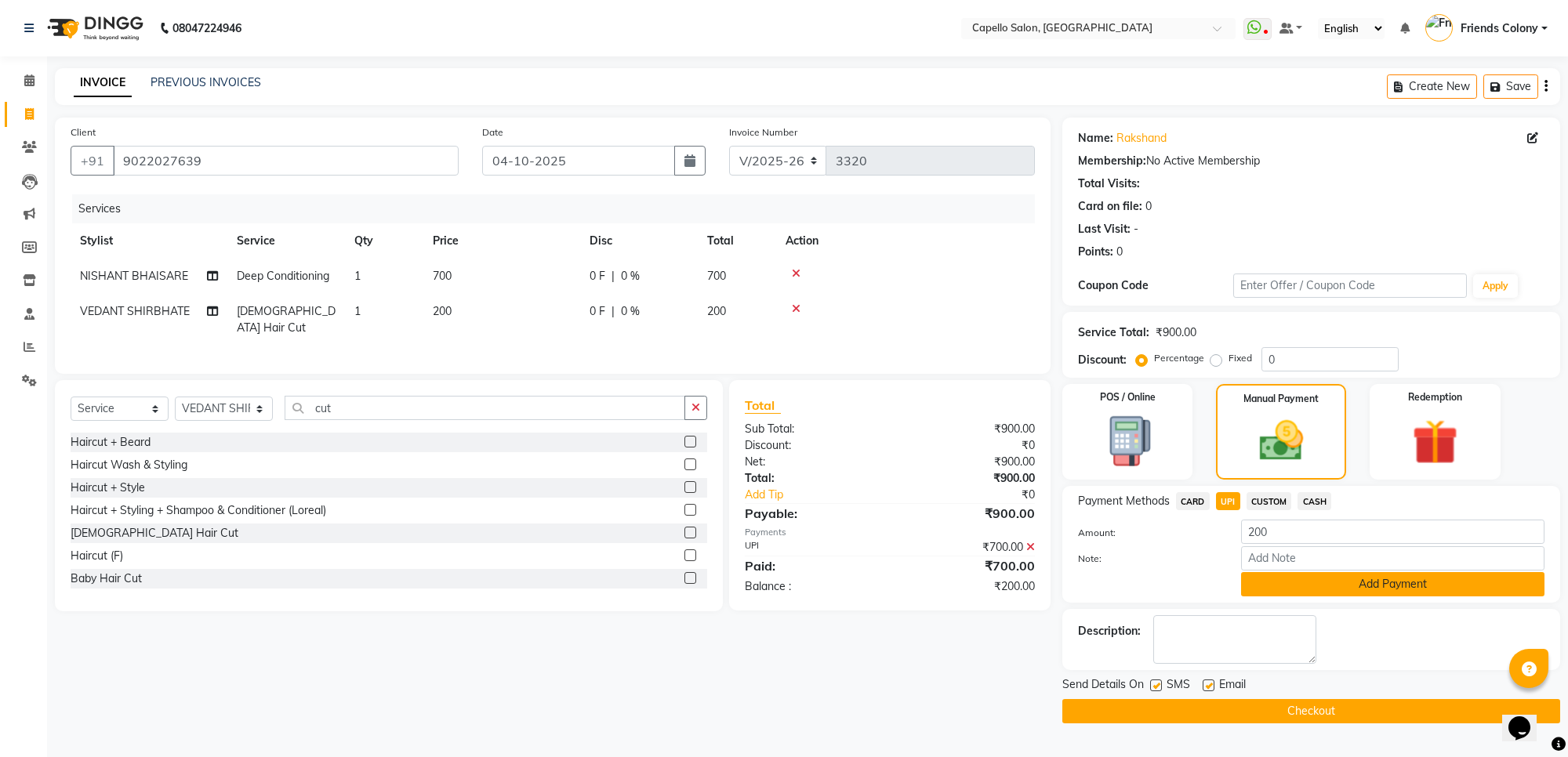
click at [1276, 577] on button "Add Payment" at bounding box center [1393, 584] width 304 height 24
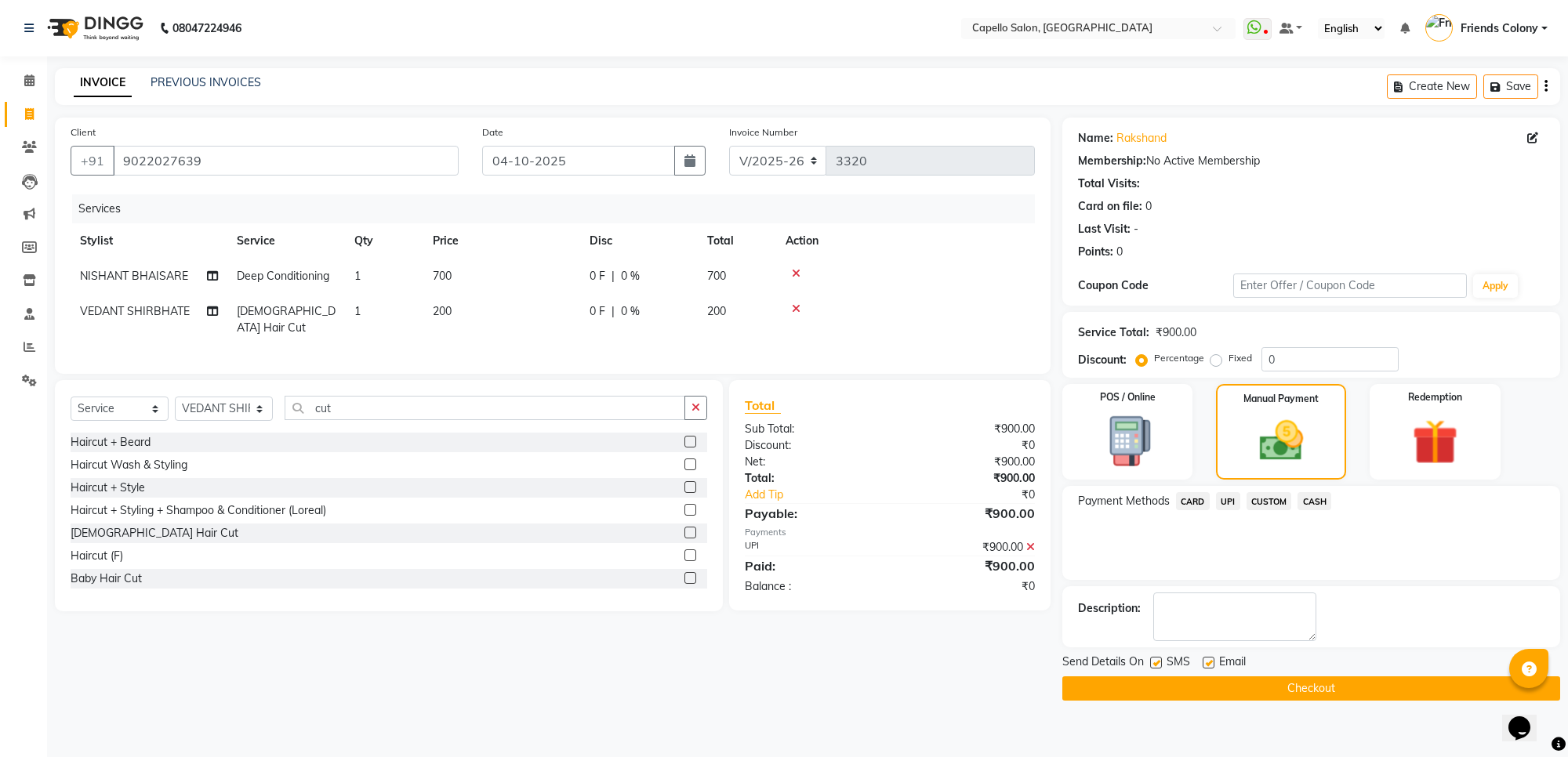
click at [1156, 657] on label at bounding box center [1156, 663] width 12 height 12
click at [1156, 659] on input "checkbox" at bounding box center [1156, 664] width 11 height 11
checkbox input "false"
click at [1208, 663] on label at bounding box center [1209, 663] width 12 height 12
click at [1208, 663] on input "checkbox" at bounding box center [1208, 664] width 11 height 11
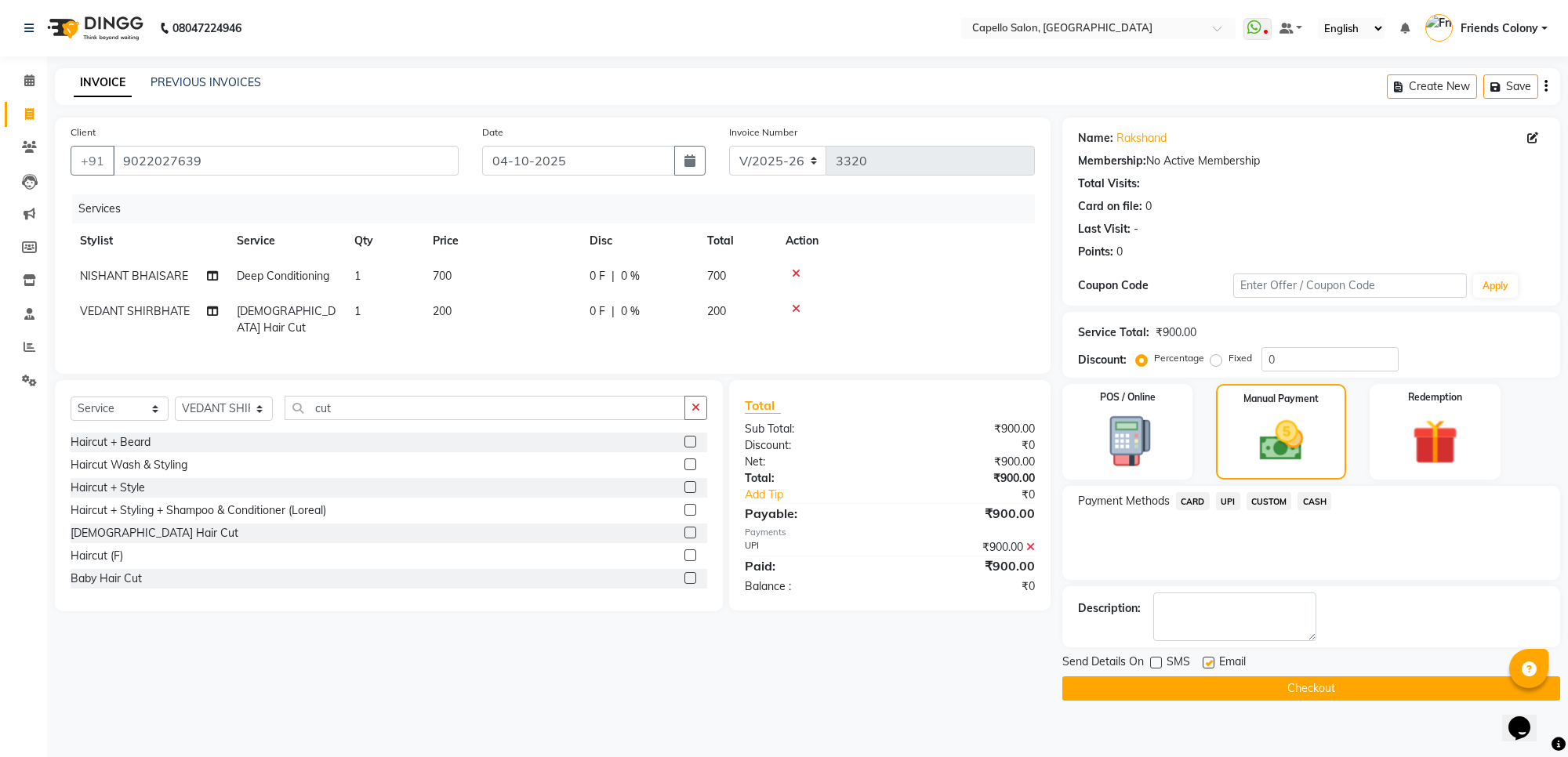
checkbox input "false"
click at [1221, 688] on button "Checkout" at bounding box center [1312, 688] width 498 height 24
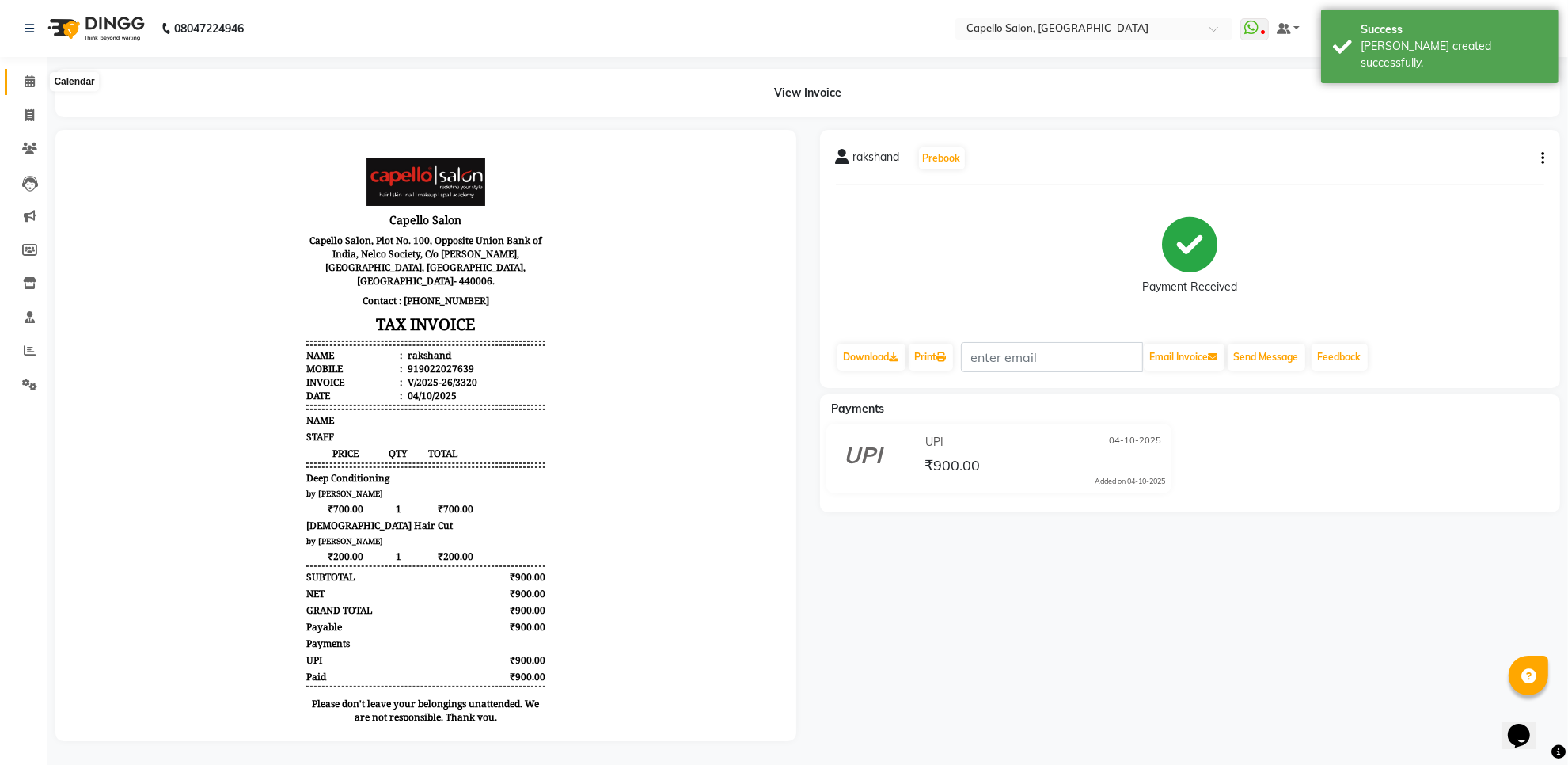
click at [30, 86] on icon at bounding box center [29, 81] width 11 height 12
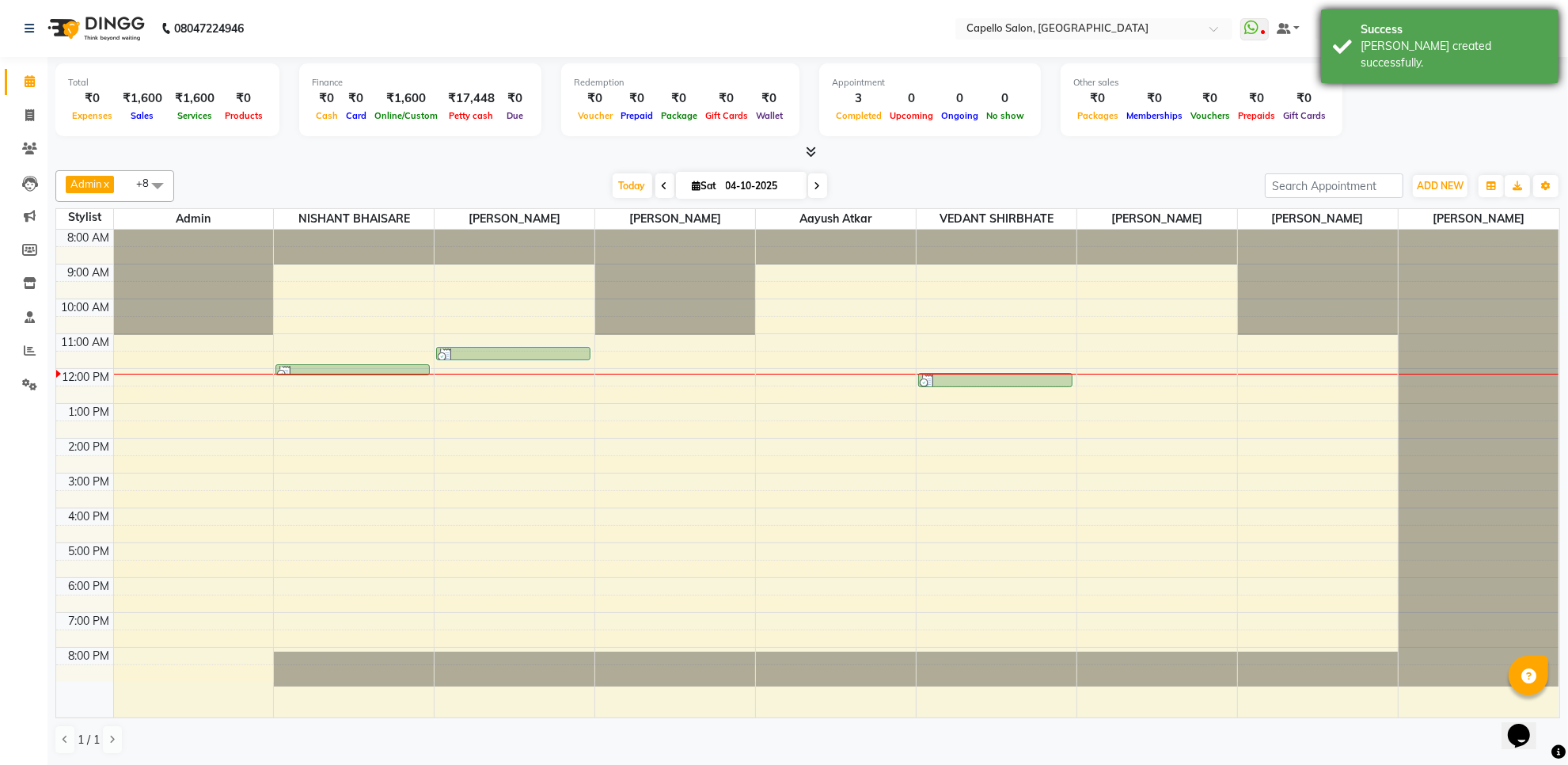
click at [1477, 18] on div "Success [PERSON_NAME] created successfully." at bounding box center [1440, 47] width 237 height 74
